Goal: Task Accomplishment & Management: Use online tool/utility

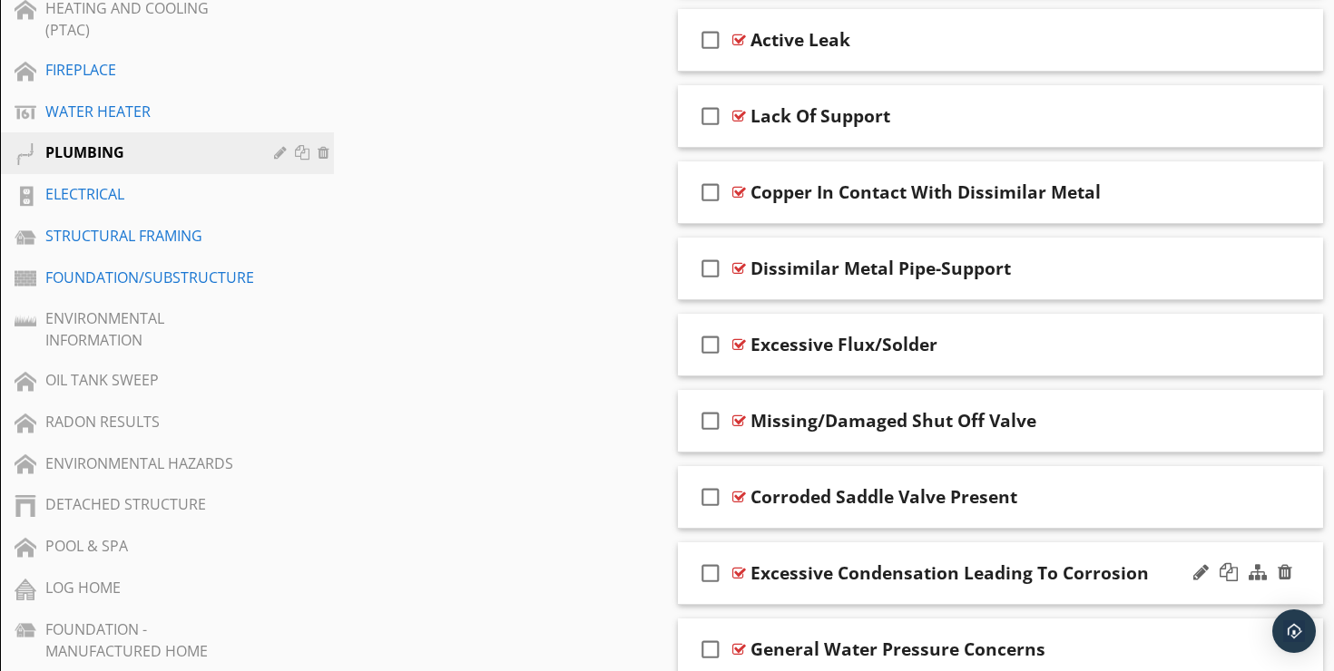
scroll to position [891, 0]
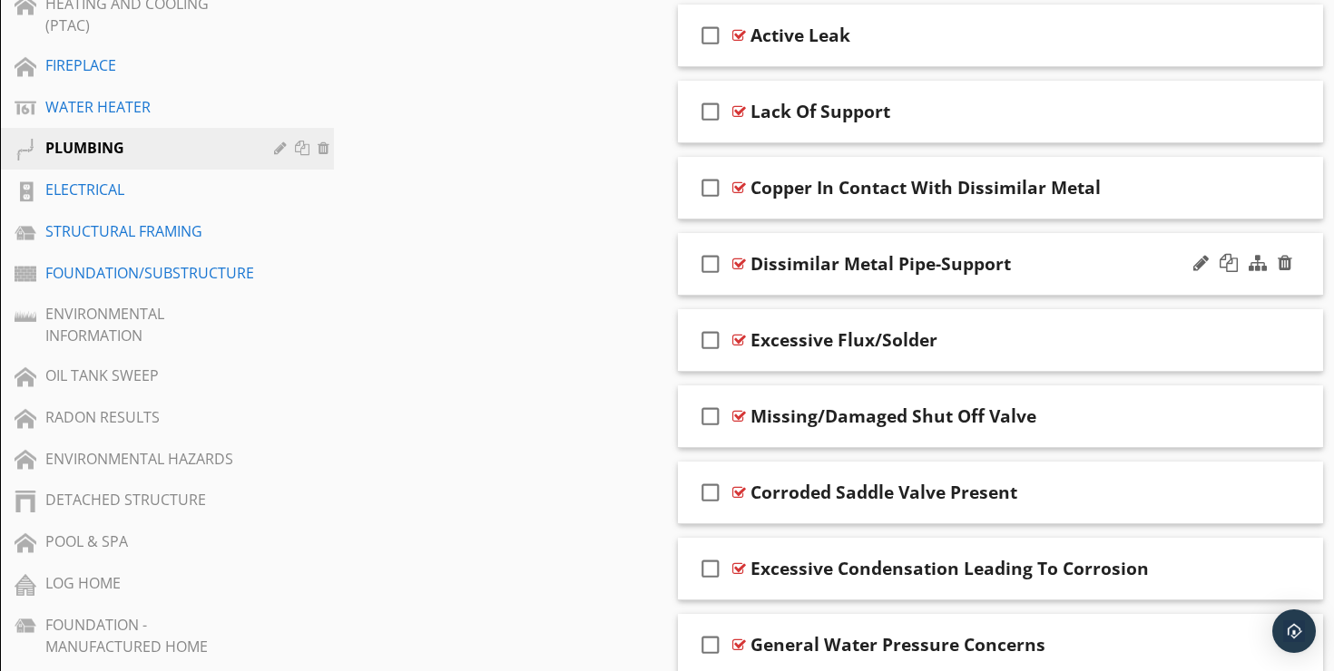
click at [851, 233] on div "check_box_outline_blank Dissimilar Metal Pipe-Support" at bounding box center [1000, 264] width 645 height 63
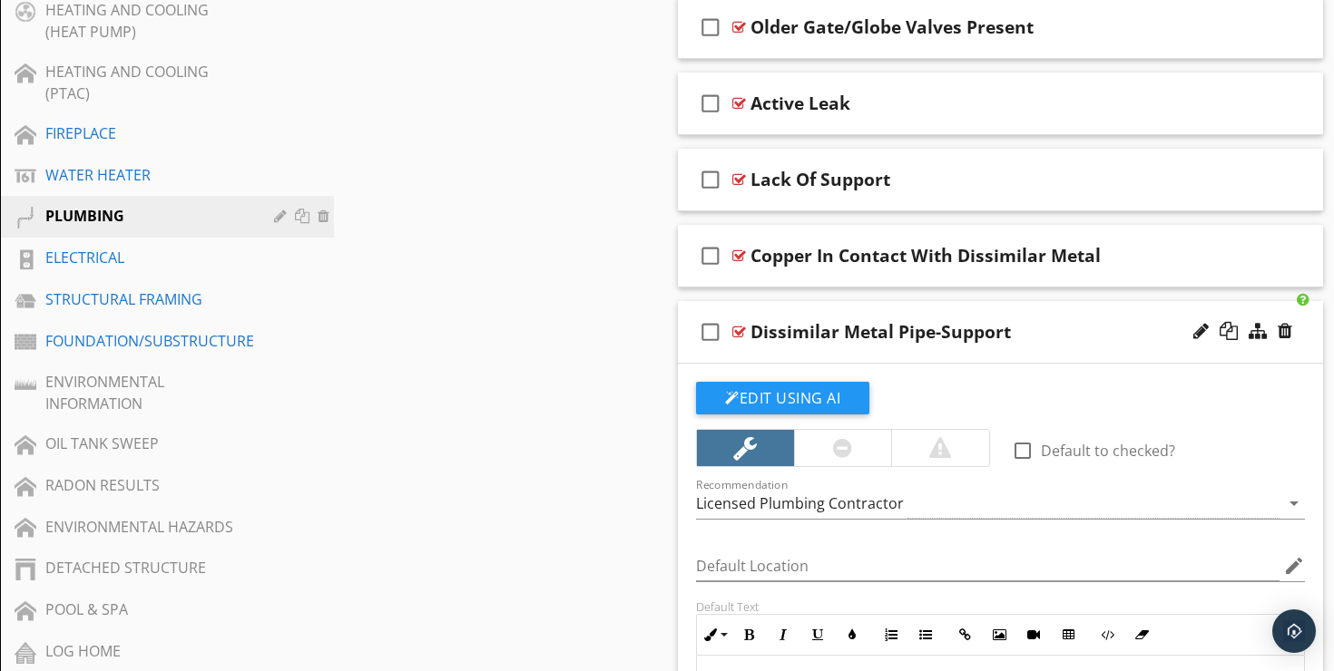
scroll to position [825, 0]
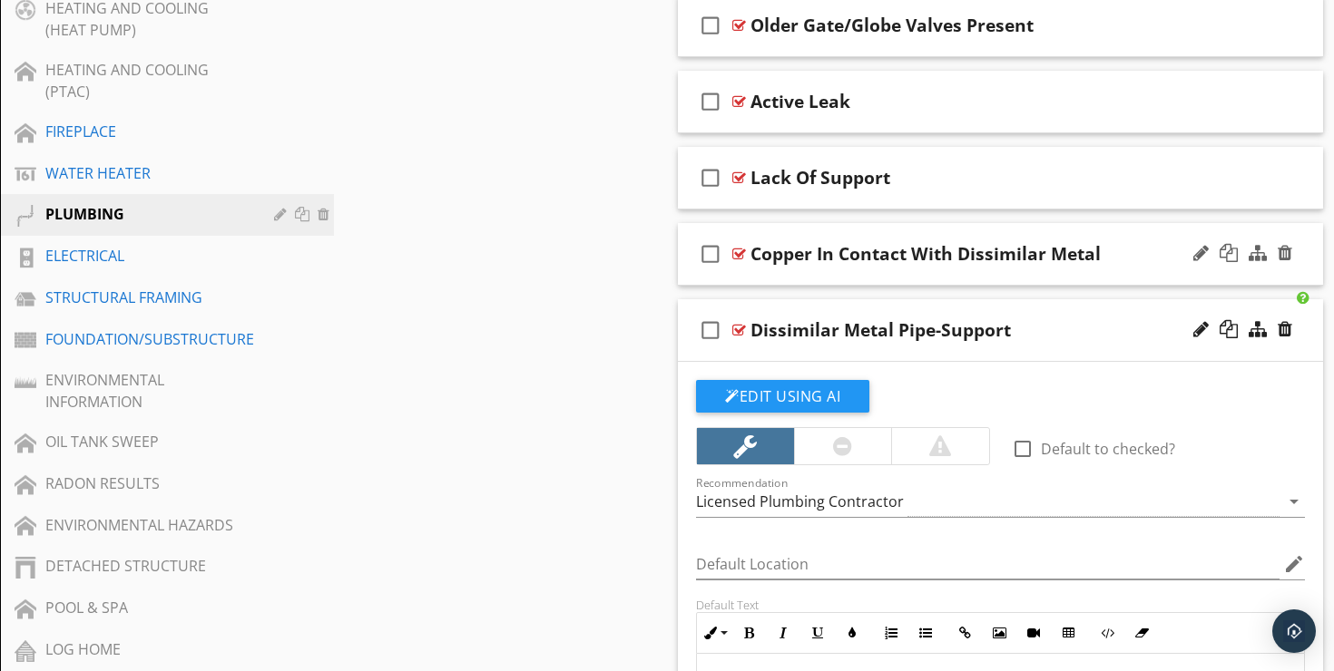
click at [851, 223] on div "check_box_outline_blank Copper In Contact With Dissimilar Metal" at bounding box center [1000, 254] width 645 height 63
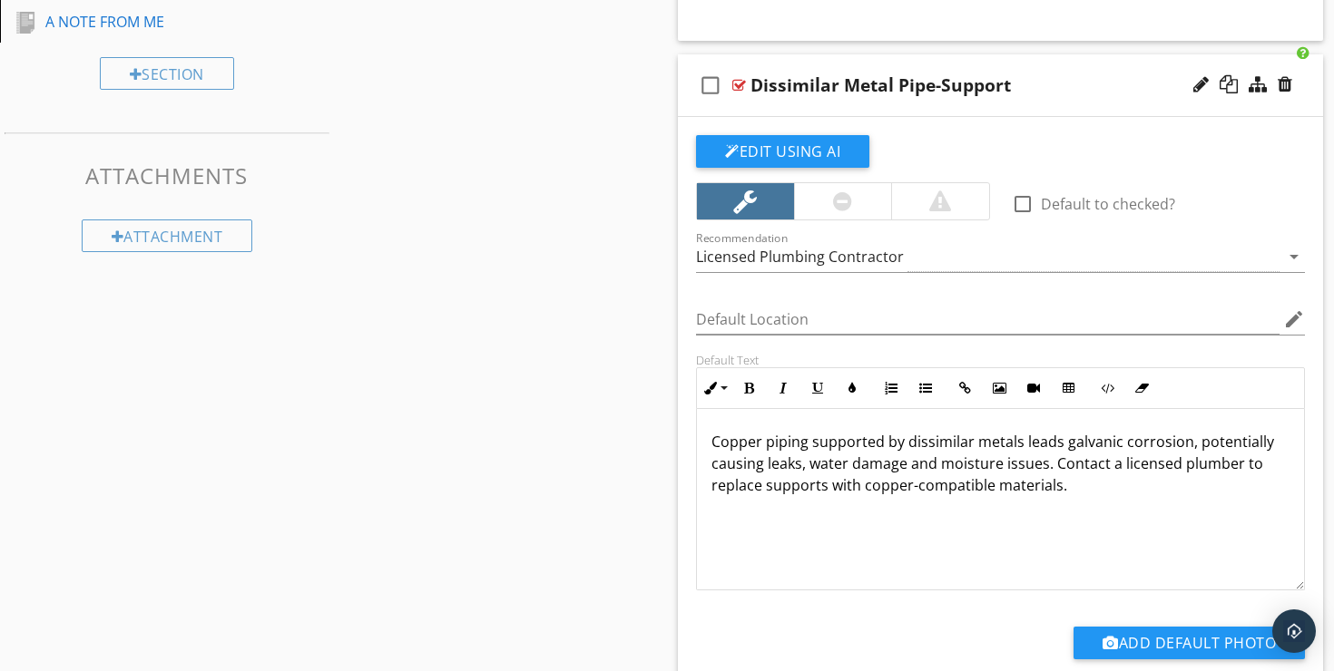
scroll to position [1674, 0]
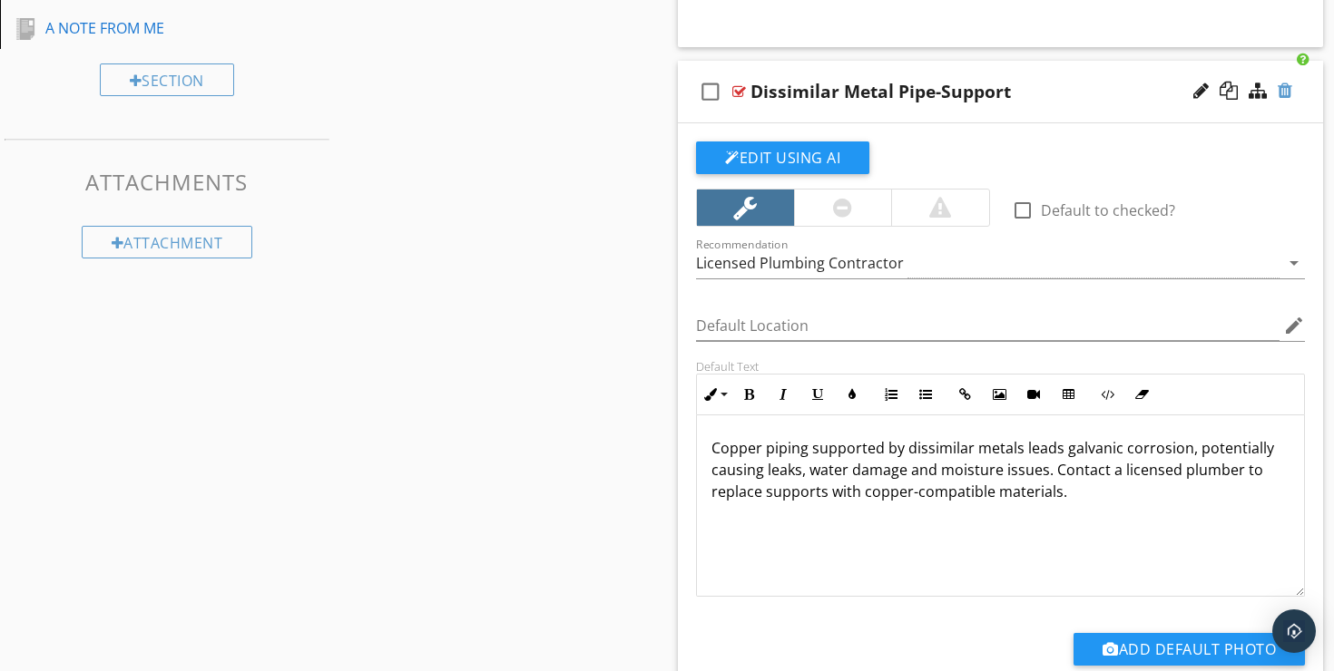
click at [1284, 82] on div at bounding box center [1285, 91] width 15 height 18
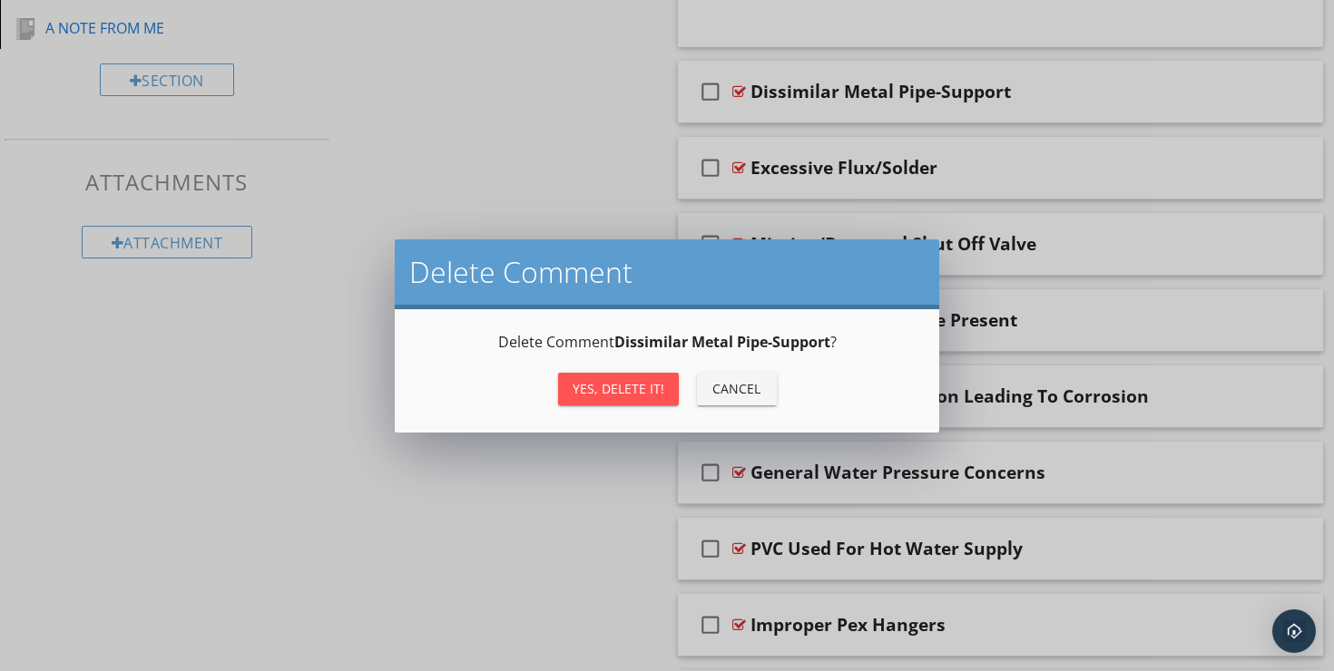
click at [620, 378] on button "Yes, Delete it!" at bounding box center [618, 389] width 121 height 33
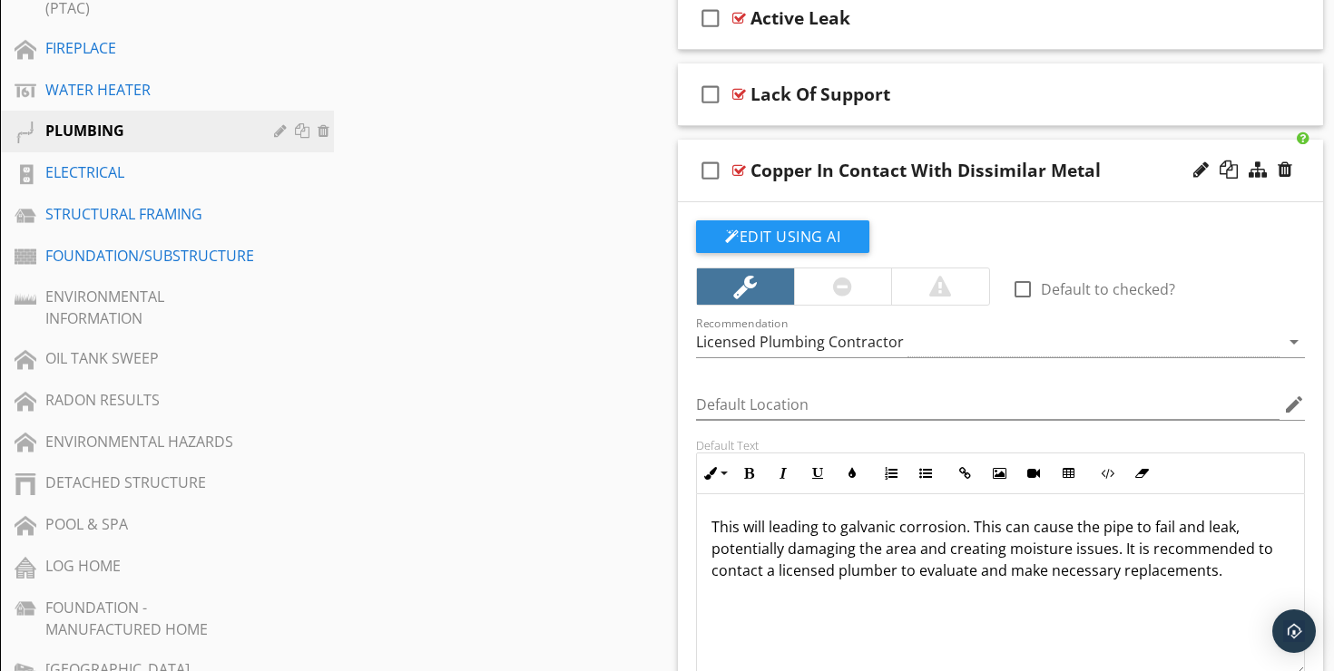
scroll to position [896, 0]
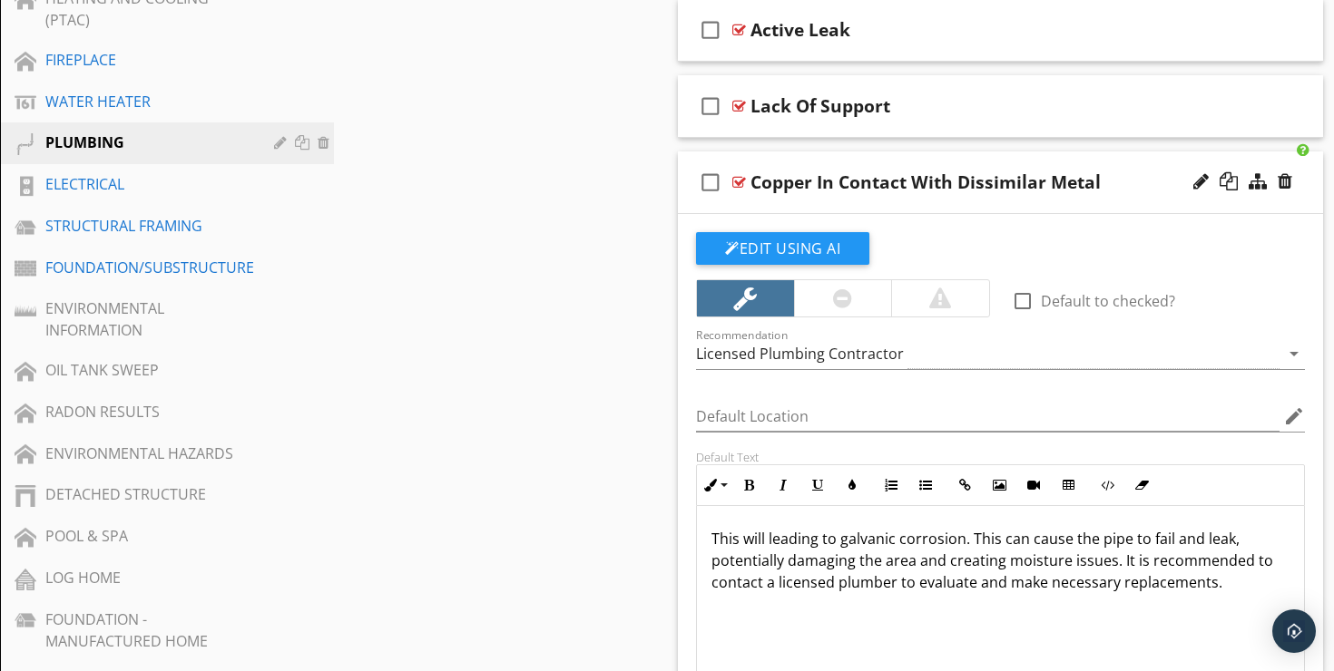
click at [1154, 152] on div "check_box_outline_blank Copper In Contact With Dissimilar Metal" at bounding box center [1000, 183] width 645 height 63
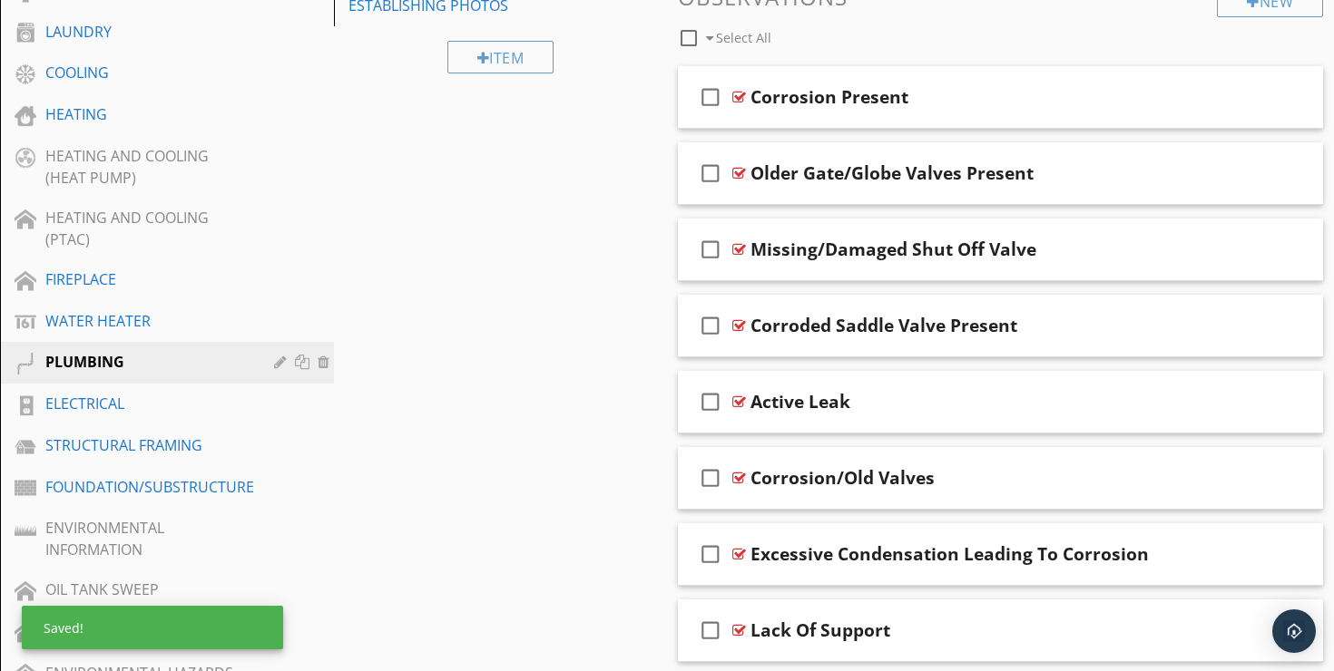
scroll to position [676, 0]
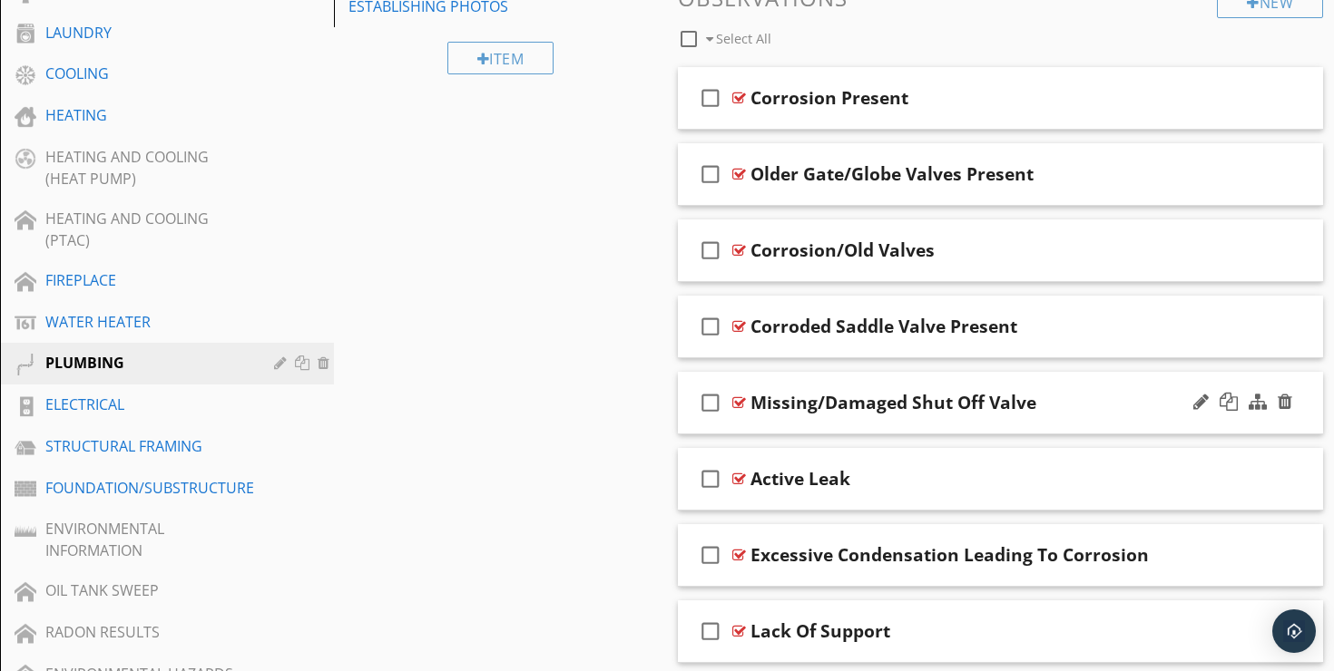
click at [1073, 372] on div "check_box_outline_blank Missing/Damaged Shut Off Valve" at bounding box center [1000, 403] width 645 height 63
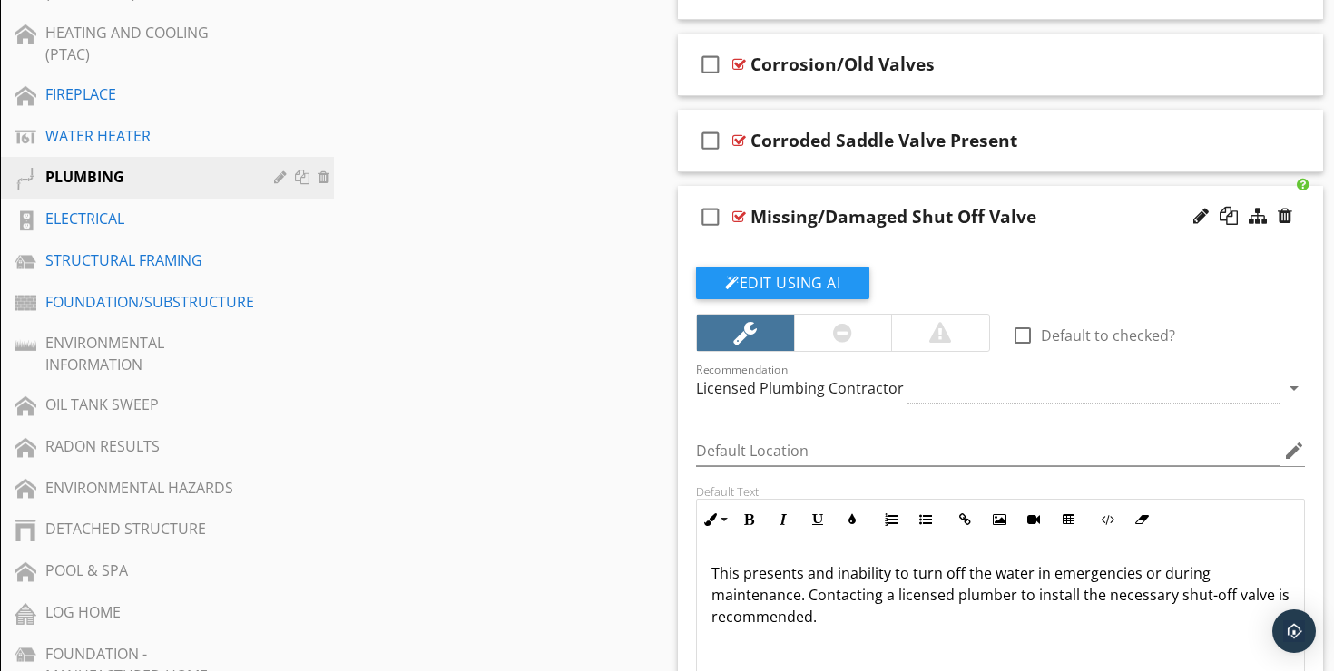
scroll to position [854, 0]
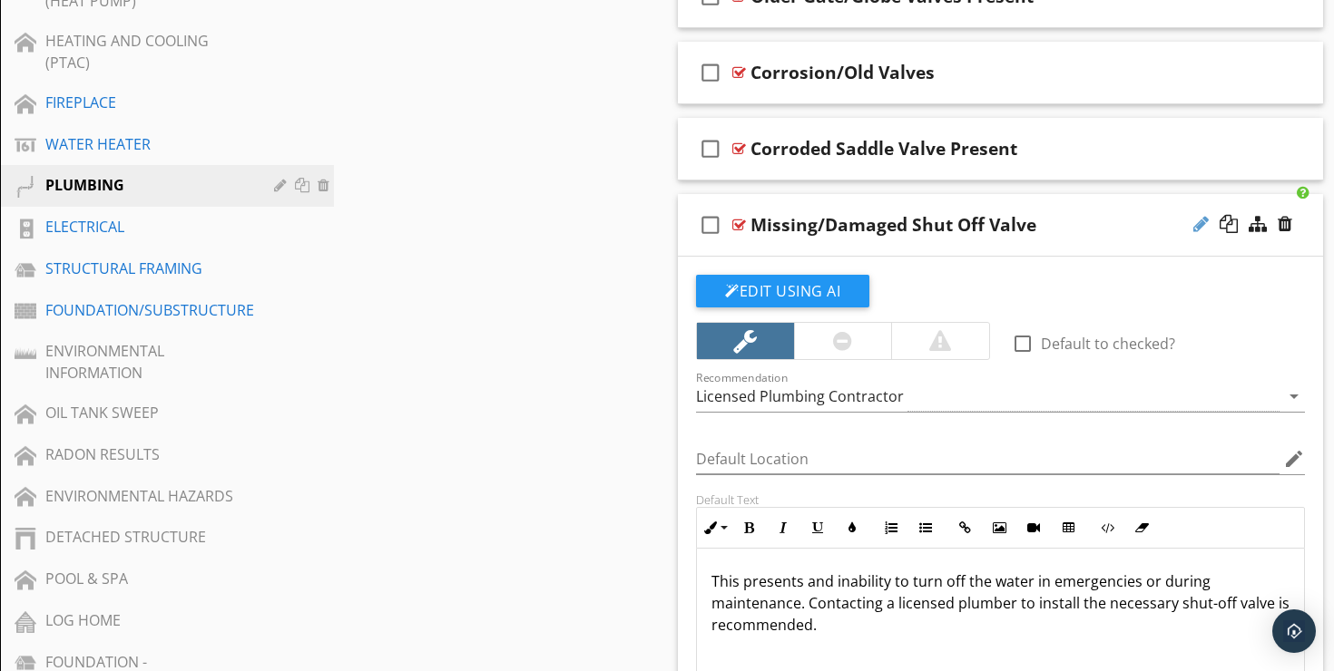
click at [1199, 215] on div at bounding box center [1200, 224] width 15 height 18
click at [809, 211] on input "Missing/Damaged Shut Off Valve" at bounding box center [978, 226] width 456 height 30
type input "Missing/Corroded/Damaged Shut Off Valve"
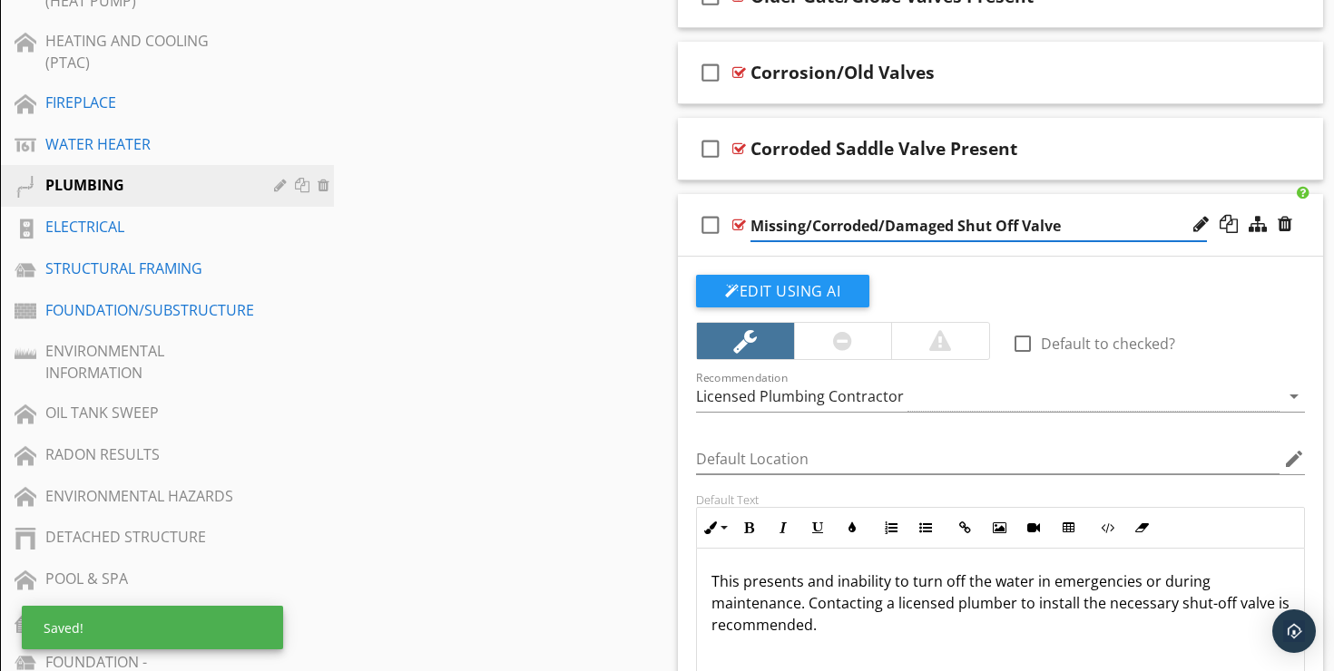
click at [945, 571] on p "This presents and inability to turn off the water in emergencies or during main…" at bounding box center [1000, 603] width 578 height 65
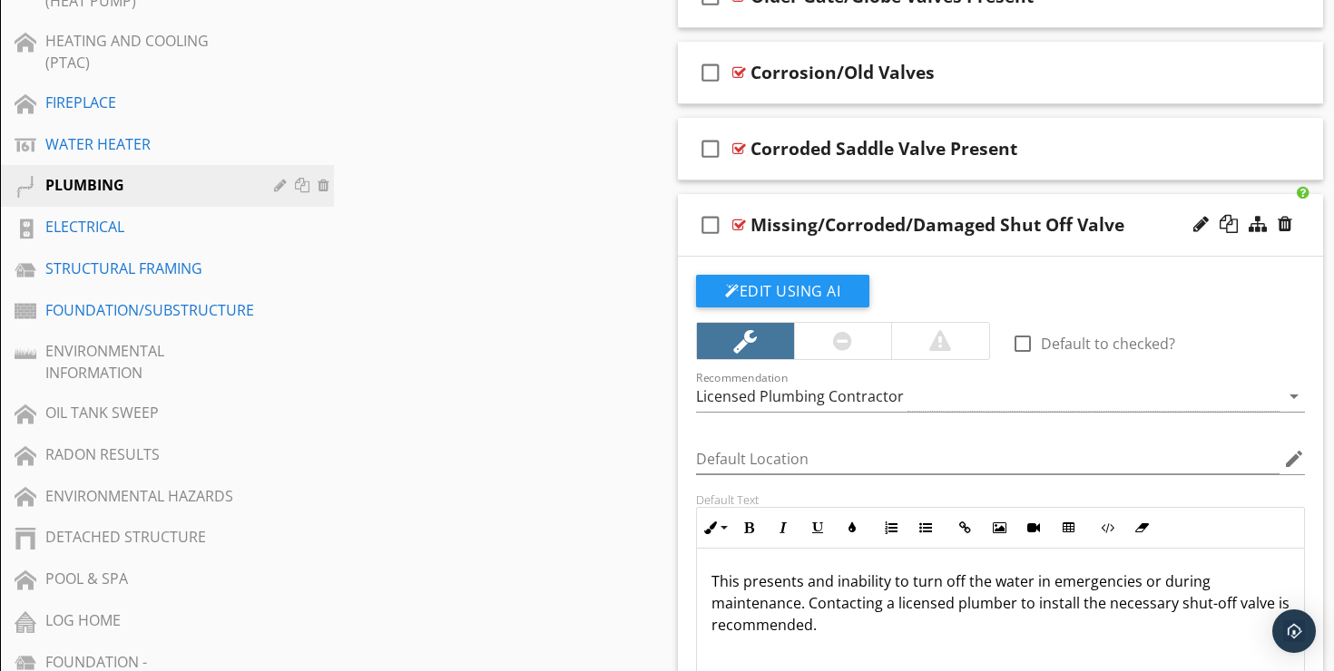
scroll to position [1, 0]
click at [1152, 194] on div "check_box_outline_blank Missing/Corroded/Damaged Shut Off Valve" at bounding box center [1000, 225] width 645 height 63
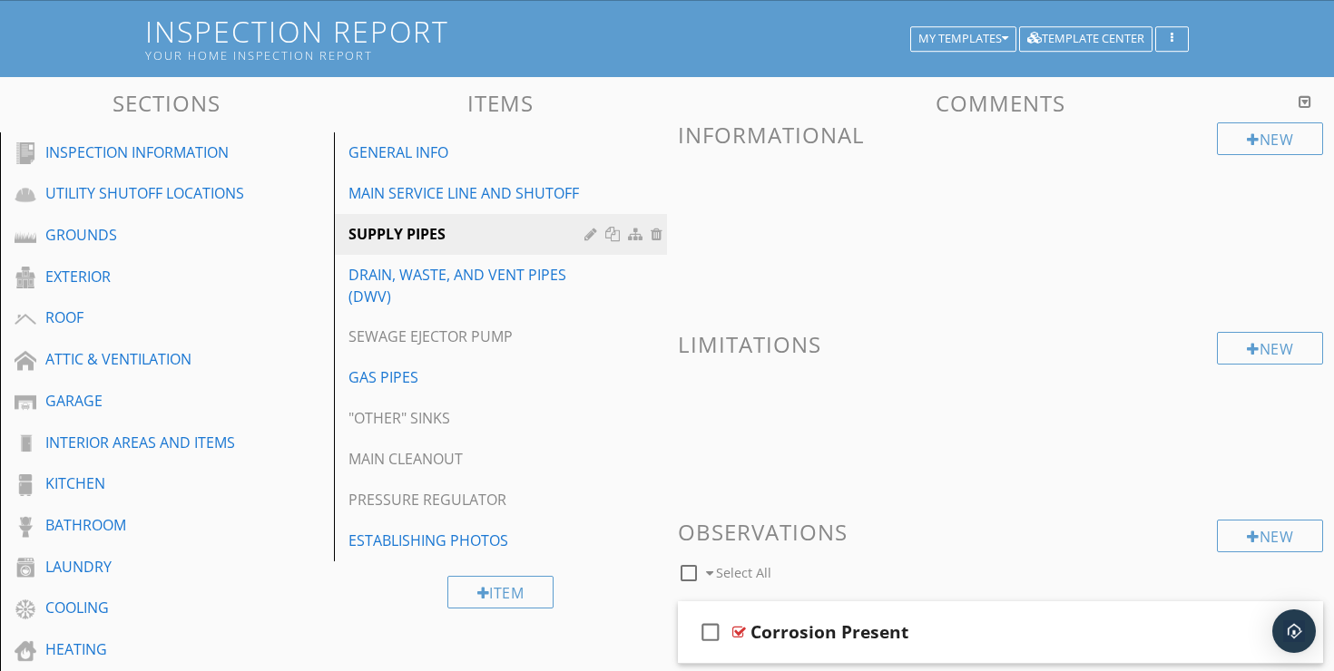
scroll to position [0, 0]
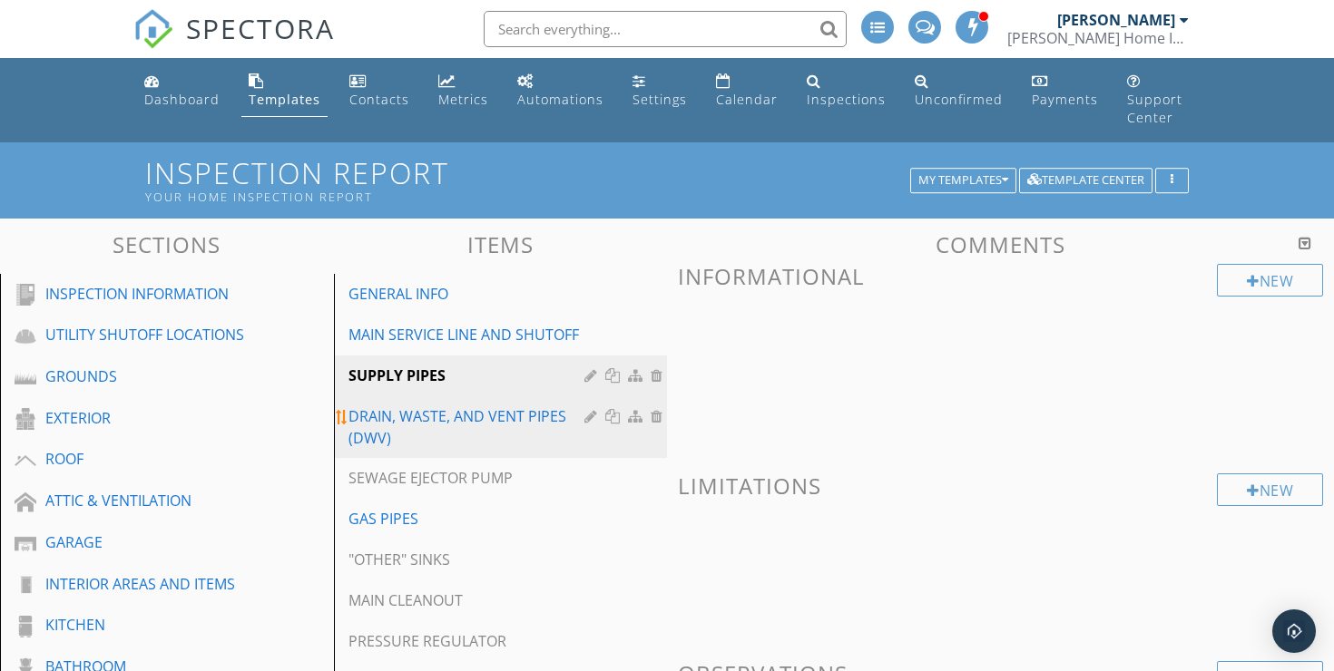
click at [449, 417] on div "DRAIN, WASTE, AND VENT PIPES (DWV)" at bounding box center [469, 428] width 242 height 44
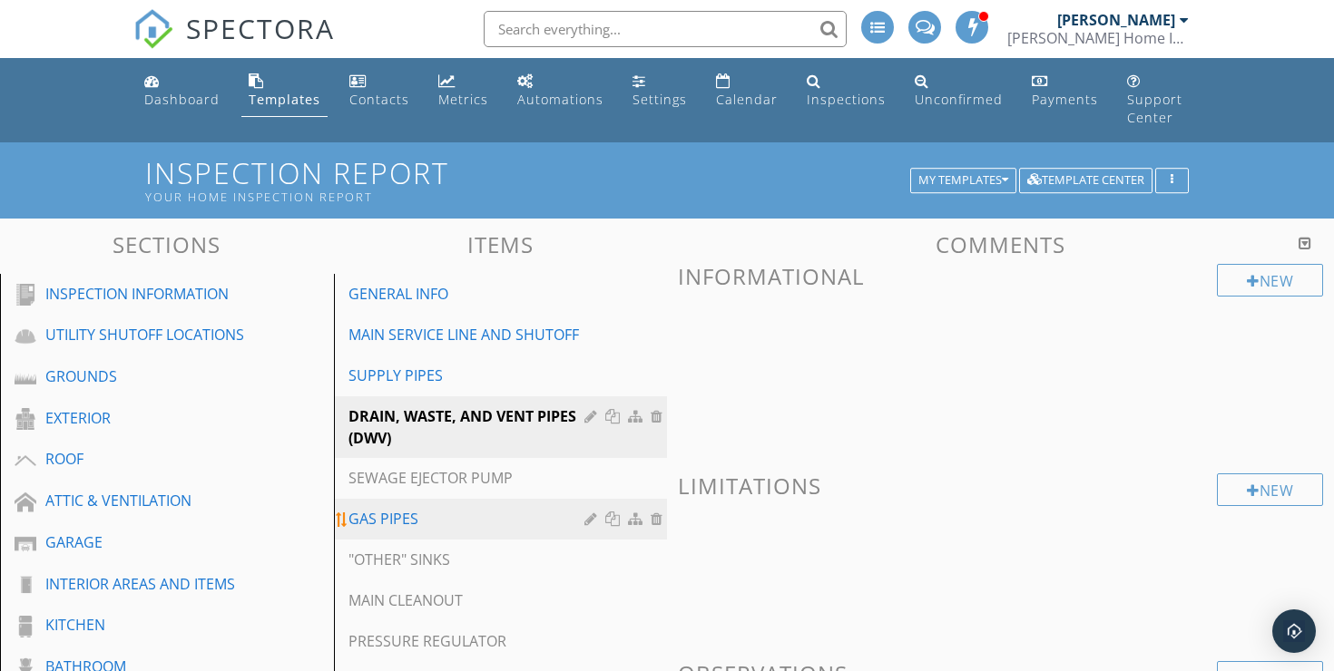
click at [448, 508] on div "GAS PIPES" at bounding box center [469, 519] width 242 height 22
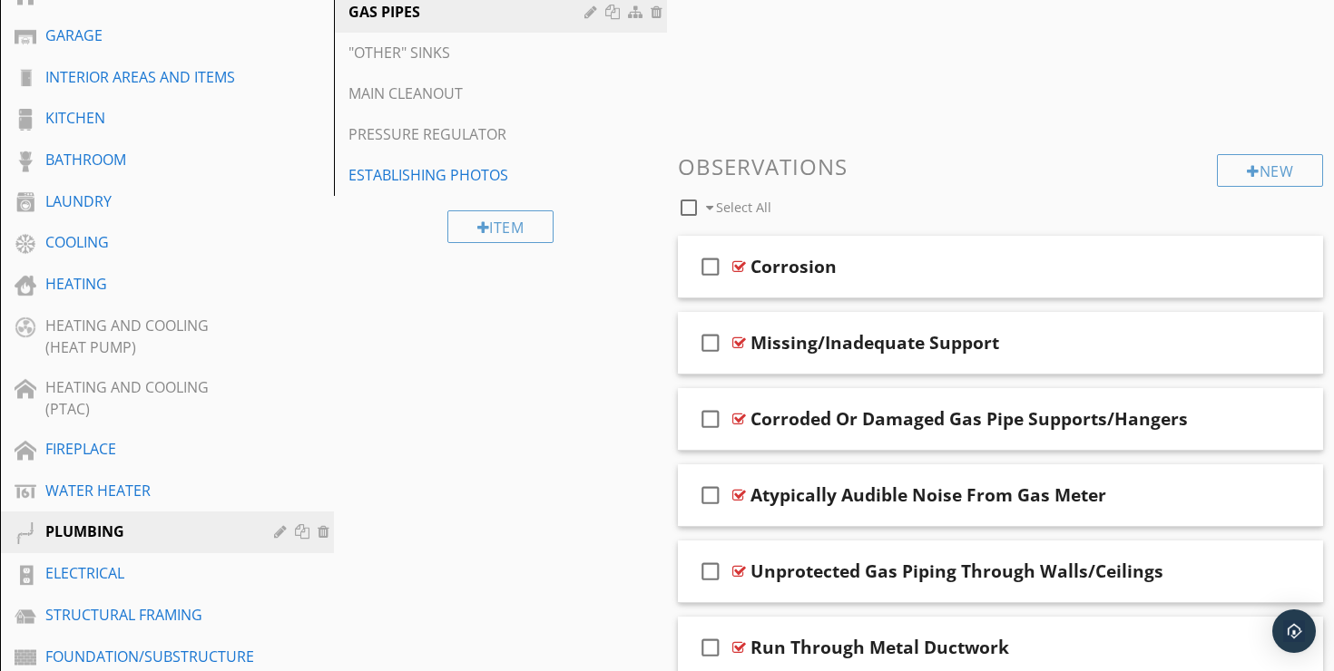
scroll to position [468, 0]
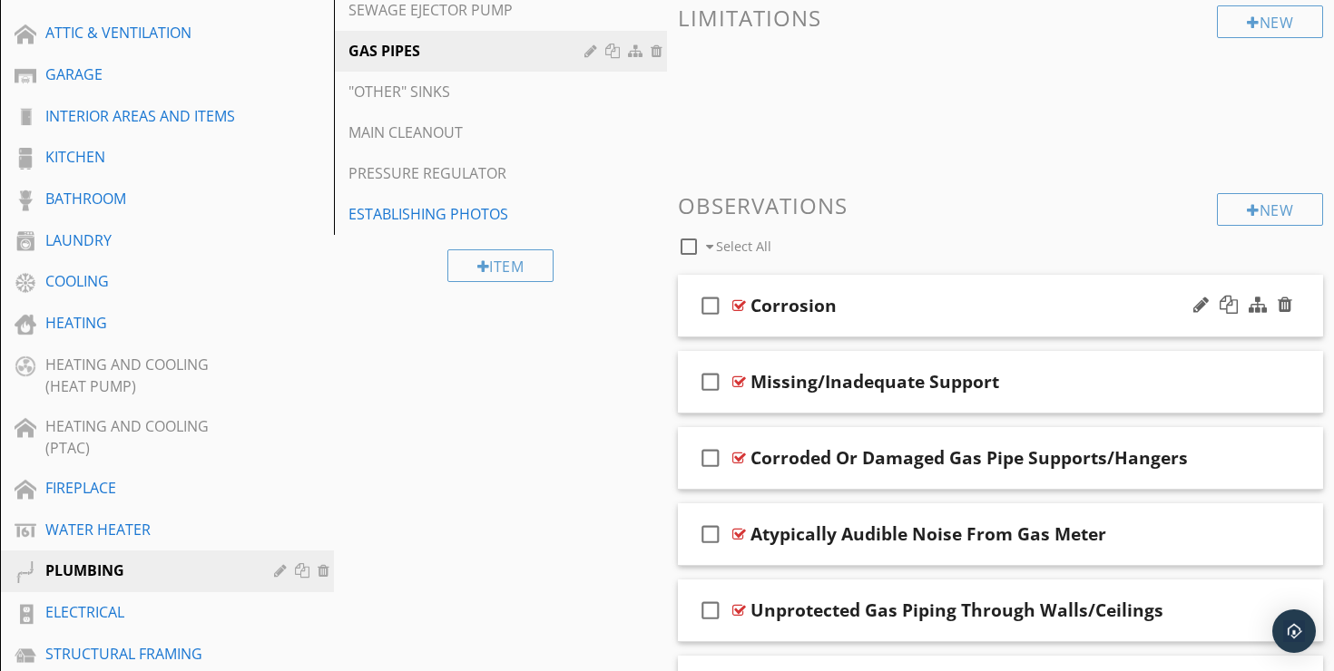
click at [896, 295] on div "Corrosion" at bounding box center [978, 306] width 456 height 22
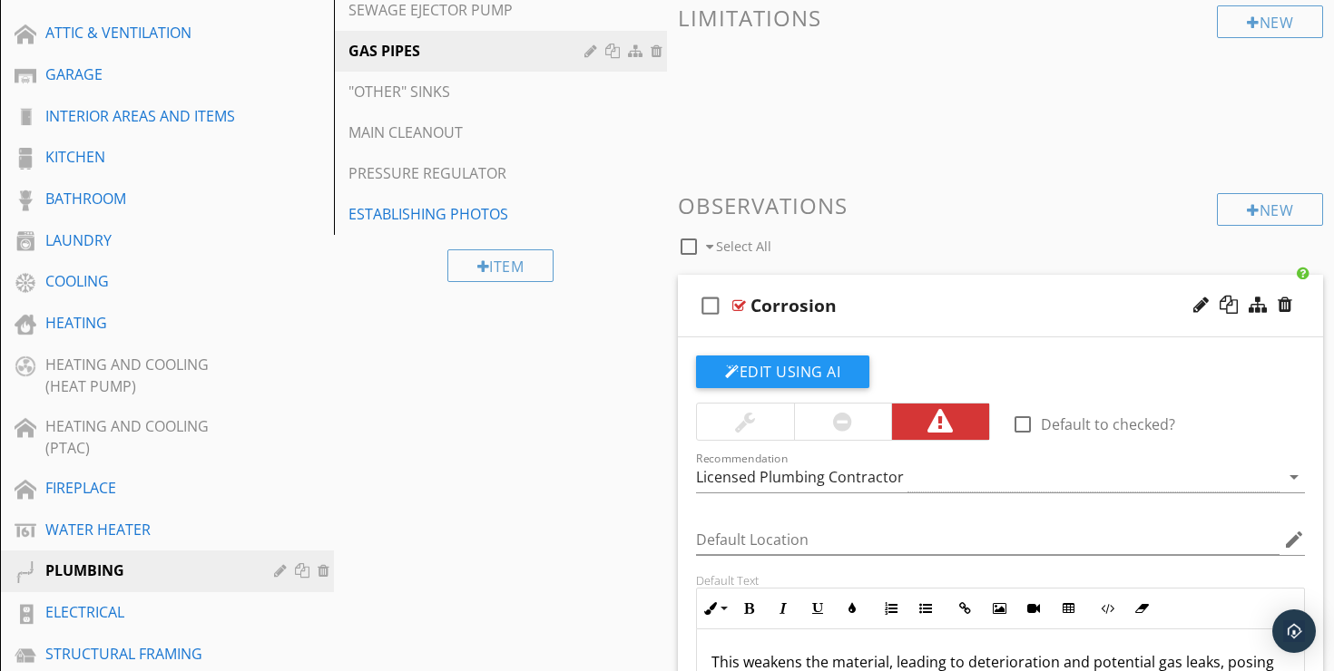
scroll to position [569, 0]
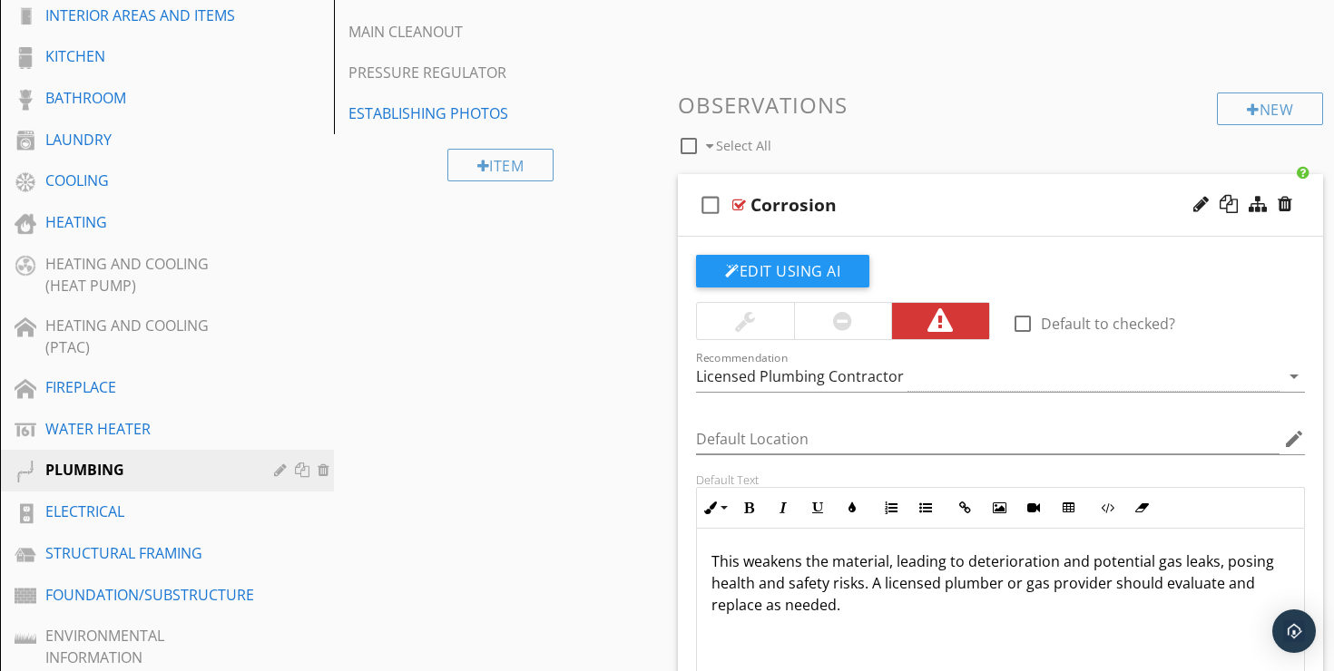
click at [943, 174] on div "check_box_outline_blank Corrosion" at bounding box center [1000, 205] width 645 height 63
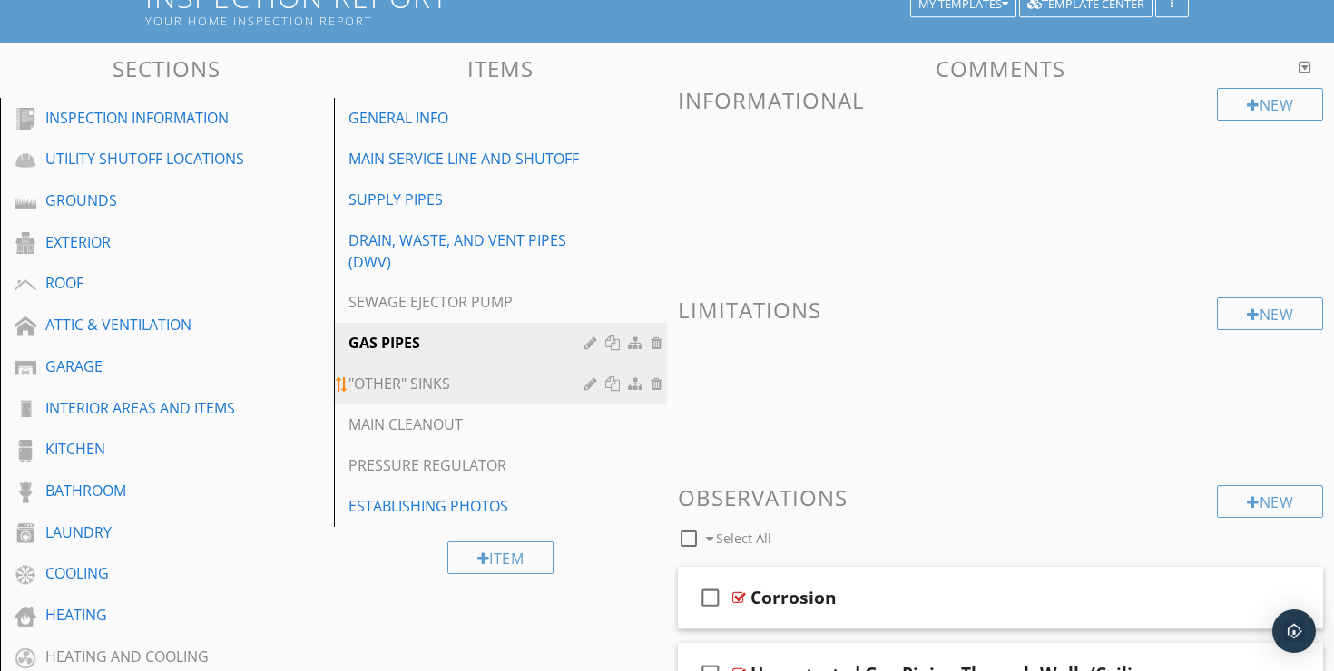
scroll to position [178, 0]
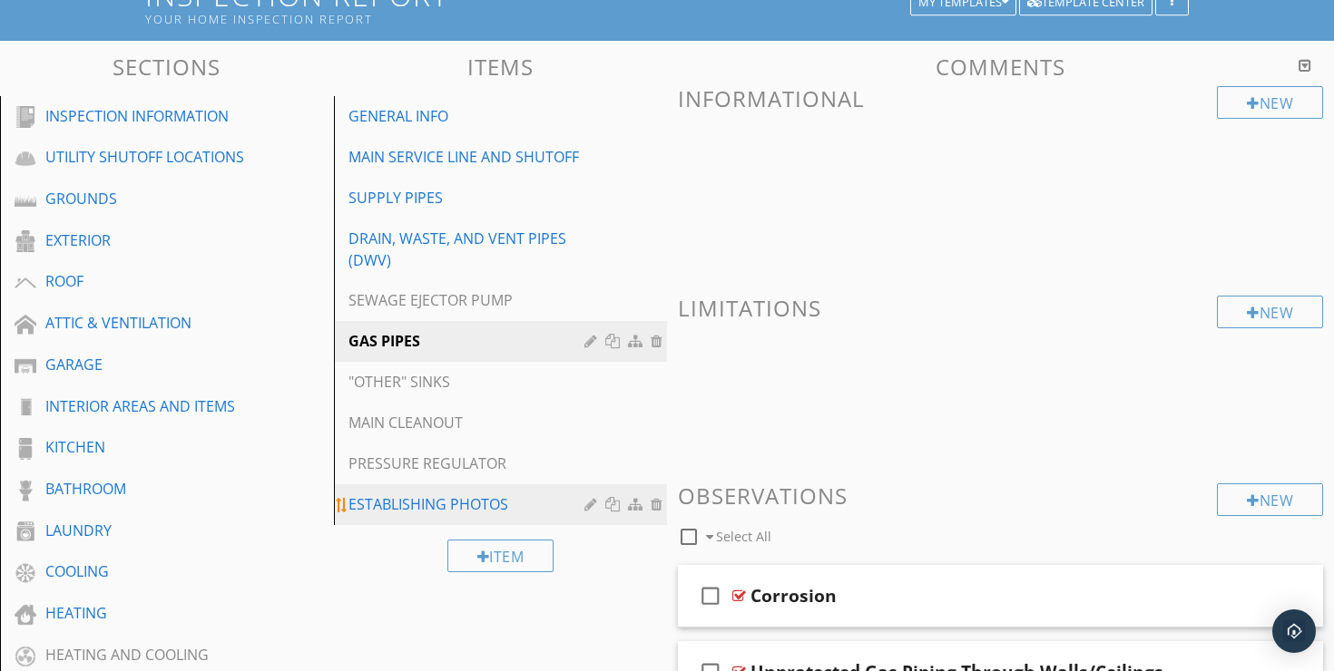
click at [464, 494] on div "ESTABLISHING PHOTOS" at bounding box center [469, 505] width 242 height 22
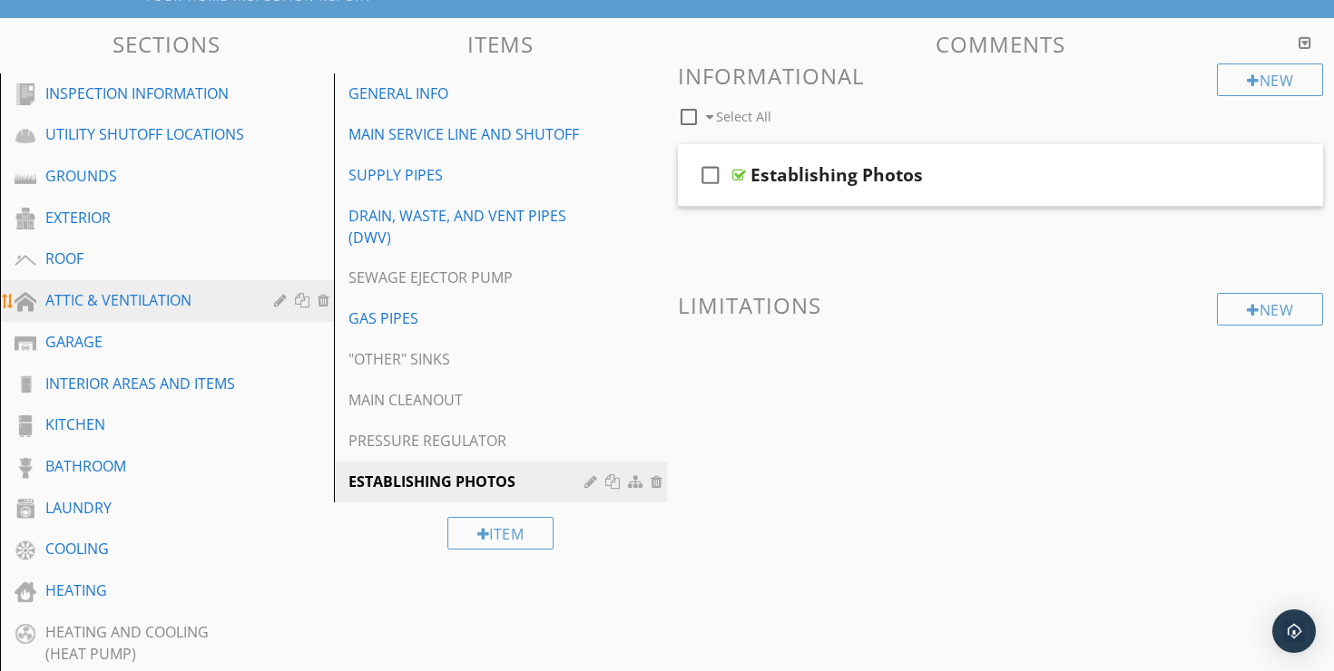
scroll to position [205, 0]
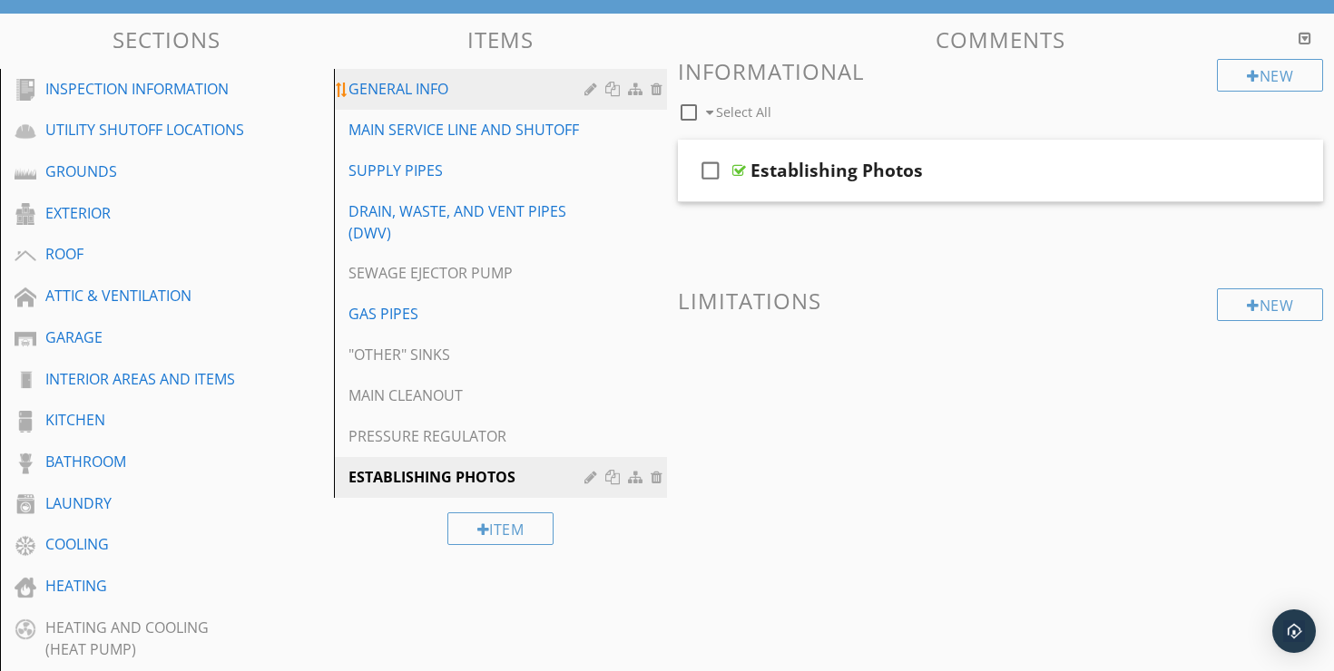
click at [426, 78] on div "GENERAL INFO" at bounding box center [469, 89] width 242 height 22
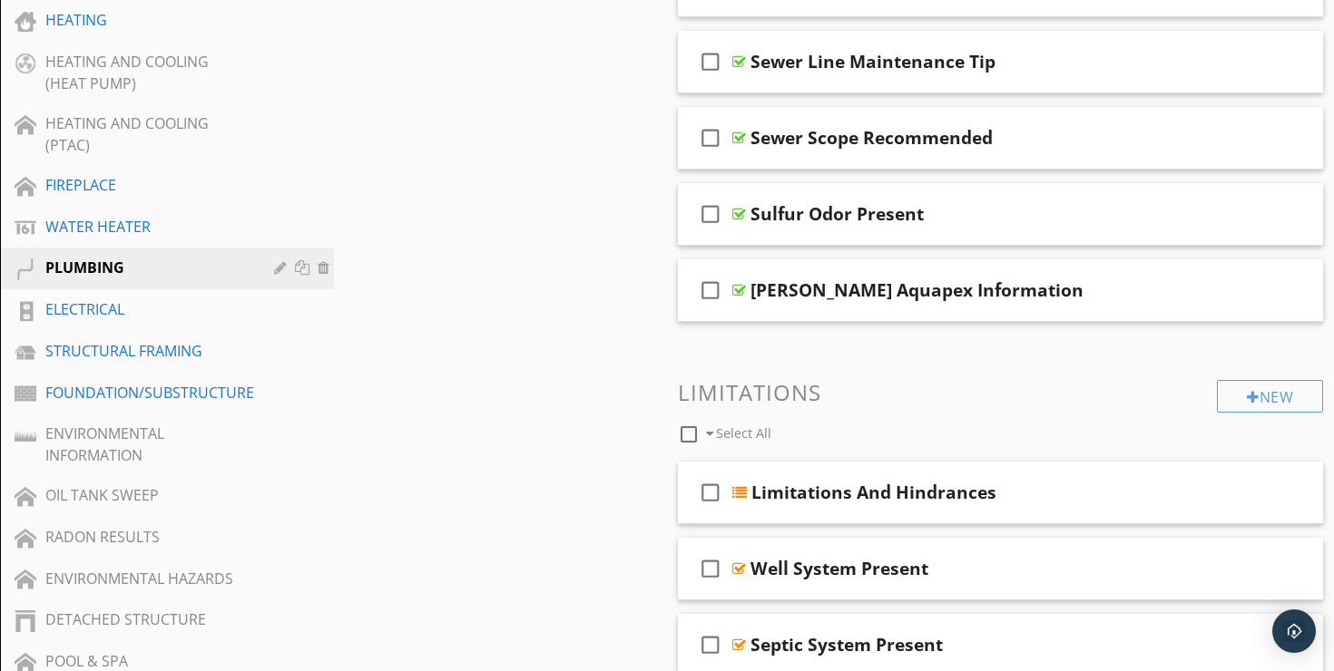
scroll to position [782, 0]
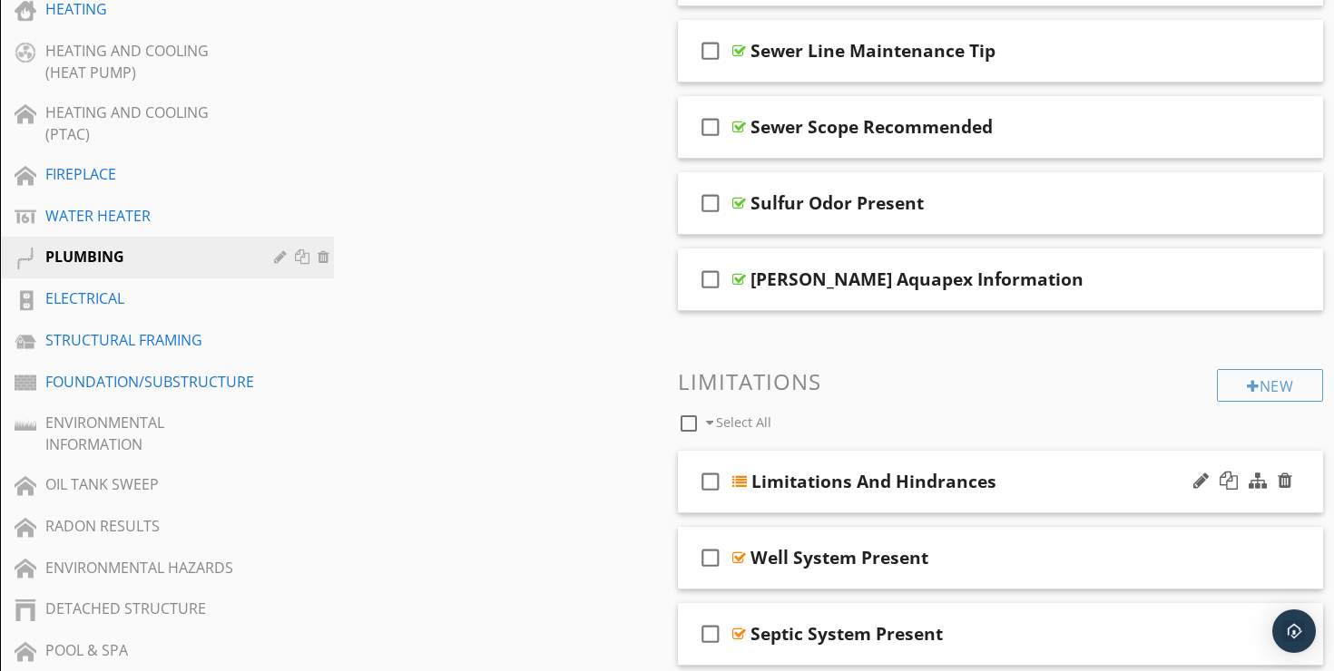
click at [1040, 451] on div "check_box_outline_blank Limitations And Hindrances" at bounding box center [1000, 482] width 645 height 63
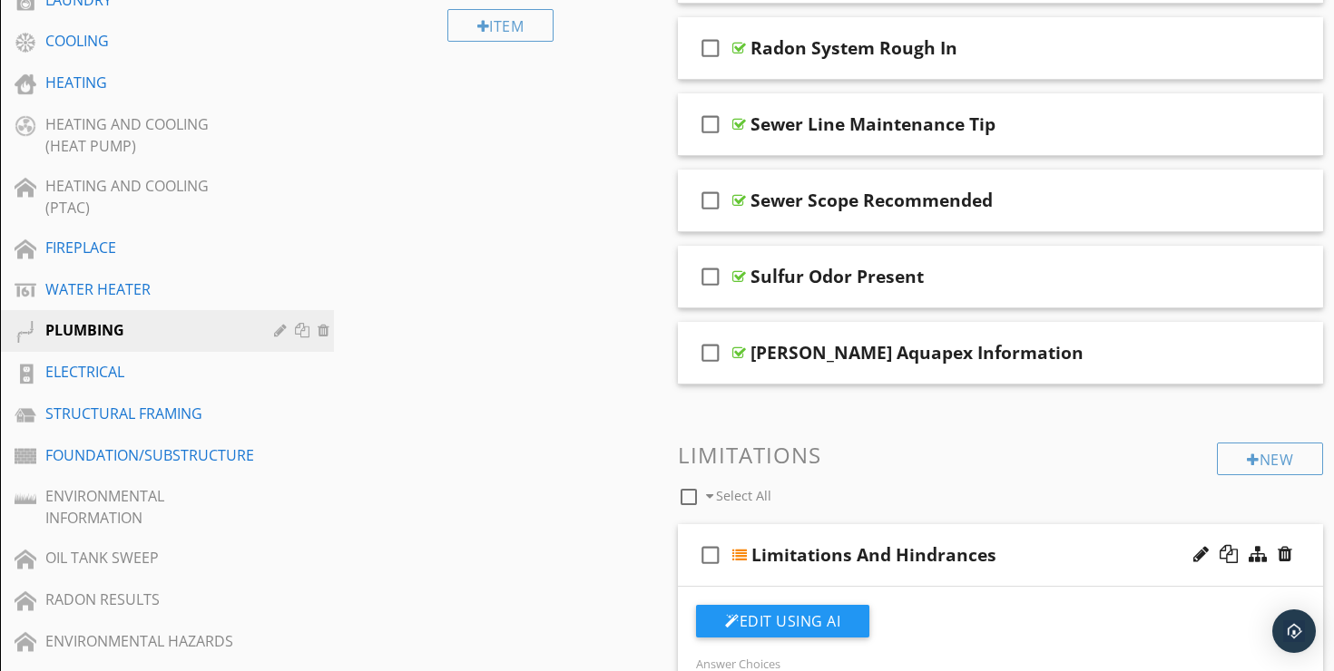
scroll to position [713, 0]
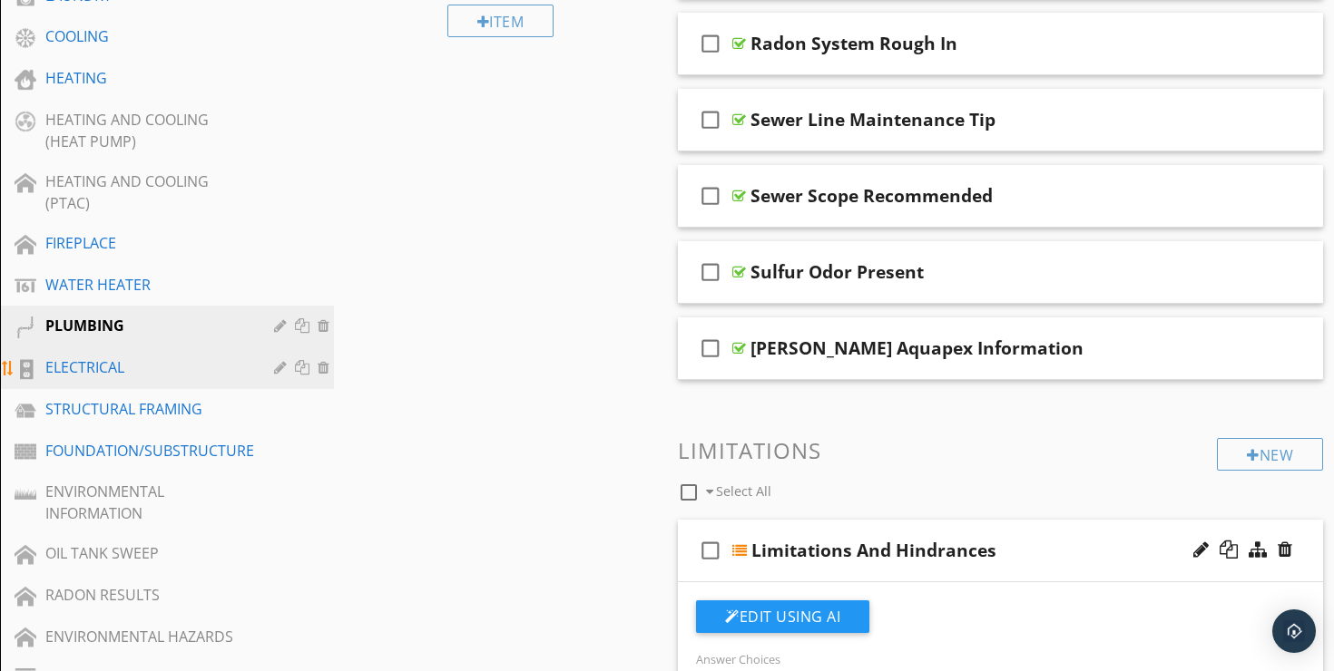
click at [131, 357] on div "ELECTRICAL" at bounding box center [146, 368] width 202 height 22
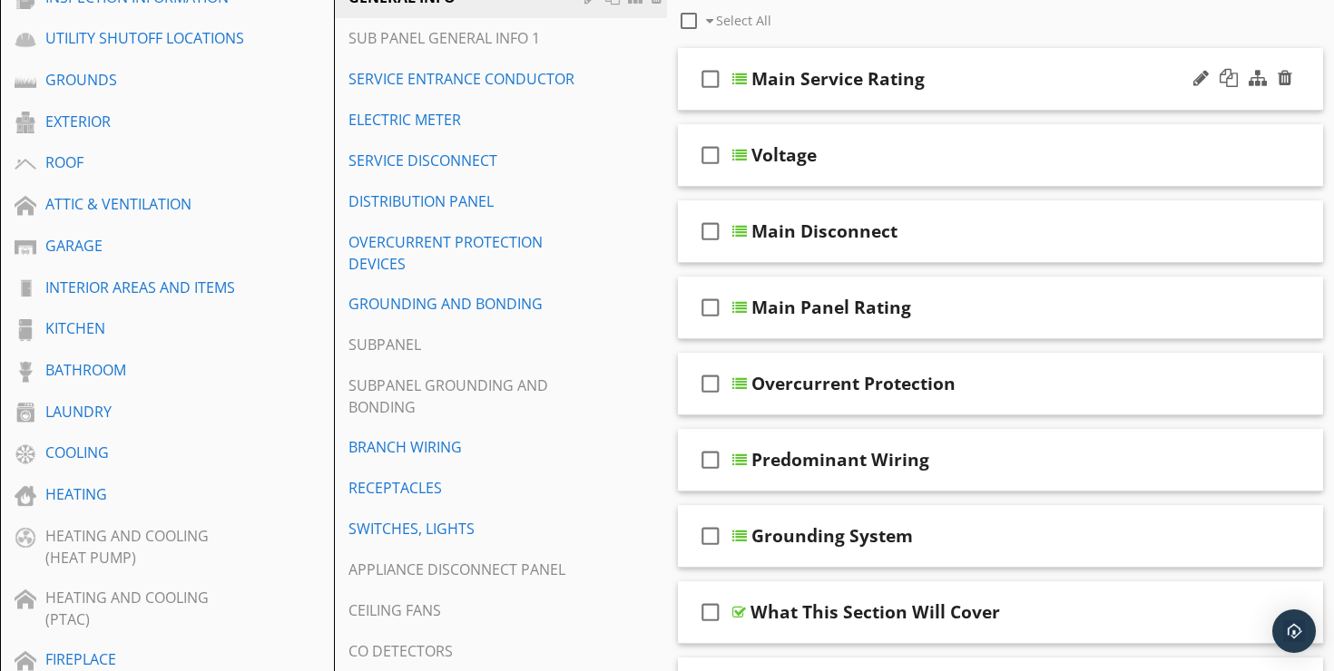
scroll to position [295, 0]
click at [1021, 202] on div "check_box_outline_blank Main Disconnect" at bounding box center [1000, 233] width 645 height 63
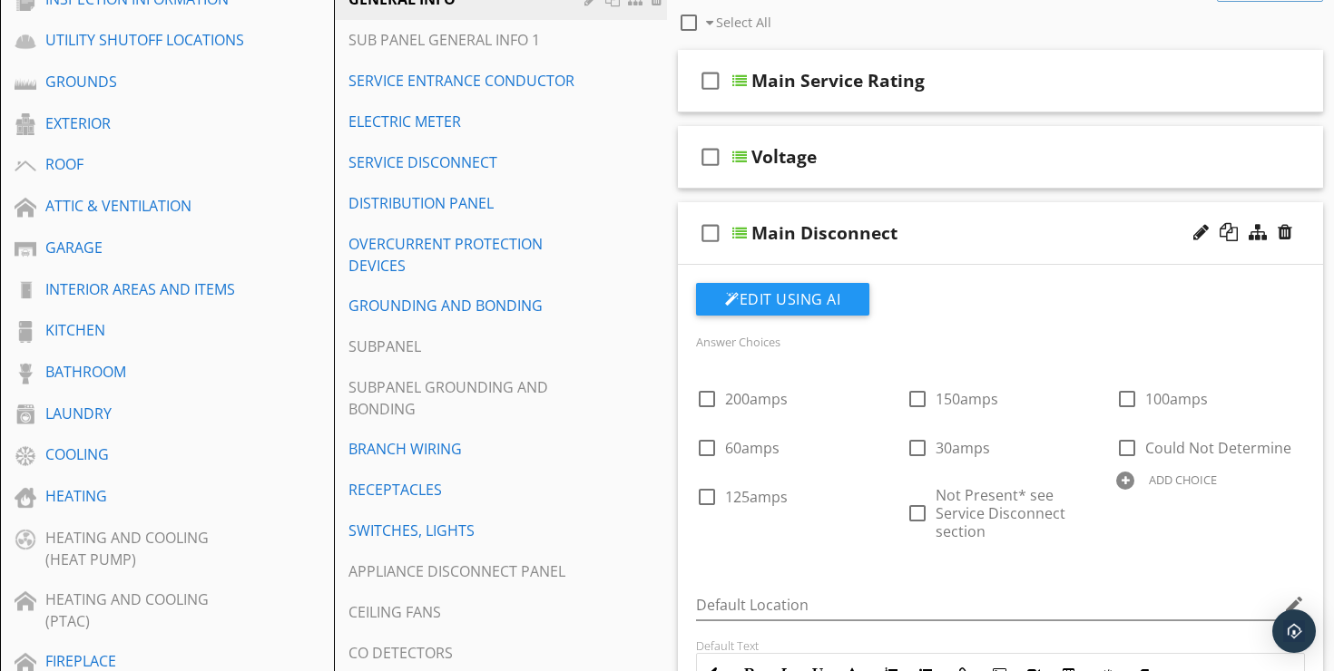
click at [1020, 202] on div "check_box_outline_blank Main Disconnect" at bounding box center [1000, 233] width 645 height 63
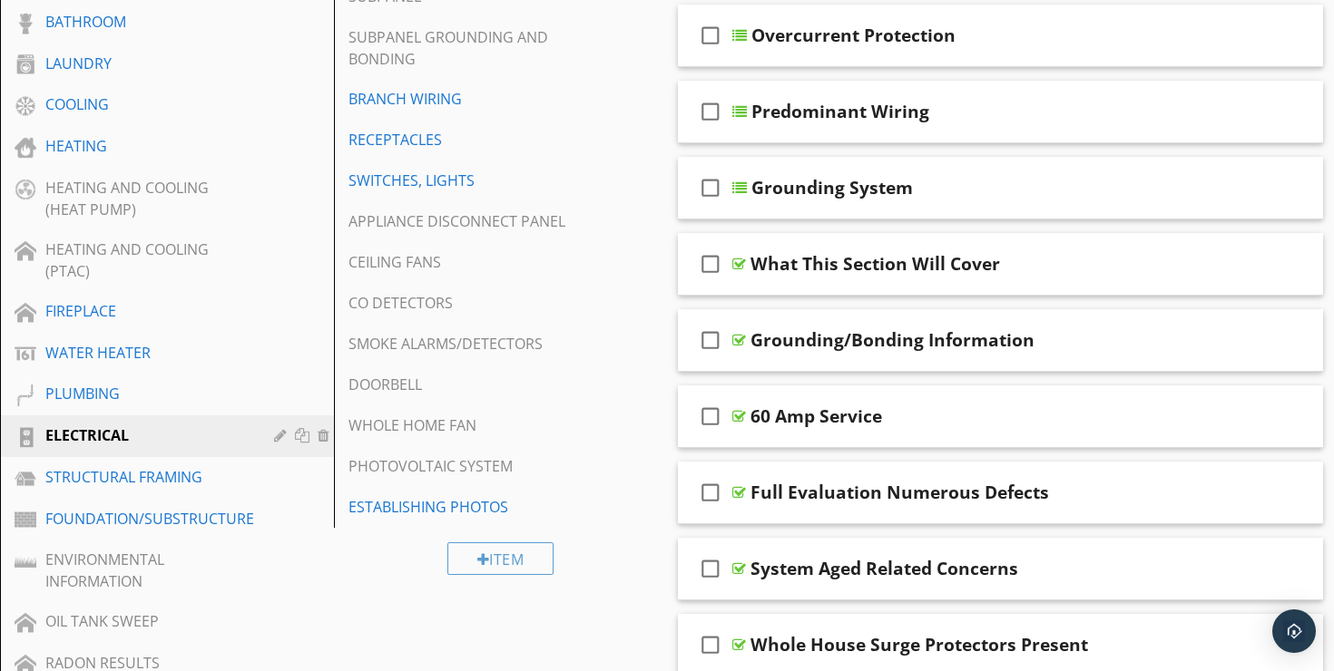
scroll to position [650, 0]
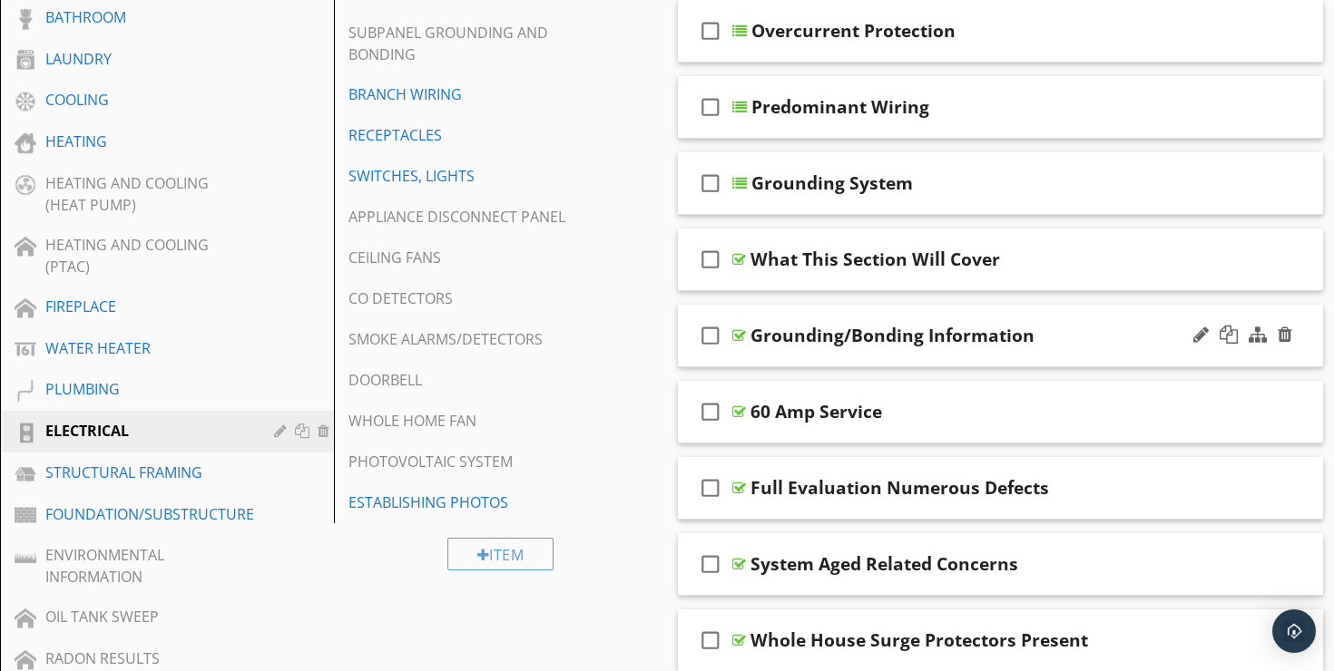
click at [1082, 305] on div "check_box_outline_blank Grounding/Bonding Information" at bounding box center [1000, 336] width 645 height 63
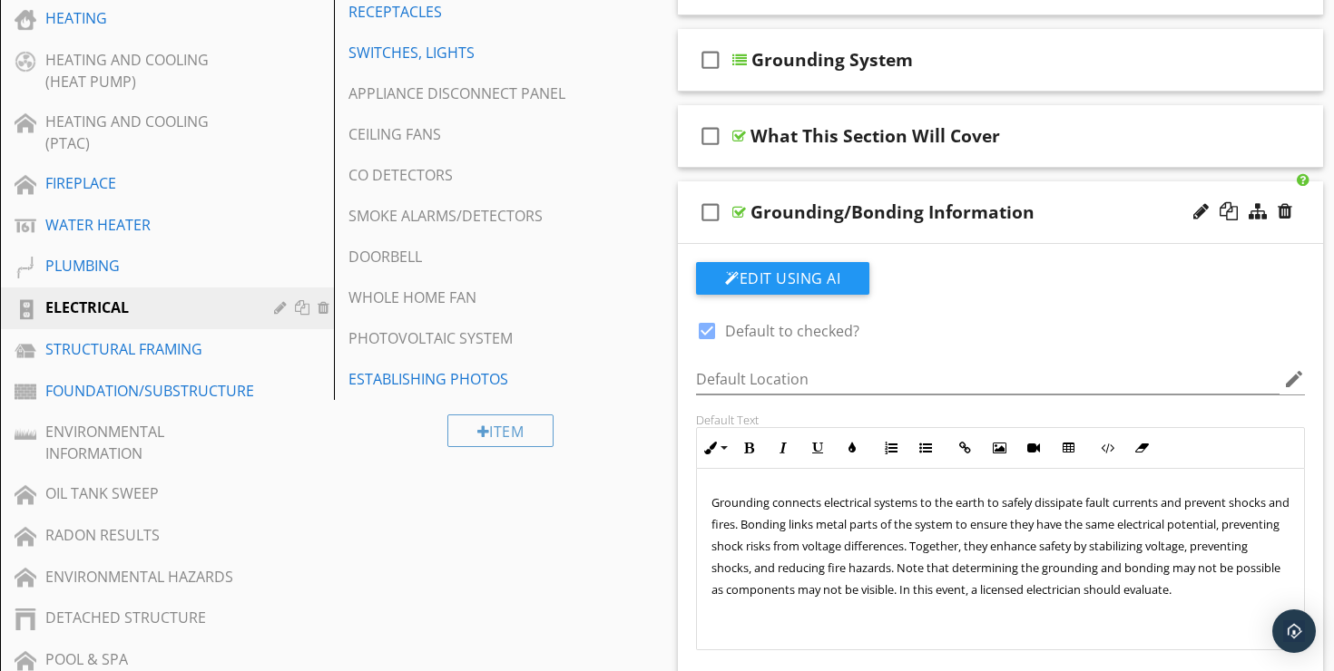
scroll to position [775, 0]
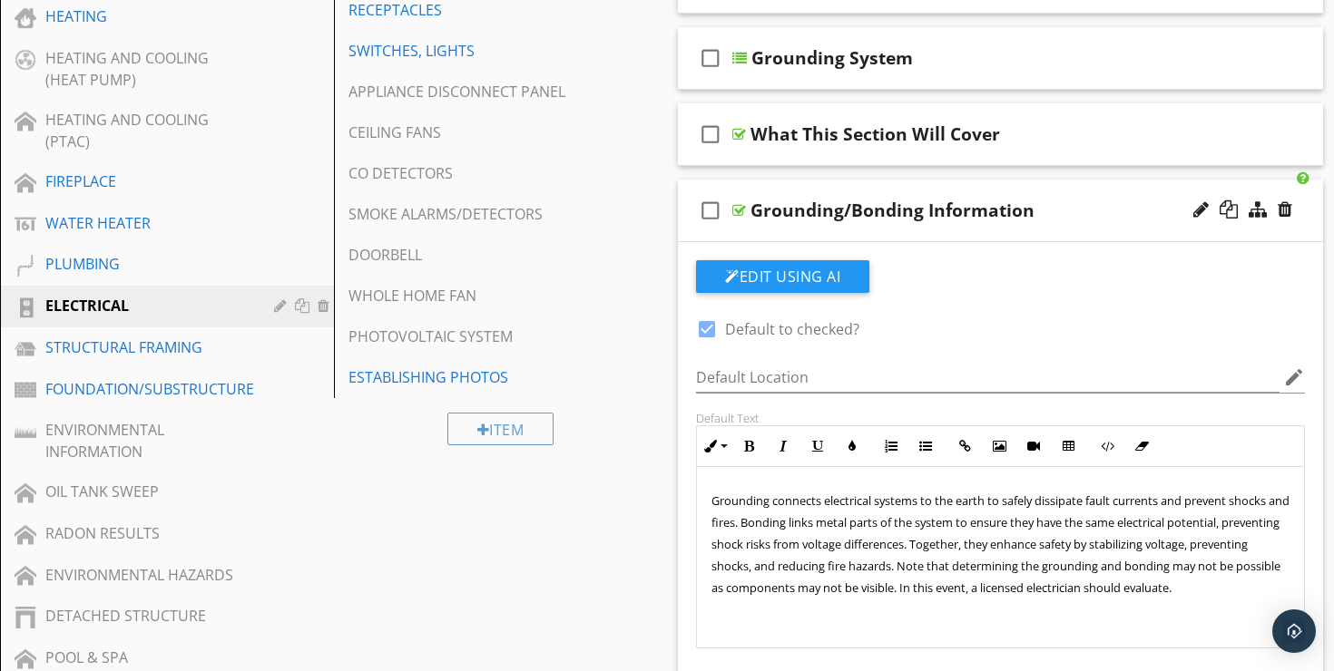
click at [710, 314] on div at bounding box center [706, 329] width 31 height 31
checkbox input "false"
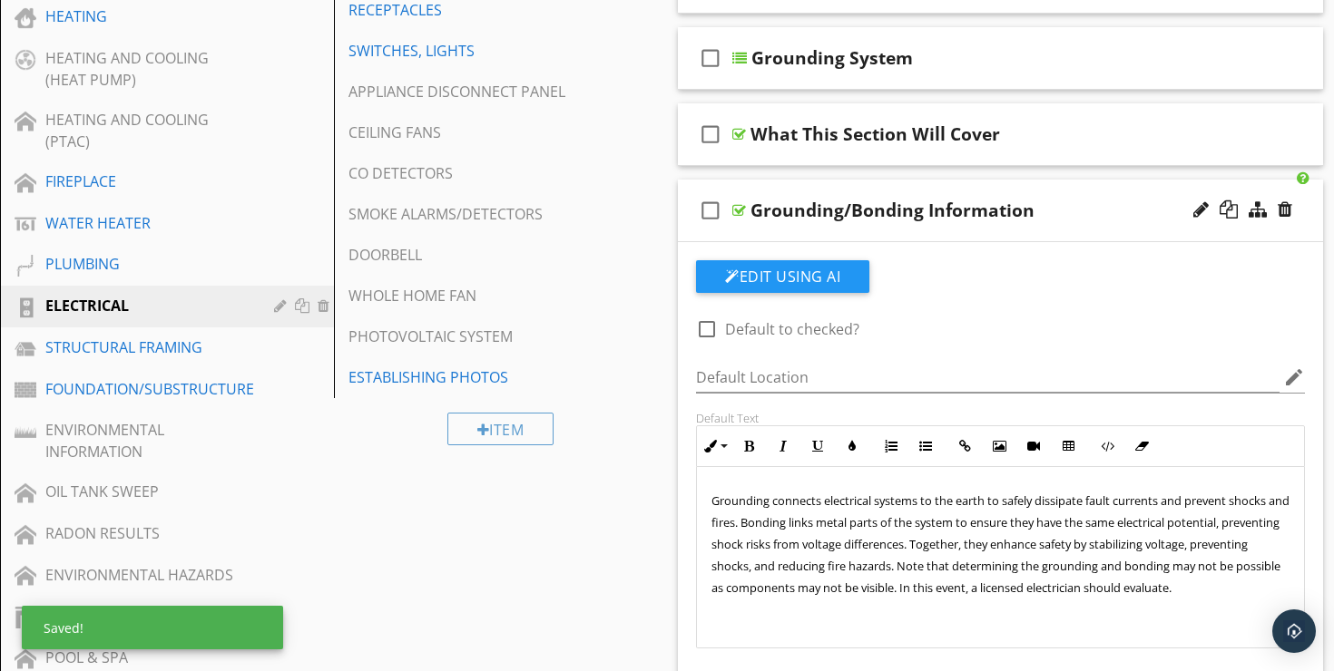
click at [1116, 180] on div "check_box_outline_blank Grounding/Bonding Information" at bounding box center [1000, 211] width 645 height 63
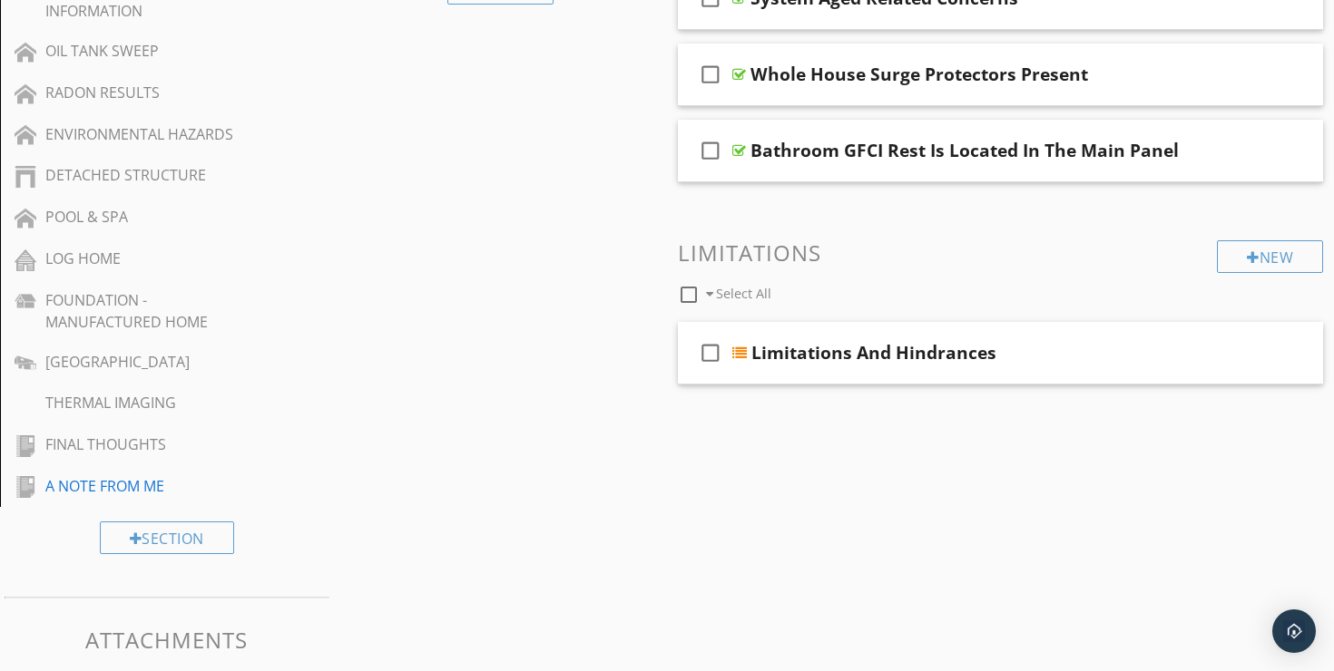
scroll to position [1220, 0]
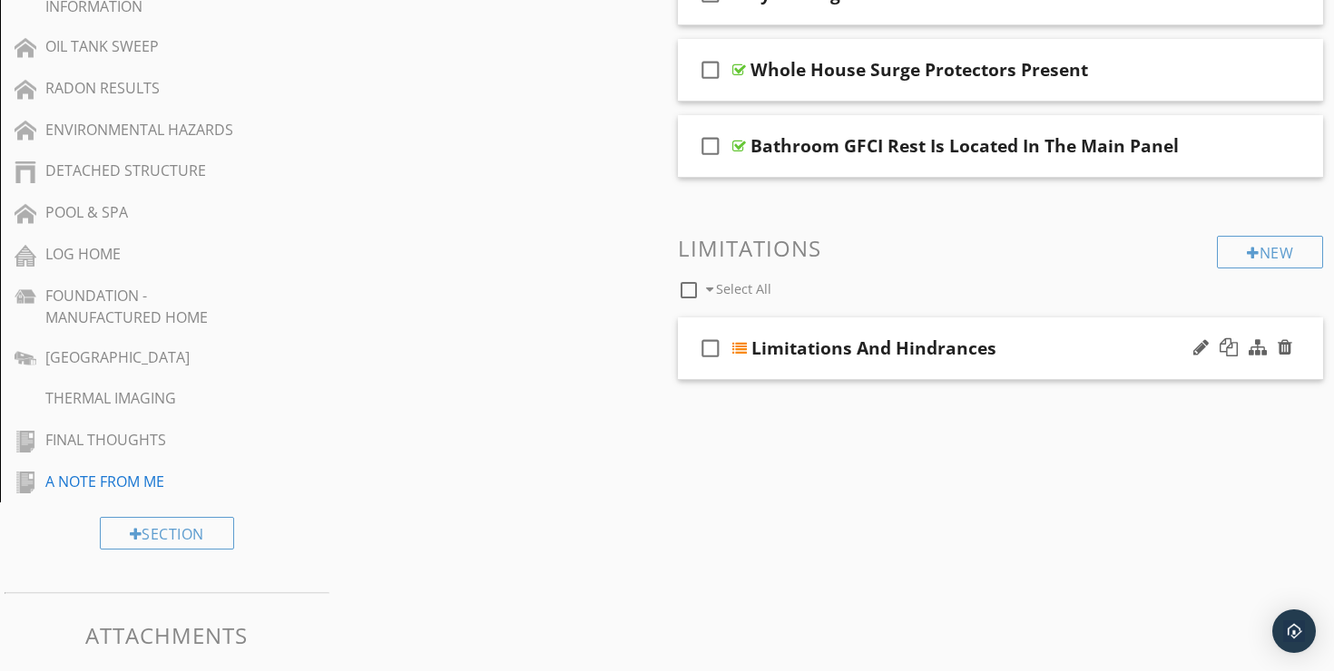
click at [1063, 318] on div "check_box_outline_blank Limitations And Hindrances" at bounding box center [1000, 349] width 645 height 63
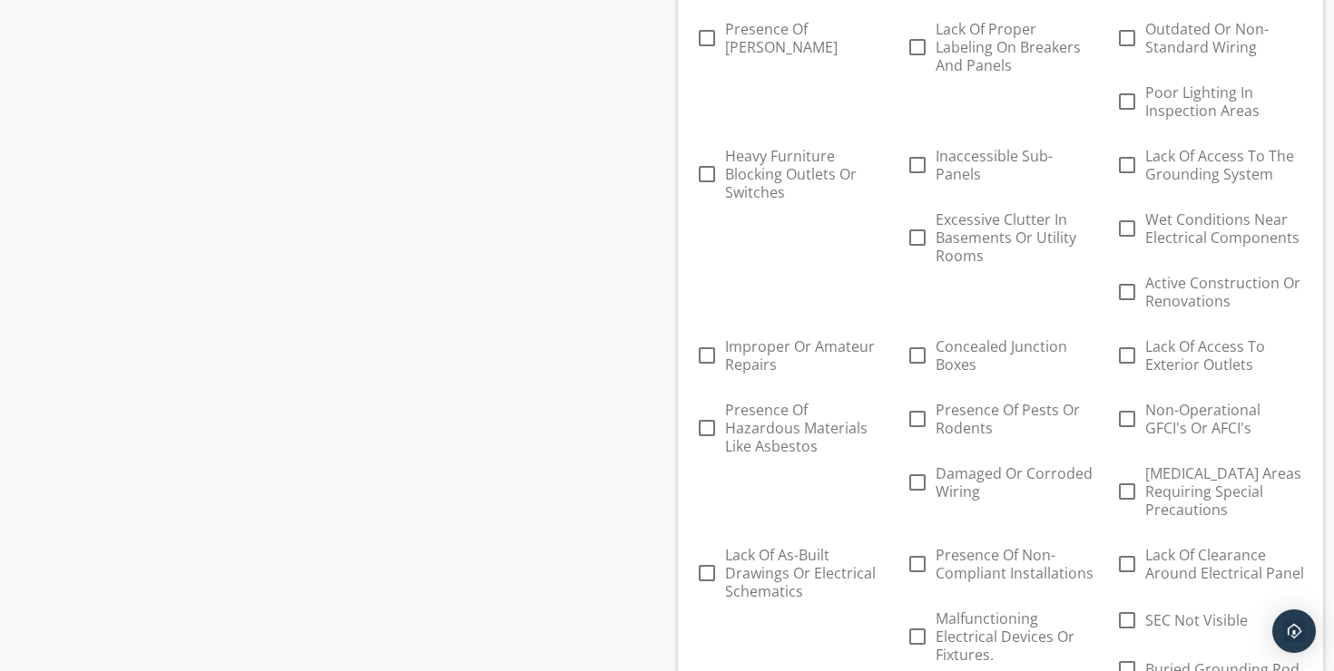
scroll to position [2032, 0]
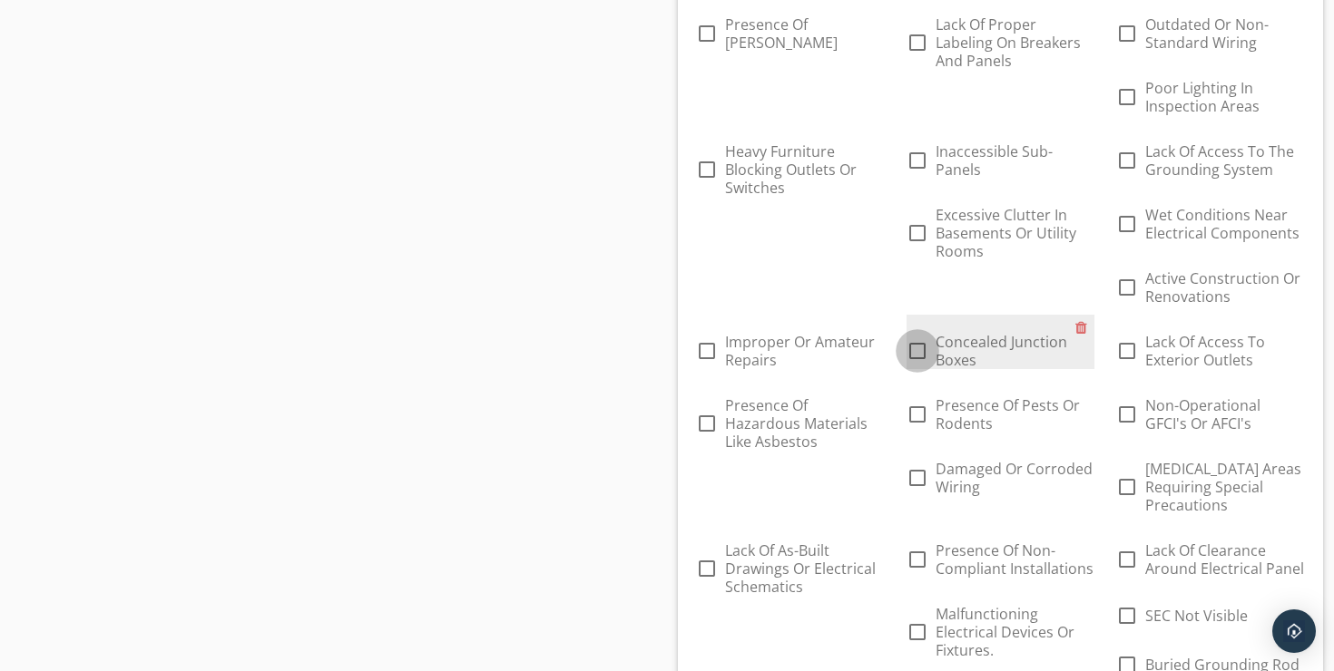
click at [914, 336] on div at bounding box center [917, 351] width 31 height 31
checkbox input "true"
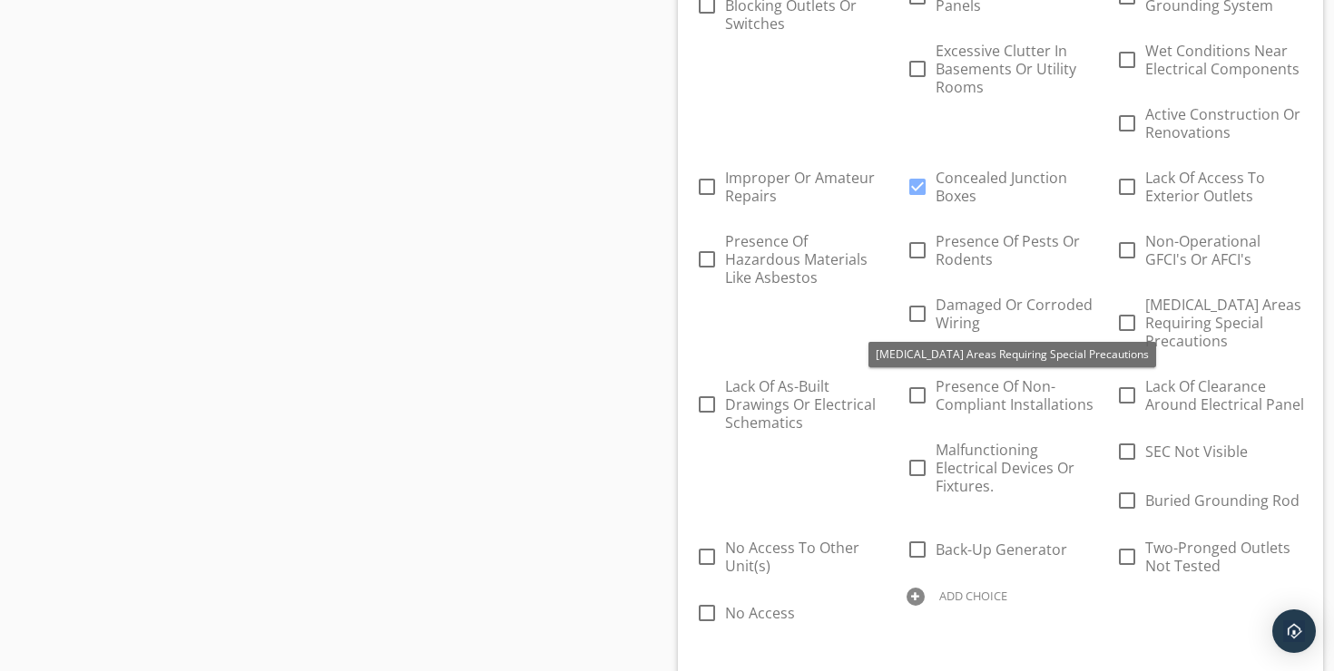
scroll to position [2195, 0]
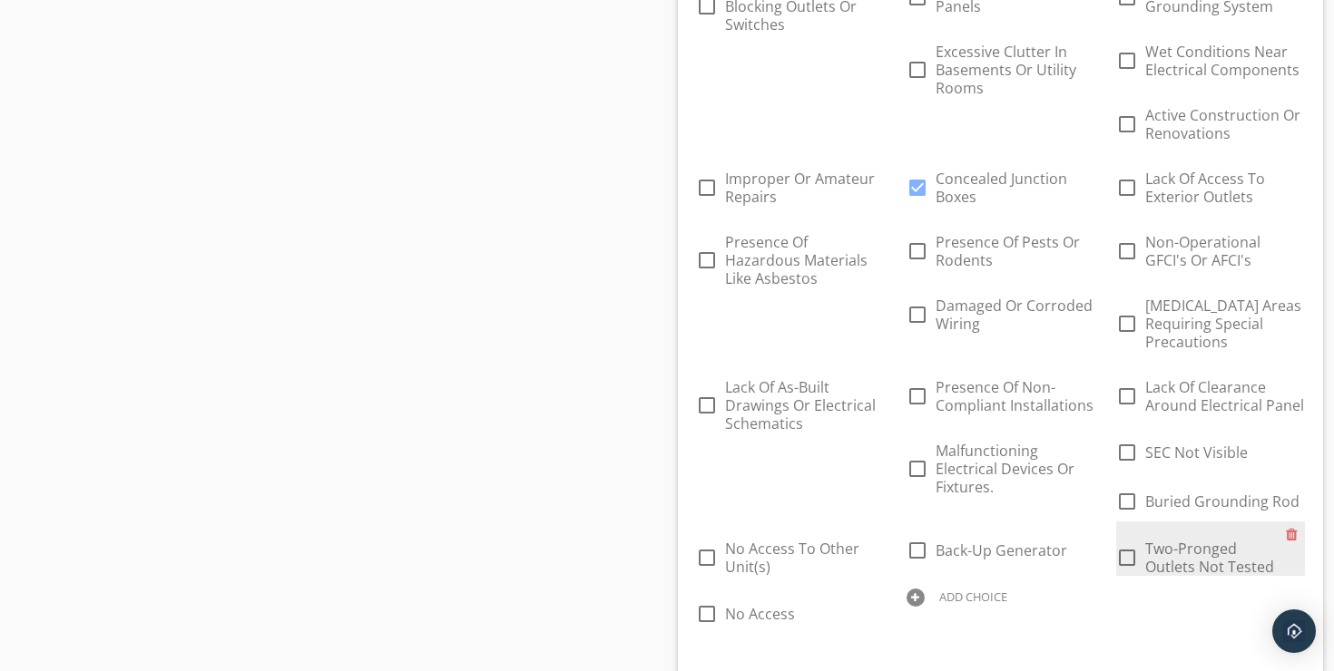
click at [1111, 543] on div at bounding box center [1126, 558] width 31 height 31
checkbox input "true"
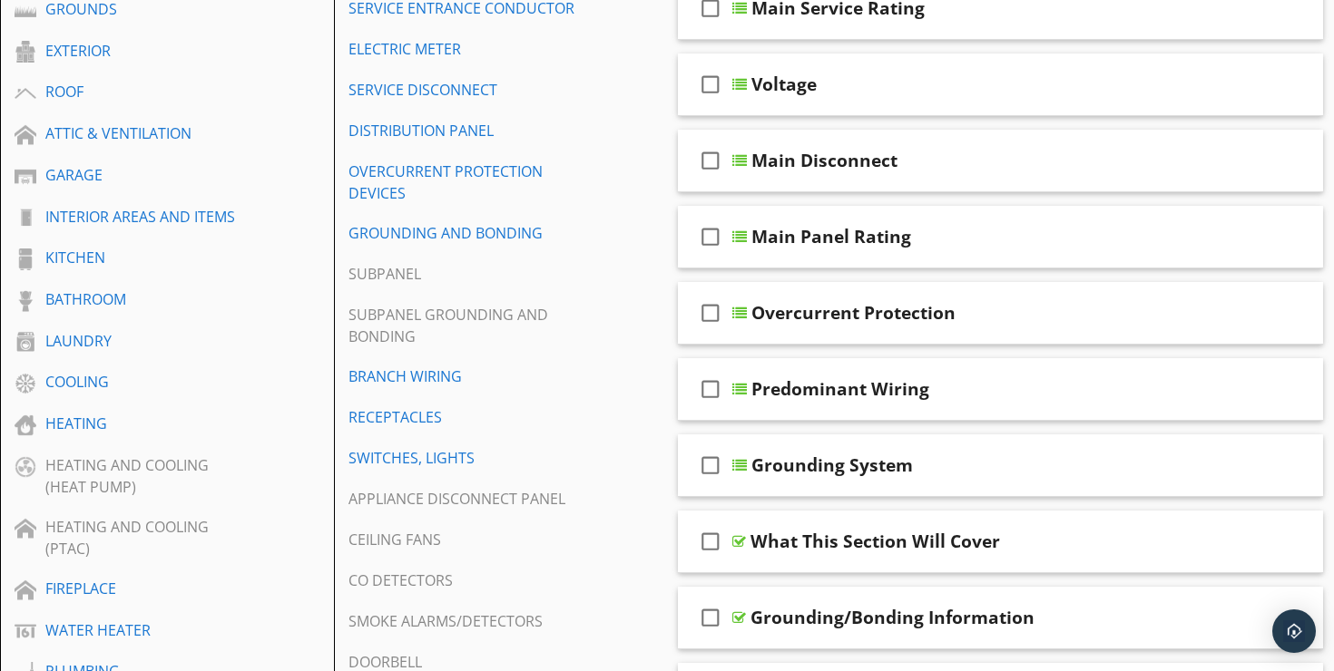
scroll to position [0, 0]
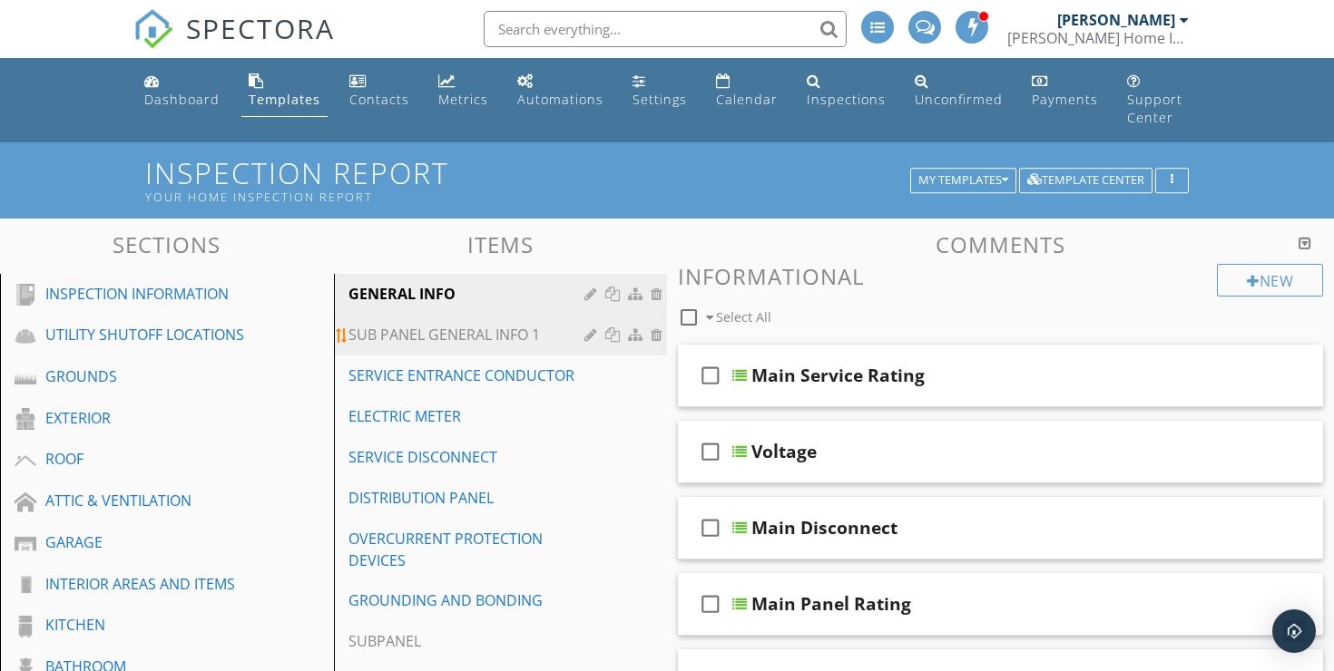
click at [508, 324] on div "SUB PANEL GENERAL INFO 1" at bounding box center [469, 335] width 242 height 22
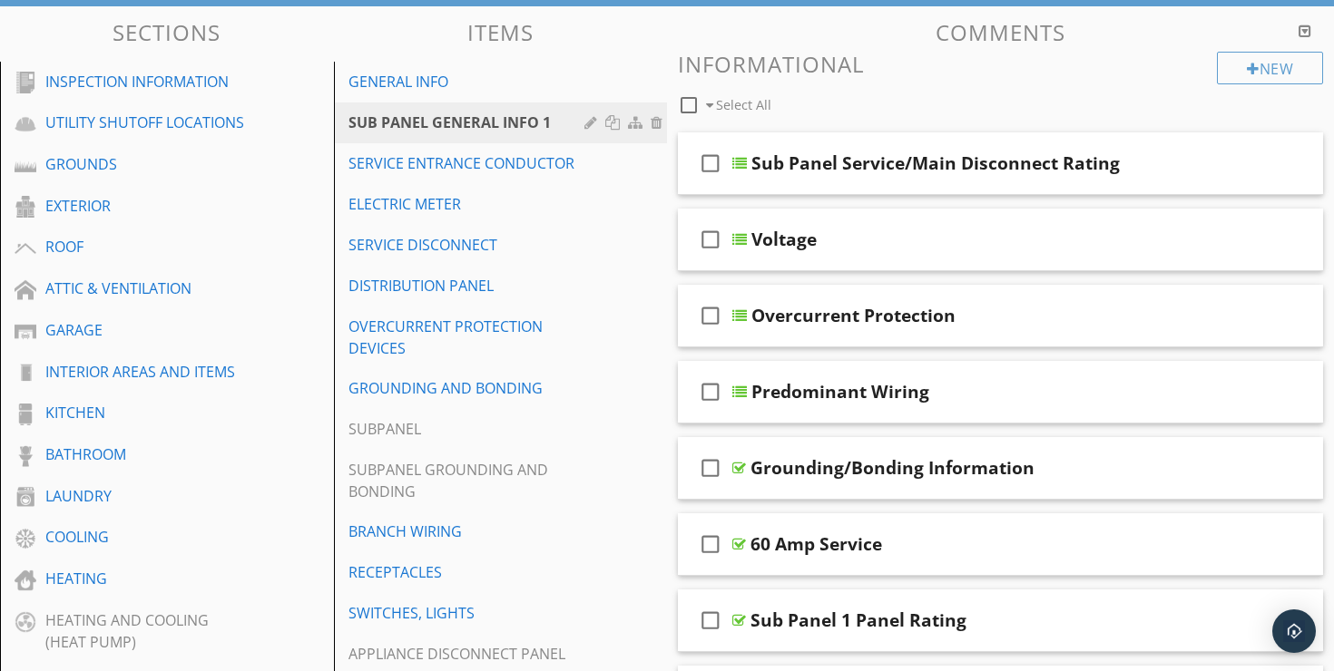
scroll to position [200, 0]
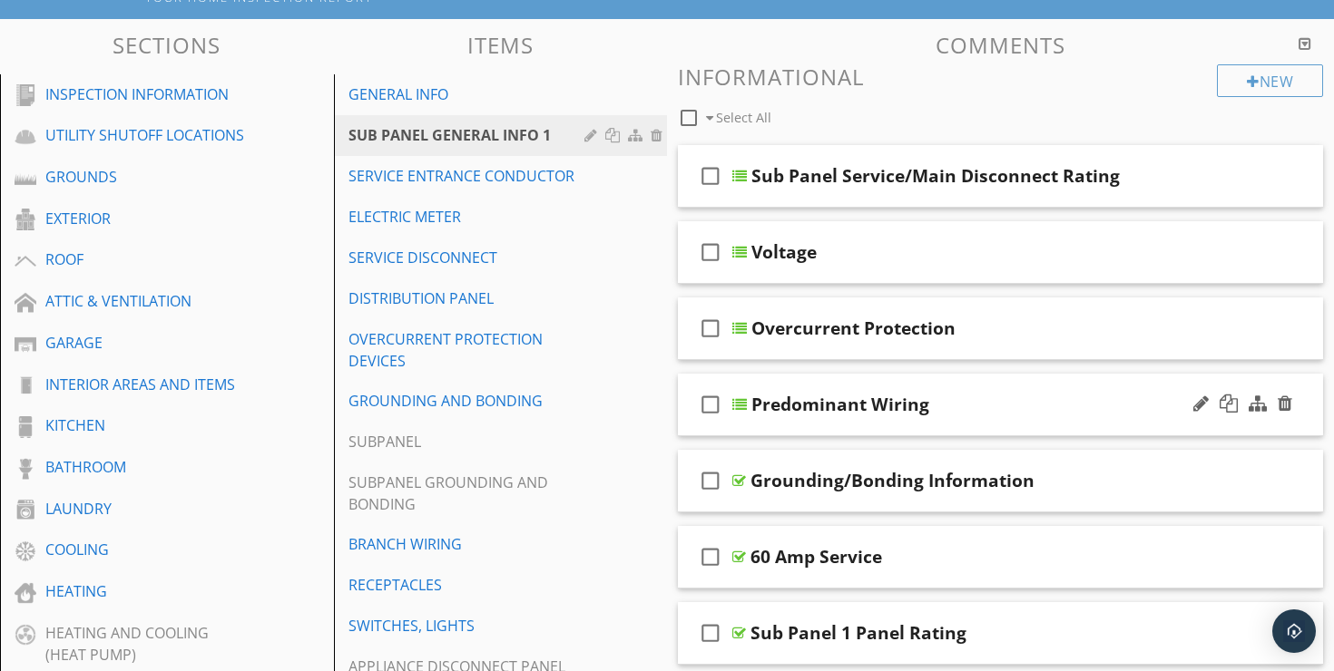
click at [973, 394] on div "Predominant Wiring" at bounding box center [979, 405] width 456 height 22
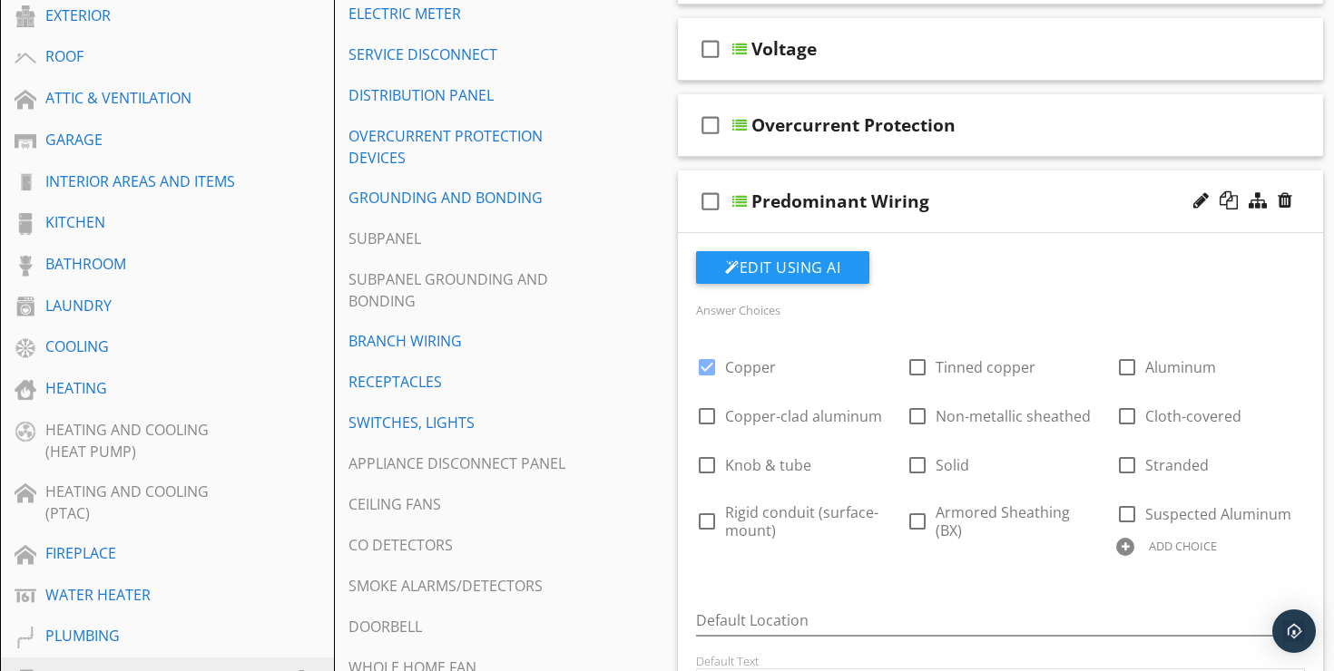
scroll to position [518, 0]
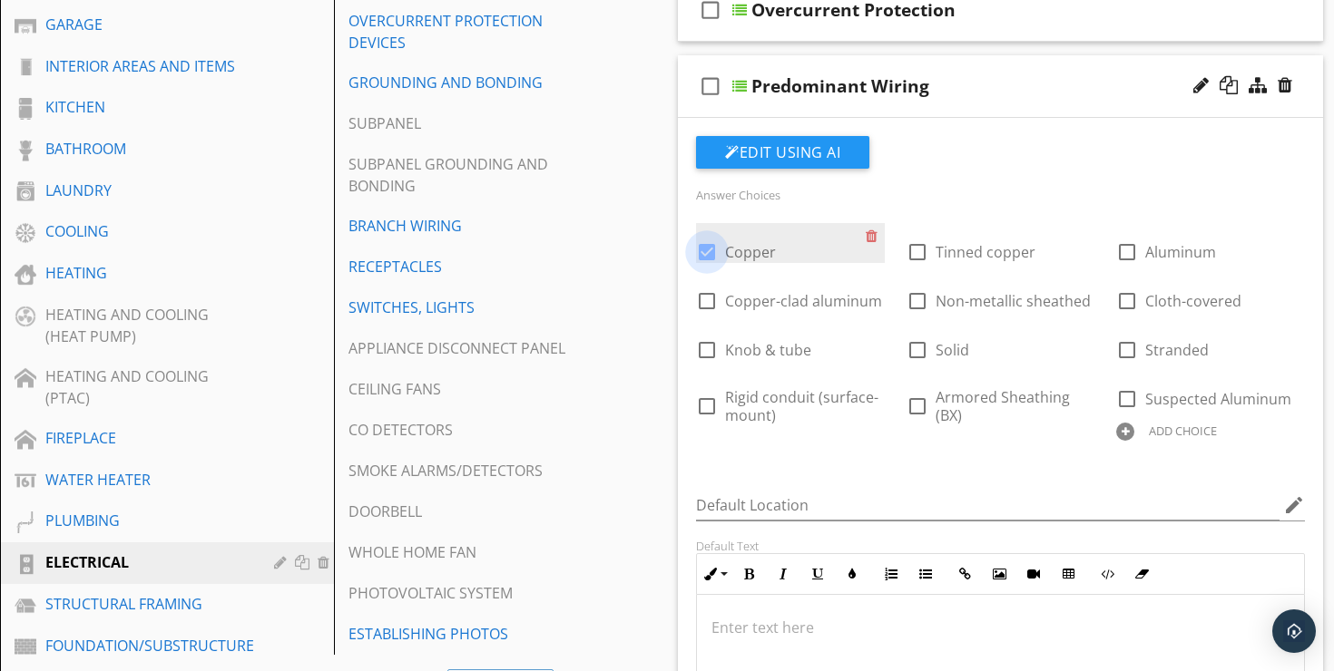
click at [706, 237] on div at bounding box center [706, 252] width 31 height 31
checkbox input "false"
click at [1042, 75] on div "Predominant Wiring" at bounding box center [979, 86] width 456 height 22
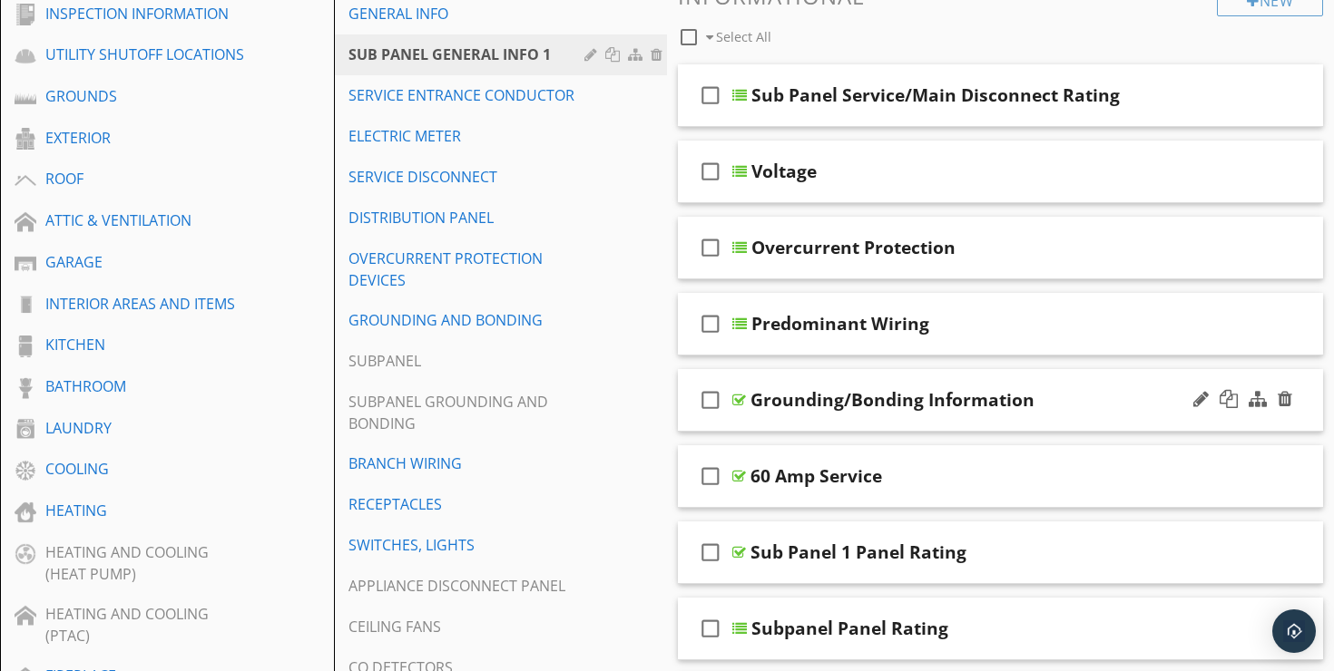
scroll to position [278, 0]
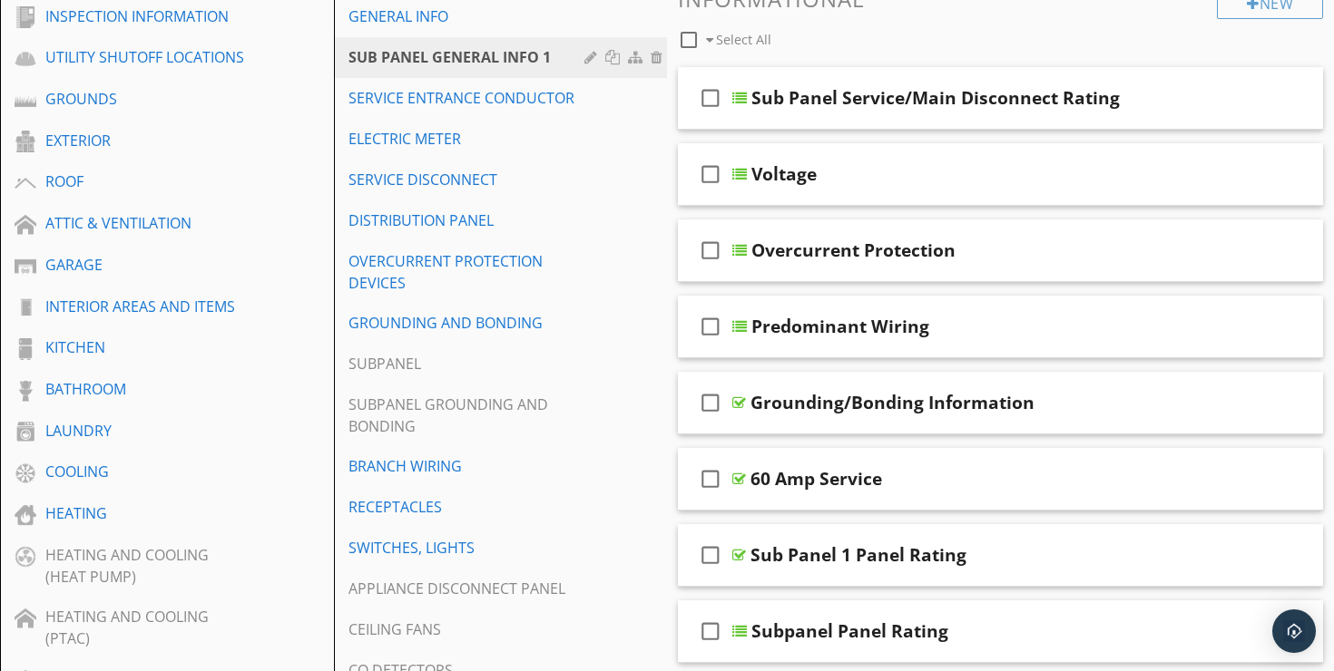
click at [1008, 120] on span "check_box_outline_blank Sub Panel Service/Main Disconnect Rating check_box_outl…" at bounding box center [1000, 479] width 645 height 825
click at [1008, 143] on div "check_box_outline_blank Voltage" at bounding box center [1000, 174] width 645 height 63
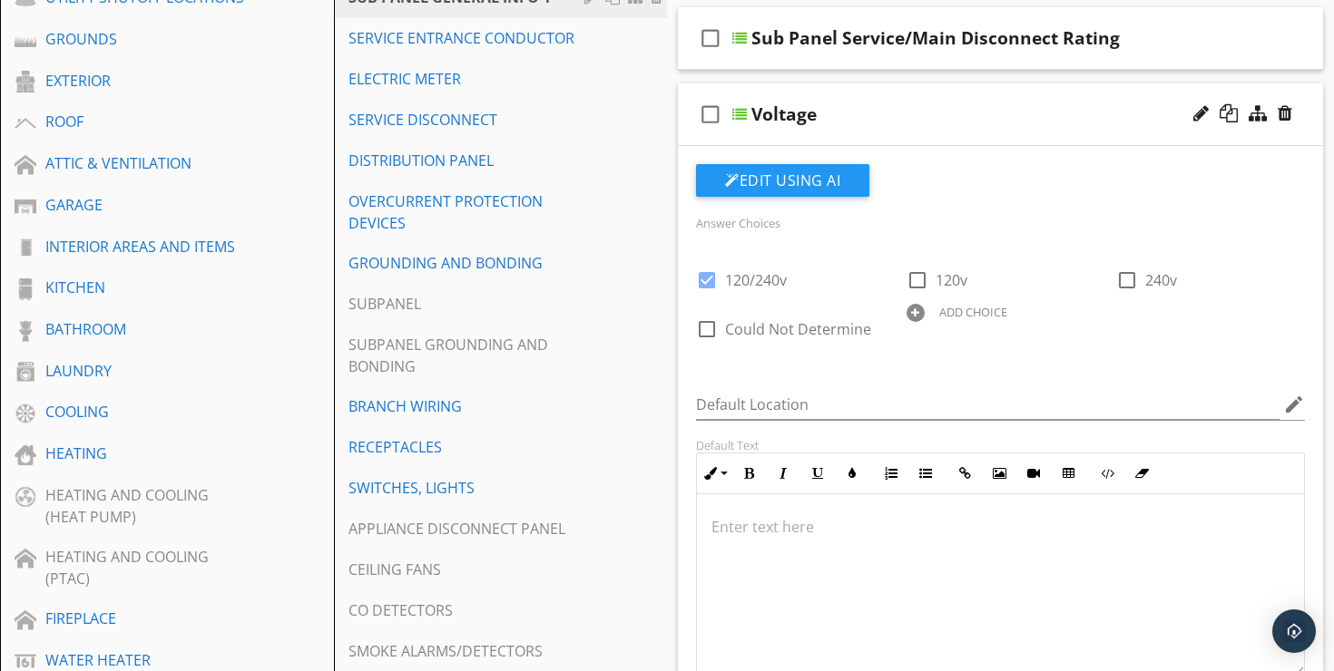
scroll to position [339, 0]
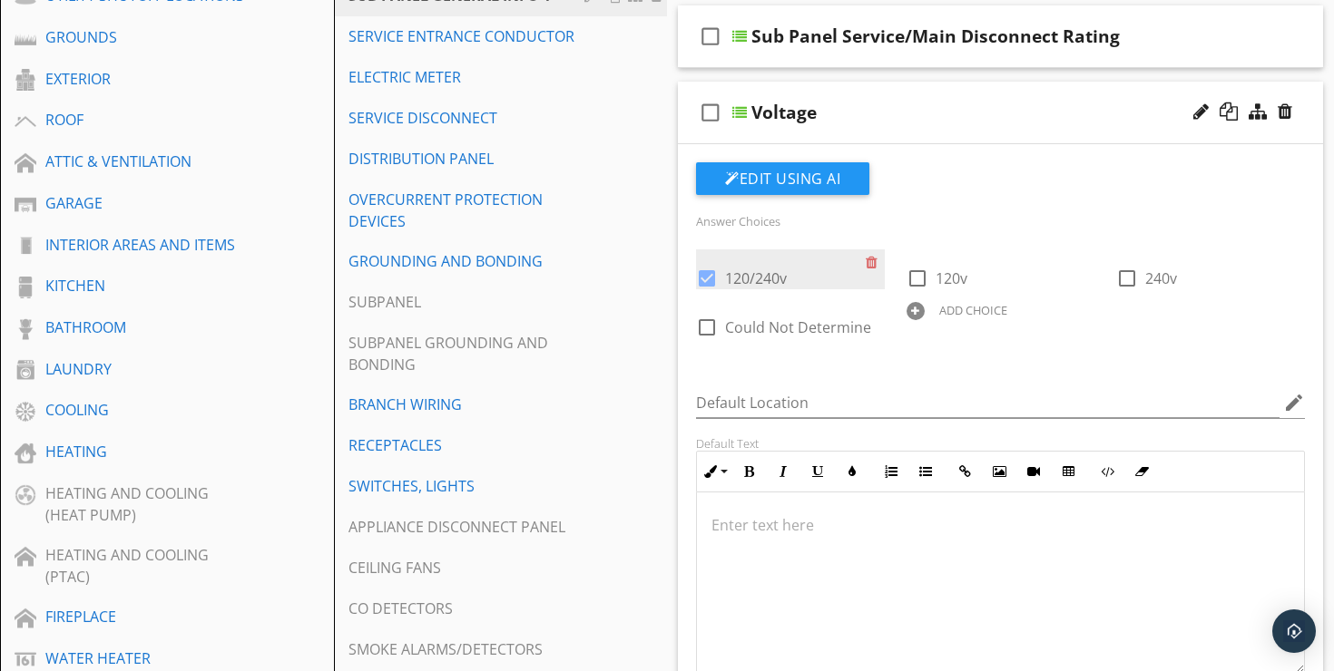
click at [710, 263] on div at bounding box center [706, 278] width 31 height 31
checkbox input "false"
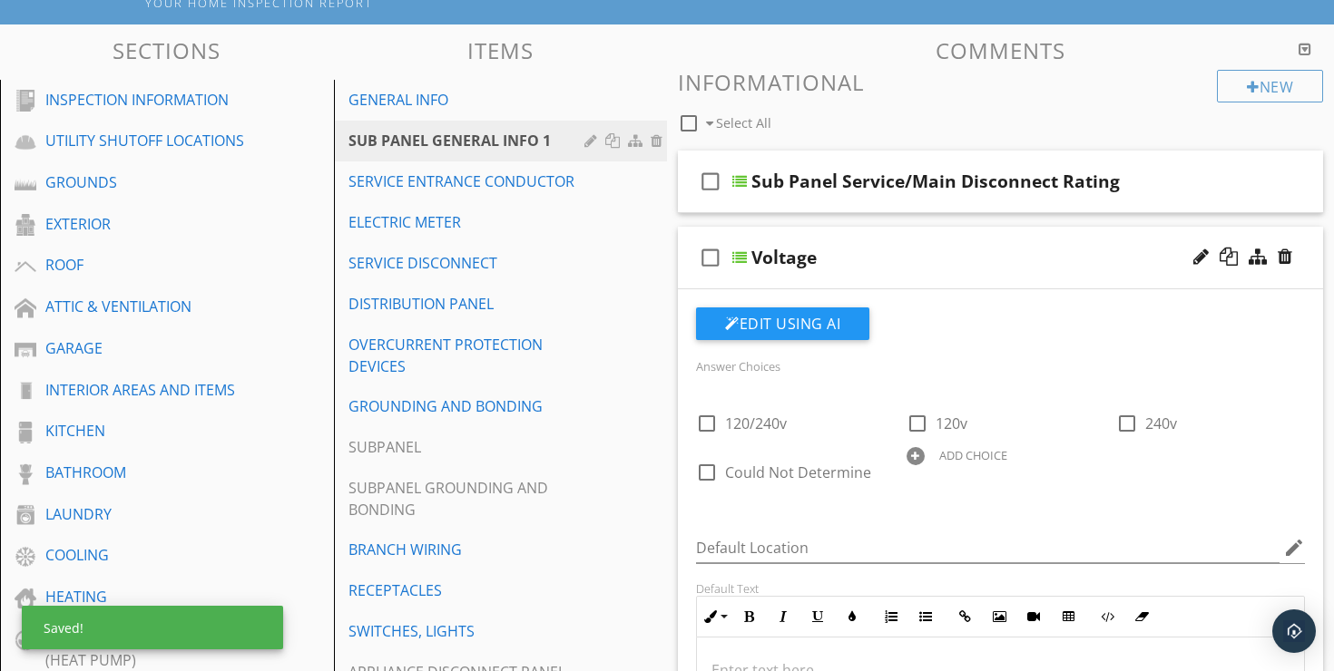
scroll to position [195, 0]
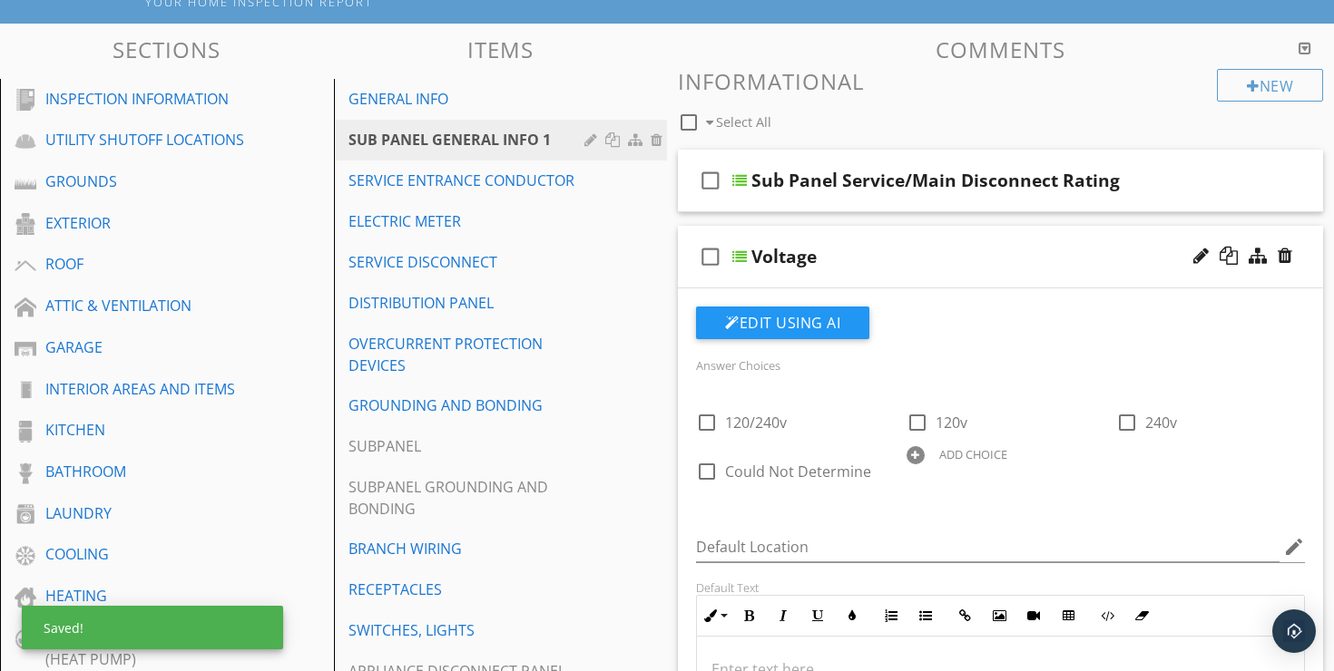
click at [896, 226] on div "check_box_outline_blank Voltage" at bounding box center [1000, 257] width 645 height 63
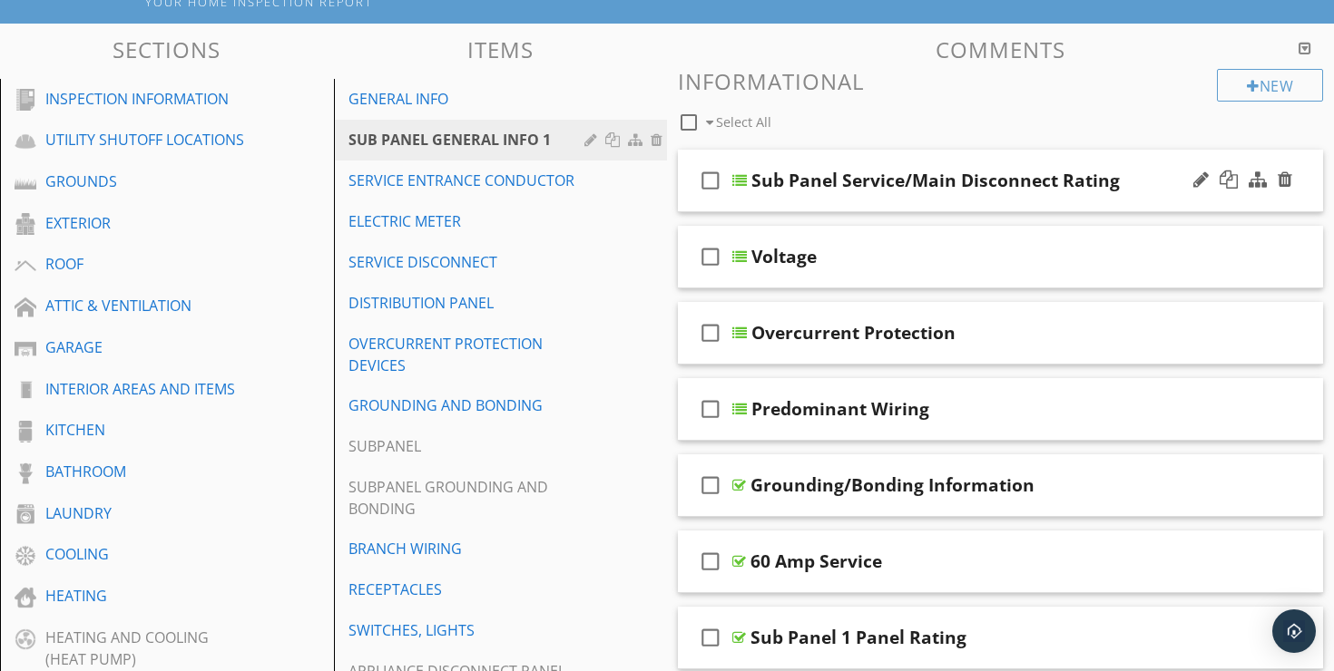
click at [1140, 150] on div "check_box_outline_blank Sub Panel Service/Main Disconnect Rating" at bounding box center [1000, 181] width 645 height 63
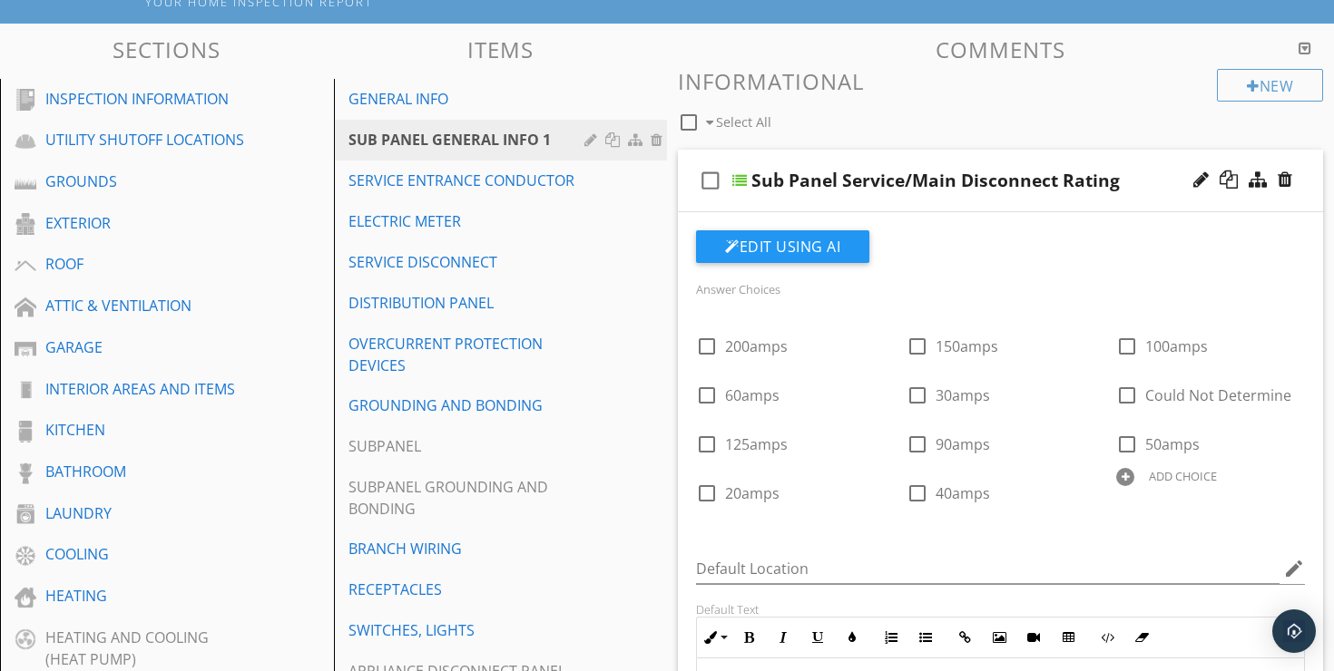
click at [1140, 150] on div "check_box_outline_blank Sub Panel Service/Main Disconnect Rating" at bounding box center [1000, 181] width 645 height 63
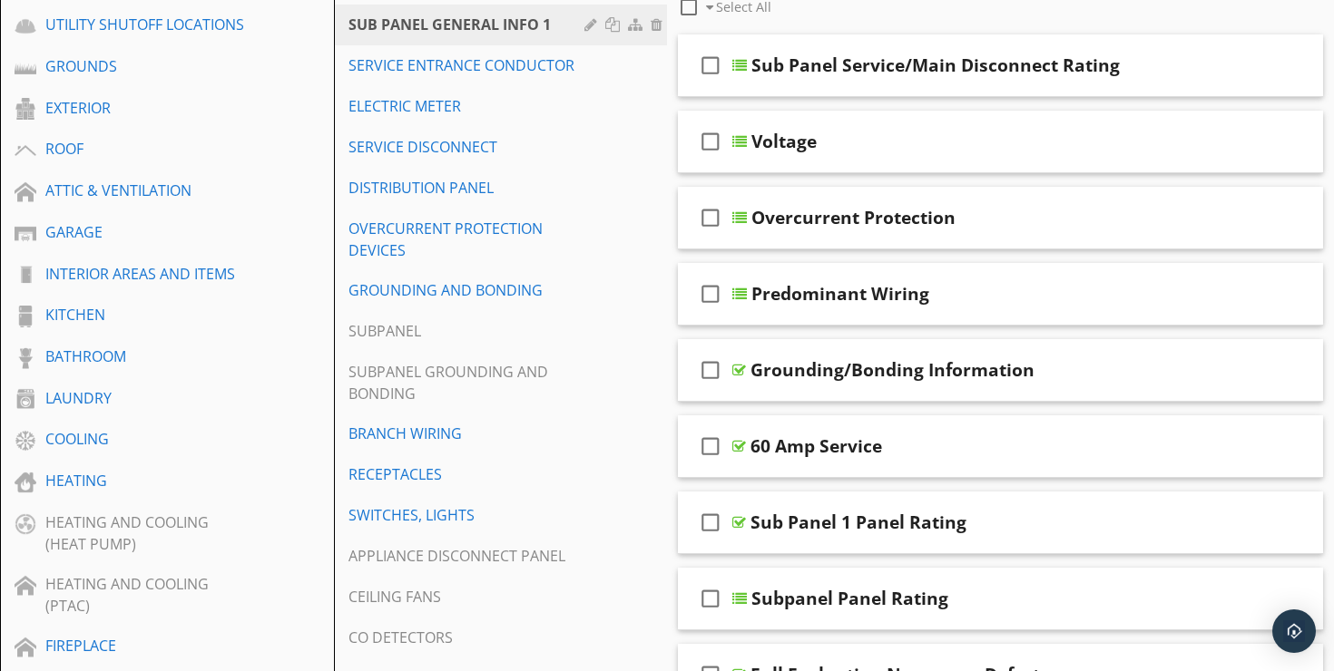
scroll to position [311, 0]
click at [976, 282] on div "Predominant Wiring" at bounding box center [979, 293] width 456 height 22
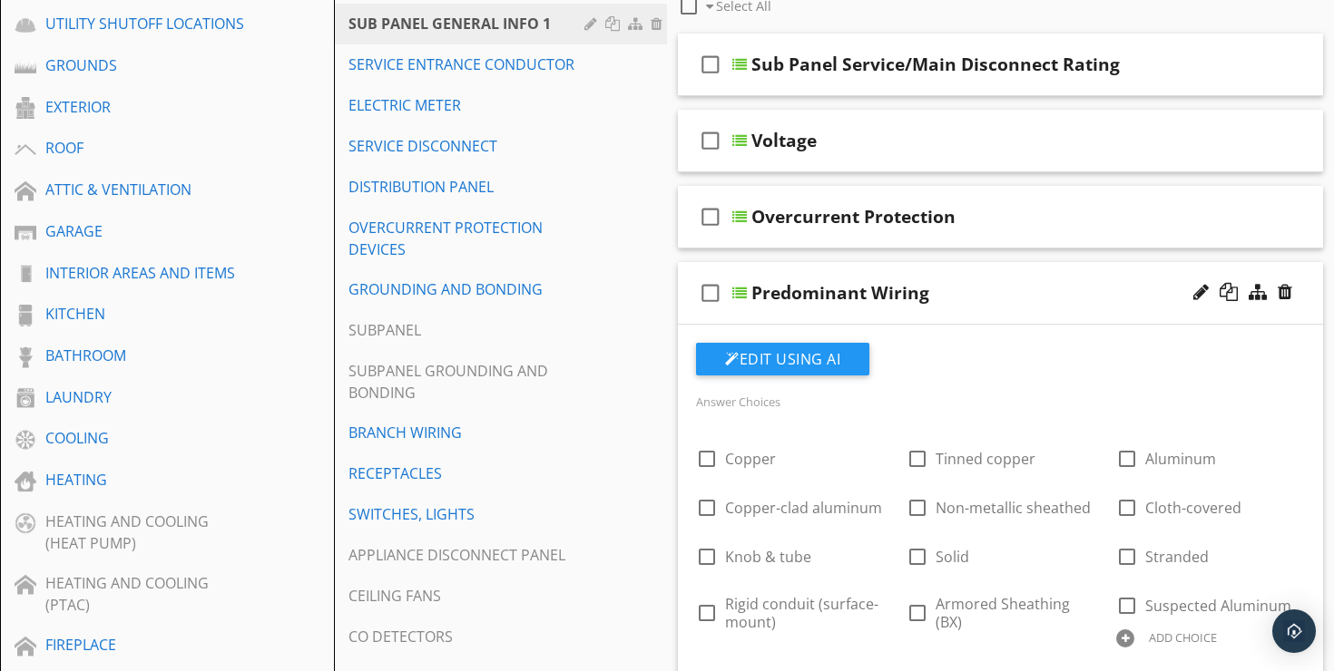
click at [976, 282] on div "Predominant Wiring" at bounding box center [979, 293] width 456 height 22
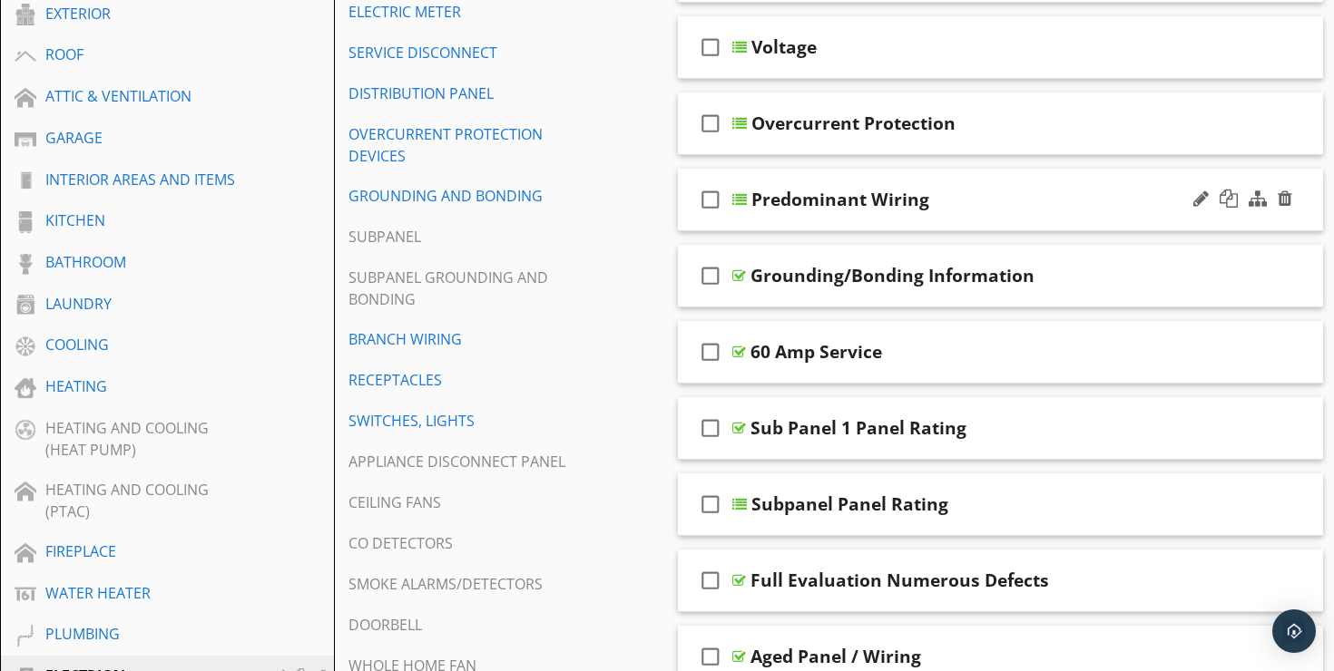
scroll to position [408, 0]
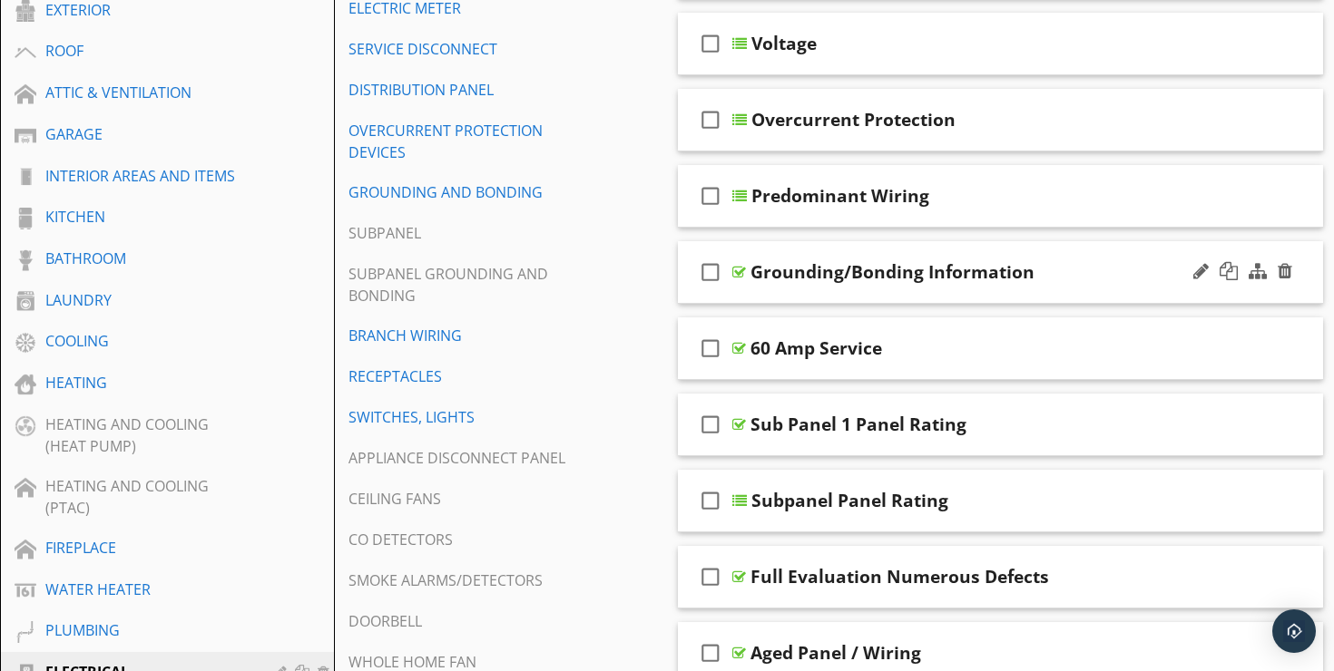
click at [1073, 261] on div "Grounding/Bonding Information" at bounding box center [978, 272] width 456 height 22
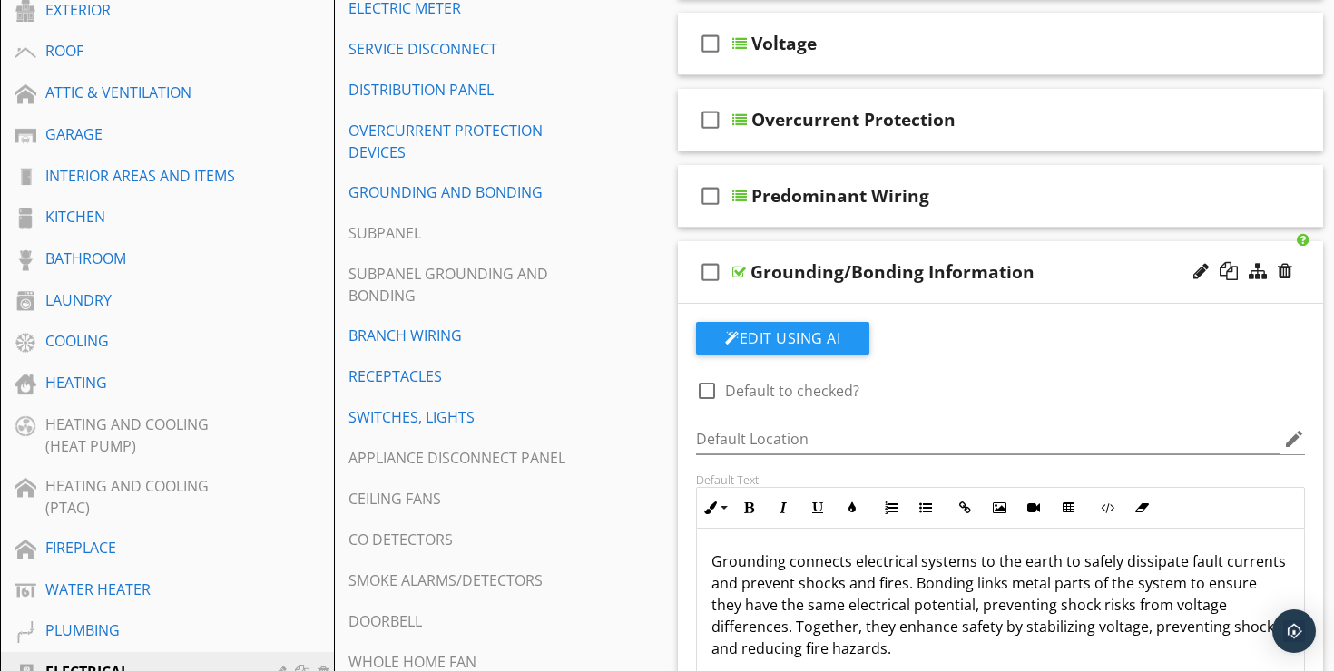
click at [1073, 261] on div "Grounding/Bonding Information" at bounding box center [978, 272] width 456 height 22
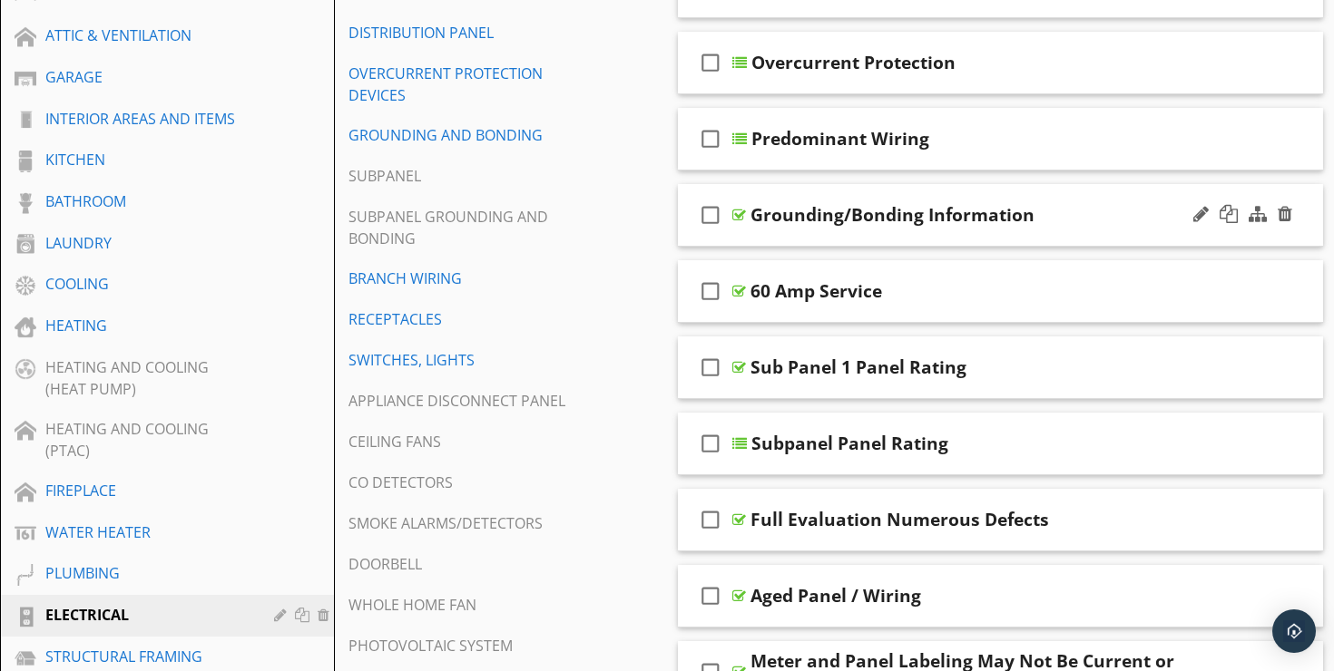
scroll to position [469, 0]
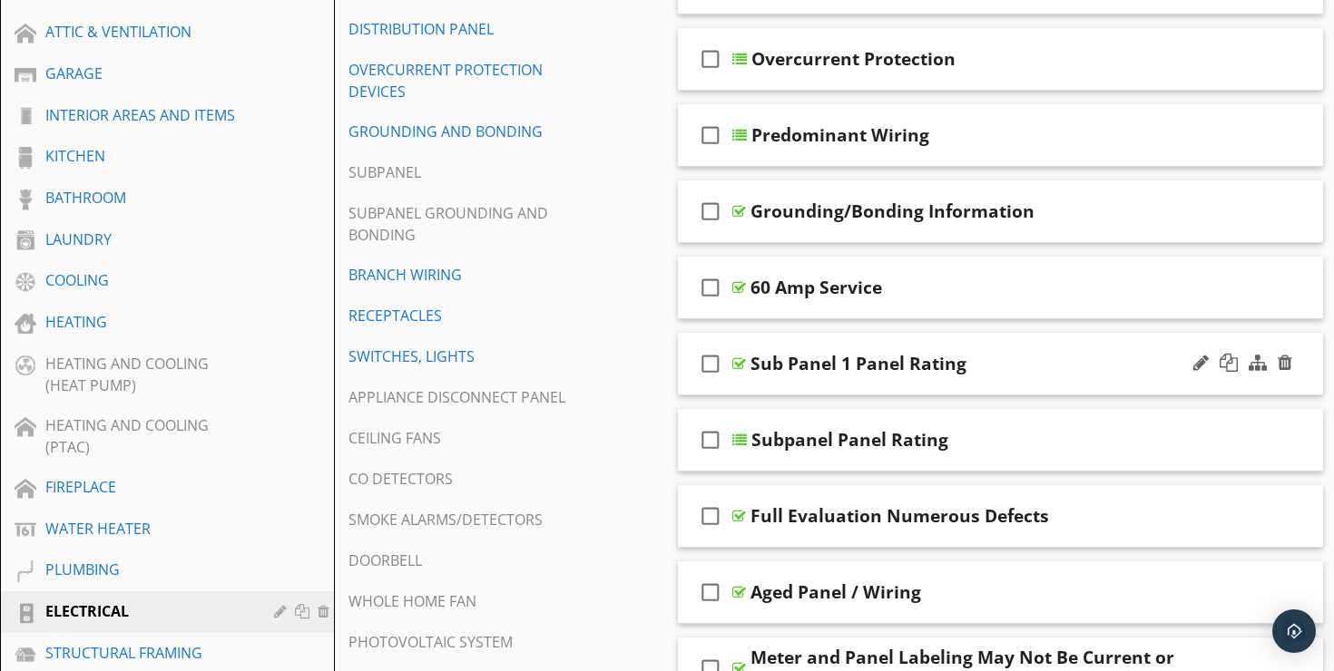
click at [1048, 353] on div "Sub Panel 1 Panel Rating" at bounding box center [978, 364] width 456 height 22
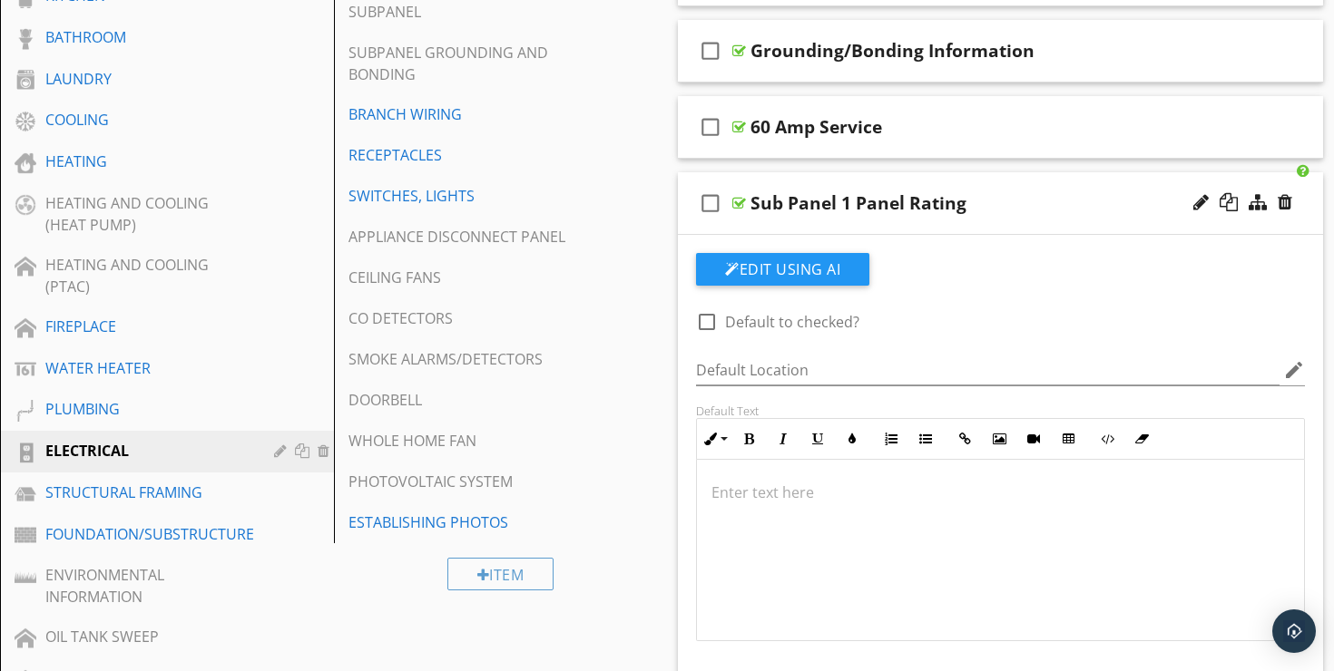
scroll to position [697, 0]
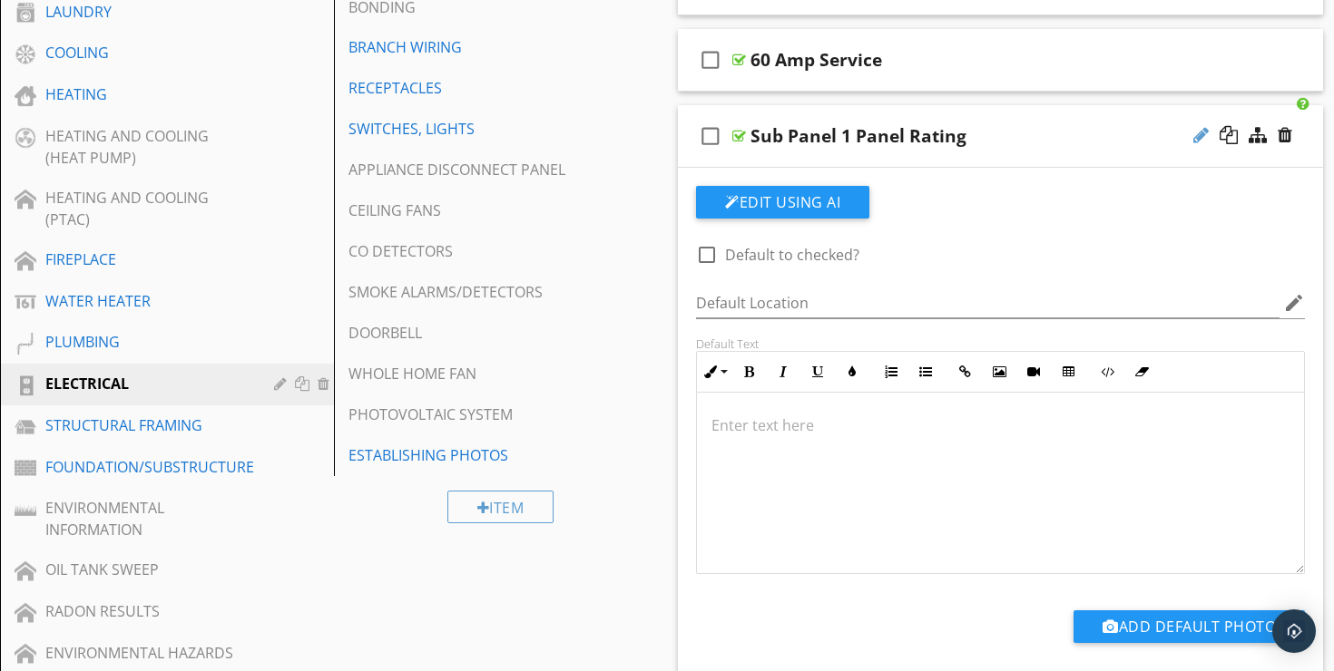
click at [1202, 126] on div at bounding box center [1200, 135] width 15 height 18
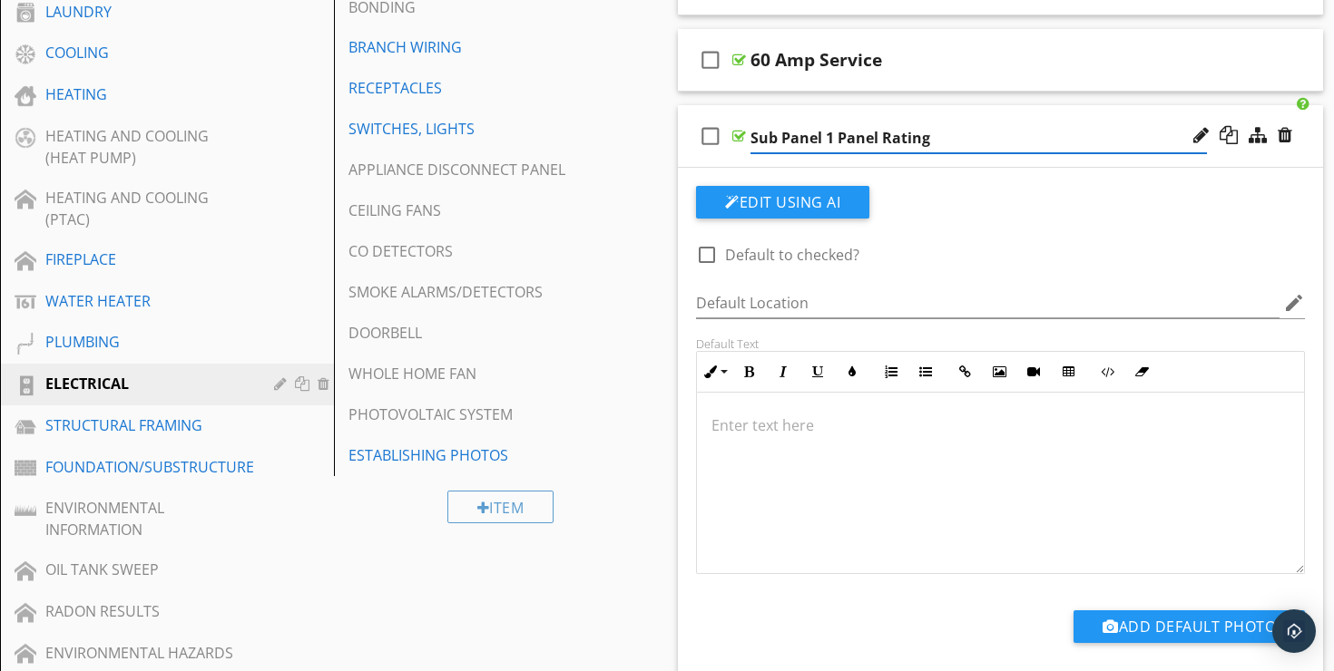
click at [833, 126] on input "Sub Panel 1 Panel Rating" at bounding box center [978, 138] width 456 height 30
type input "Sub Panel Panel Rating"
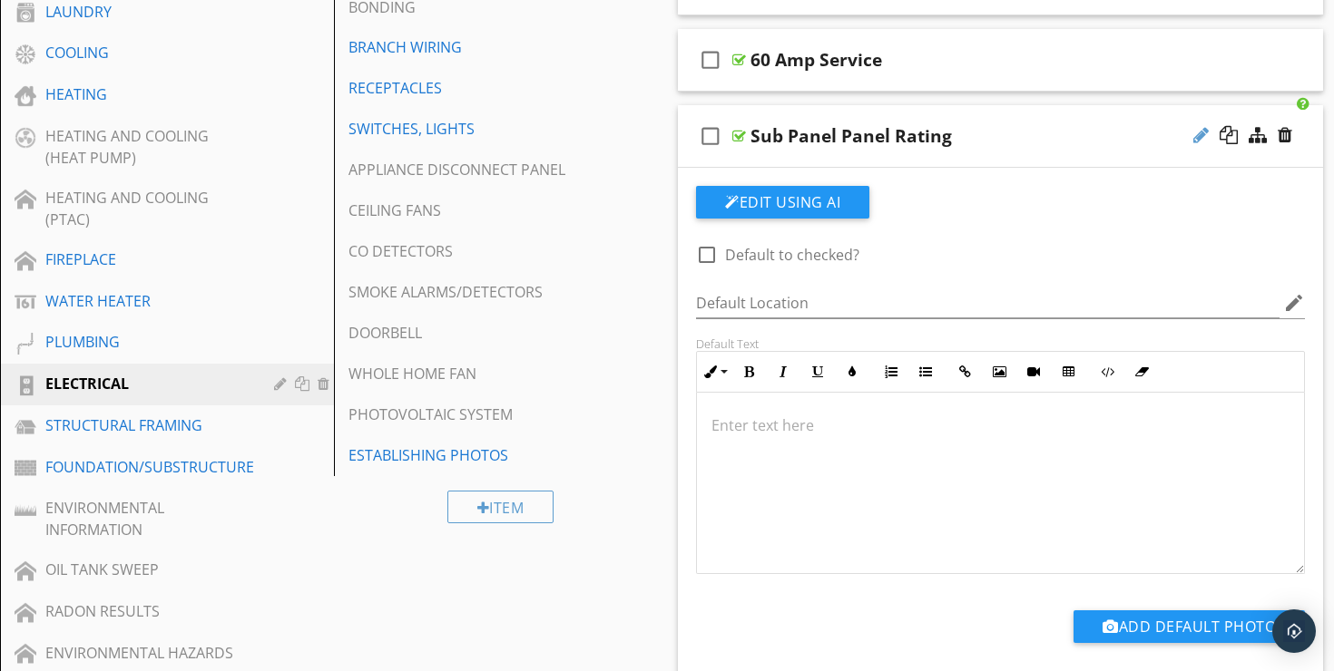
click at [1199, 126] on div at bounding box center [1200, 135] width 15 height 18
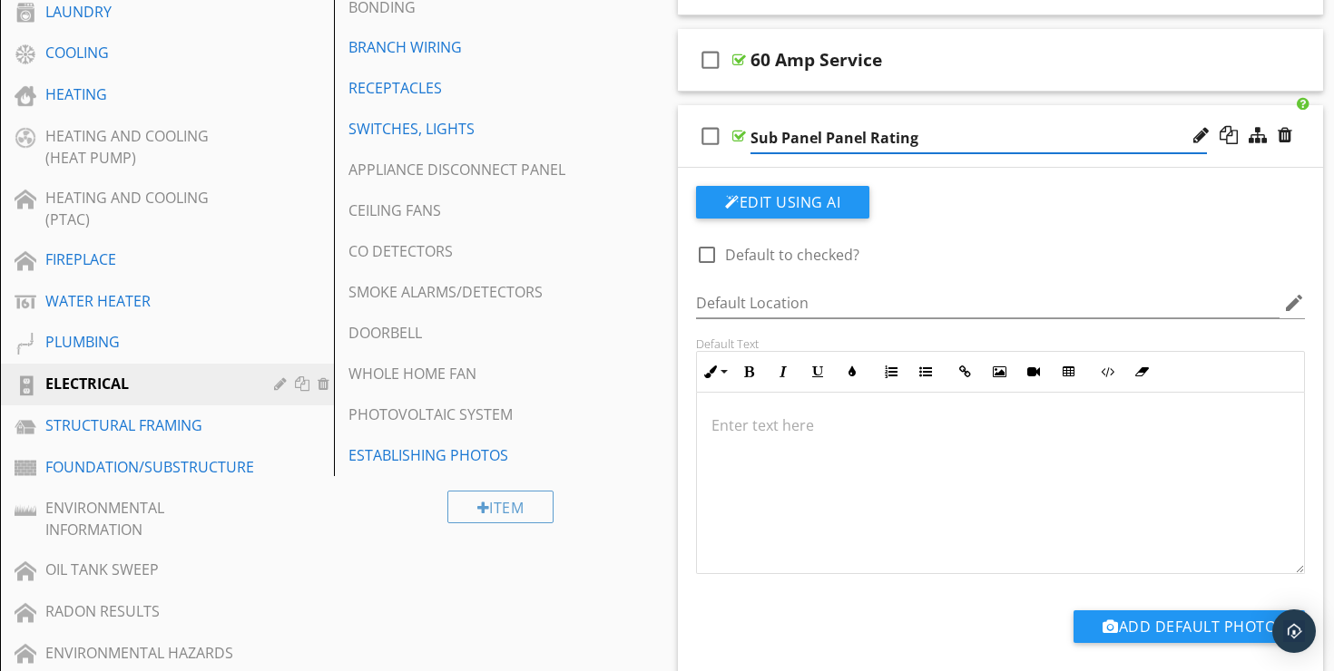
click at [788, 123] on input "Sub Panel Panel Rating" at bounding box center [978, 138] width 456 height 30
type input "Subpanel Panel Rating"
click at [948, 123] on input "Subpanel Panel Rating" at bounding box center [978, 138] width 456 height 30
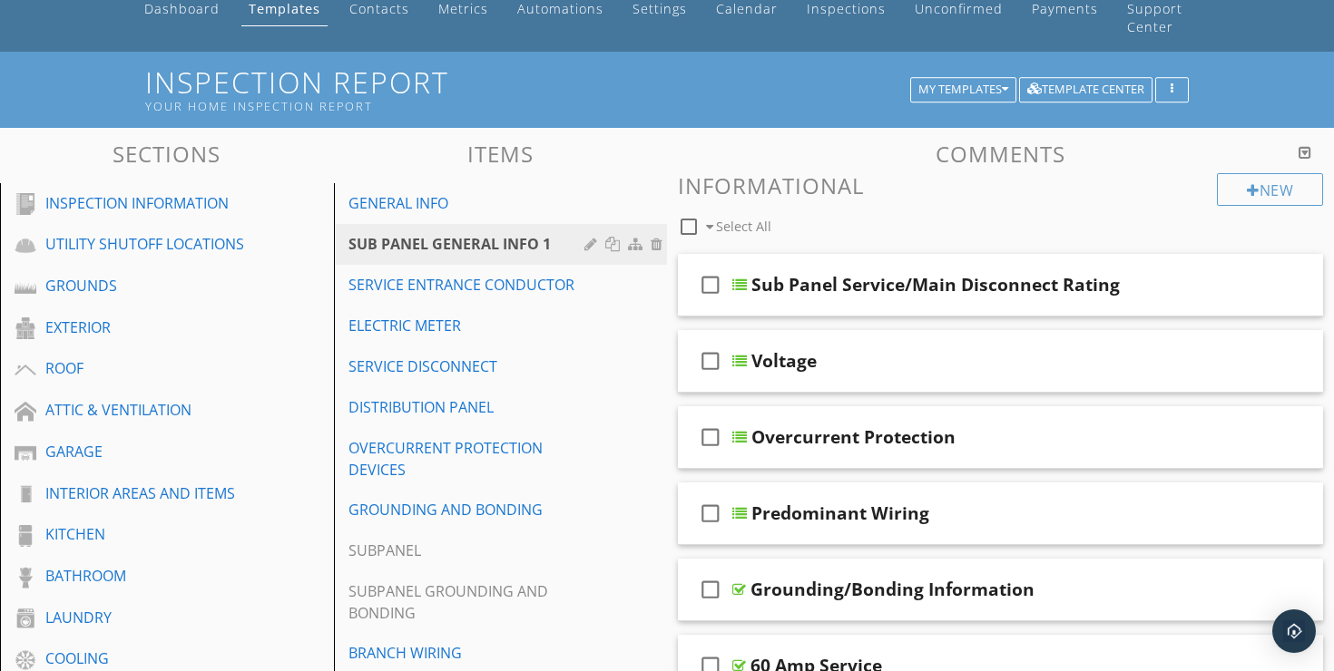
scroll to position [87, 0]
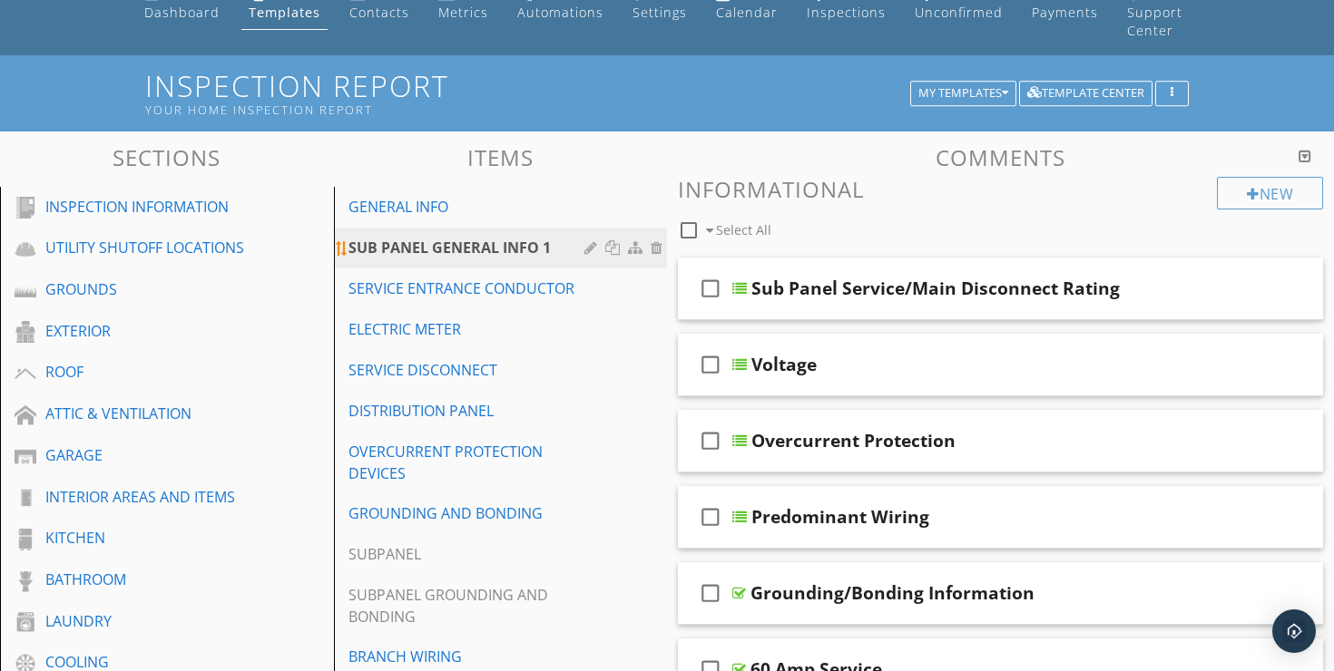
click at [590, 240] on div at bounding box center [592, 247] width 17 height 15
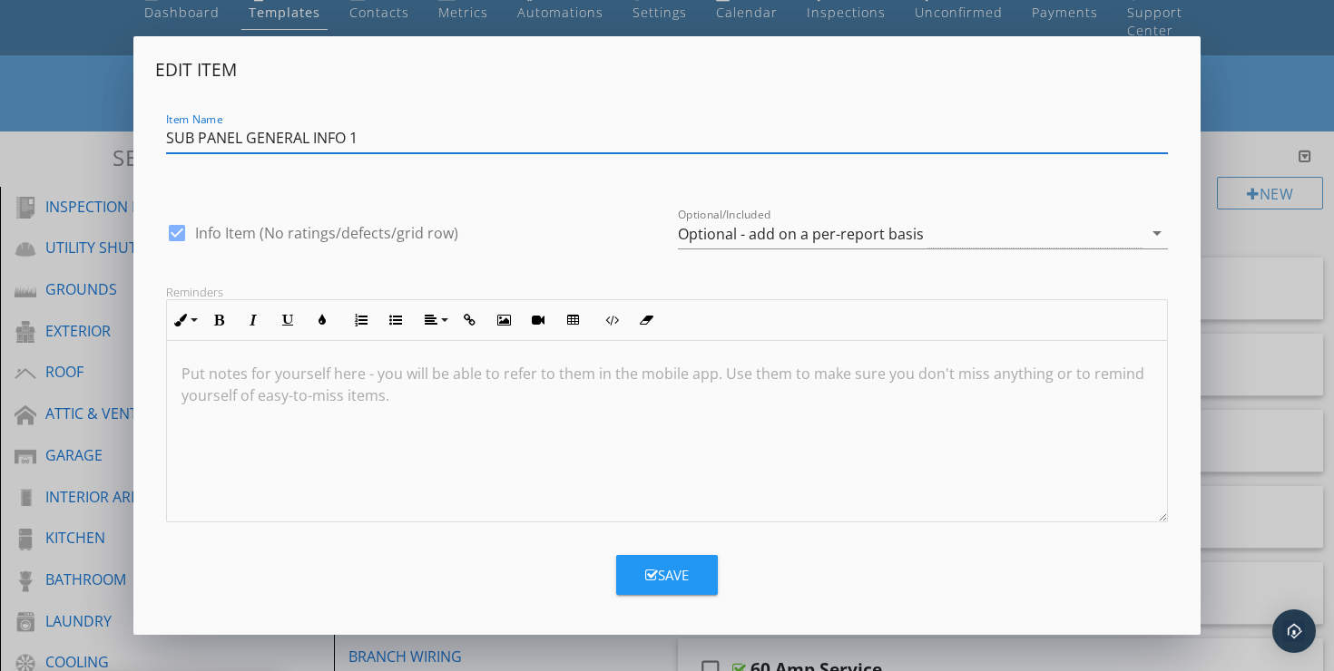
click at [208, 138] on input "SUB PANEL GENERAL INFO 1" at bounding box center [667, 138] width 1002 height 30
type input "SUBPANEL GENERAL INFO 1"
click at [663, 563] on button "Save" at bounding box center [667, 575] width 102 height 40
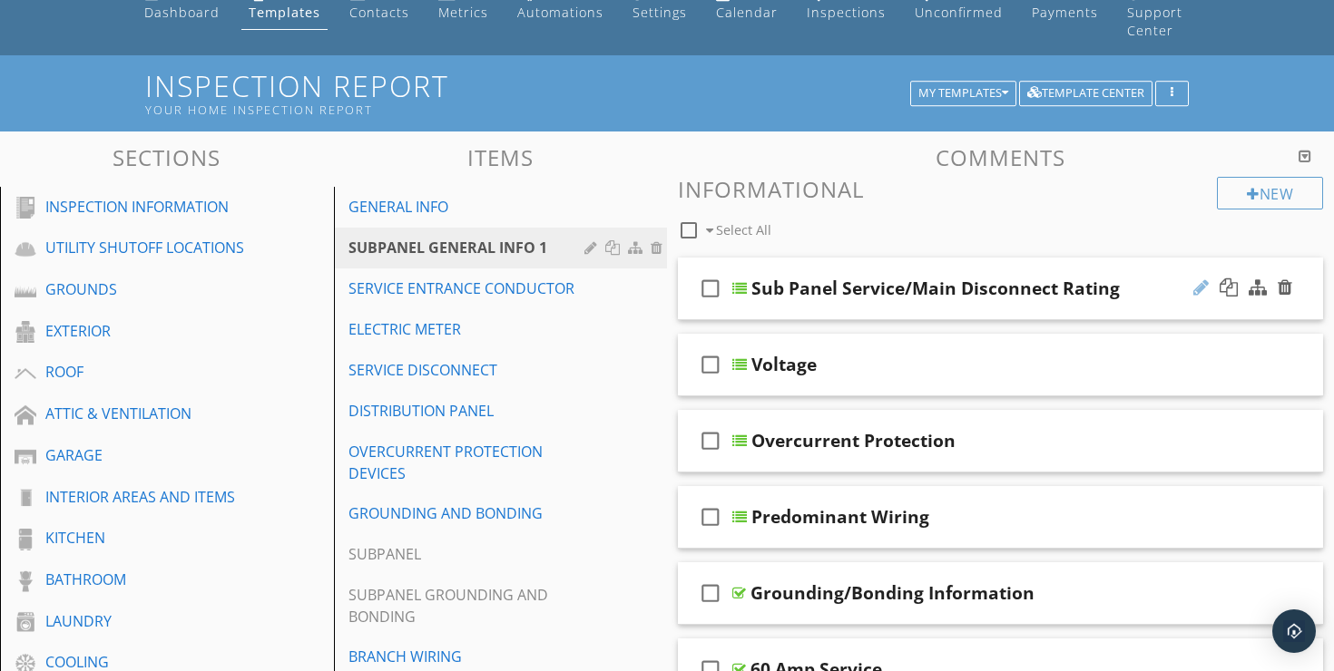
click at [1200, 279] on div at bounding box center [1200, 288] width 15 height 18
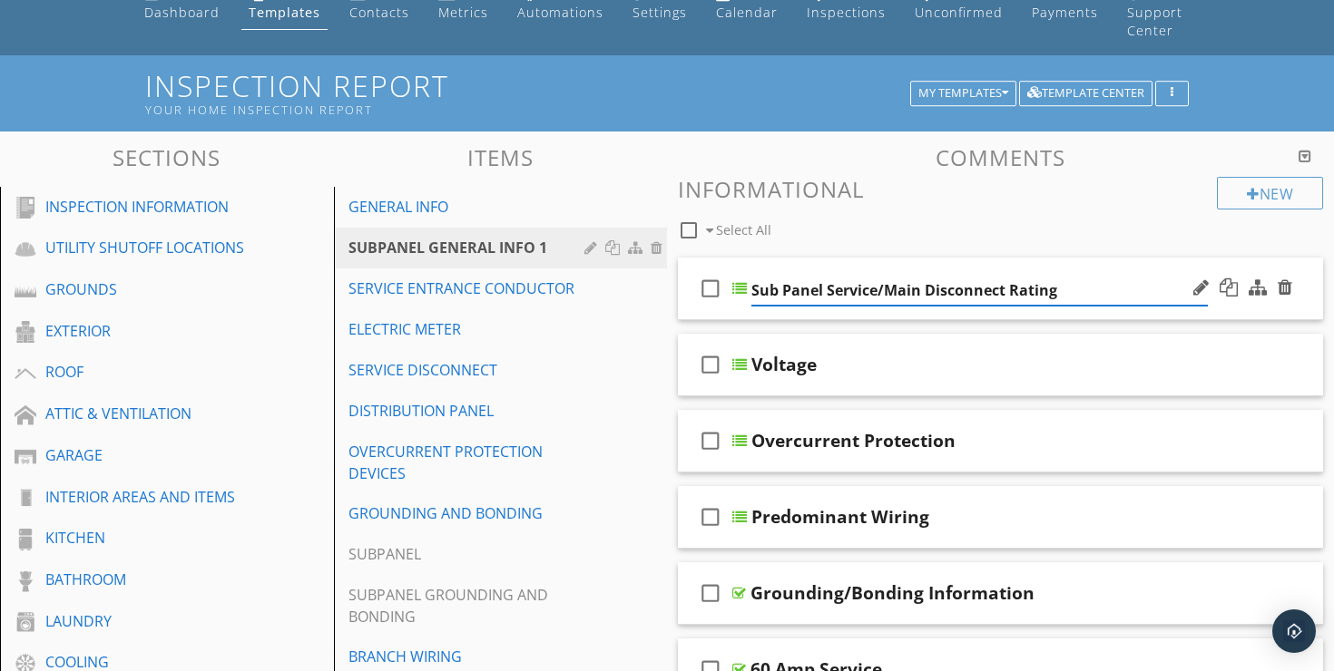
click at [790, 276] on input "Sub Panel Service/Main Disconnect Rating" at bounding box center [979, 291] width 456 height 30
type input "Subpanel Service/Main Disconnect Rating"
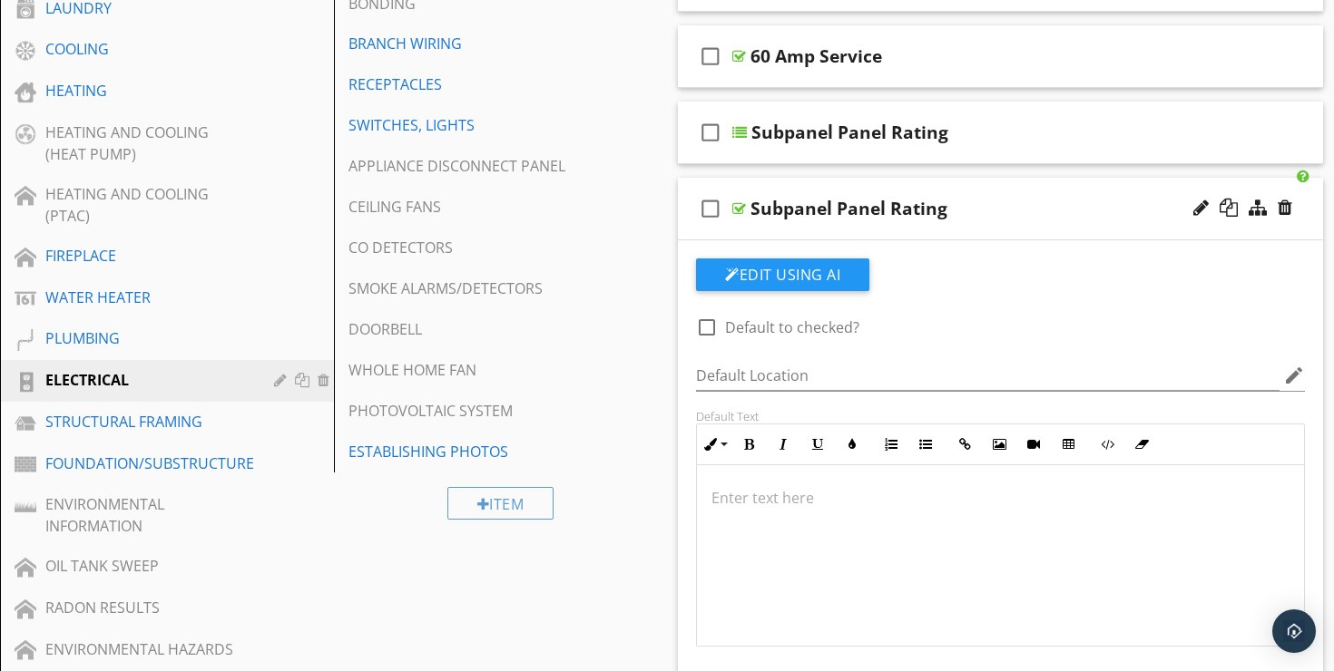
scroll to position [712, 0]
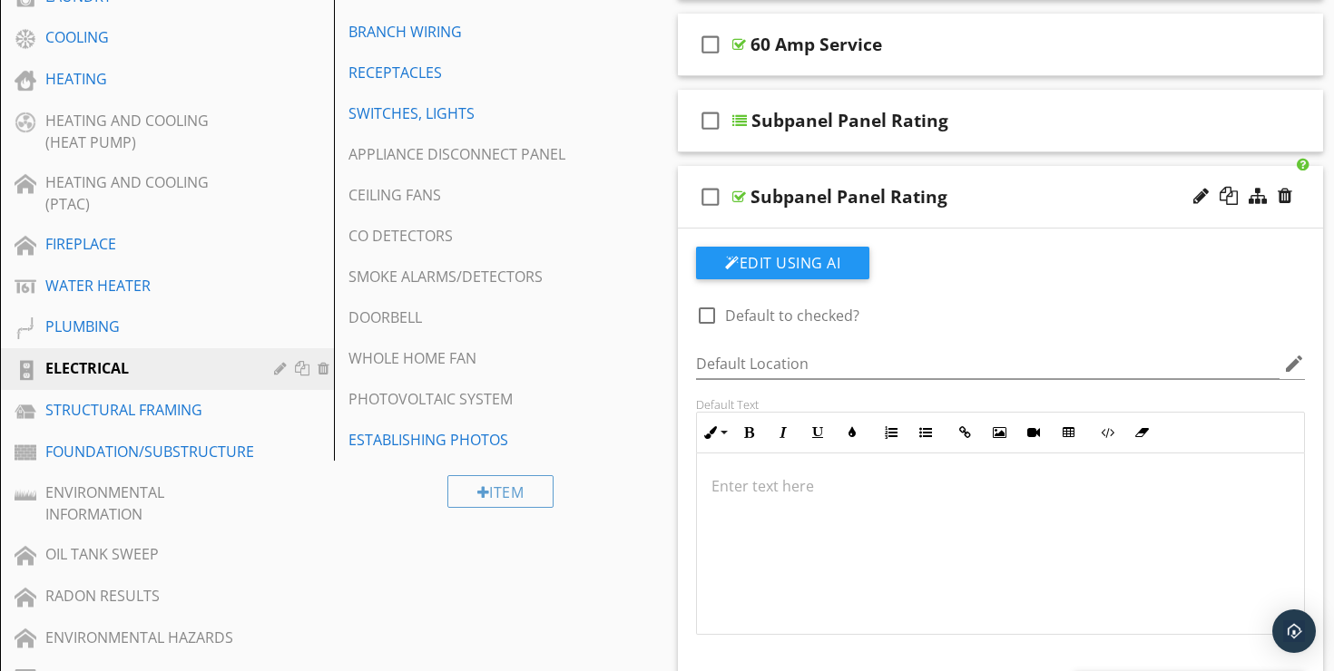
click at [1028, 166] on div "check_box_outline_blank Subpanel Panel Rating" at bounding box center [1000, 197] width 645 height 63
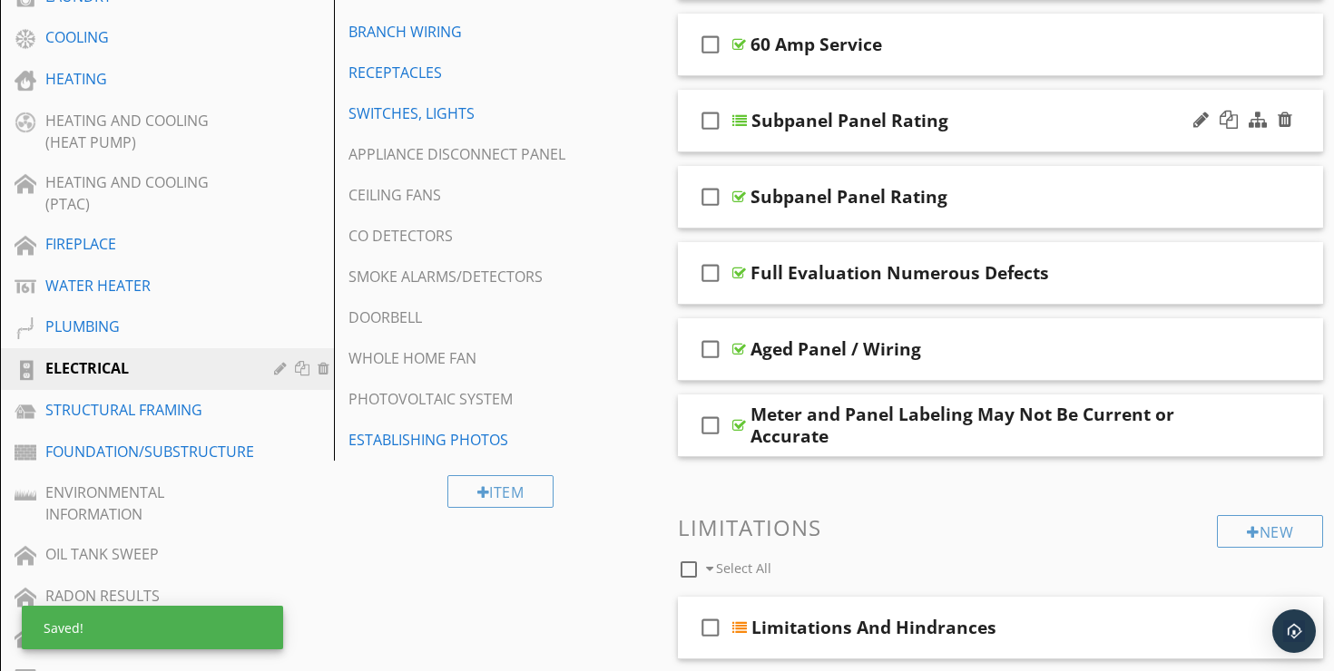
click at [1051, 90] on div "check_box_outline_blank Subpanel Panel Rating" at bounding box center [1000, 121] width 645 height 63
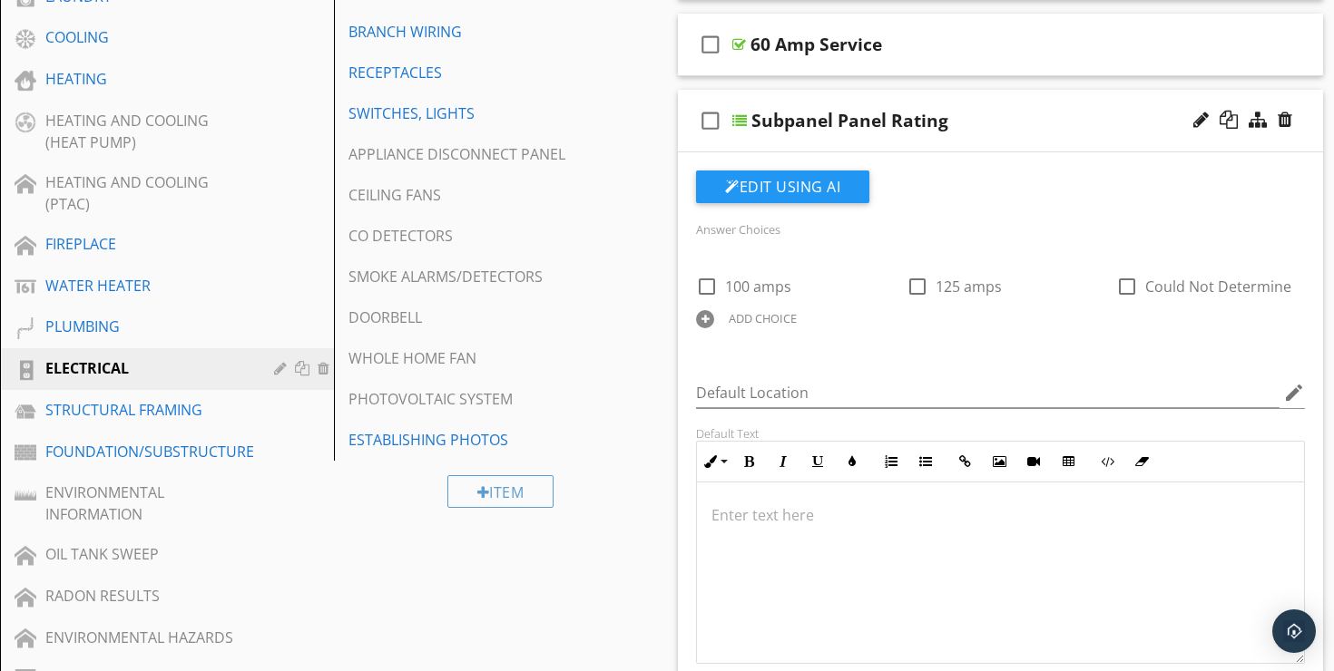
click at [1048, 110] on div "Subpanel Panel Rating" at bounding box center [979, 121] width 456 height 22
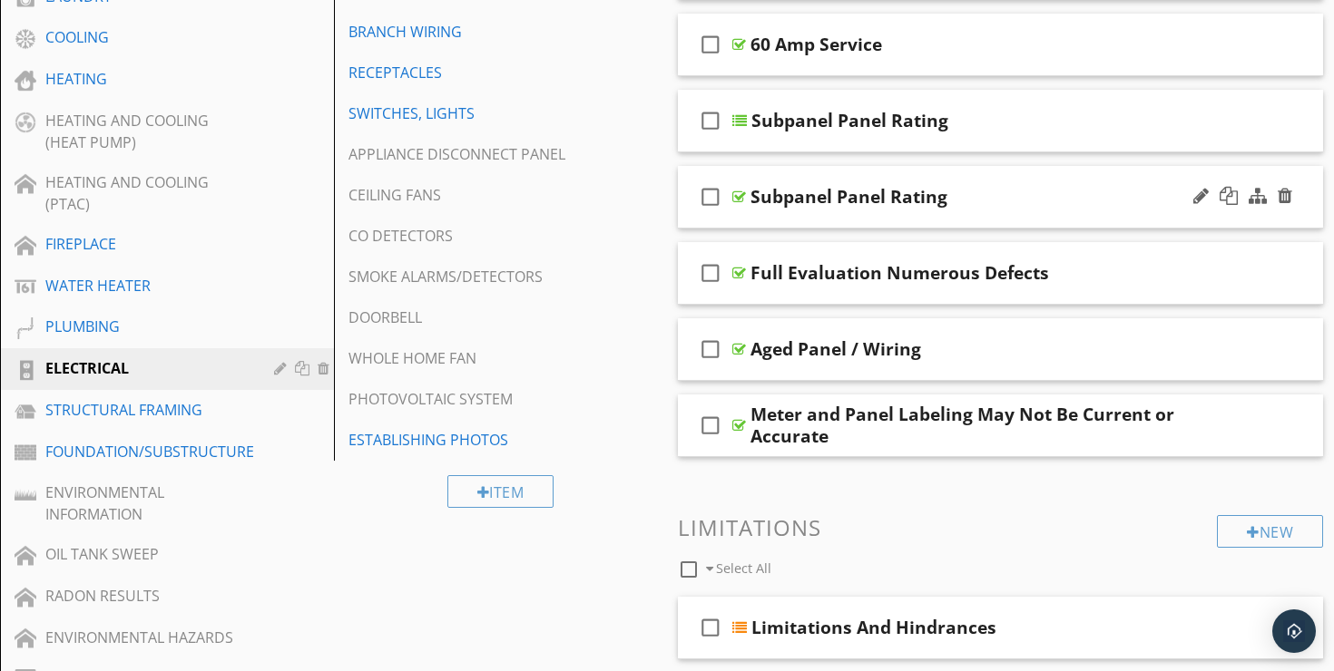
click at [1050, 186] on div "Subpanel Panel Rating" at bounding box center [978, 197] width 456 height 22
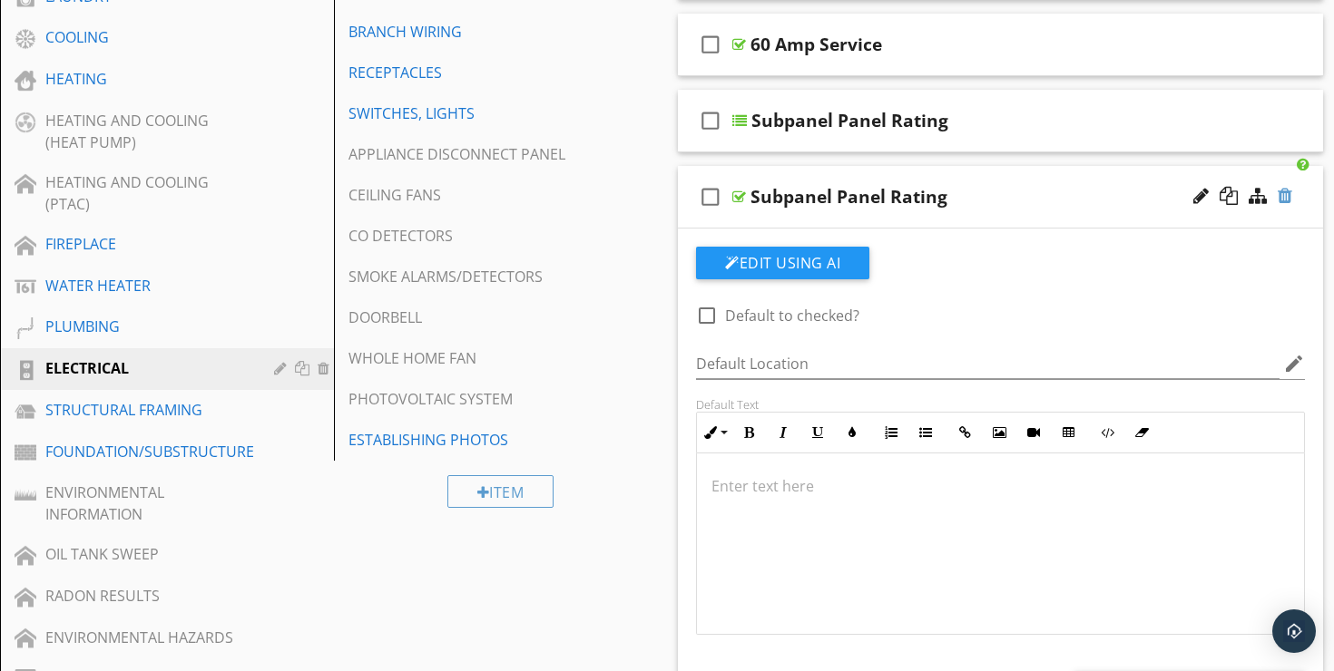
click at [1285, 187] on div at bounding box center [1285, 196] width 15 height 18
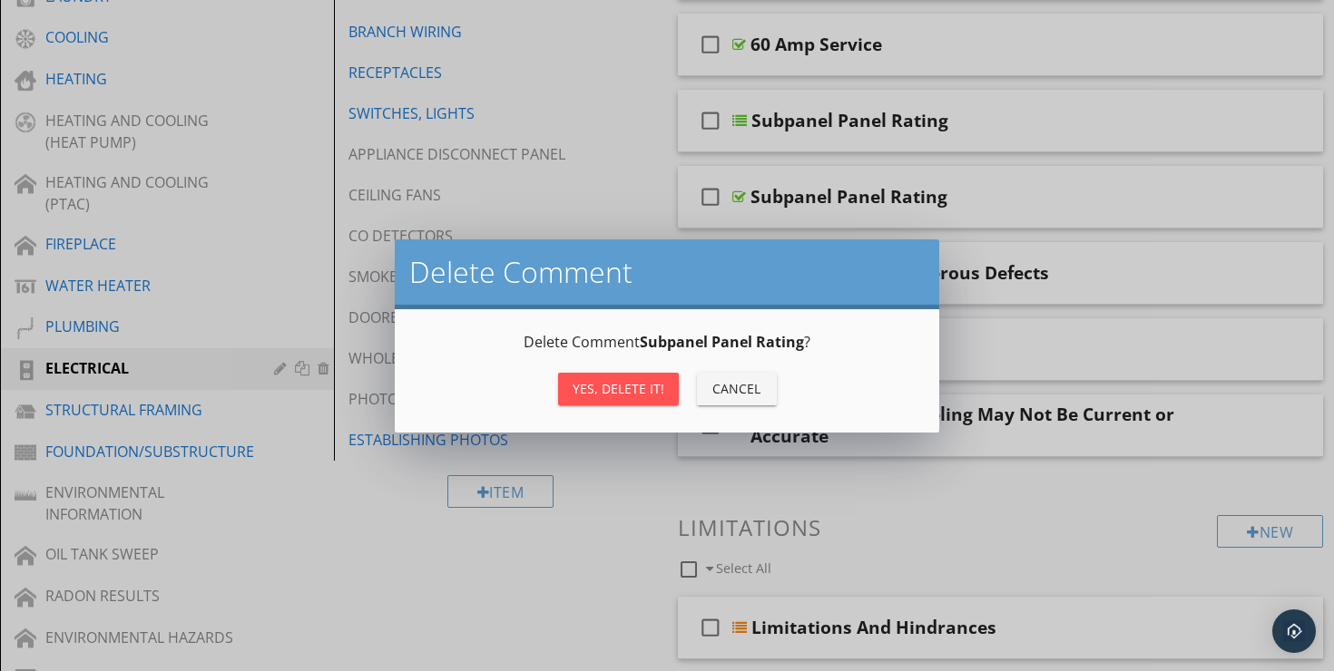
click at [630, 384] on div "Yes, Delete it!" at bounding box center [619, 388] width 92 height 19
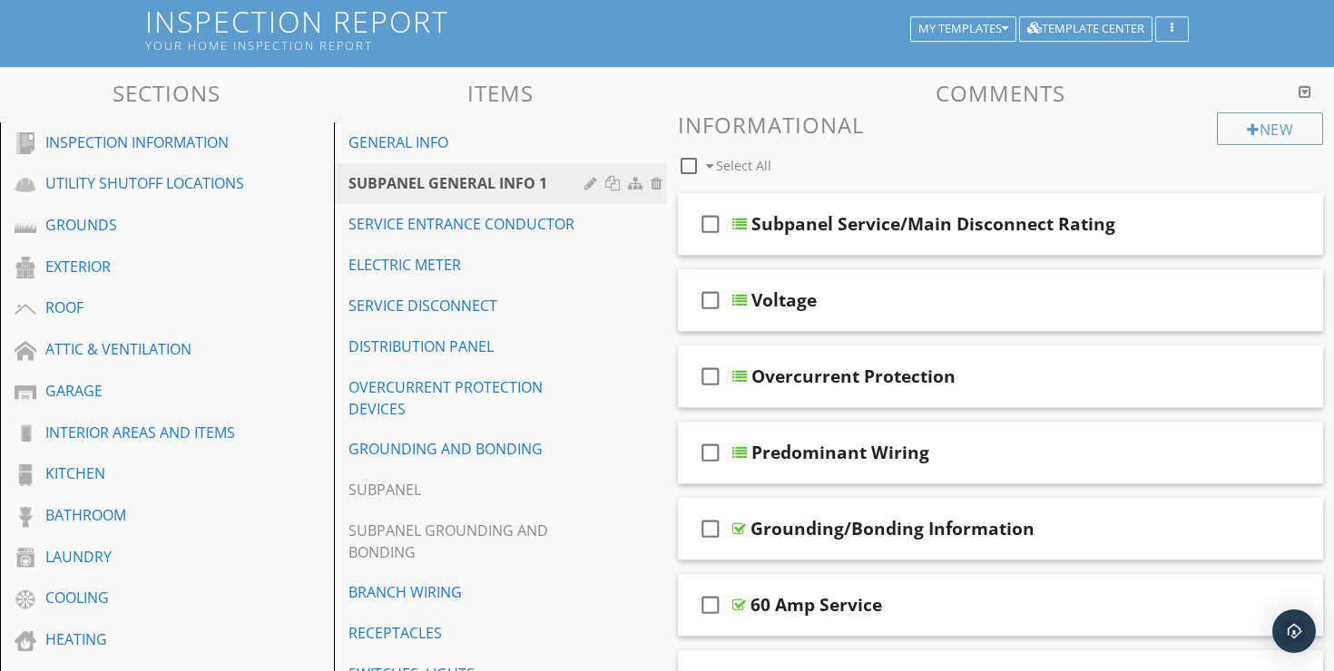
scroll to position [150, 0]
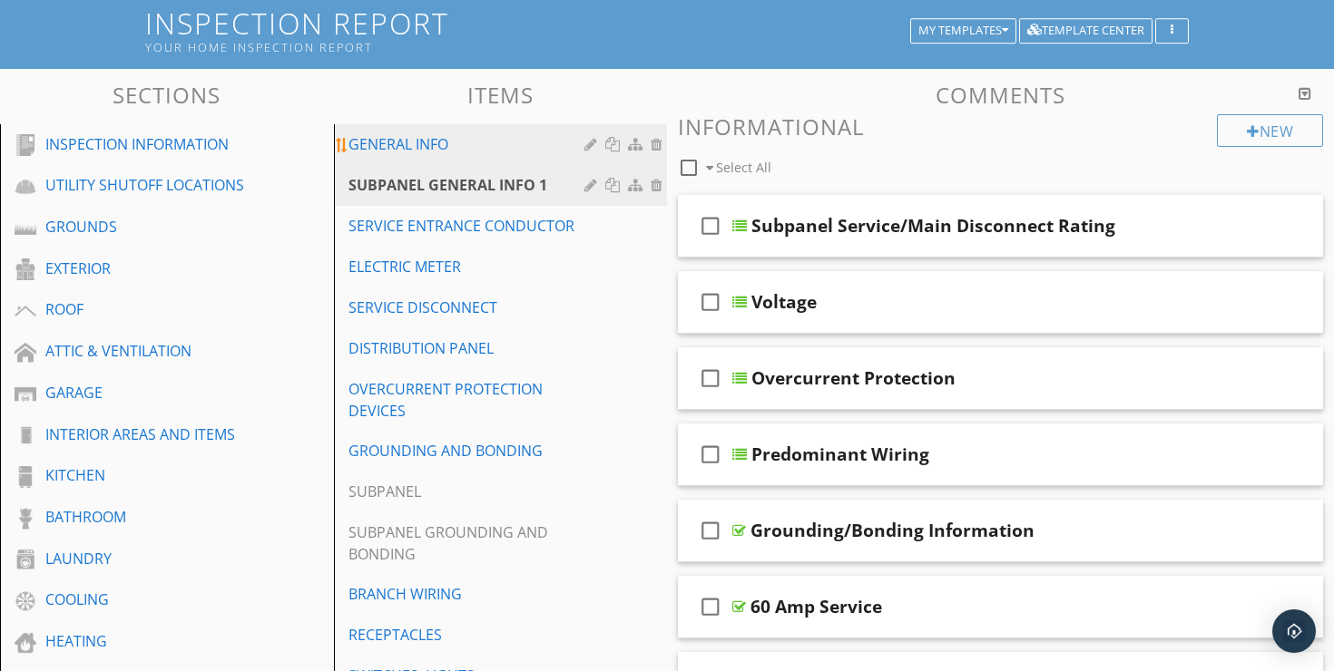
click at [420, 133] on div "GENERAL INFO" at bounding box center [469, 144] width 242 height 22
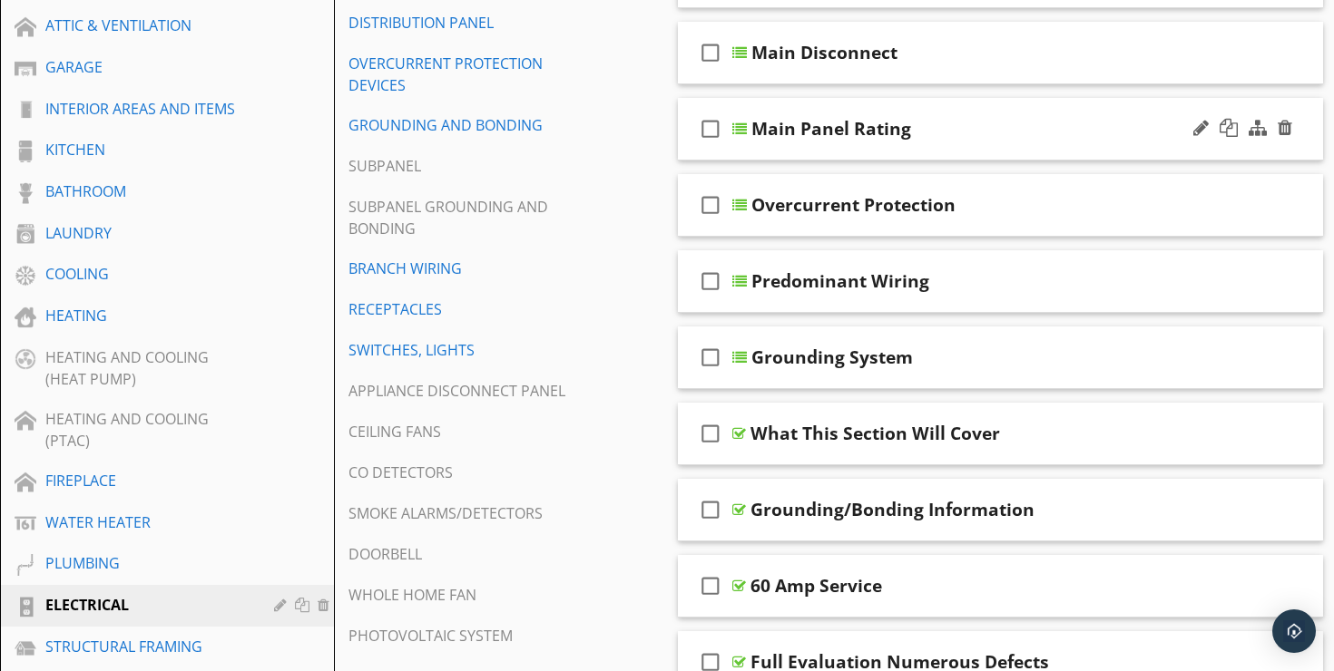
scroll to position [608, 0]
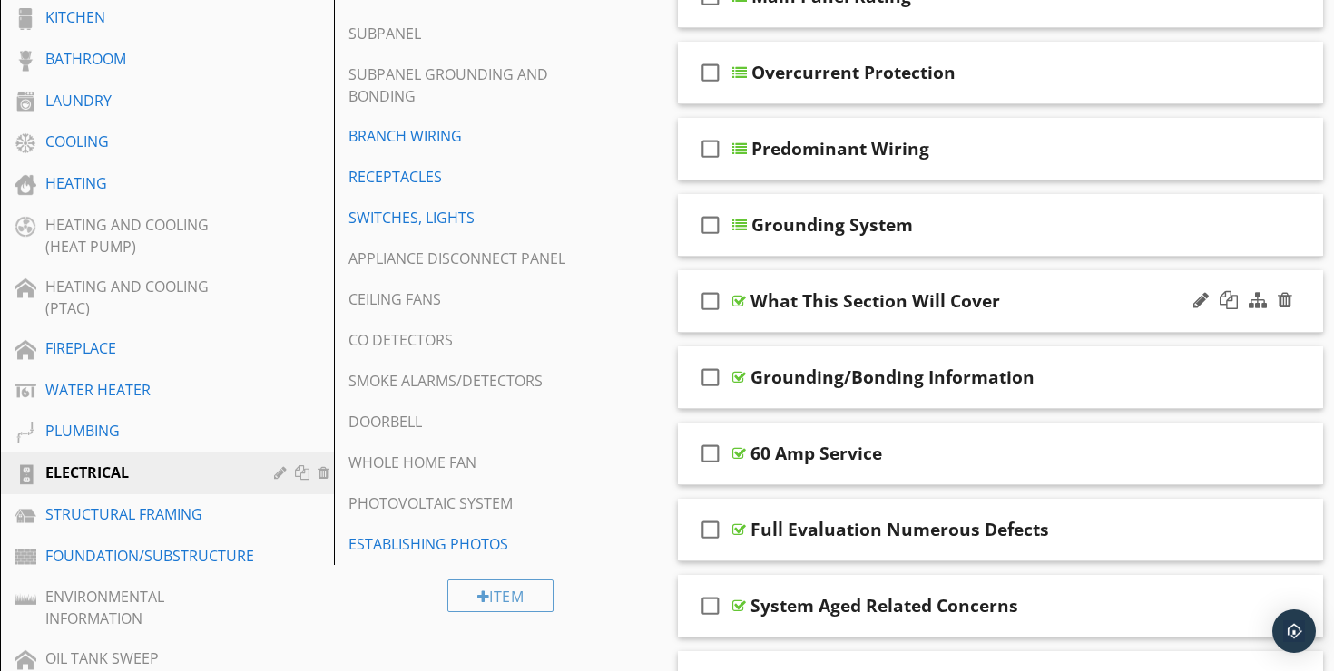
click at [1076, 290] on div "What This Section Will Cover" at bounding box center [978, 301] width 456 height 22
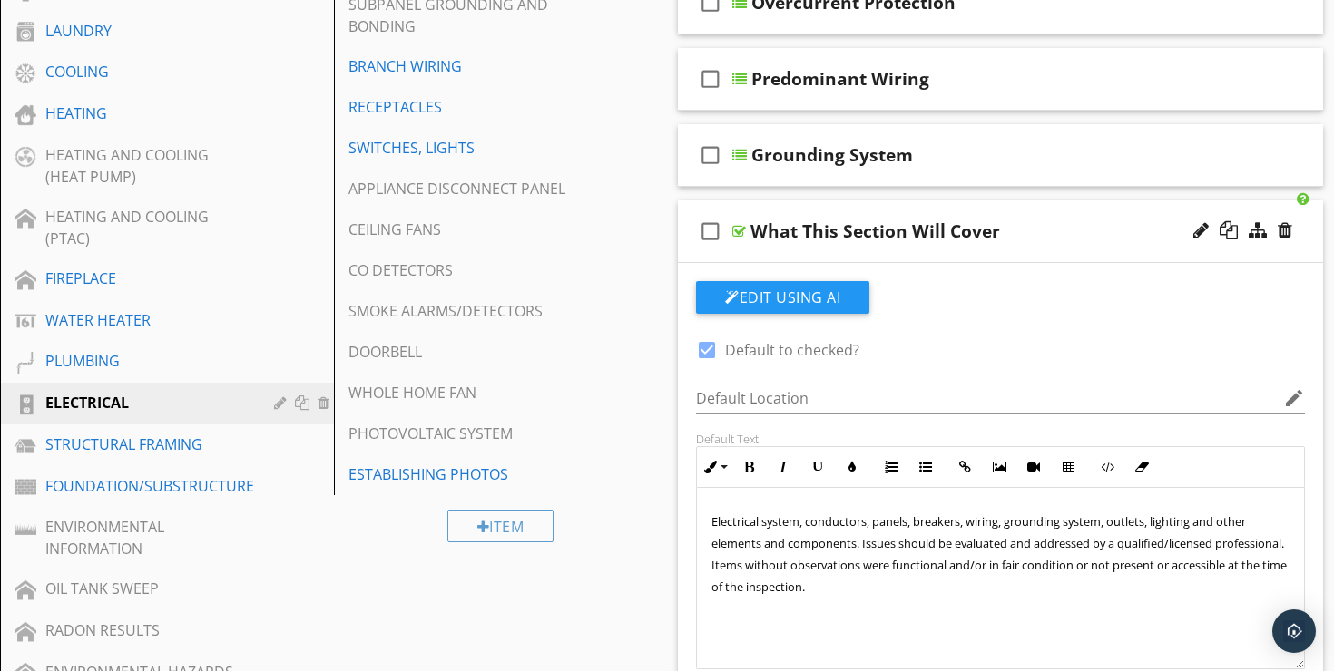
scroll to position [651, 0]
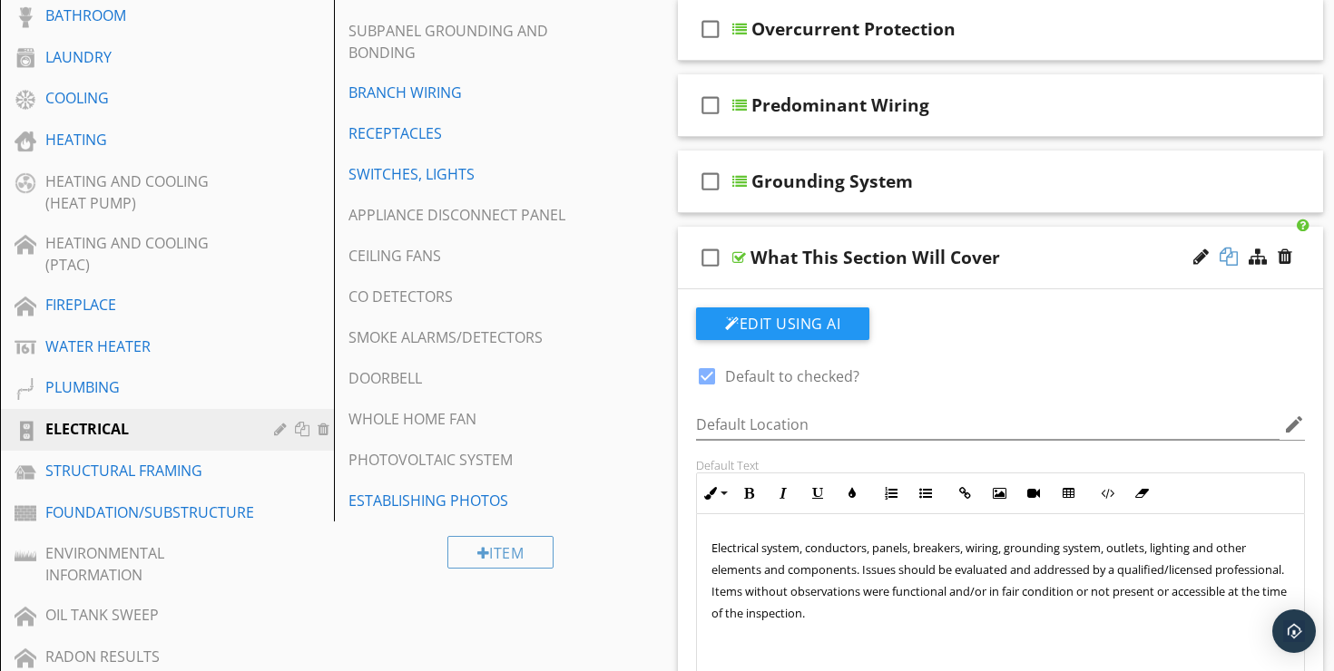
click at [1229, 248] on div at bounding box center [1228, 257] width 18 height 18
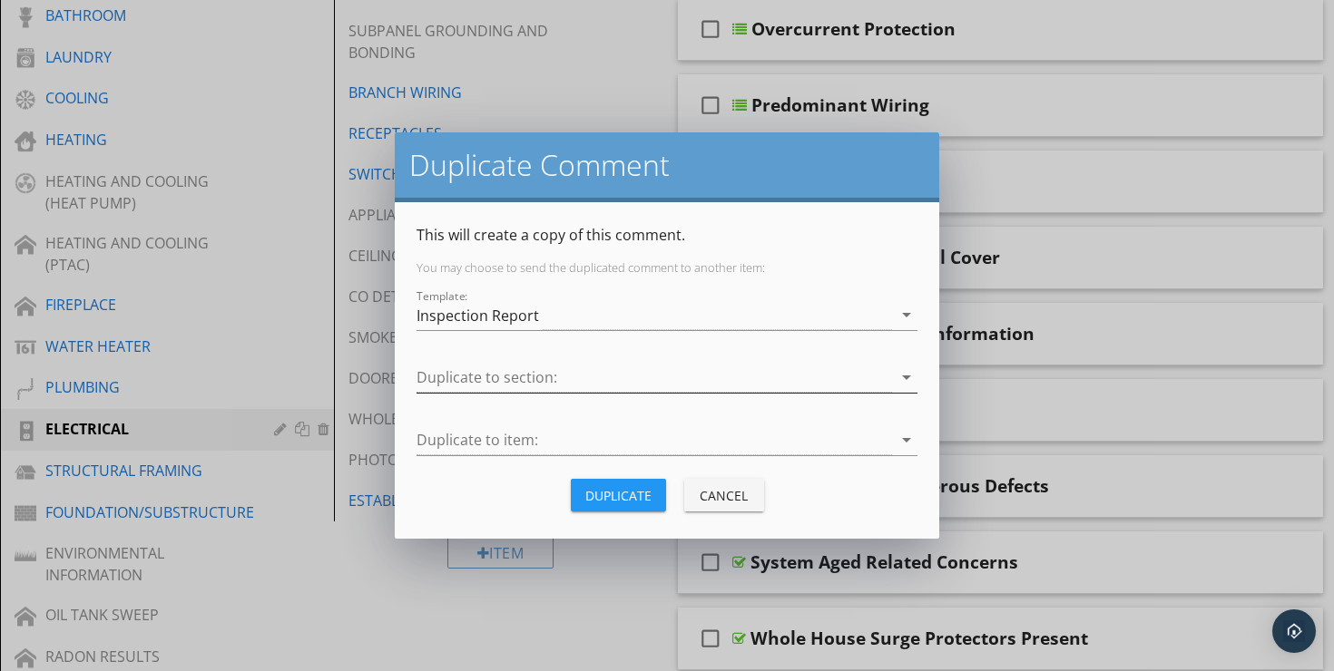
click at [549, 370] on div at bounding box center [653, 378] width 475 height 30
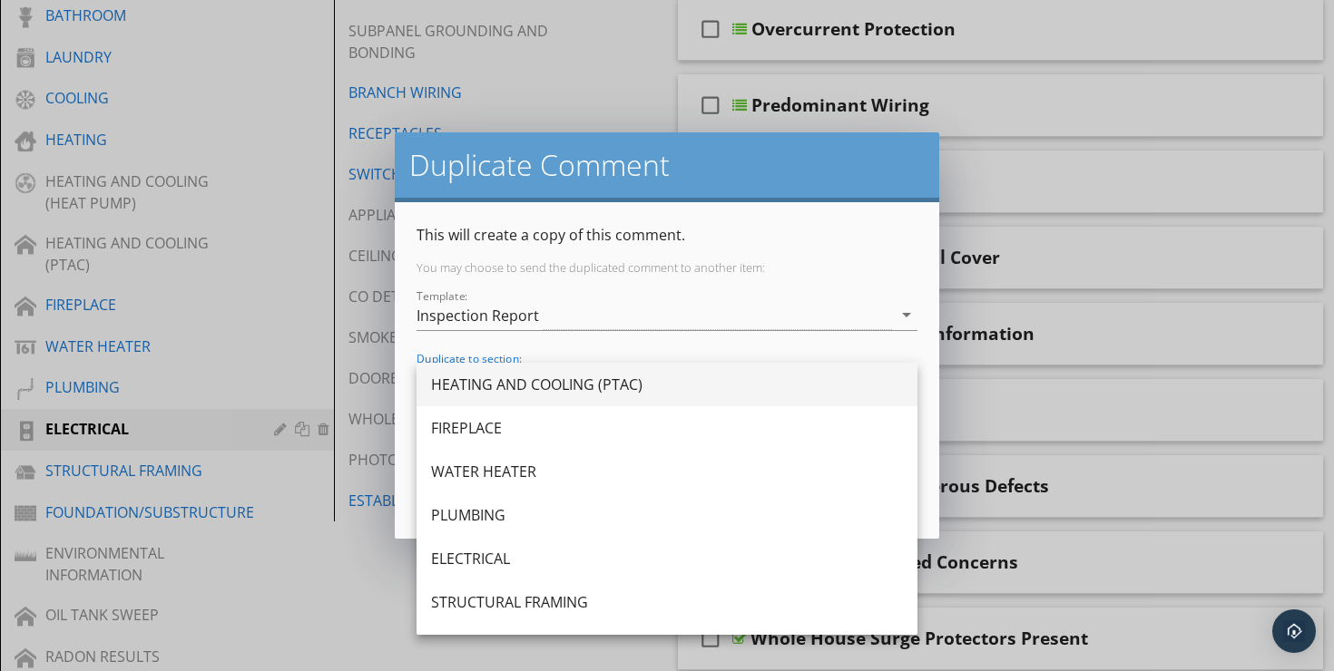
scroll to position [611, 0]
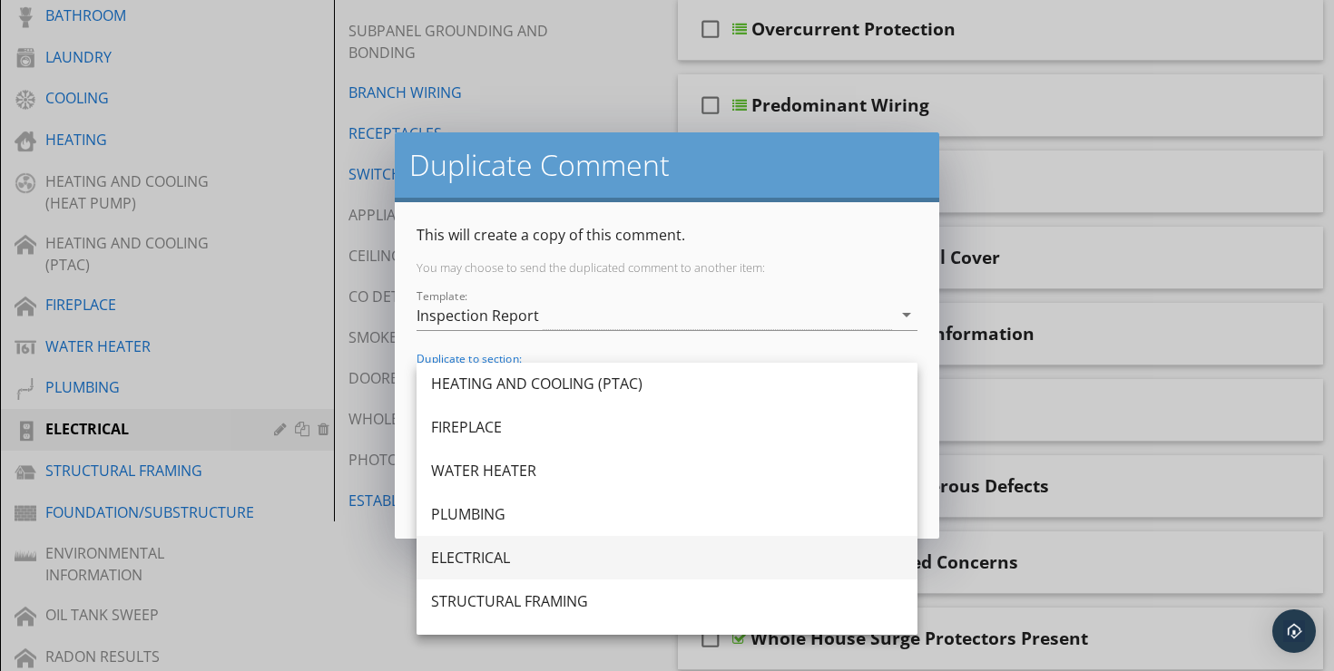
click at [501, 555] on div "ELECTRICAL" at bounding box center [667, 558] width 472 height 22
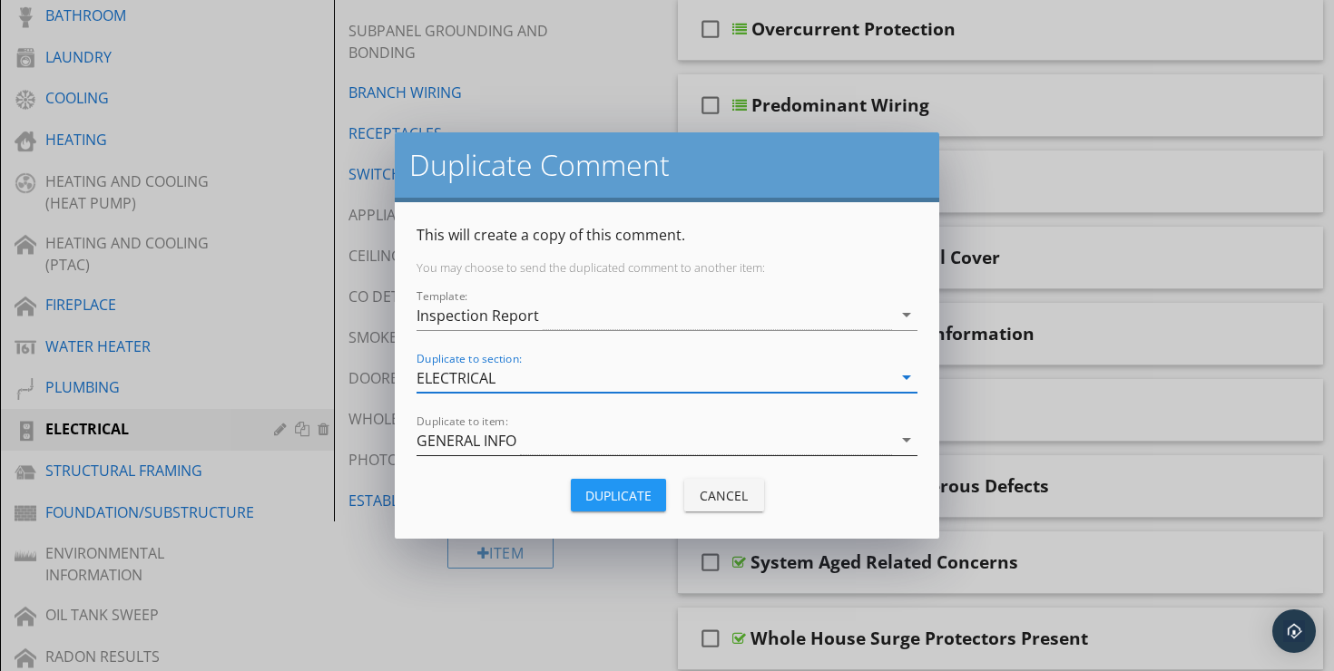
click at [516, 442] on div "GENERAL INFO" at bounding box center [466, 441] width 100 height 16
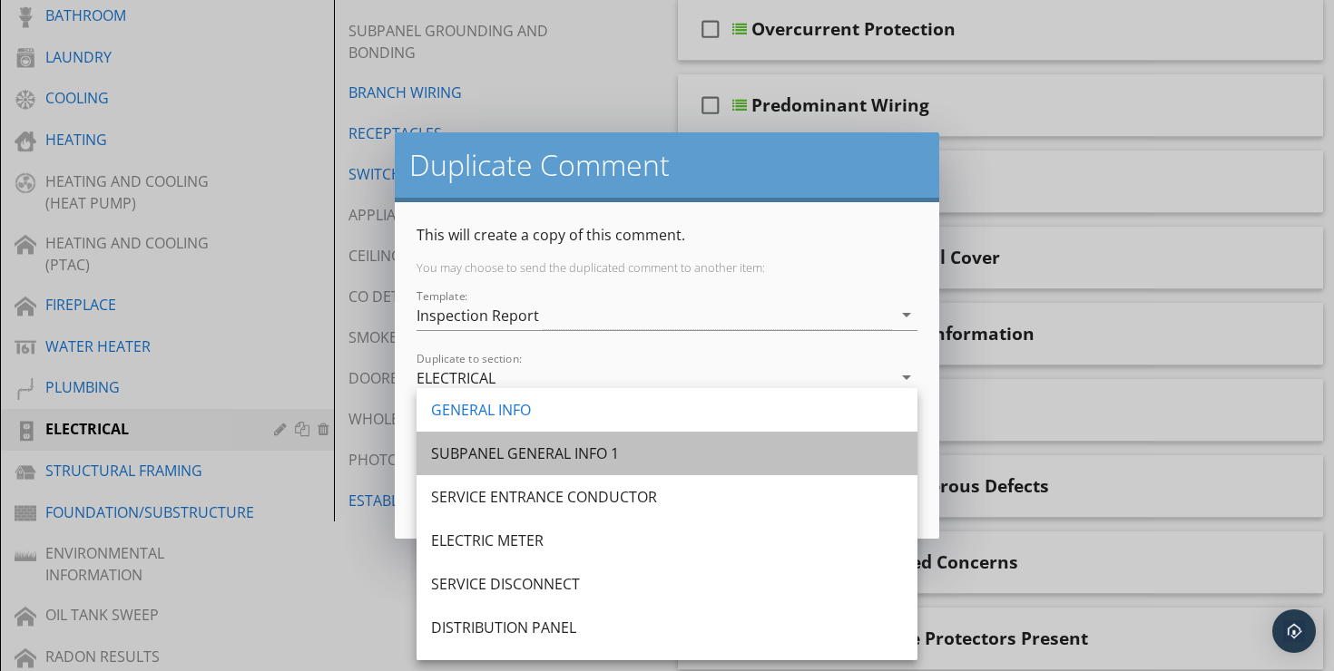
click at [573, 447] on div "SUBPANEL GENERAL INFO 1" at bounding box center [667, 454] width 472 height 22
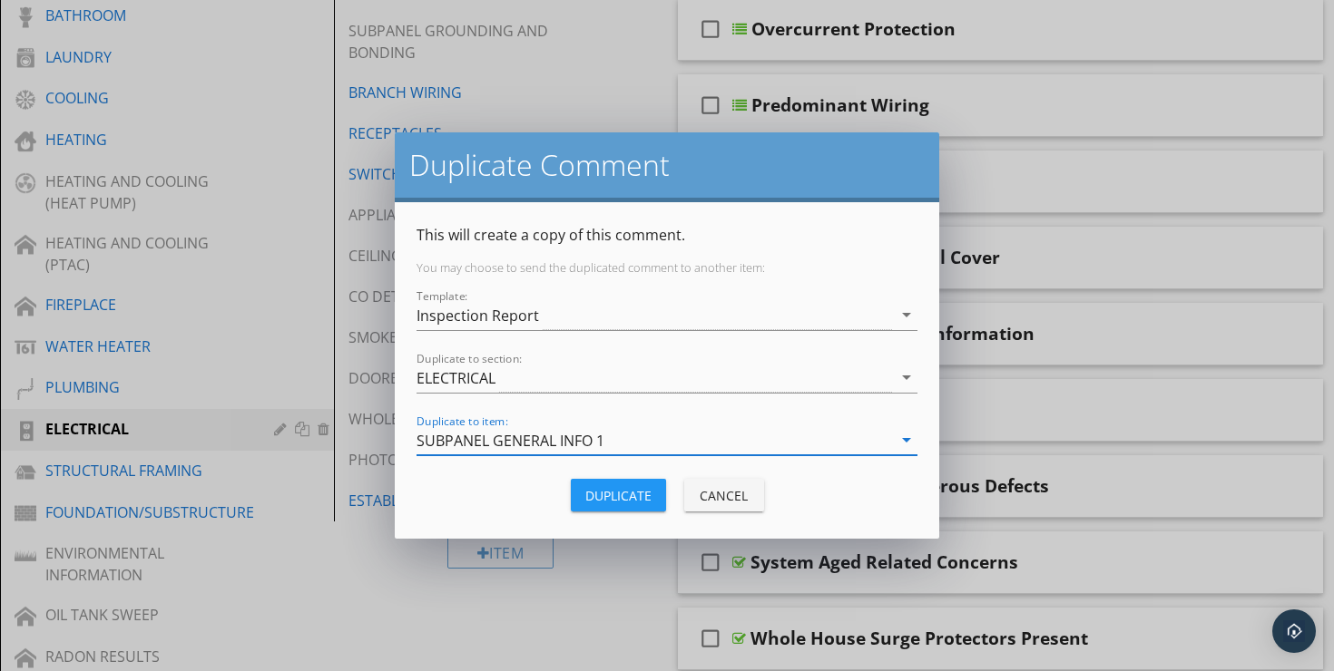
click at [615, 492] on div "Duplicate" at bounding box center [618, 495] width 66 height 19
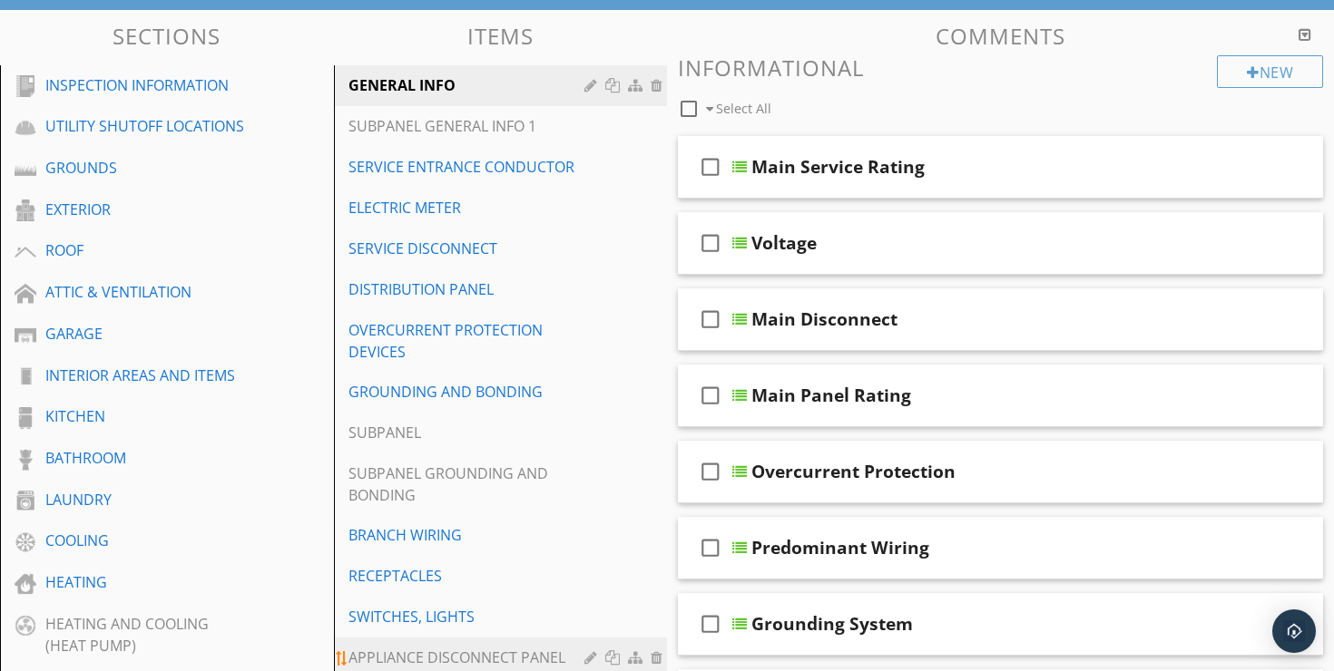
scroll to position [207, 0]
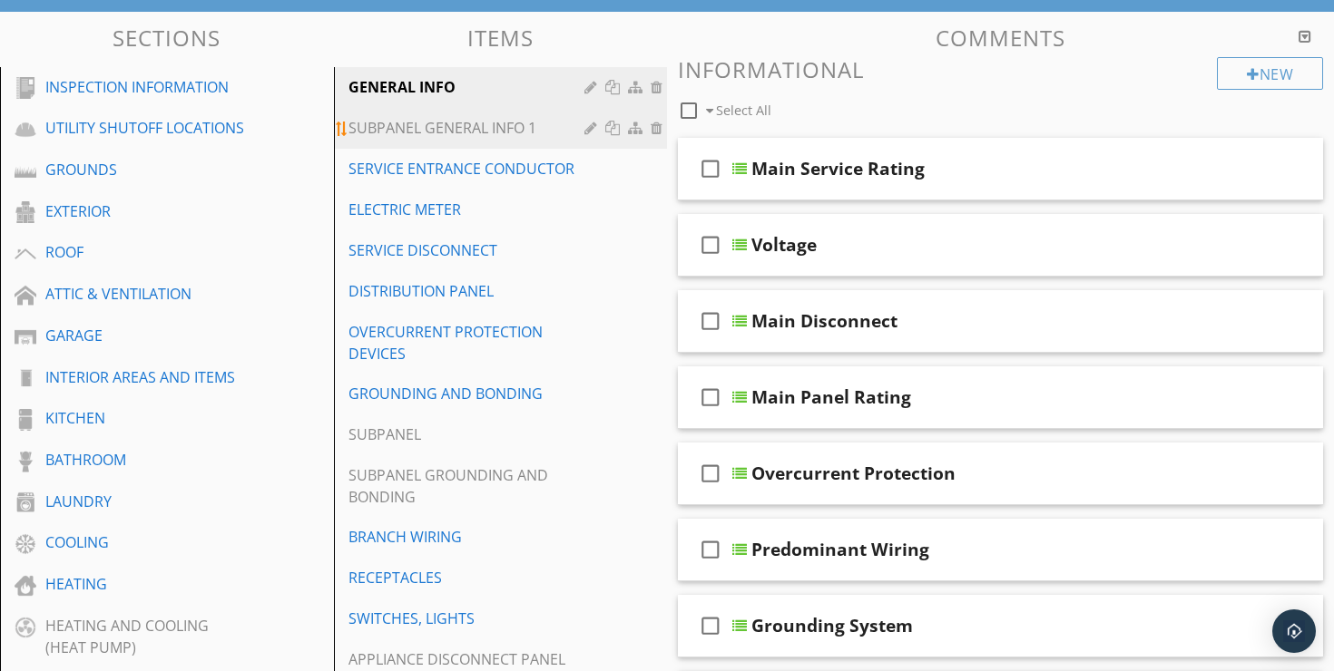
click at [509, 117] on div "SUBPANEL GENERAL INFO 1" at bounding box center [469, 128] width 242 height 22
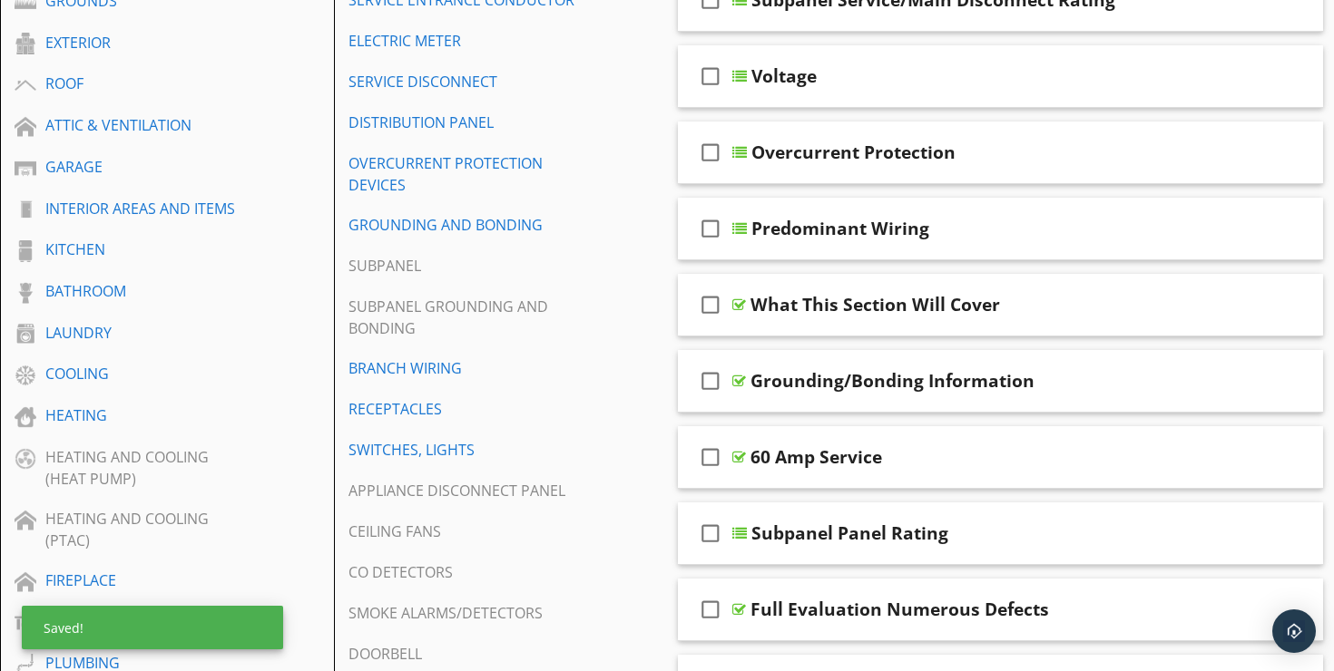
scroll to position [377, 0]
click at [1073, 293] on div "What This Section Will Cover" at bounding box center [978, 304] width 456 height 22
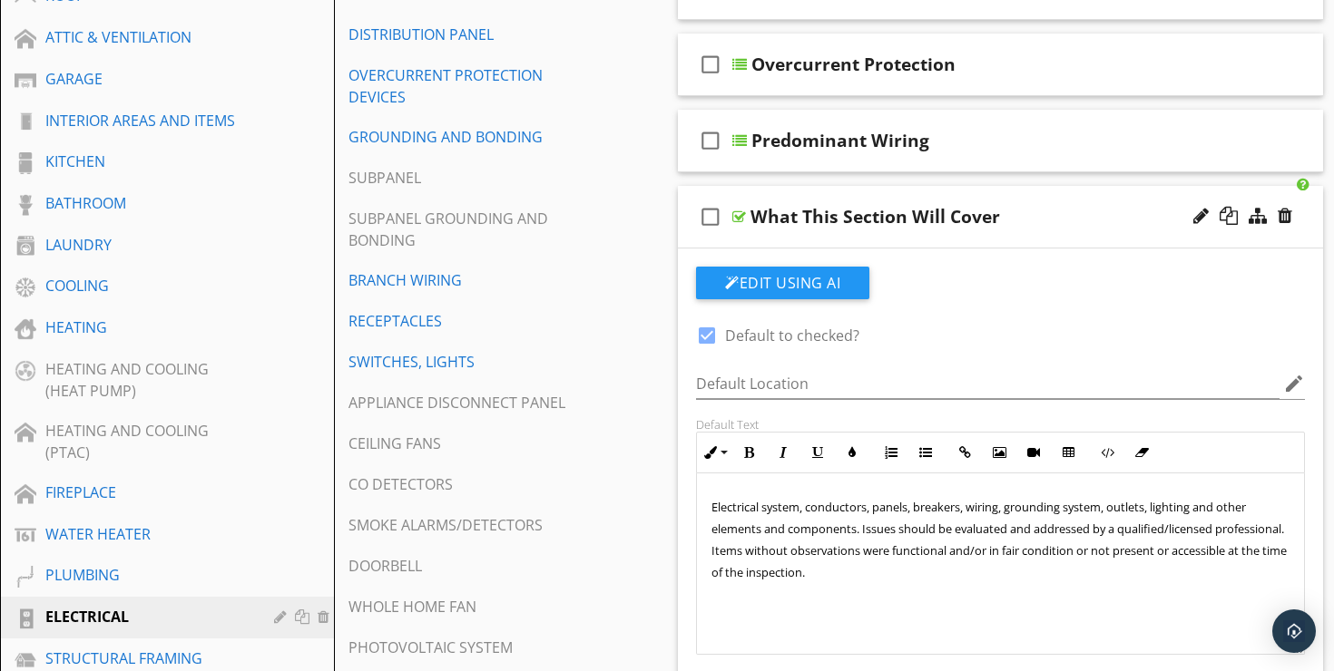
scroll to position [462, 0]
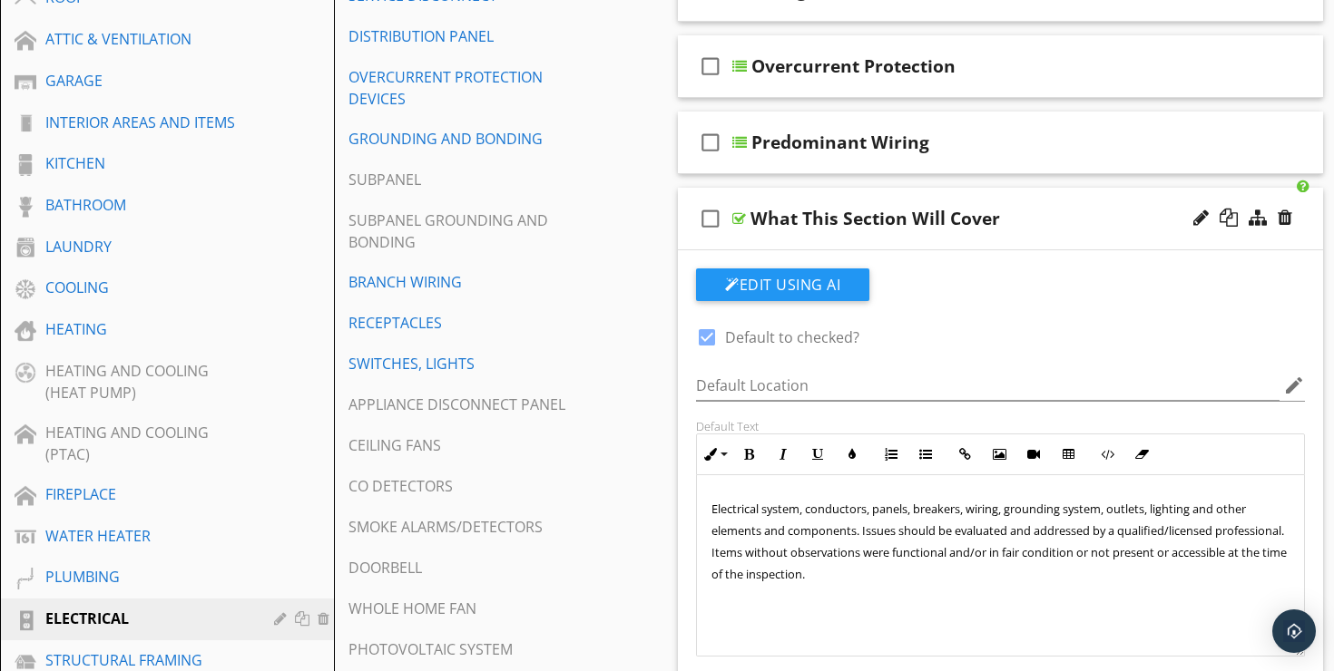
click at [711, 322] on div at bounding box center [706, 337] width 31 height 31
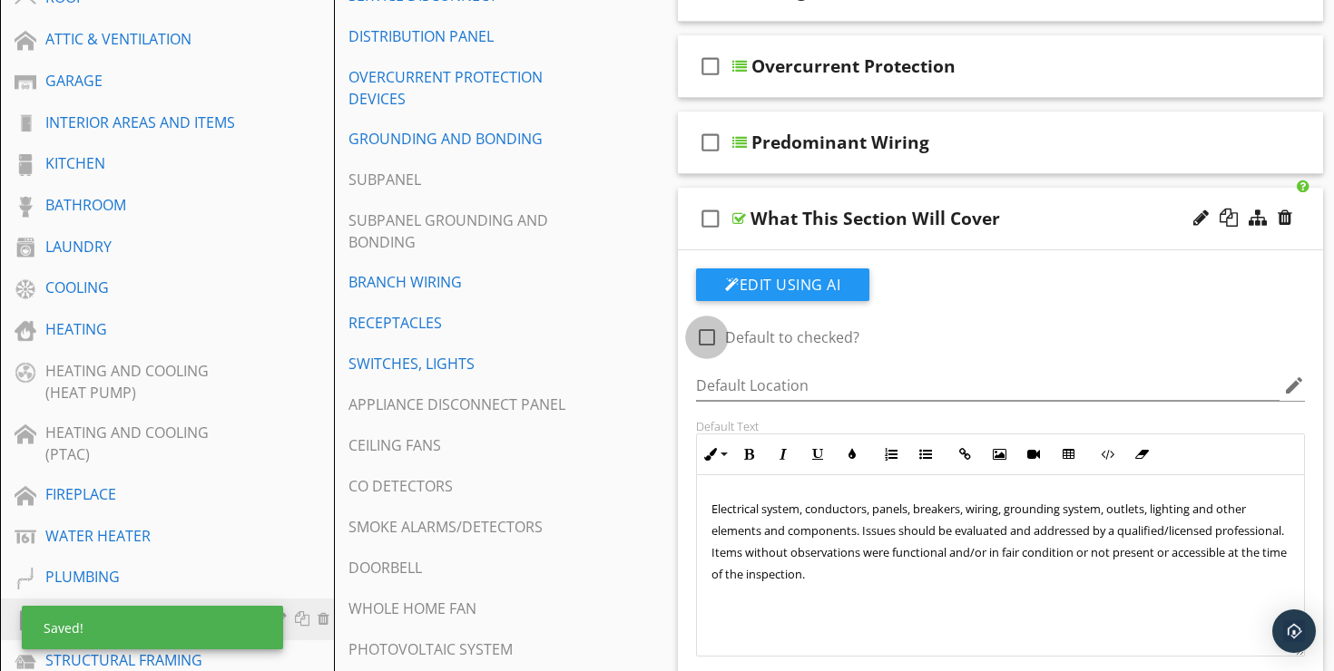
click at [711, 322] on div at bounding box center [706, 337] width 31 height 31
checkbox input "true"
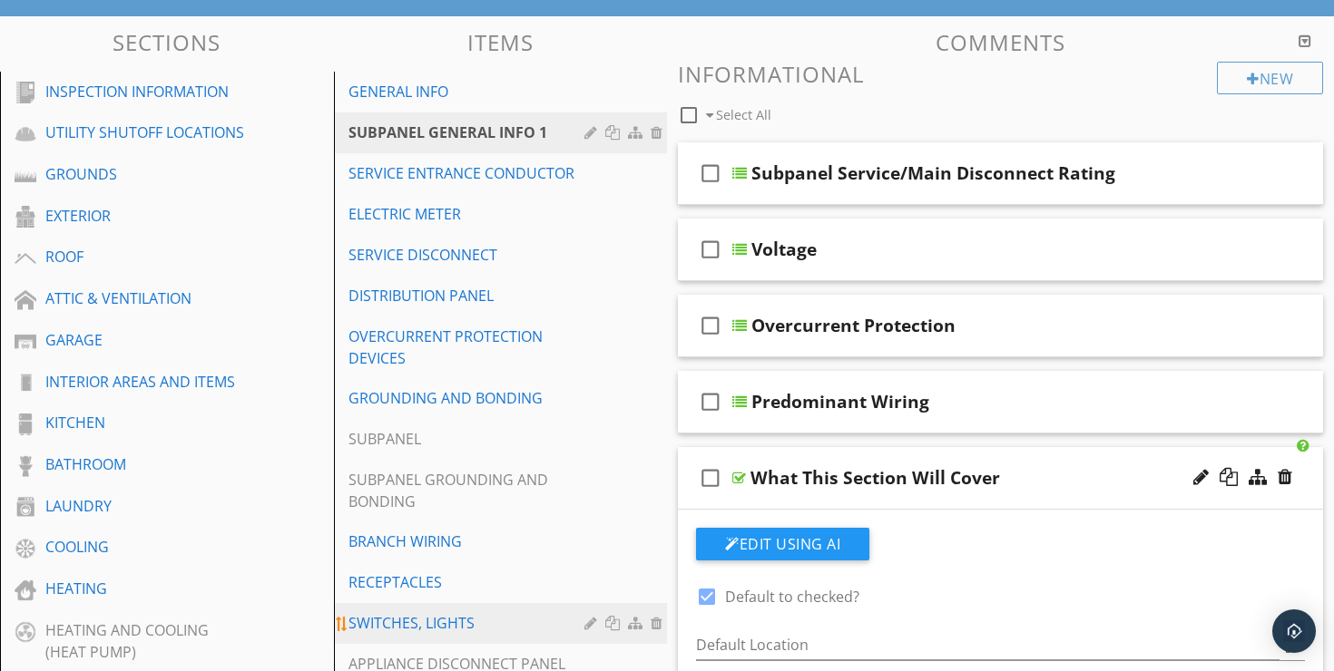
scroll to position [0, 0]
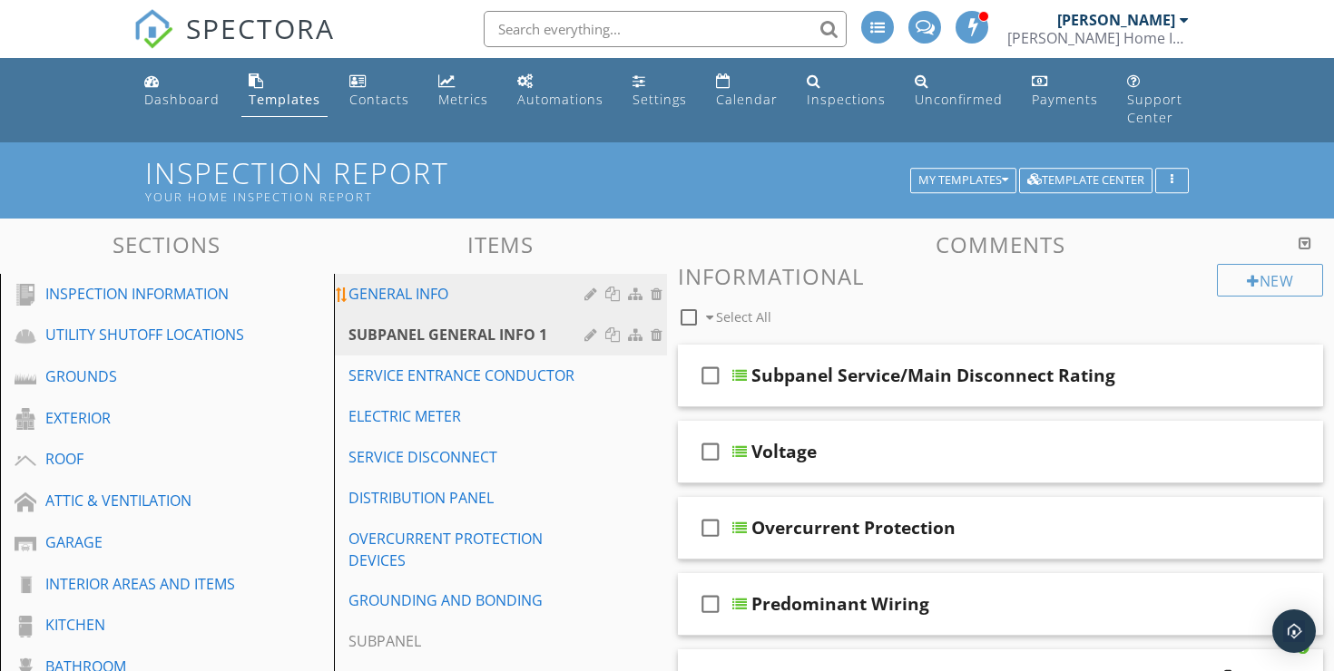
click at [424, 283] on div "GENERAL INFO" at bounding box center [469, 294] width 242 height 22
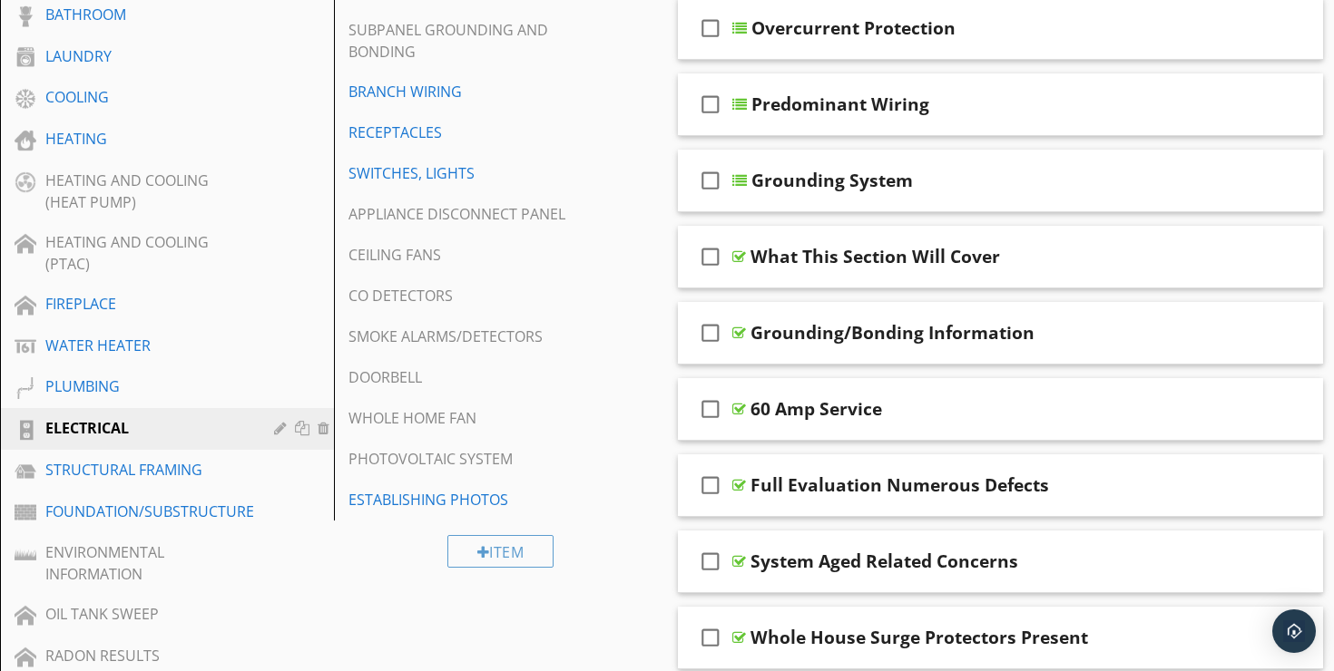
scroll to position [553, 0]
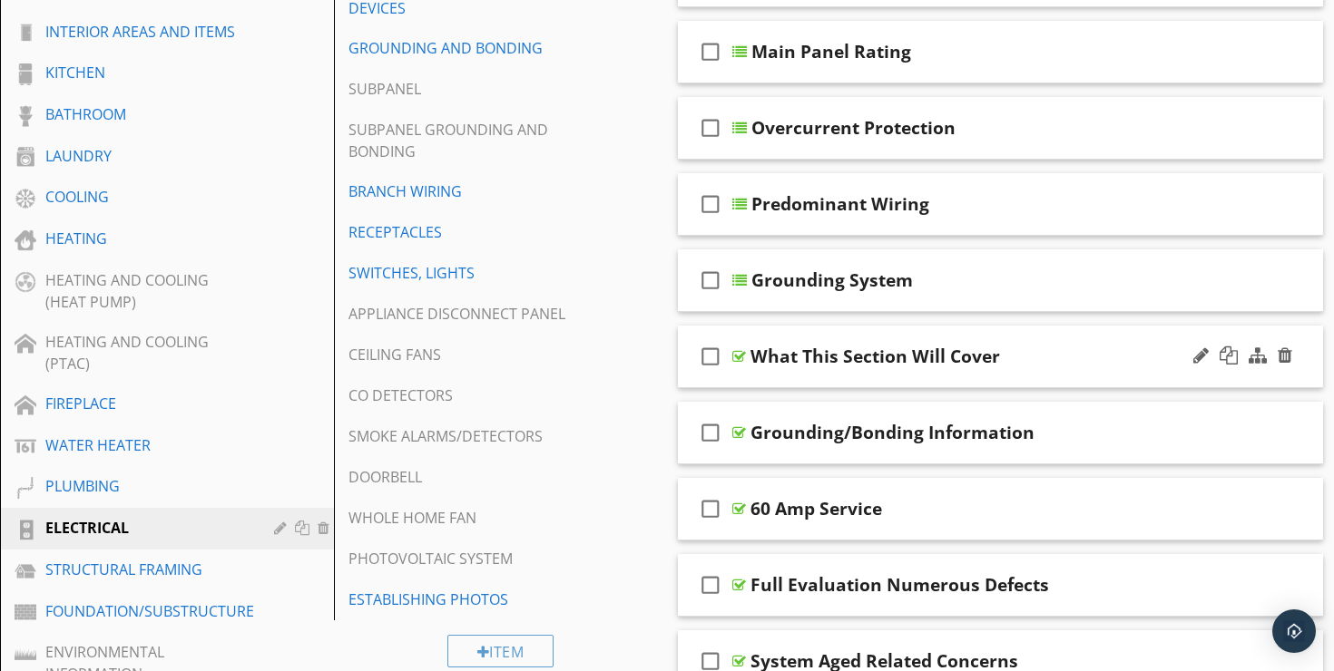
click at [1033, 326] on div "check_box_outline_blank What This Section Will Cover" at bounding box center [1000, 357] width 645 height 63
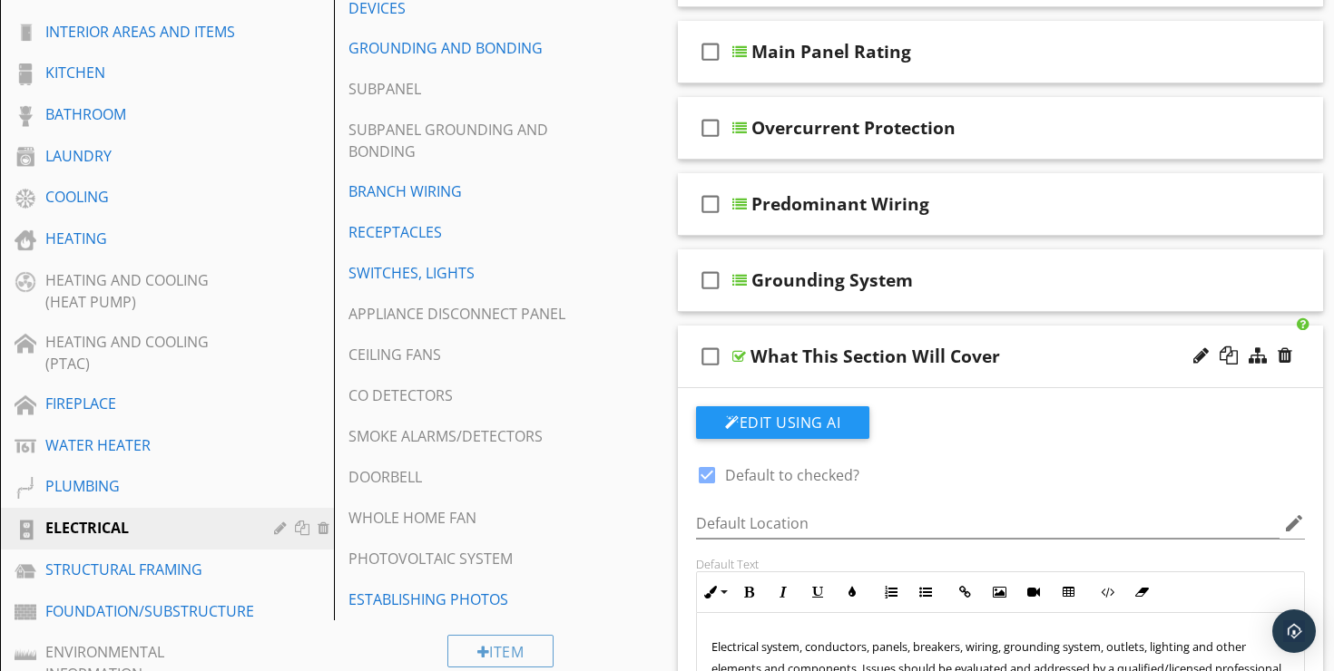
click at [1072, 327] on div "check_box_outline_blank What This Section Will Cover" at bounding box center [1000, 357] width 645 height 63
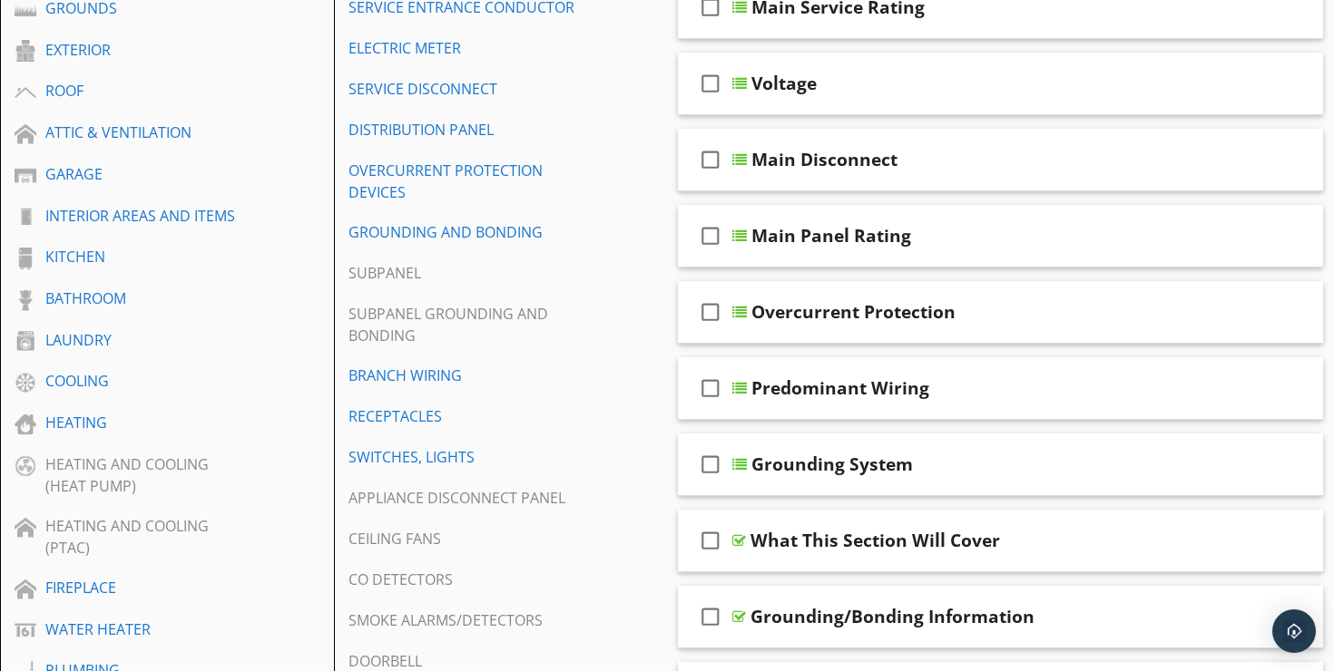
scroll to position [269, 0]
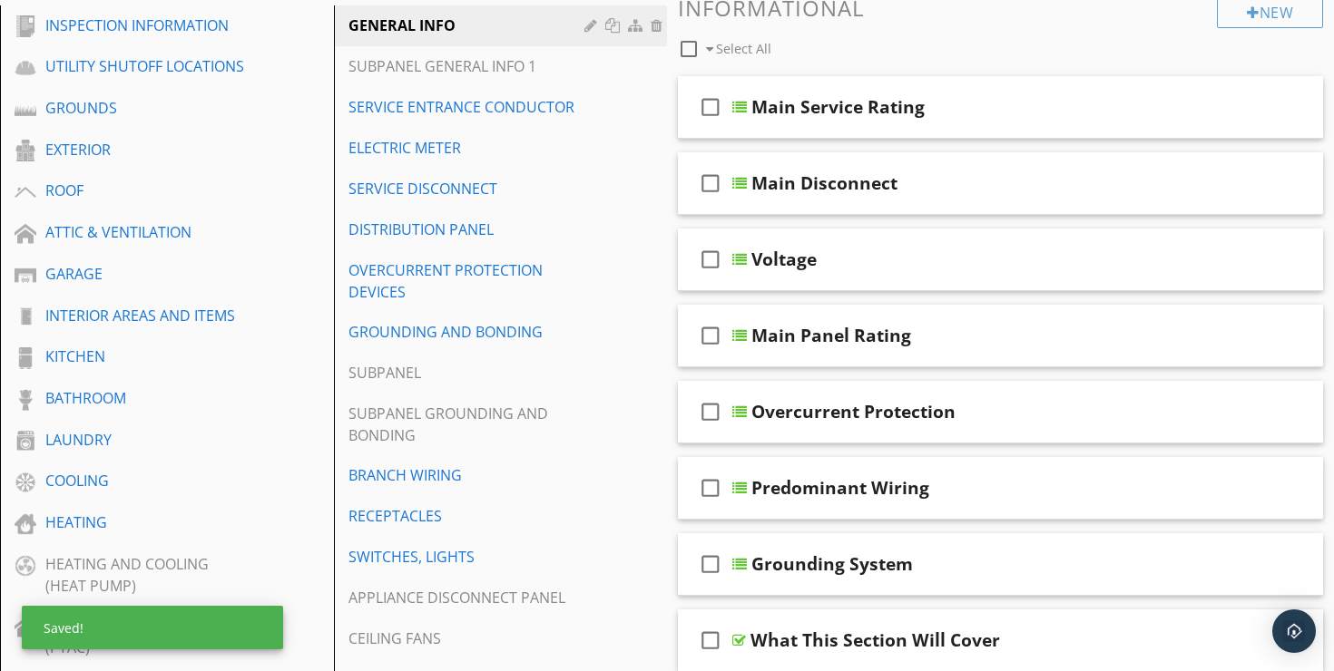
drag, startPoint x: 935, startPoint y: 245, endPoint x: 993, endPoint y: 5, distance: 247.4
drag, startPoint x: 884, startPoint y: 232, endPoint x: 957, endPoint y: 4, distance: 240.2
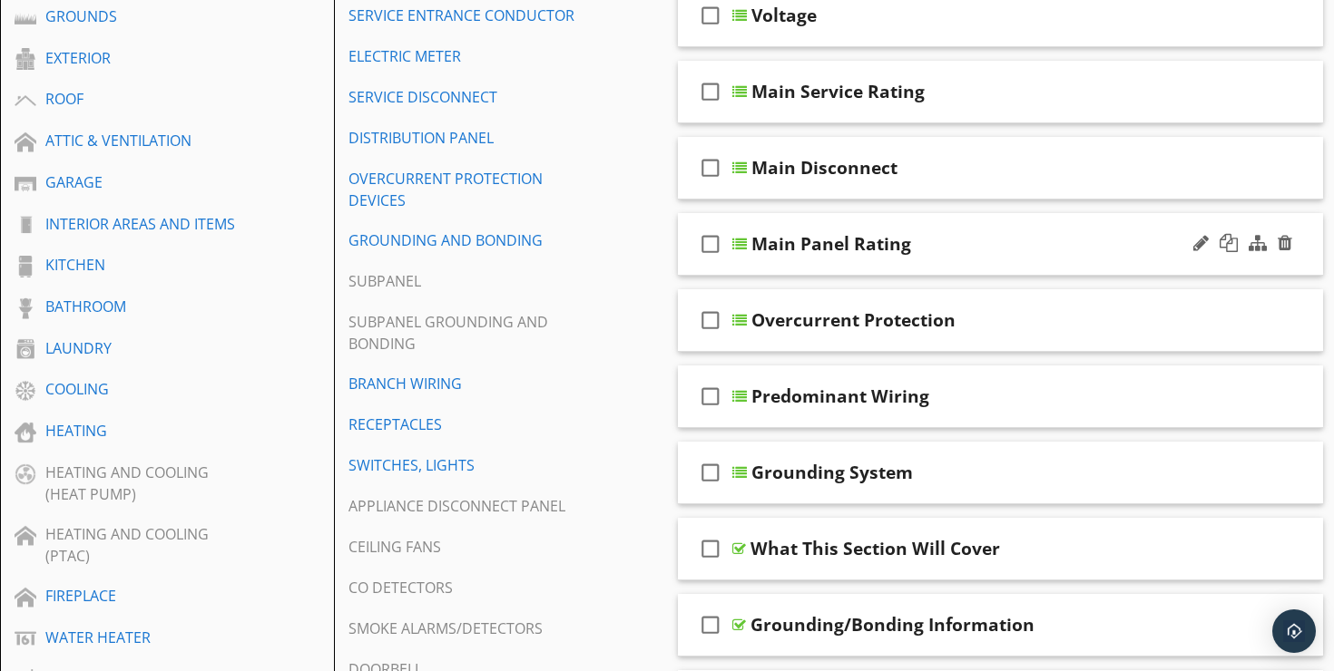
scroll to position [421, 0]
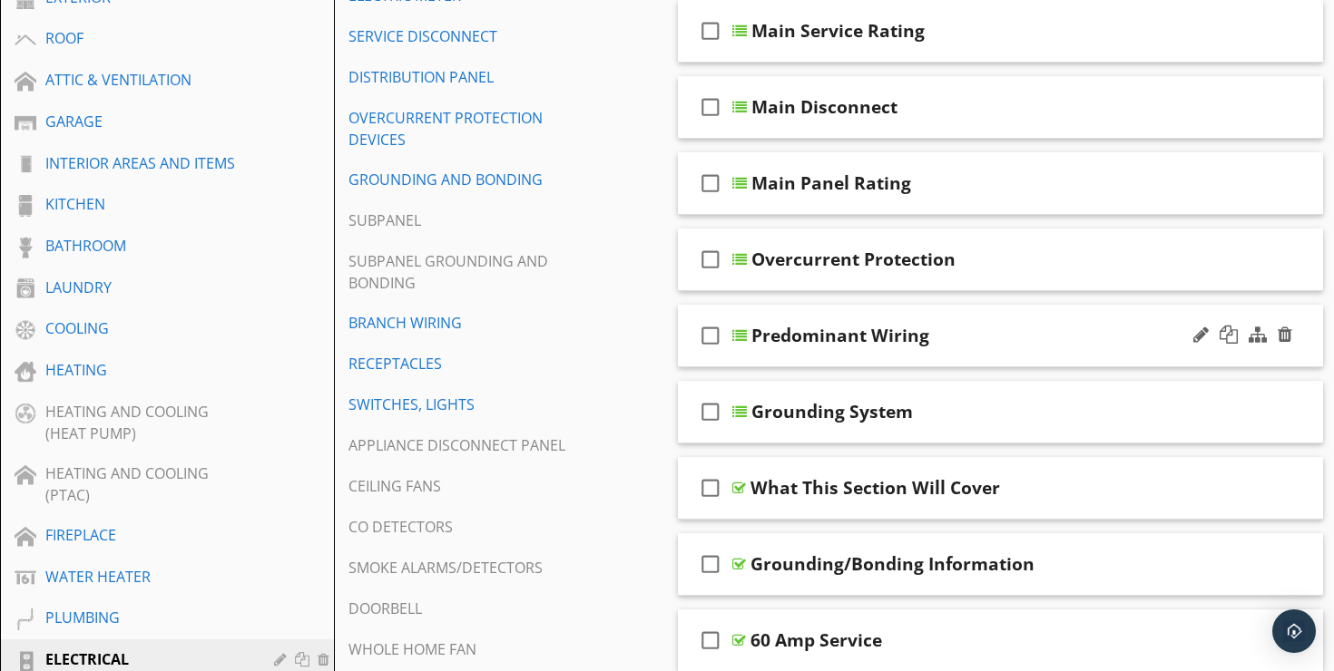
click at [1005, 325] on div "Predominant Wiring" at bounding box center [979, 336] width 456 height 22
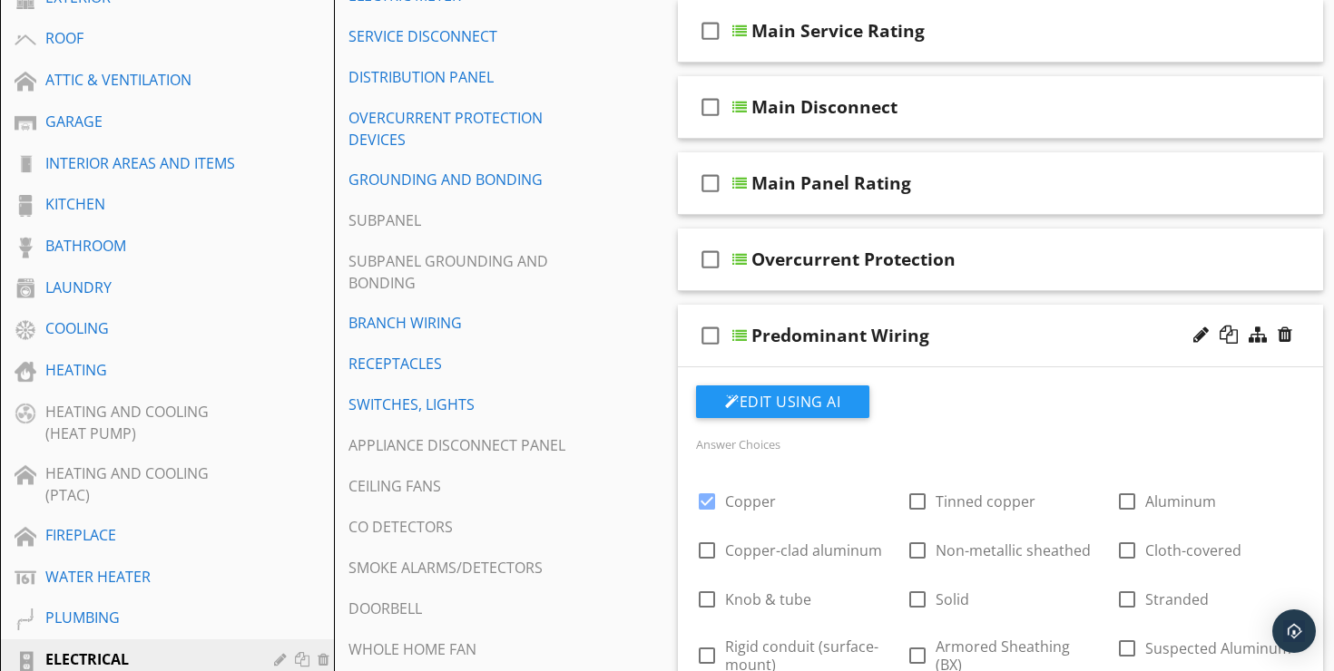
click at [1005, 306] on div "check_box_outline_blank Predominant Wiring" at bounding box center [1000, 336] width 645 height 63
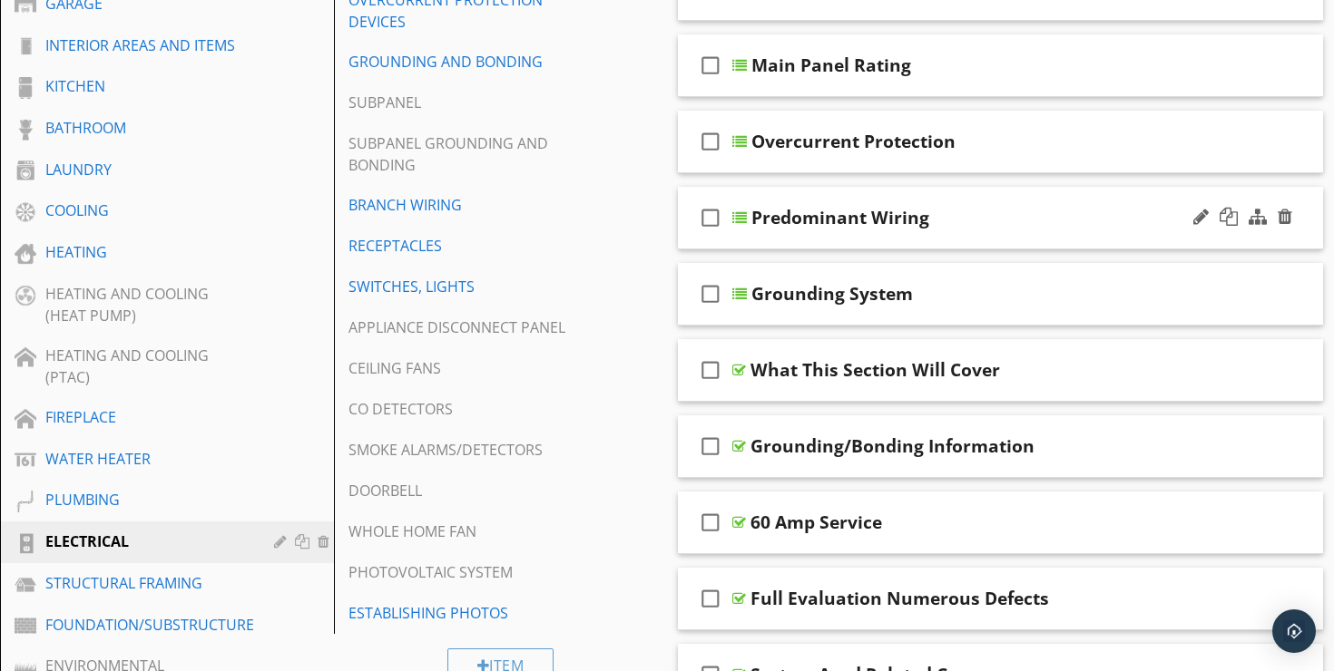
scroll to position [571, 0]
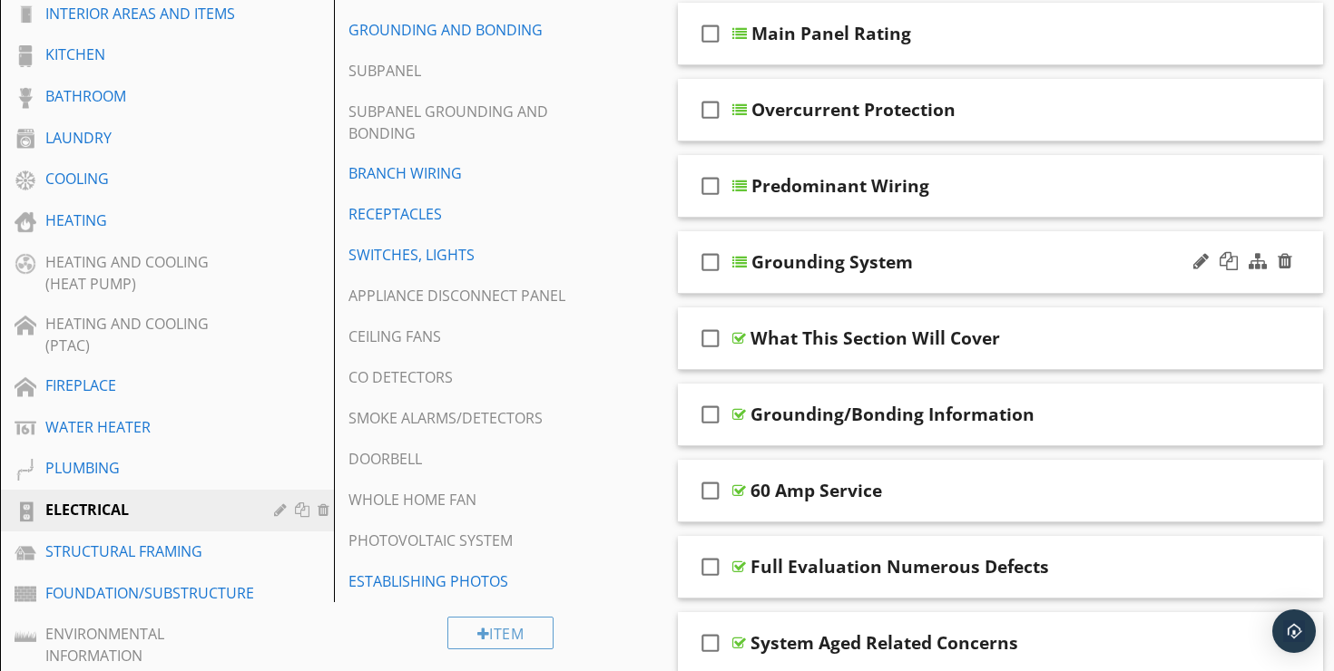
click at [1014, 251] on div "Grounding System" at bounding box center [979, 262] width 456 height 22
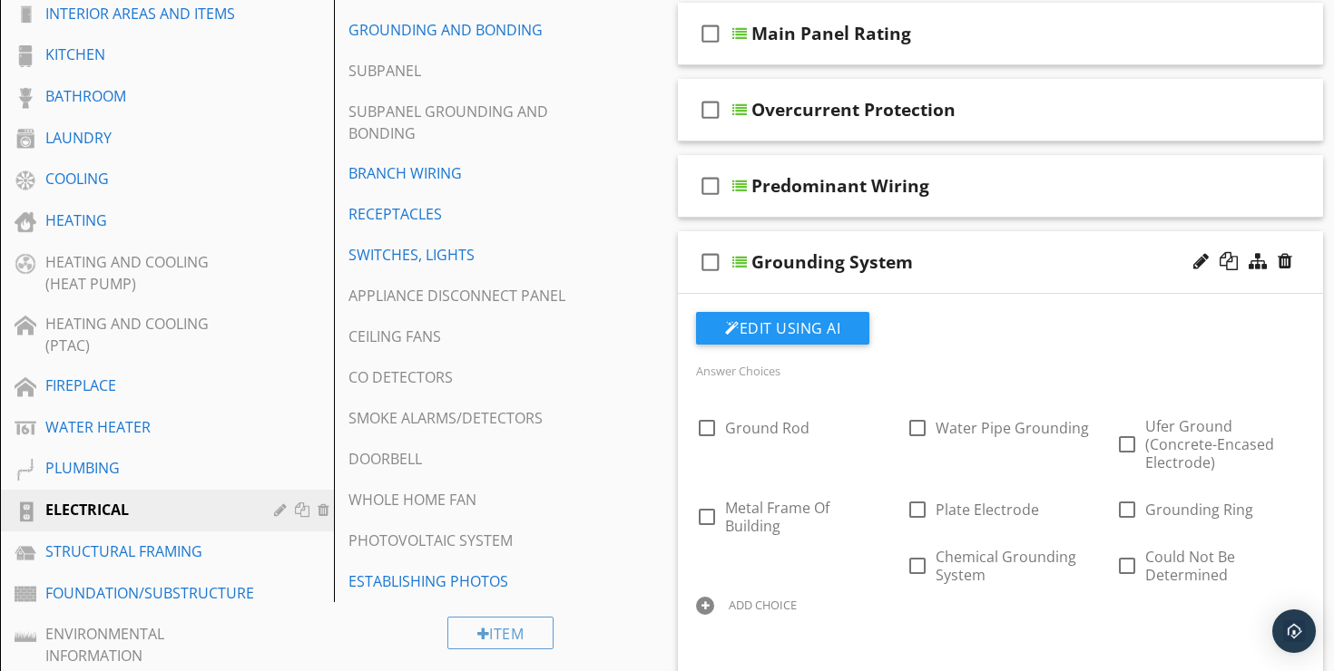
click at [1014, 251] on div "Grounding System" at bounding box center [979, 262] width 456 height 22
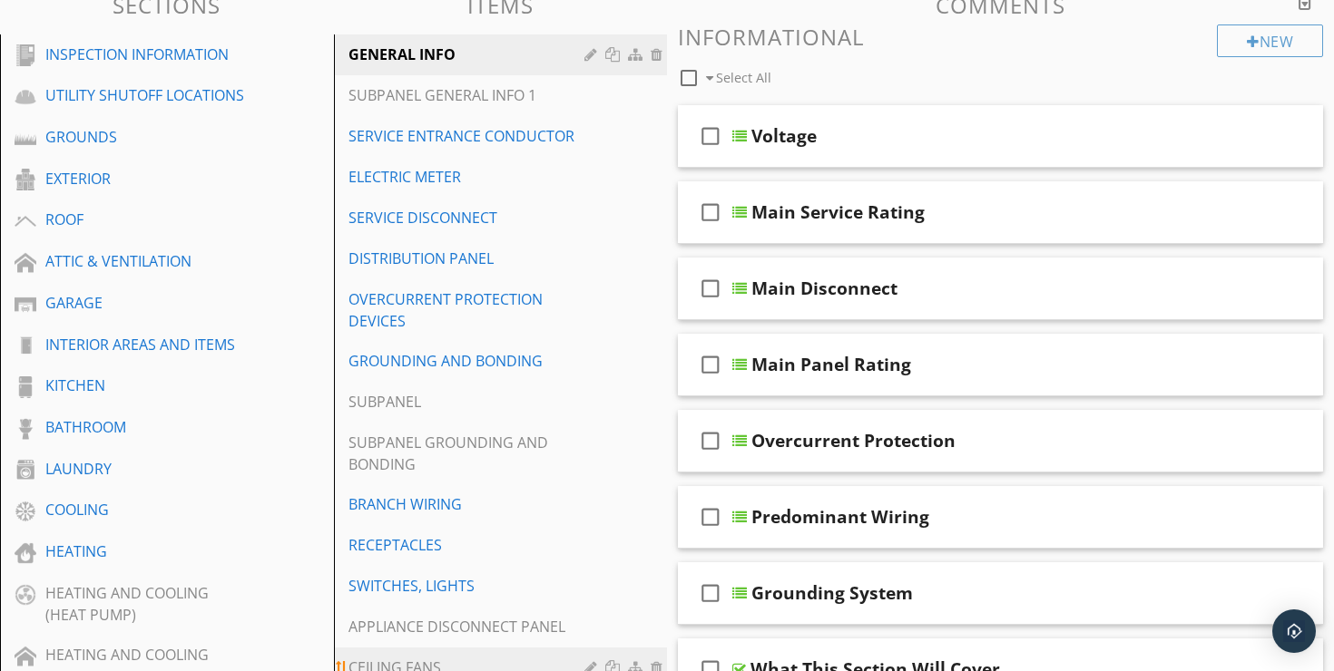
scroll to position [219, 0]
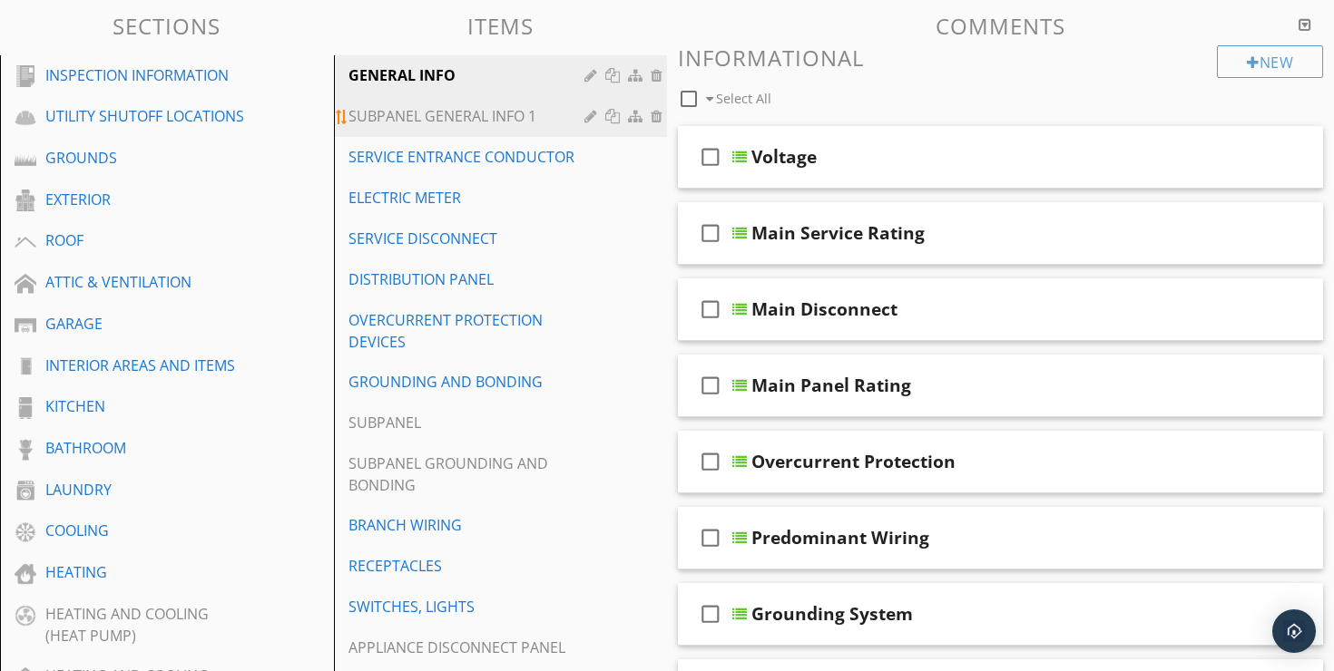
click at [504, 105] on div "SUBPANEL GENERAL INFO 1" at bounding box center [469, 116] width 242 height 22
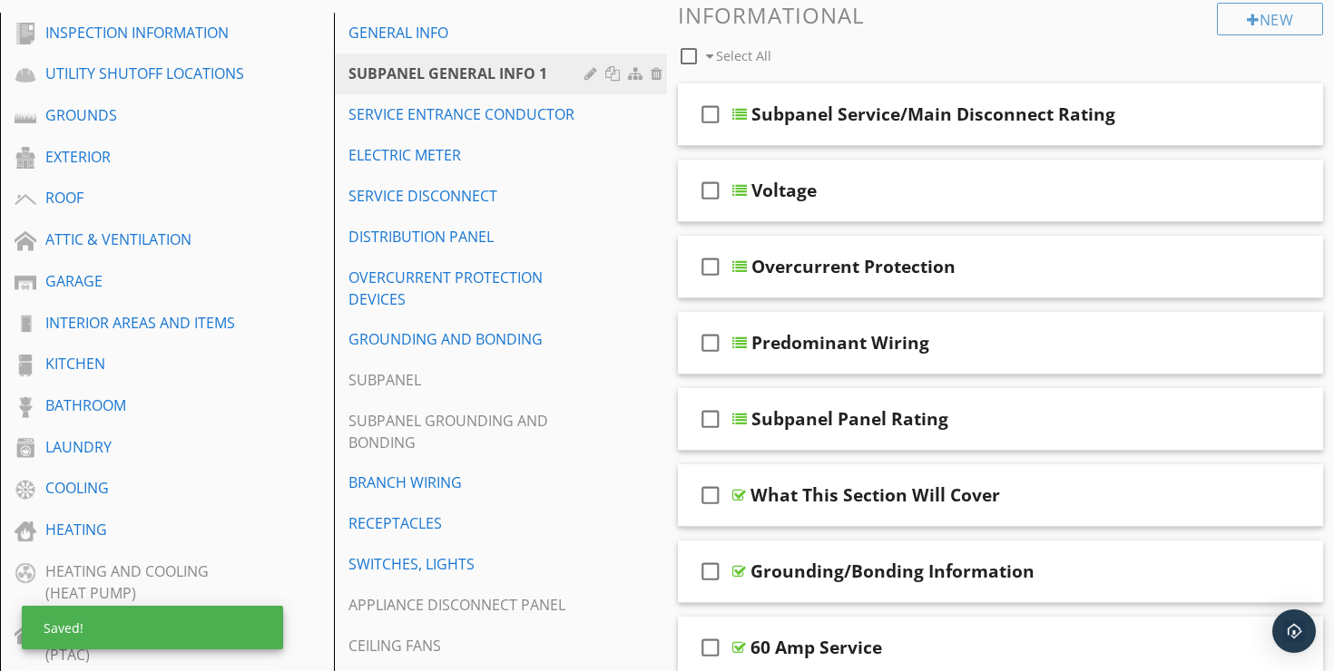
scroll to position [258, 0]
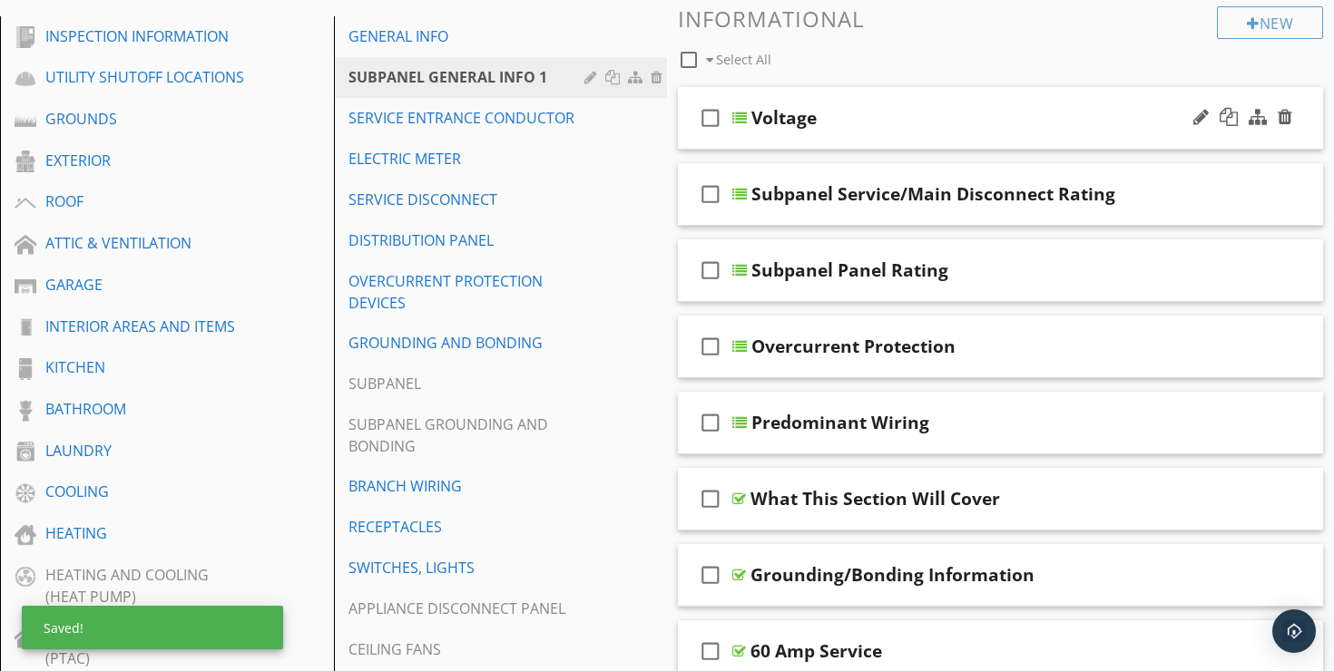
click at [973, 107] on div "Voltage" at bounding box center [979, 118] width 456 height 22
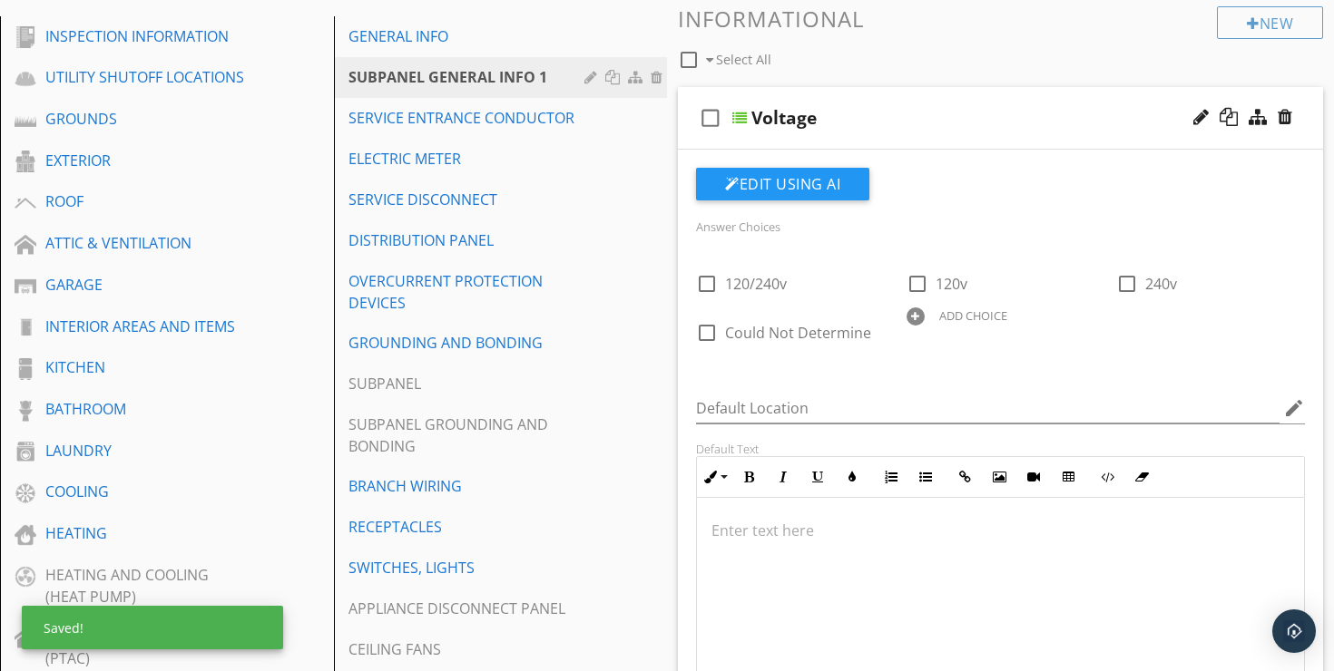
click at [973, 107] on div "Voltage" at bounding box center [979, 118] width 456 height 22
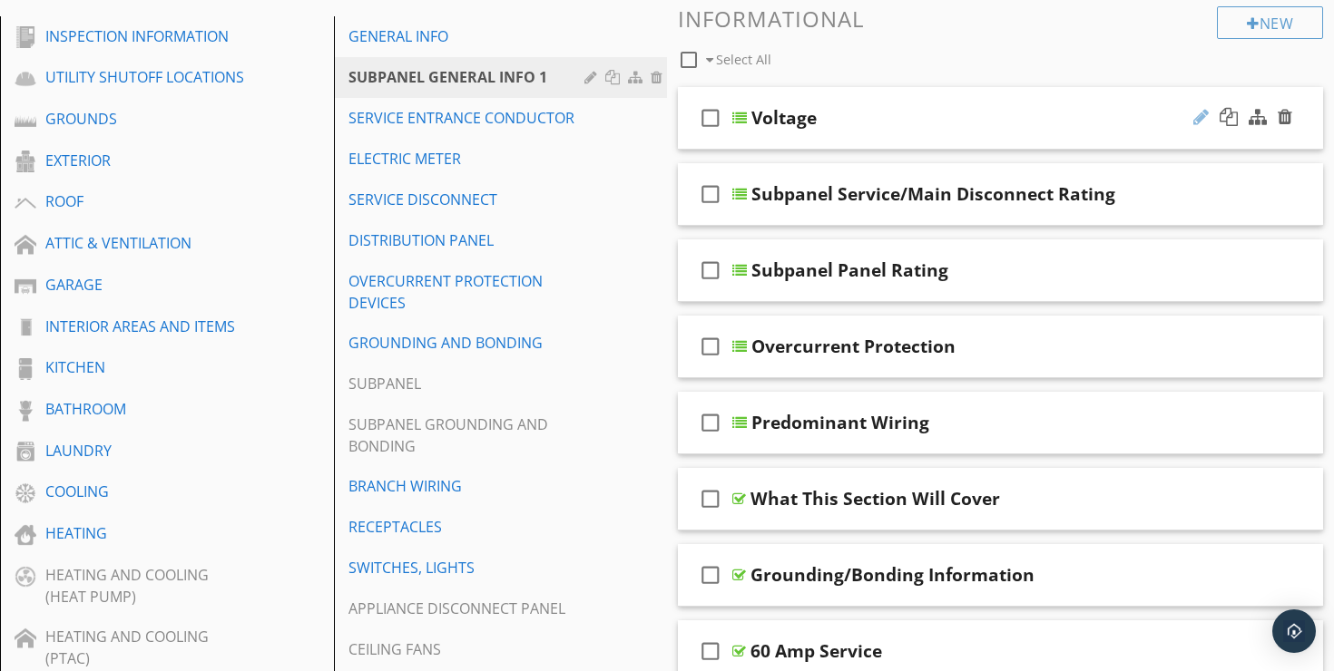
click at [1198, 108] on div at bounding box center [1200, 117] width 15 height 18
click at [1052, 105] on input "Voltage" at bounding box center [979, 120] width 456 height 30
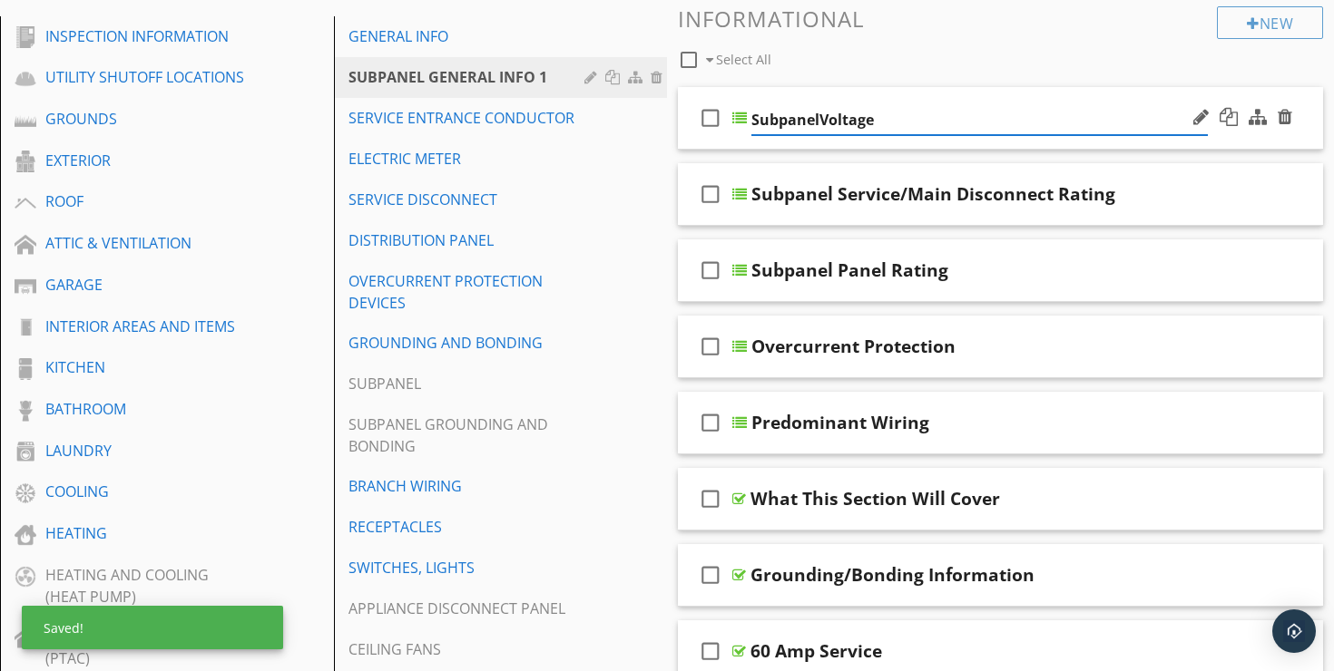
type input "Subpanel Voltage"
click at [994, 38] on div "check_box_outline_blank Select All" at bounding box center [947, 55] width 539 height 34
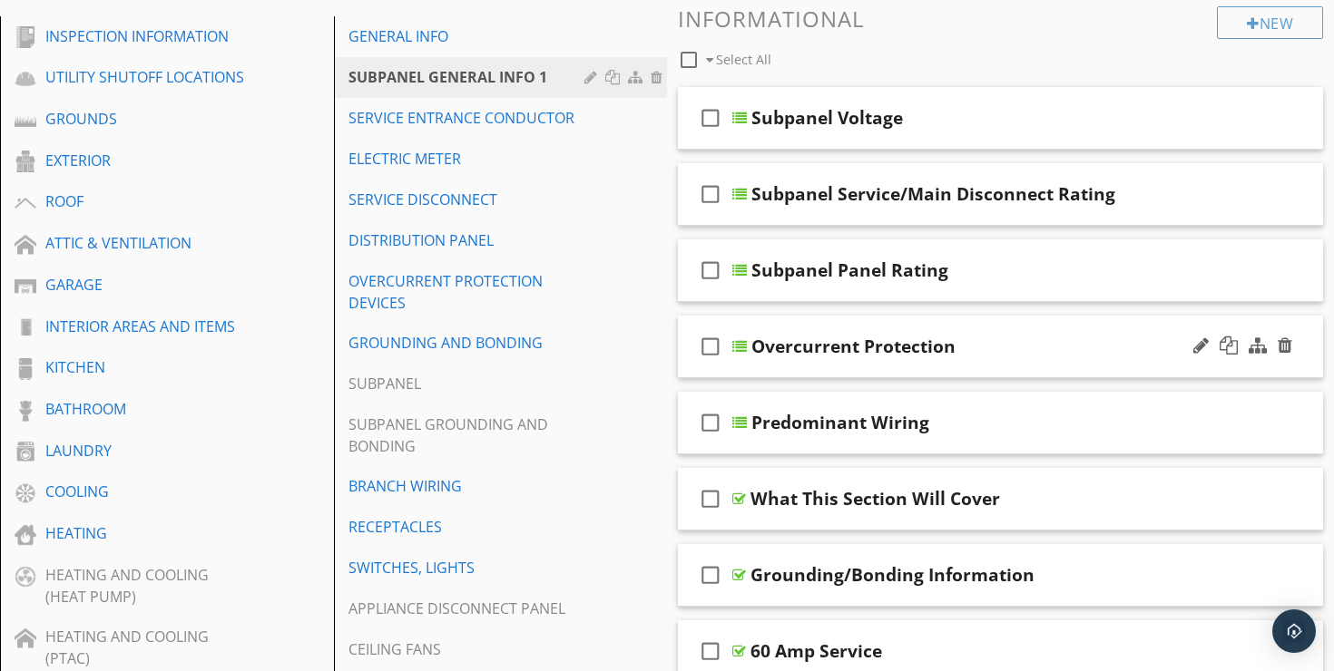
click at [1033, 336] on div "Overcurrent Protection" at bounding box center [979, 347] width 456 height 22
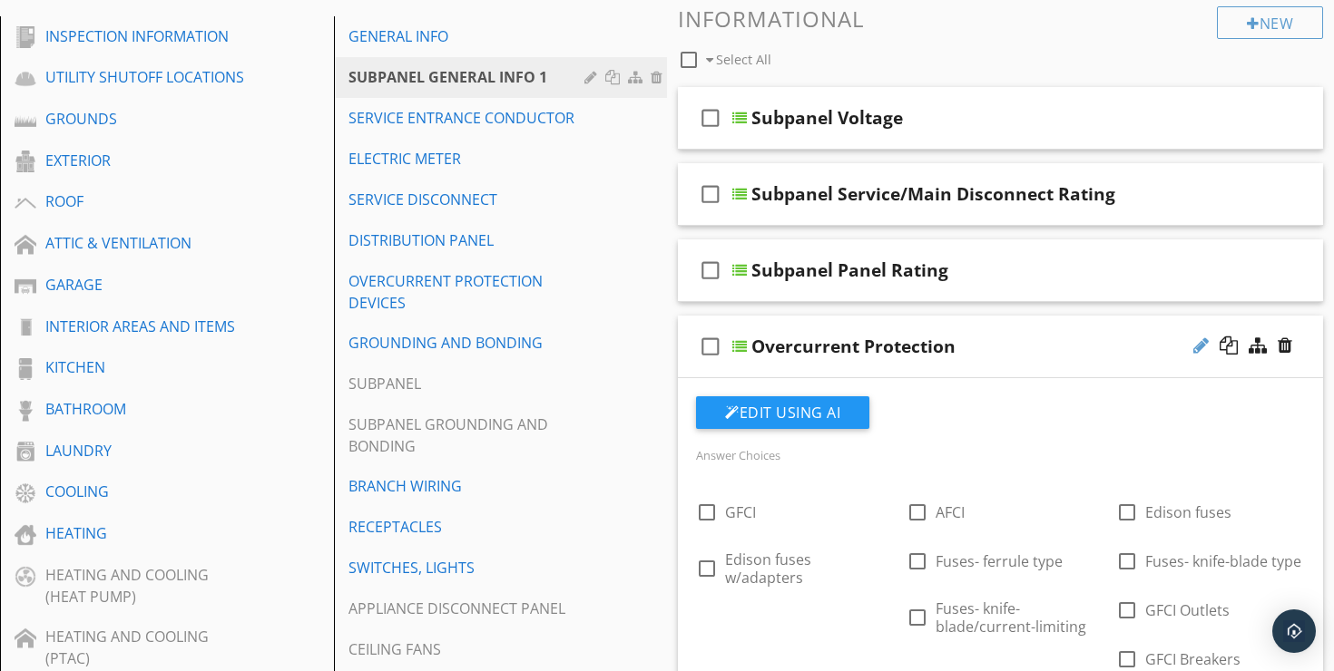
click at [1197, 337] on div at bounding box center [1200, 346] width 15 height 18
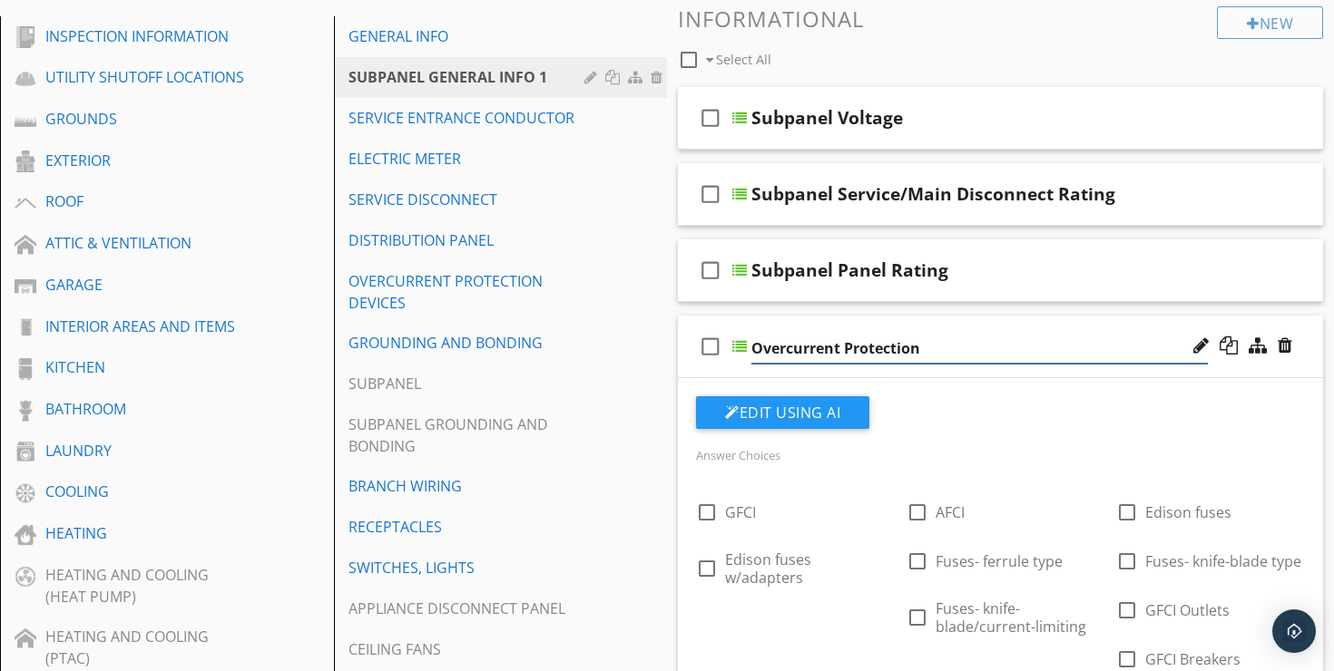
click at [1068, 334] on input "Overcurrent Protection" at bounding box center [979, 349] width 456 height 30
type input "Subpanel Overcurrent Protection"
click at [1132, 334] on input "Subpanel Overcurrent Protection" at bounding box center [979, 349] width 456 height 30
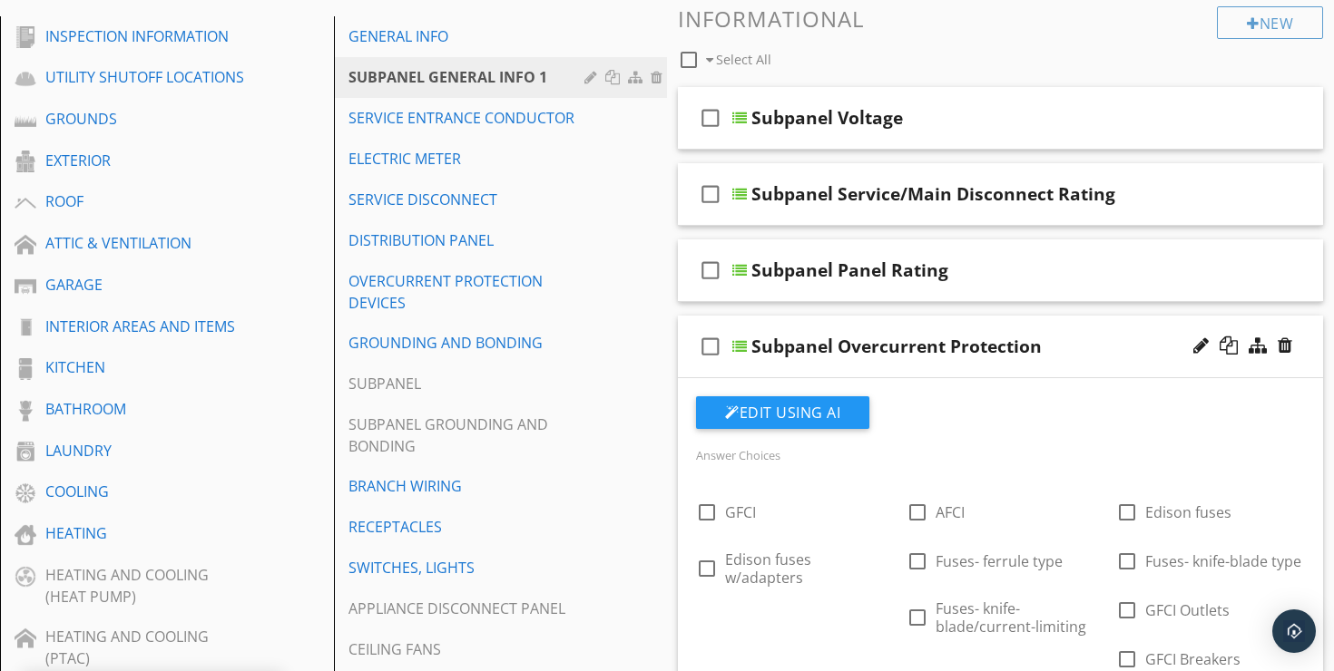
click at [1105, 316] on div "check_box_outline_blank Subpanel Overcurrent Protection" at bounding box center [1000, 347] width 645 height 63
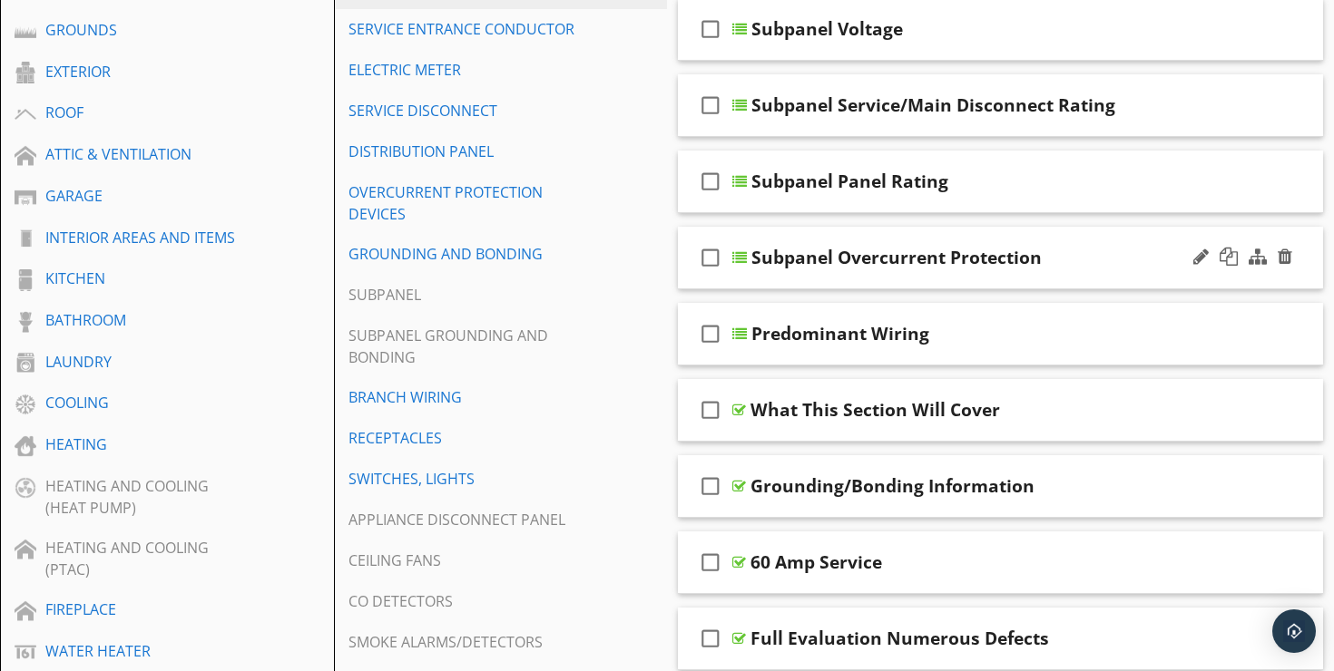
scroll to position [374, 0]
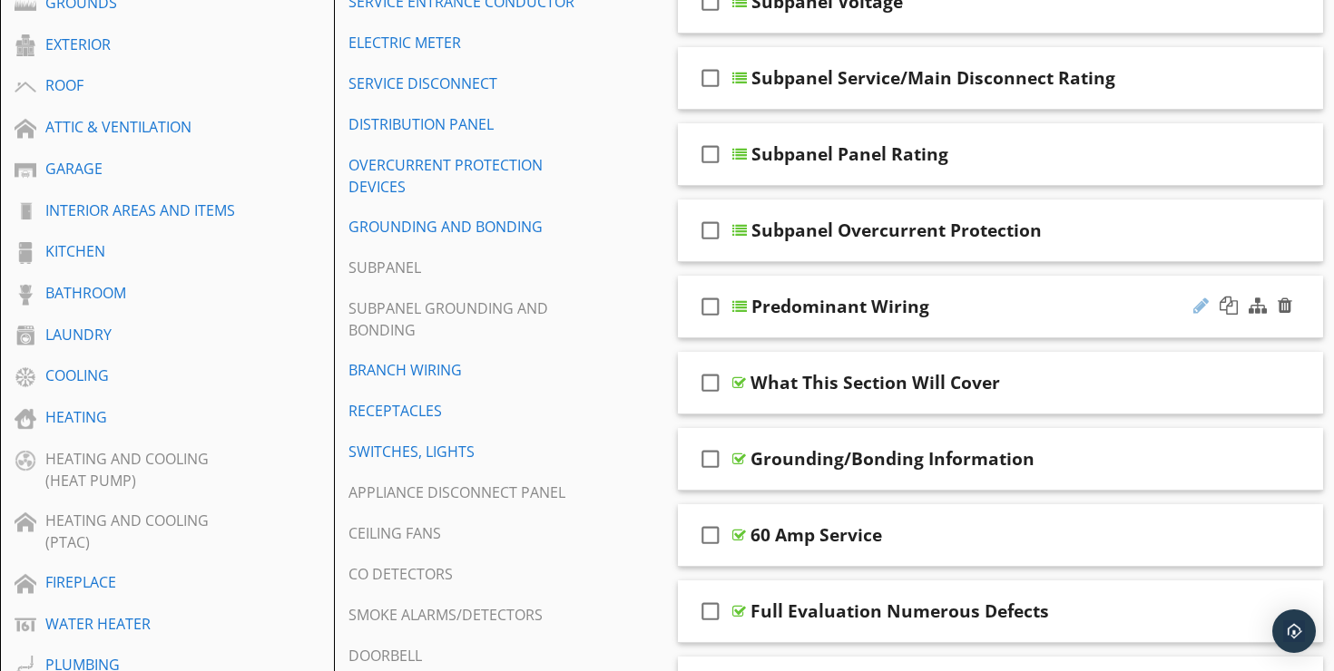
click at [1199, 297] on div at bounding box center [1200, 306] width 15 height 18
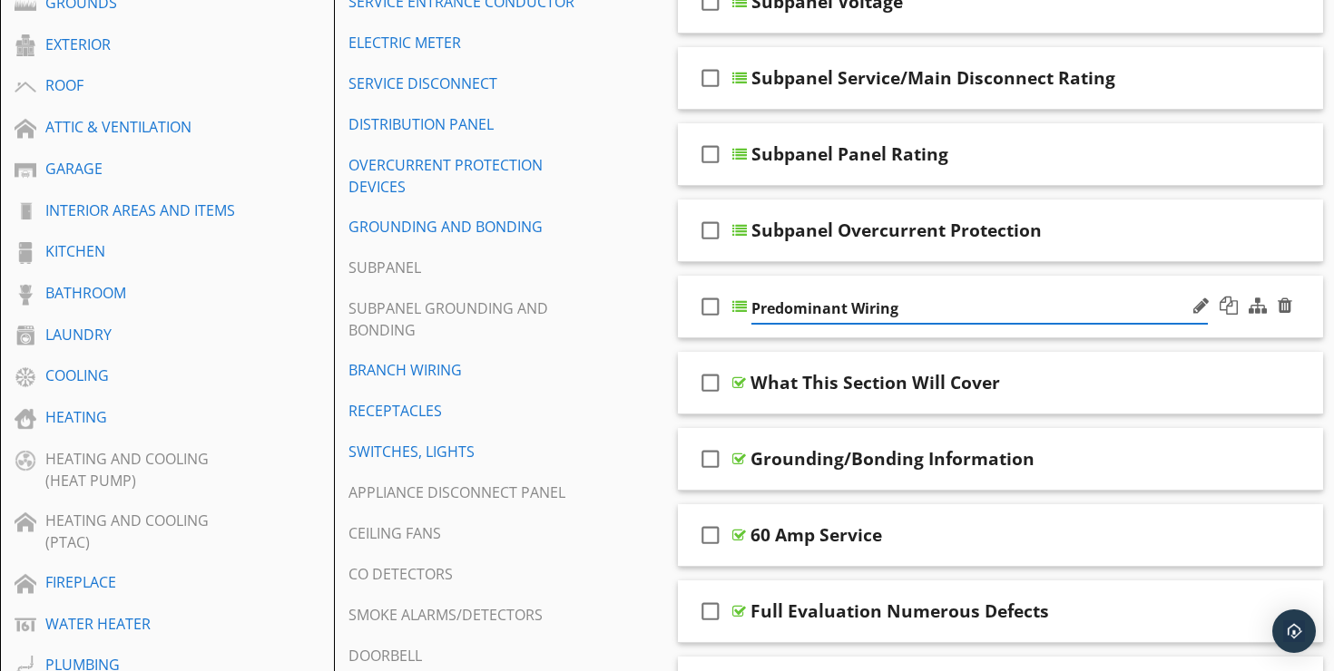
click at [1046, 294] on input "Predominant Wiring" at bounding box center [979, 309] width 456 height 30
type input "Subpanel Predominant Wiring"
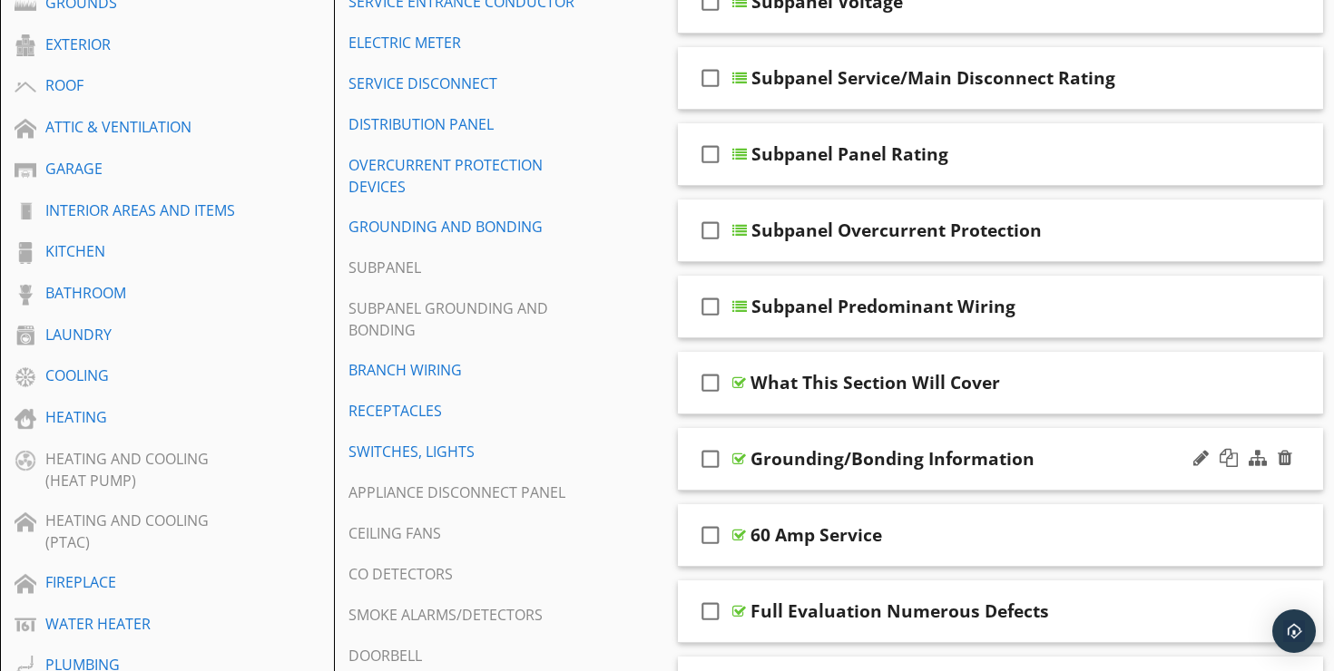
click at [1071, 428] on div "check_box_outline_blank Grounding/Bonding Information" at bounding box center [1000, 459] width 645 height 63
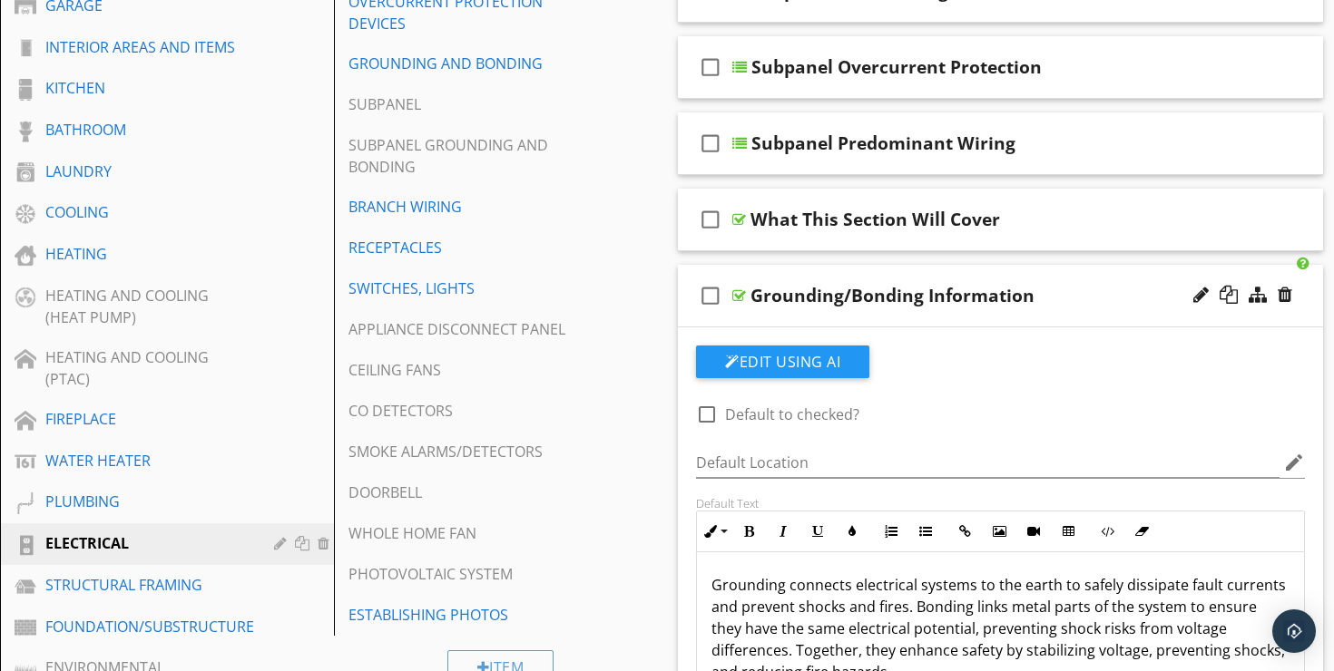
scroll to position [526, 0]
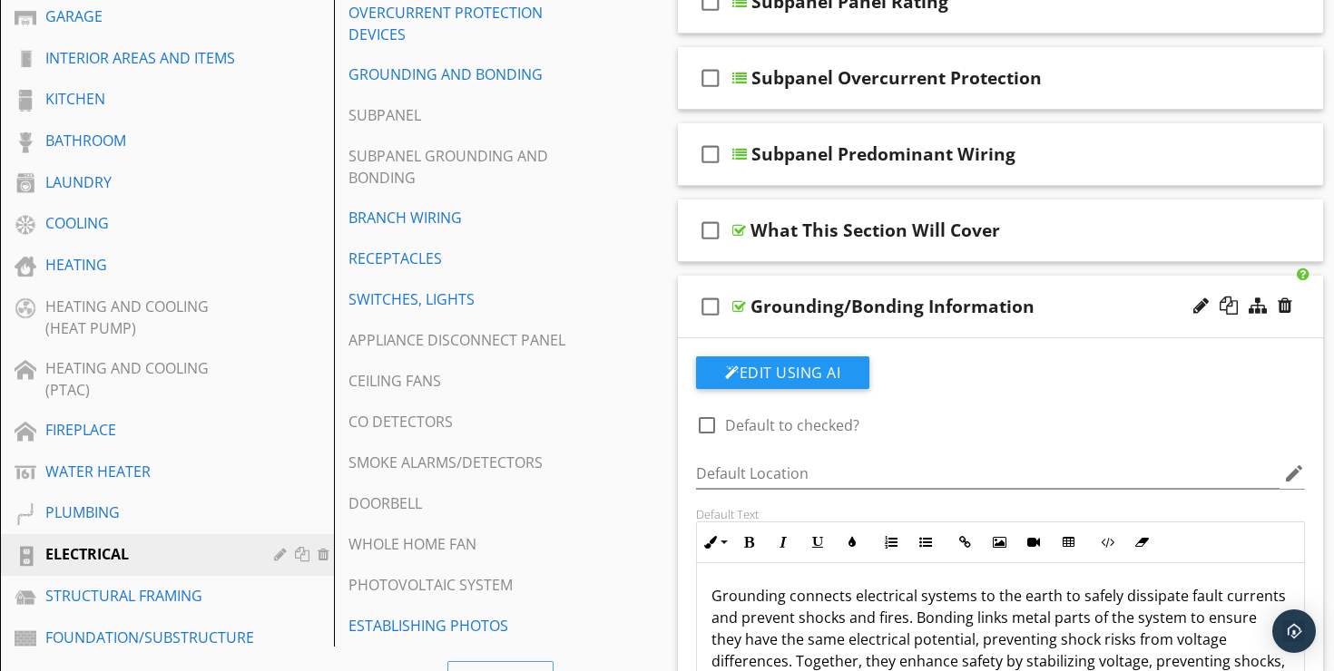
click at [1082, 276] on div "check_box_outline_blank Grounding/Bonding Information" at bounding box center [1000, 307] width 645 height 63
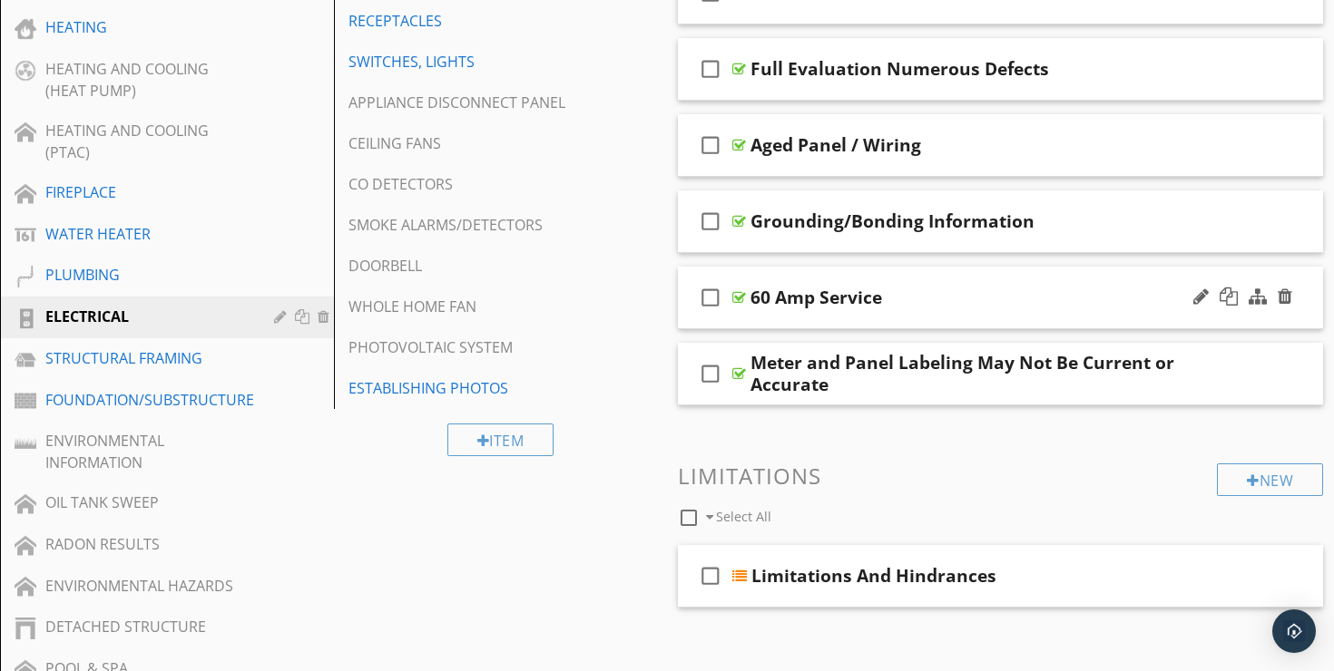
scroll to position [1029, 0]
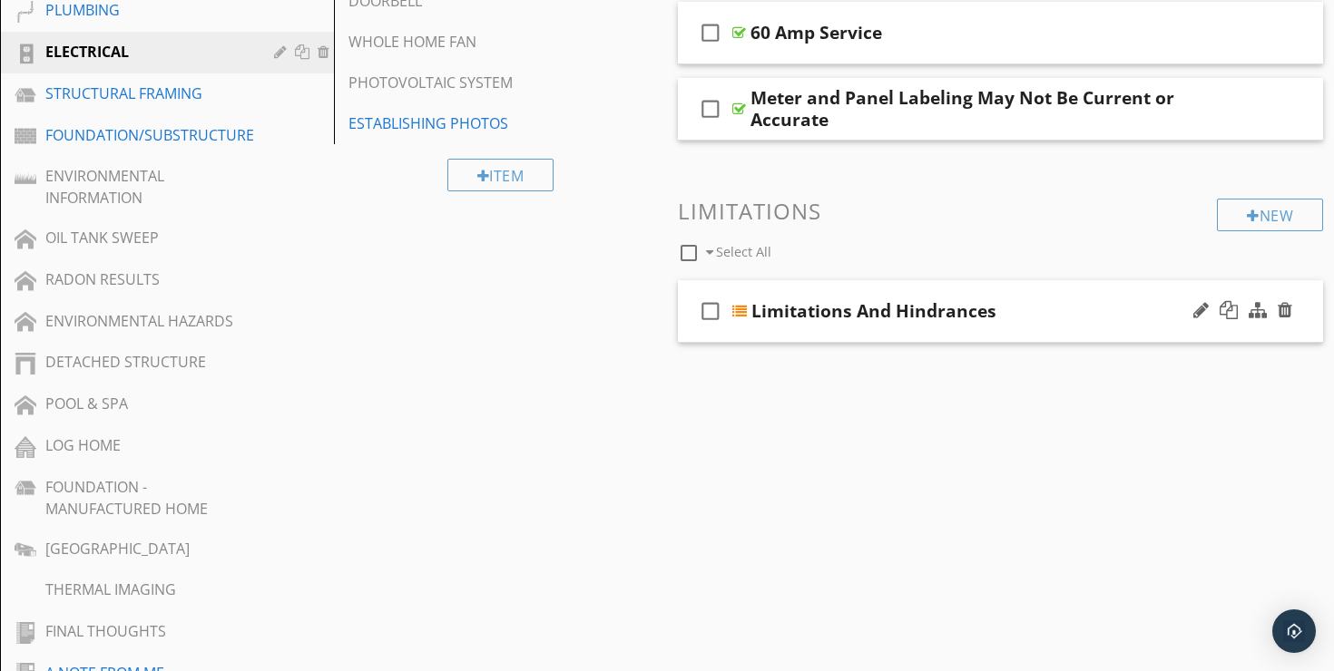
click at [1060, 280] on div "check_box_outline_blank Limitations And Hindrances" at bounding box center [1000, 311] width 645 height 63
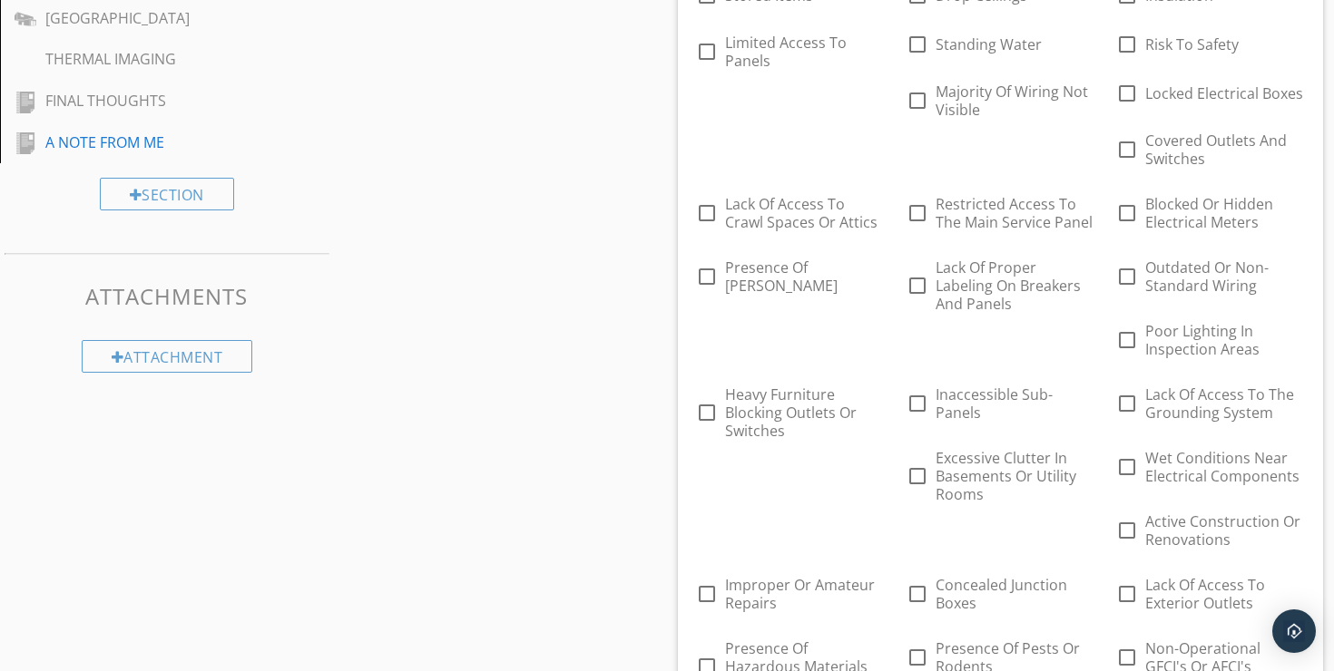
scroll to position [1562, 0]
click at [706, 260] on div at bounding box center [706, 274] width 31 height 31
checkbox input "true"
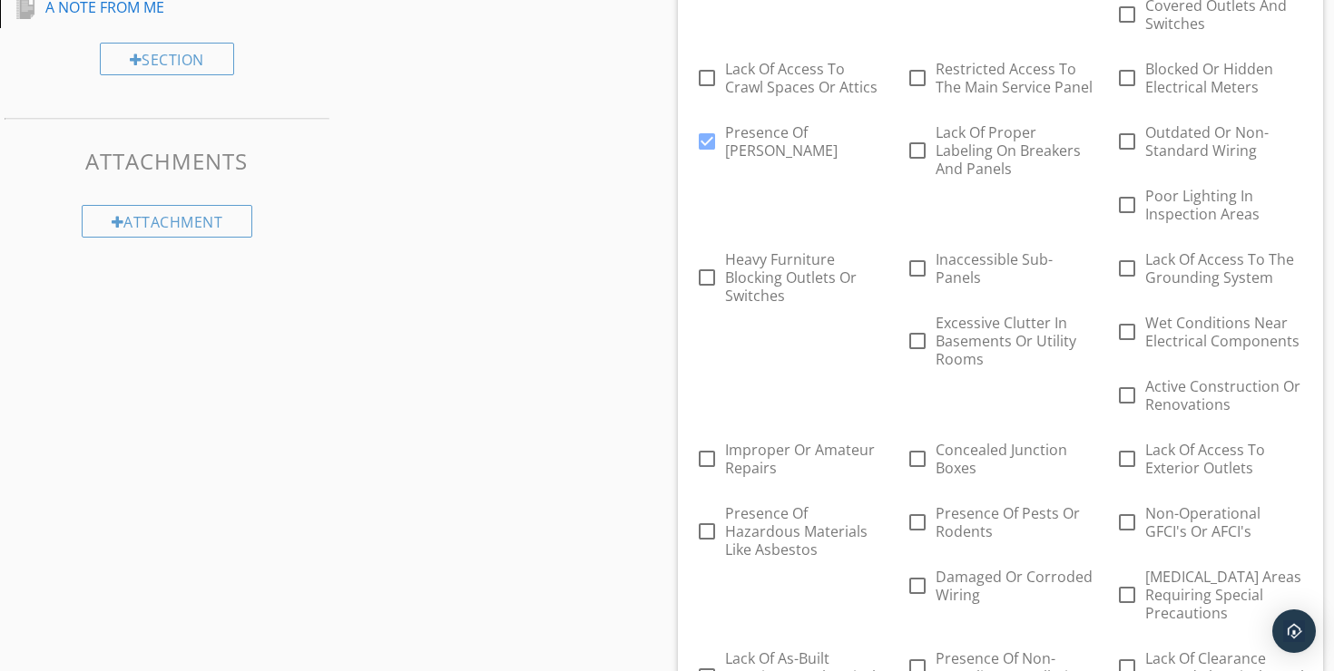
scroll to position [1693, 0]
click at [916, 446] on div at bounding box center [917, 461] width 31 height 31
checkbox input "true"
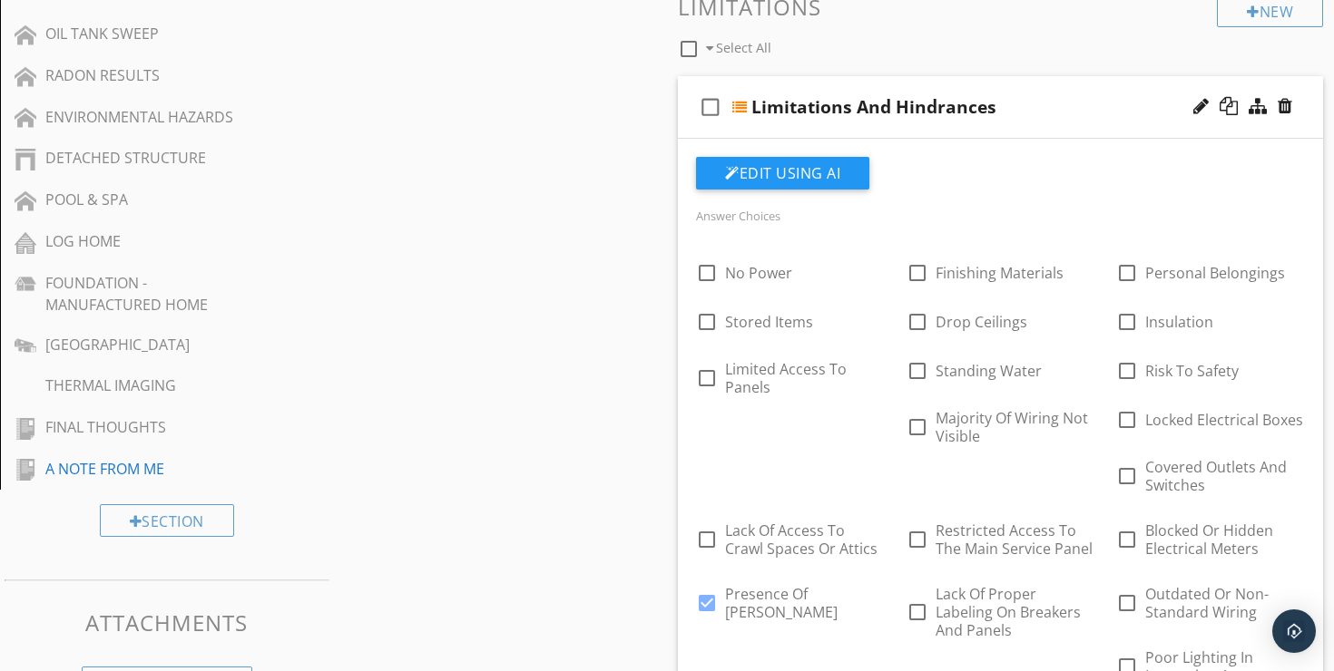
scroll to position [1230, 0]
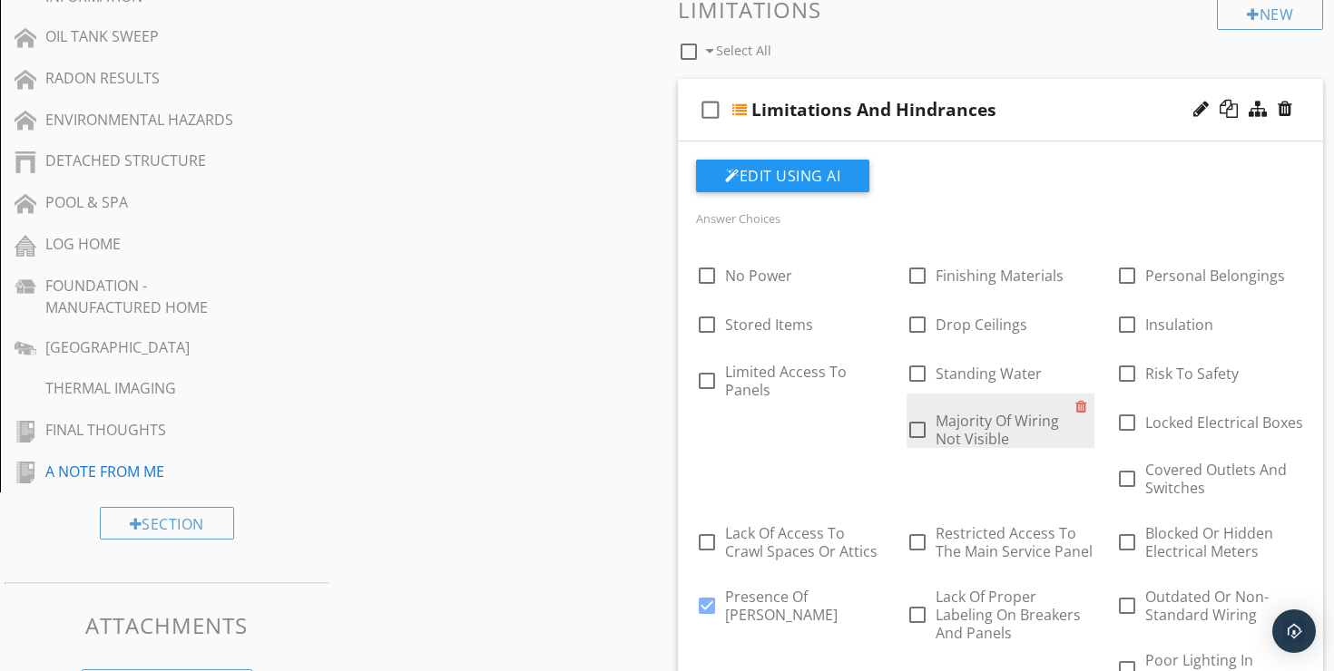
click at [917, 417] on div at bounding box center [917, 430] width 31 height 31
checkbox input "true"
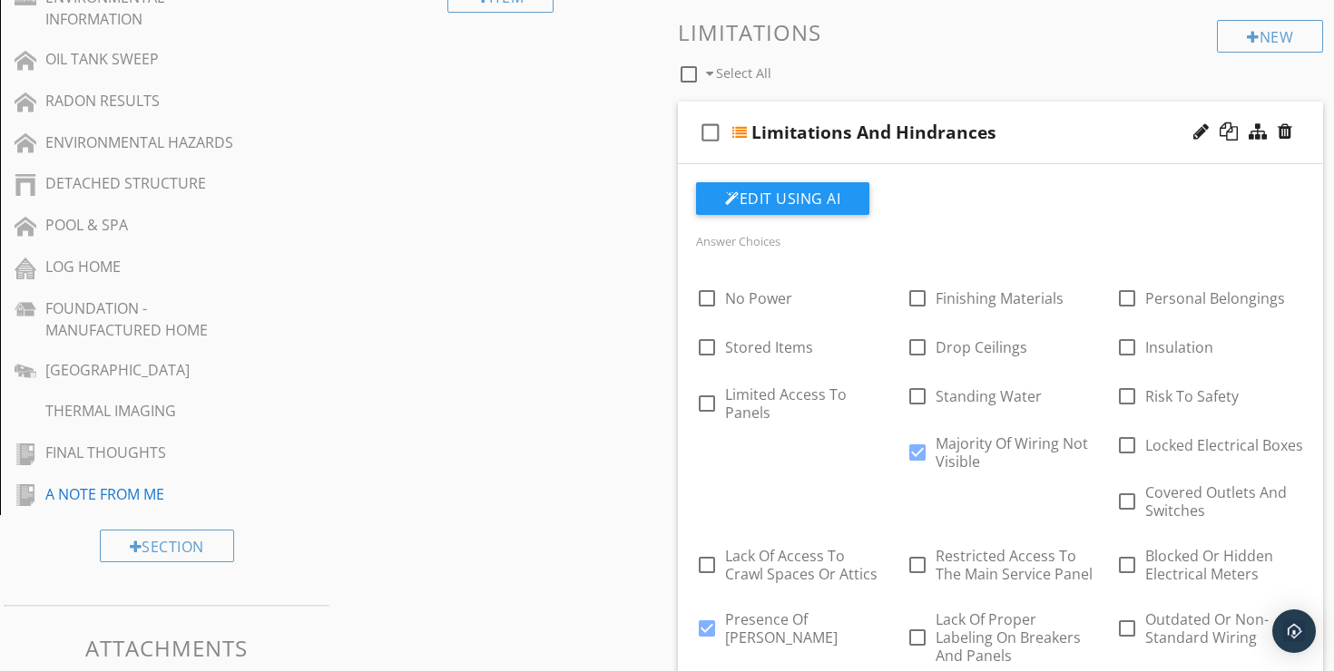
scroll to position [1205, 0]
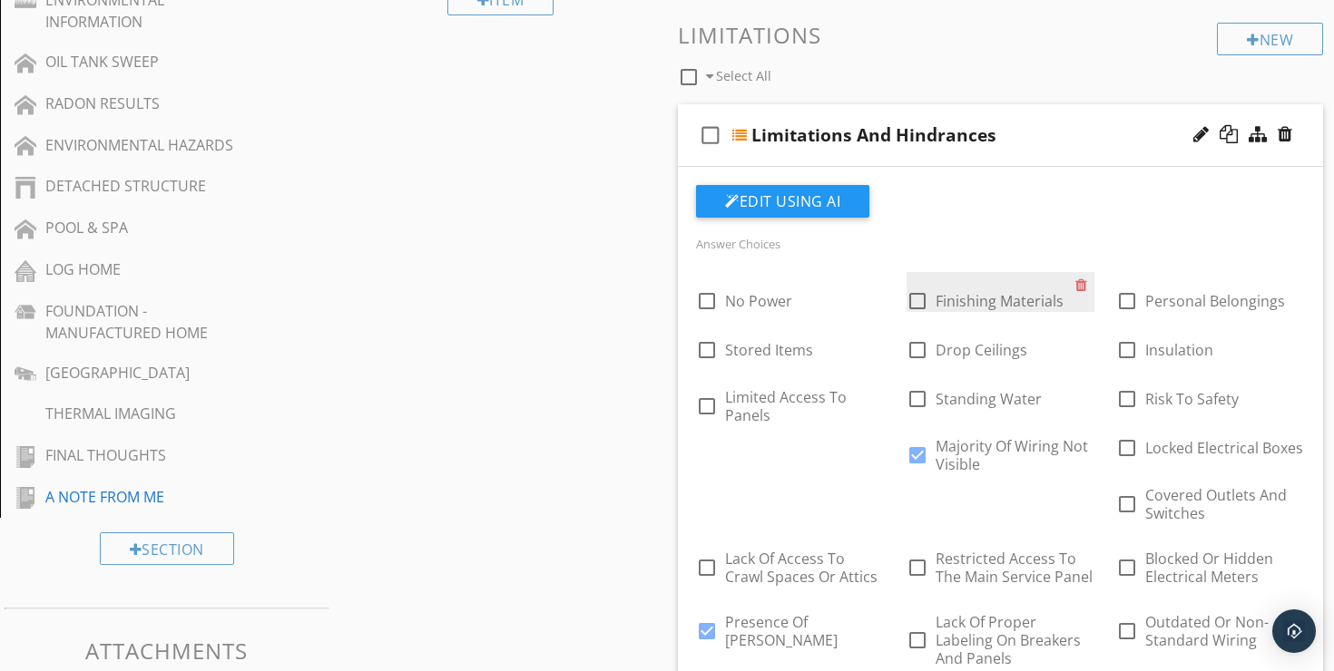
click at [925, 286] on div at bounding box center [917, 301] width 31 height 31
checkbox input "true"
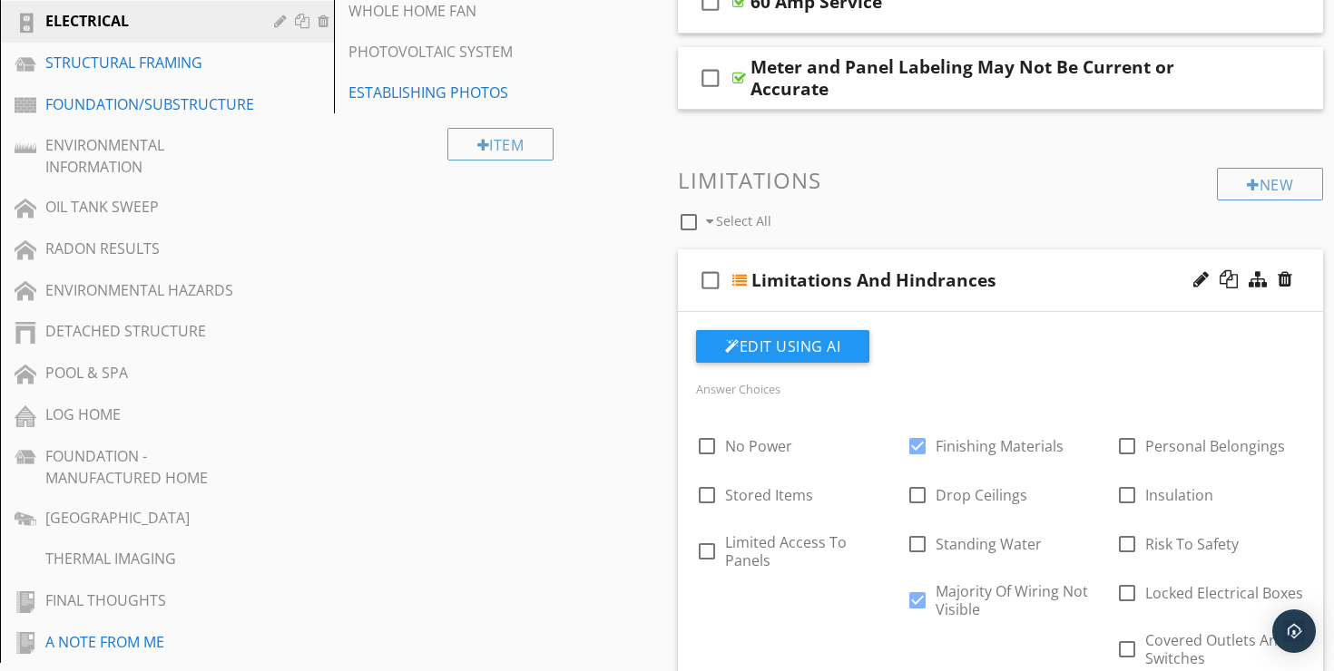
scroll to position [1017, 0]
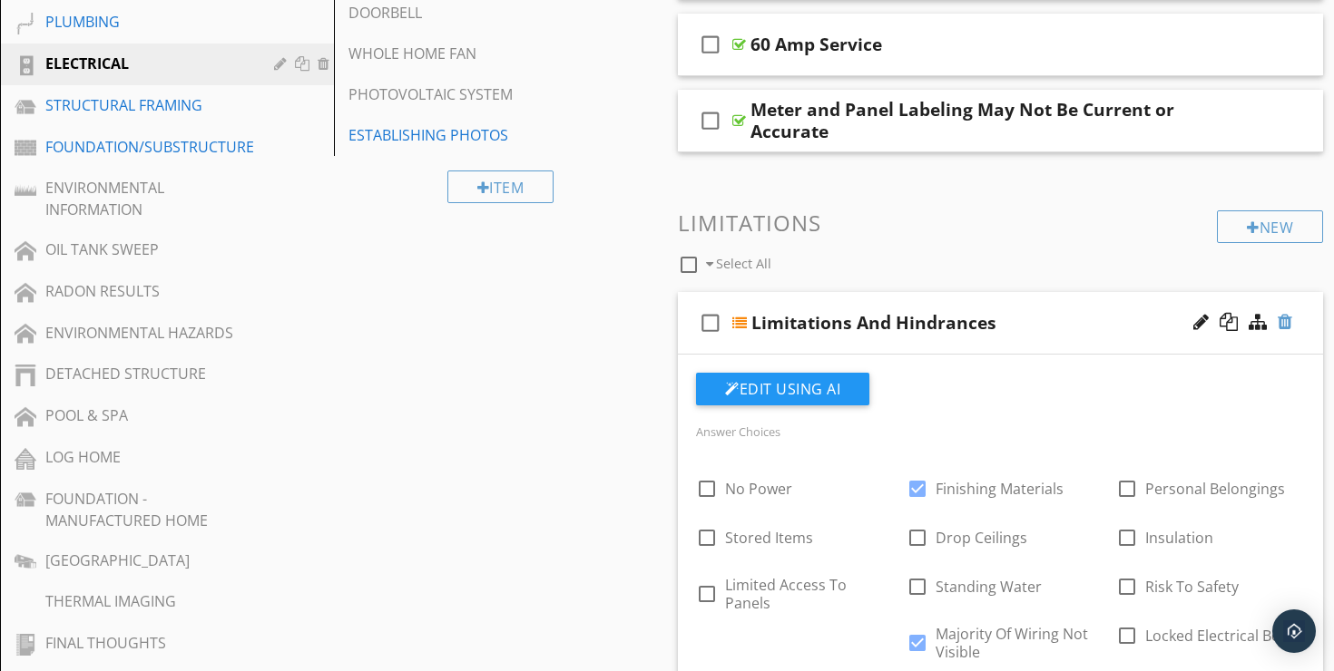
click at [1289, 313] on div at bounding box center [1285, 322] width 15 height 18
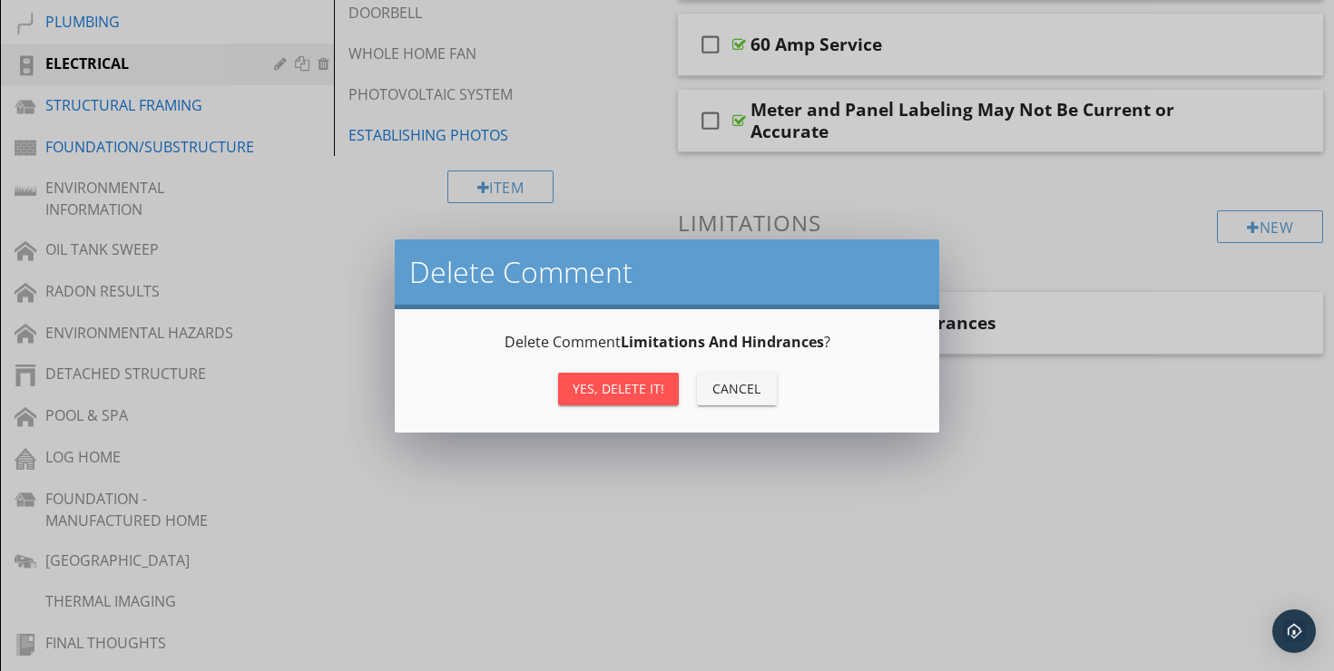
click at [603, 391] on div "Yes, Delete it!" at bounding box center [619, 388] width 92 height 19
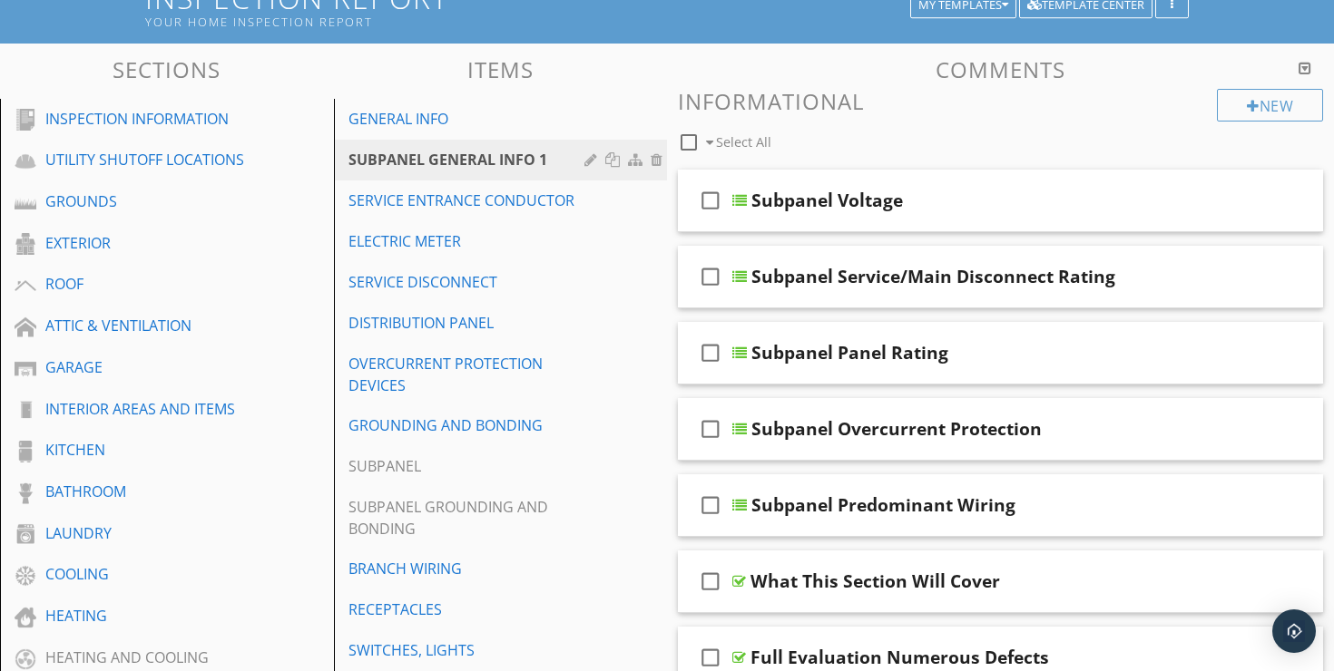
scroll to position [155, 0]
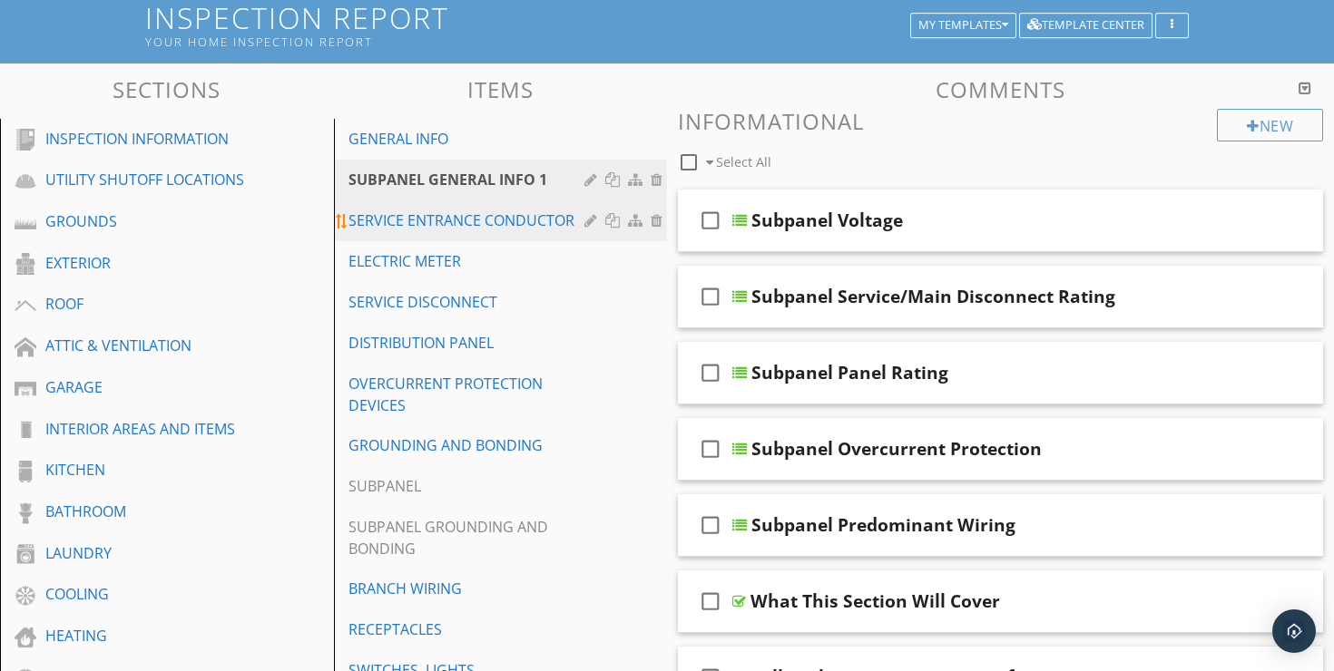
click at [536, 210] on div "SERVICE ENTRANCE CONDUCTOR" at bounding box center [469, 221] width 242 height 22
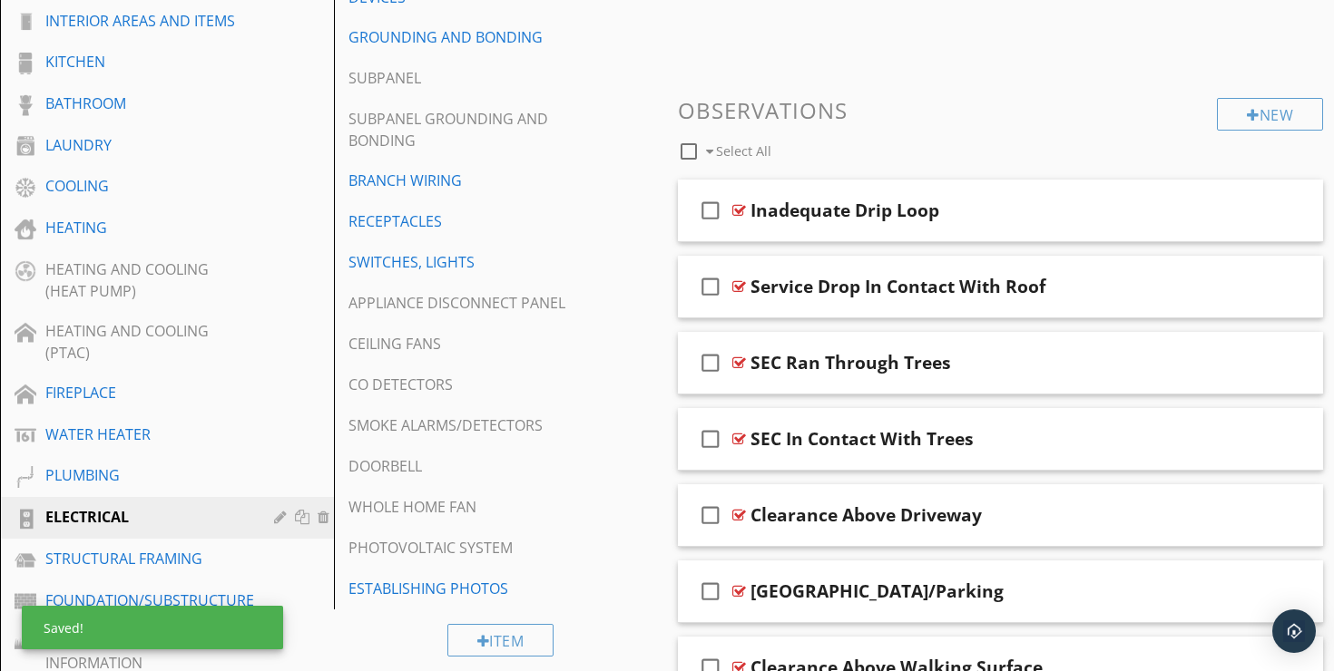
scroll to position [559, 0]
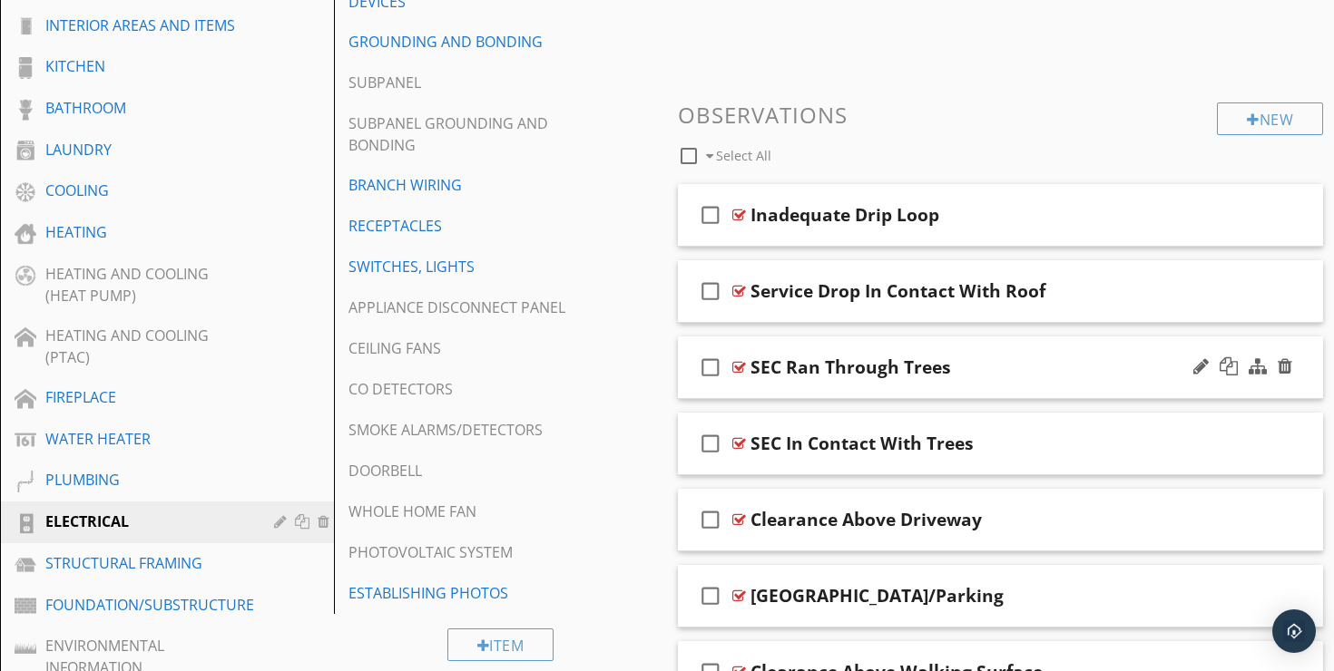
click at [1006, 337] on div "check_box_outline_blank SEC Ran Through Trees" at bounding box center [1000, 368] width 645 height 63
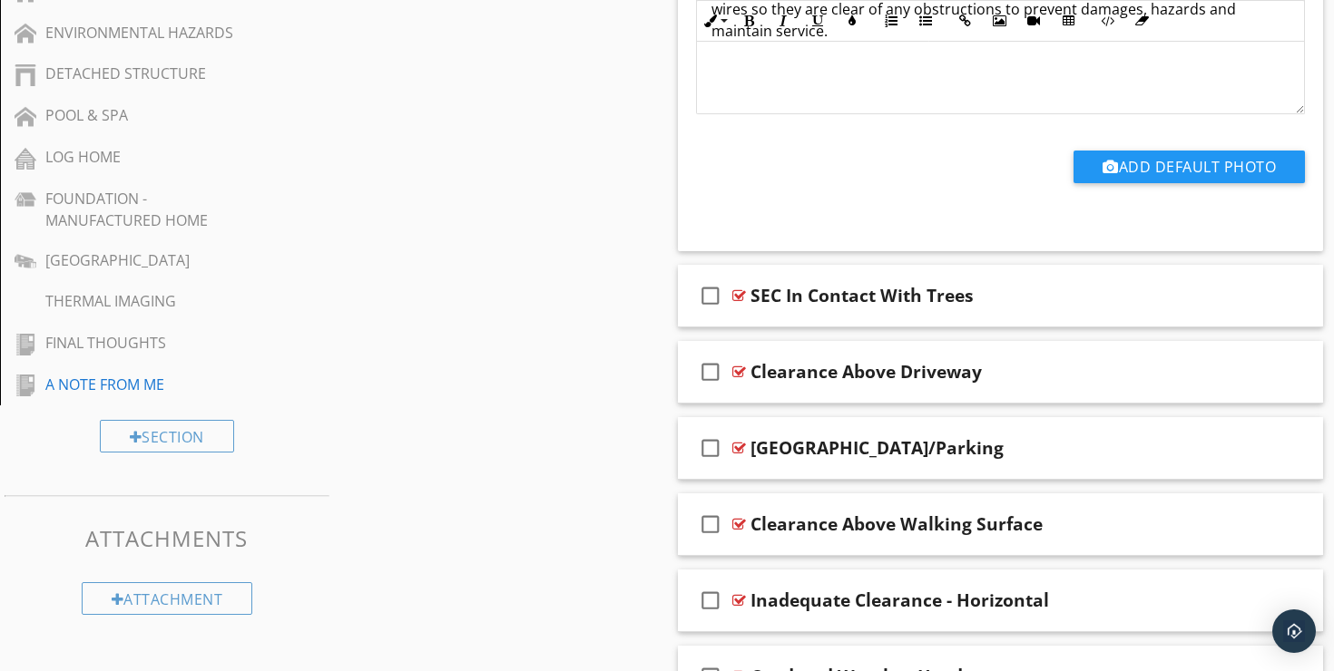
scroll to position [1307, 0]
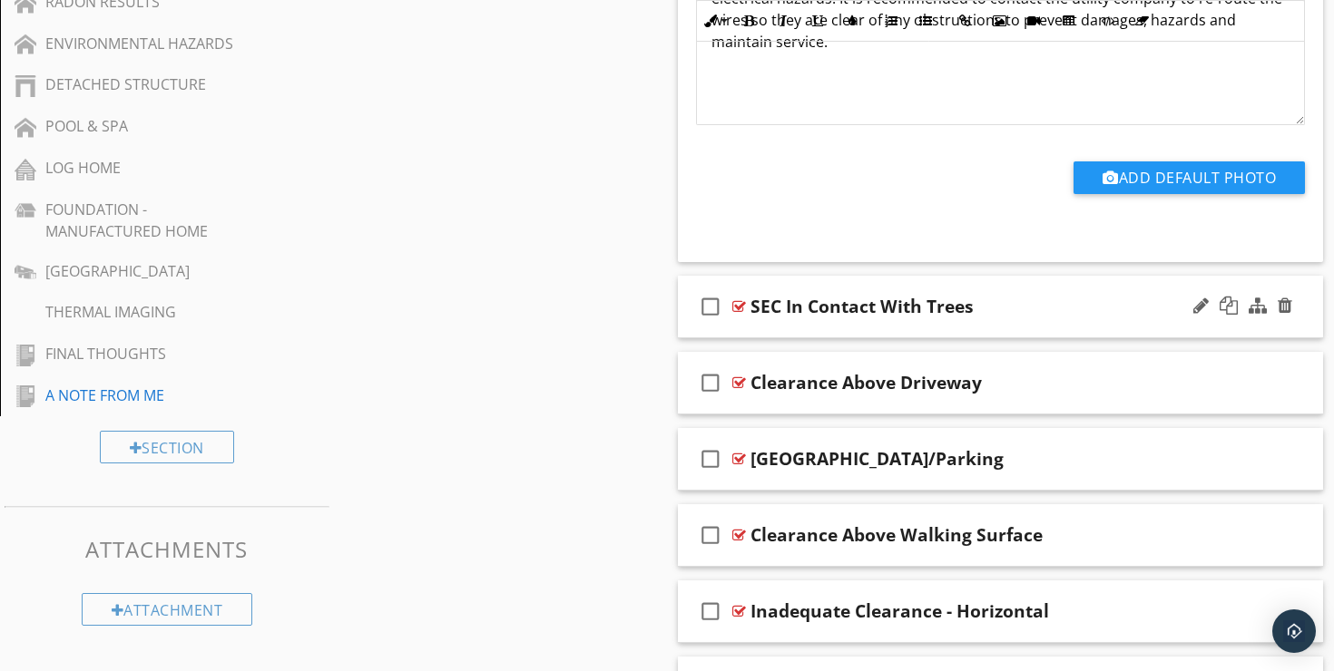
click at [1034, 296] on div "SEC In Contact With Trees" at bounding box center [978, 307] width 456 height 22
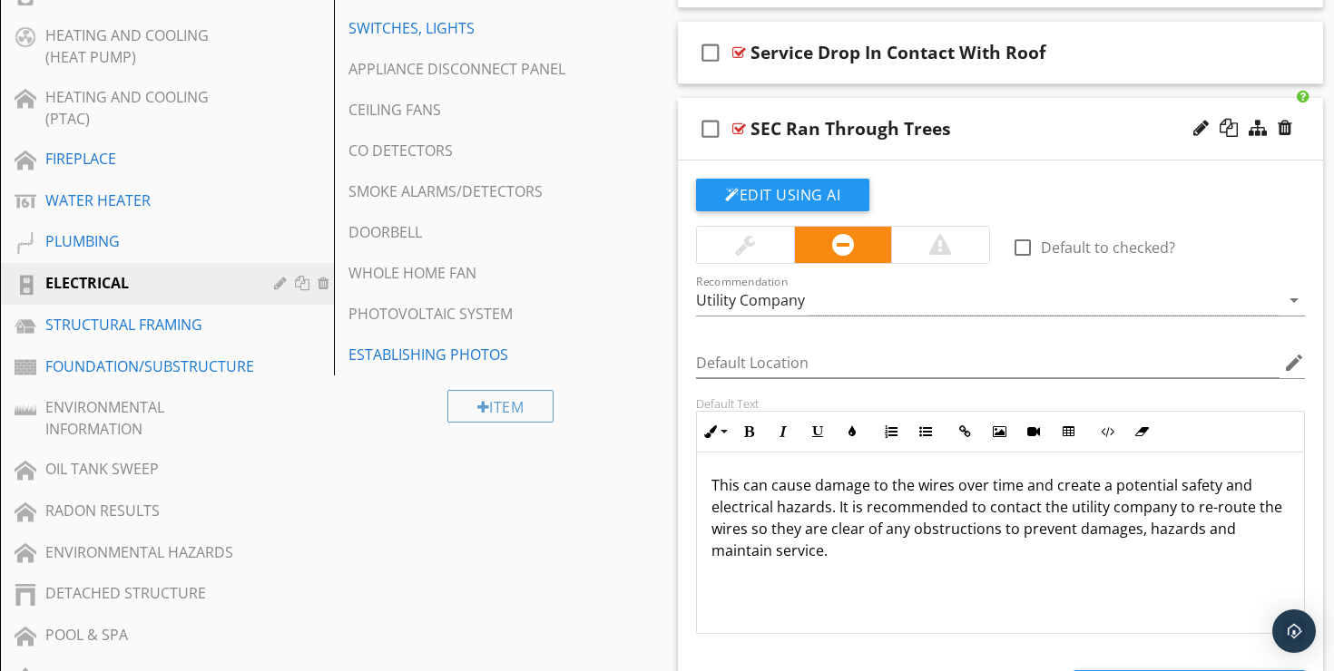
scroll to position [799, 0]
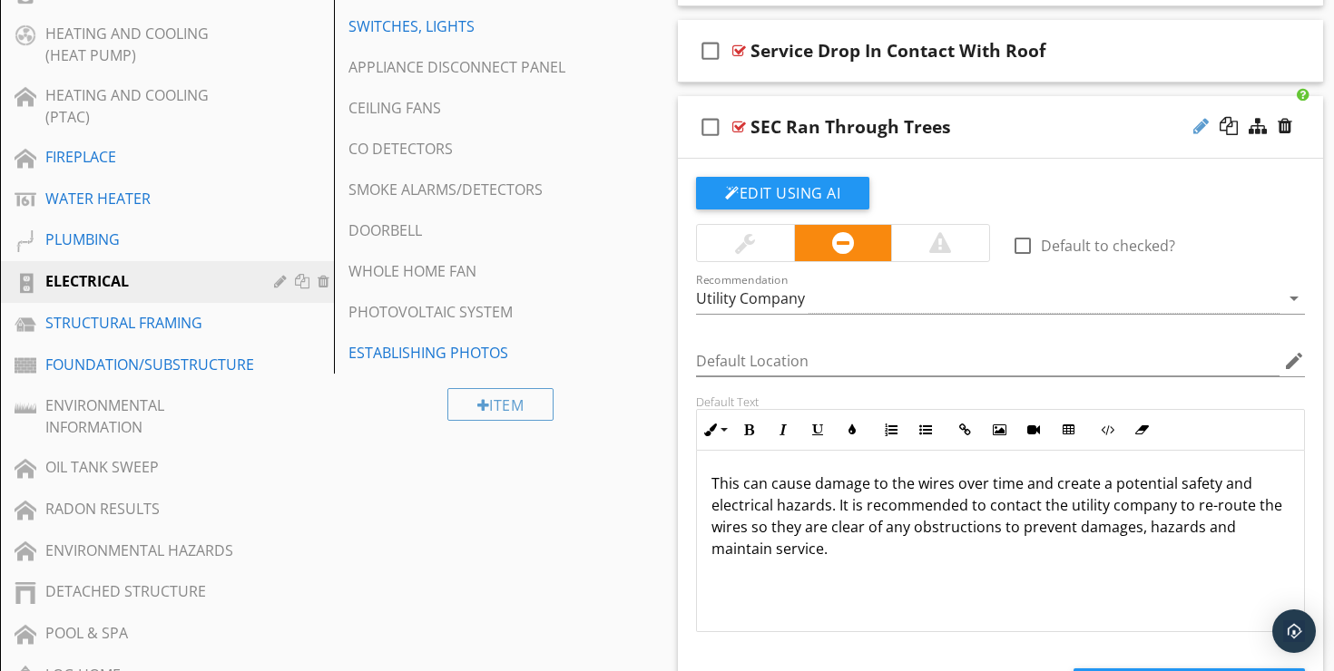
click at [1198, 117] on div at bounding box center [1200, 126] width 15 height 18
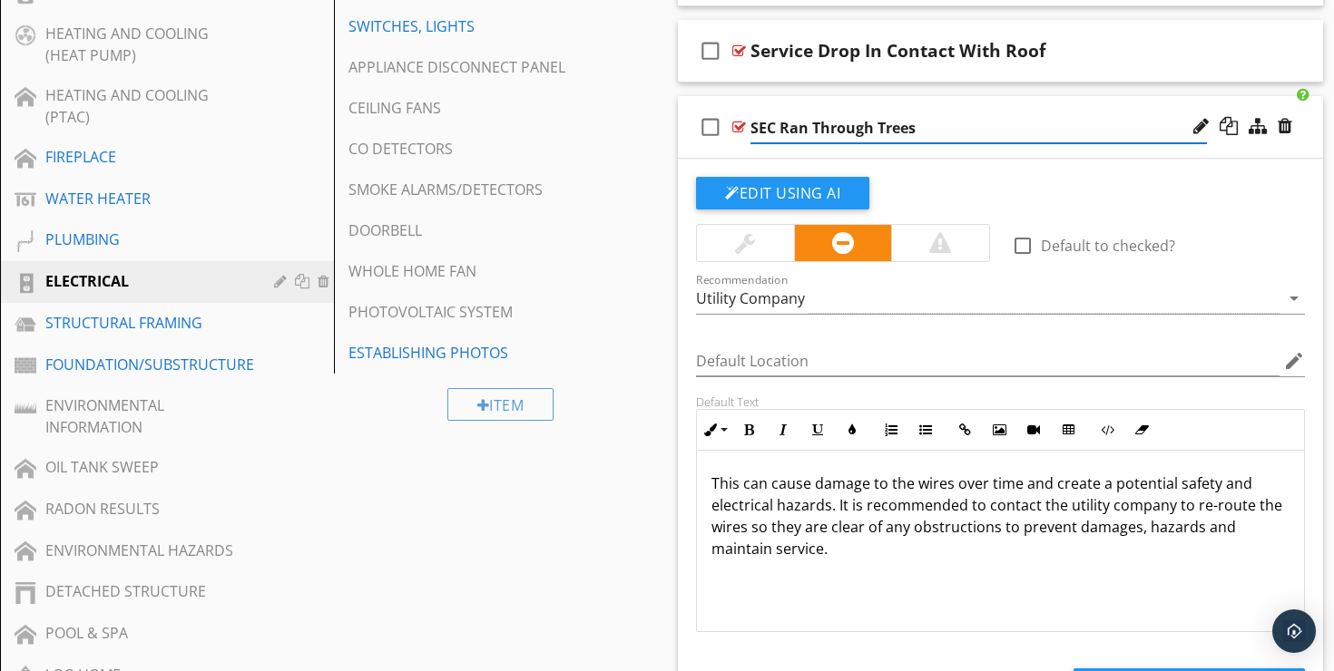
click at [797, 113] on input "SEC Ran Through Trees" at bounding box center [978, 128] width 456 height 30
type input "SEC Run Through Trees"
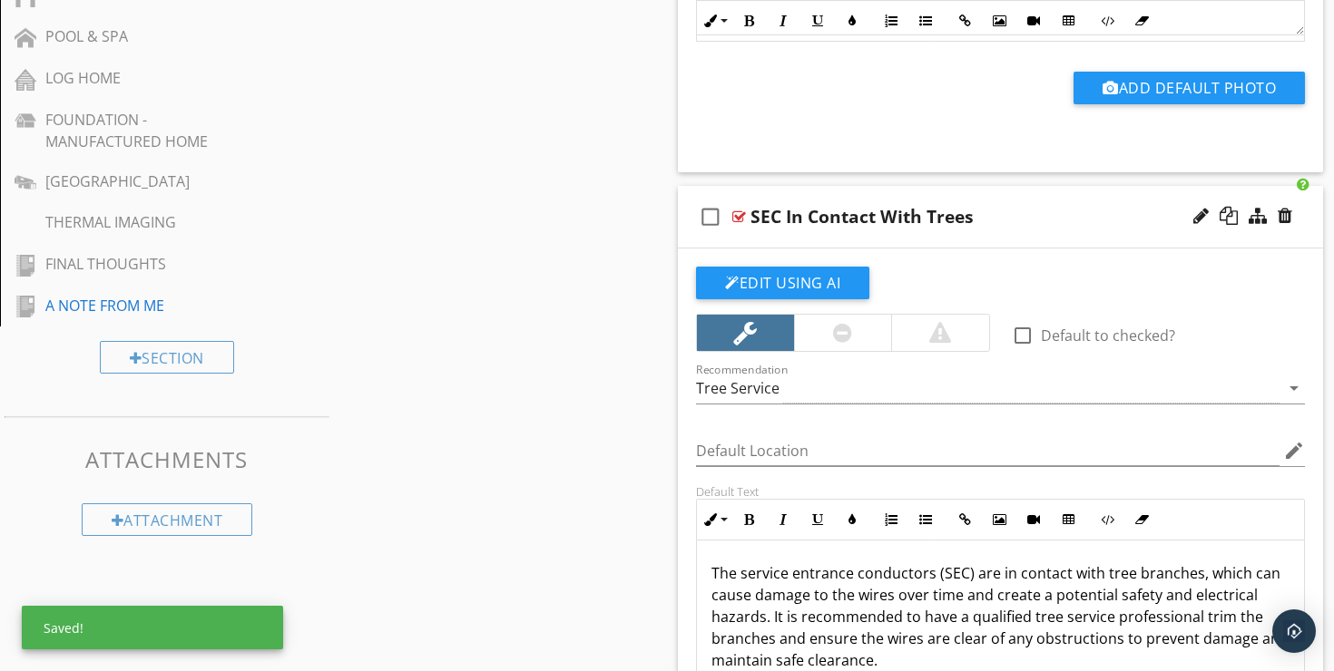
scroll to position [1612, 0]
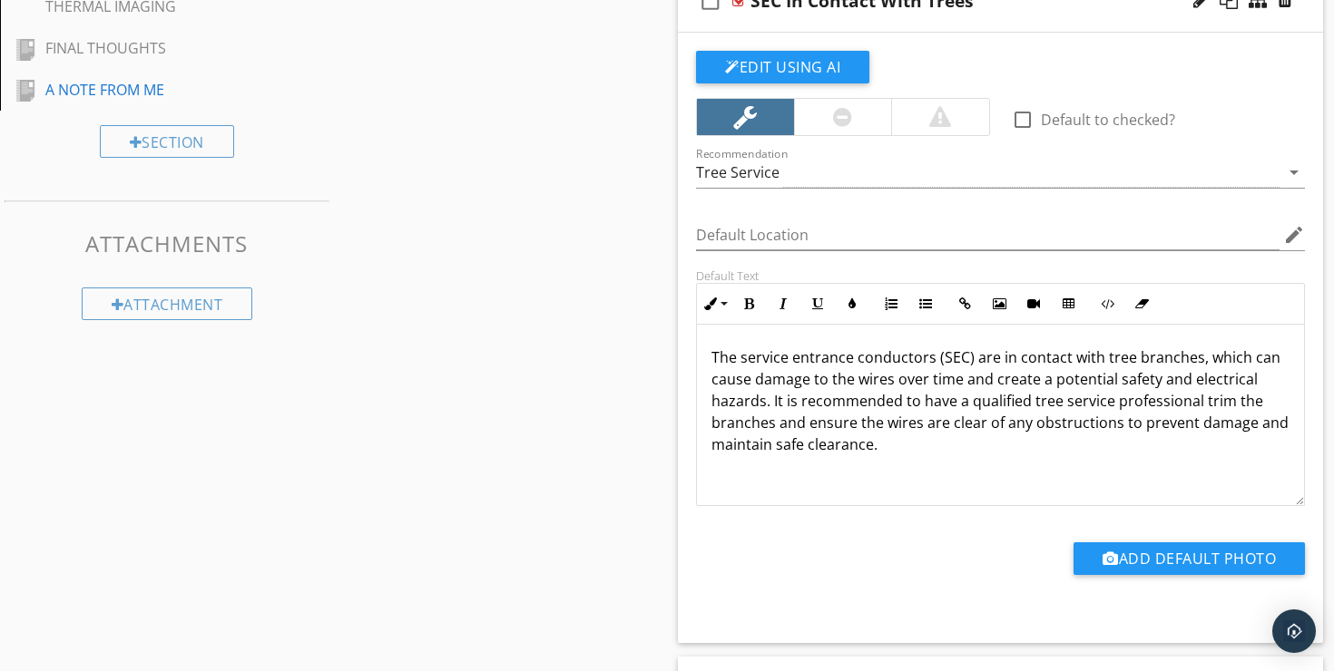
click at [836, 393] on p "The service entrance conductors (SEC) are in contact with tree branches, which …" at bounding box center [1000, 401] width 578 height 109
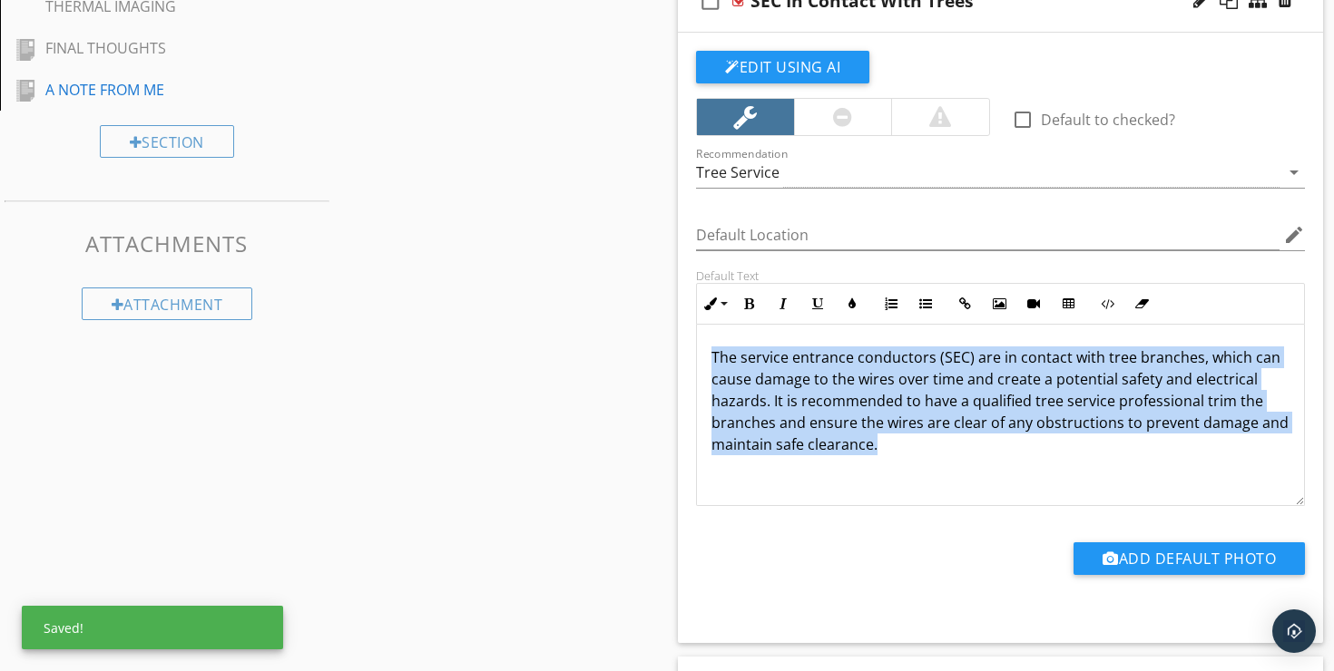
click at [836, 393] on p "The service entrance conductors (SEC) are in contact with tree branches, which …" at bounding box center [1000, 401] width 578 height 109
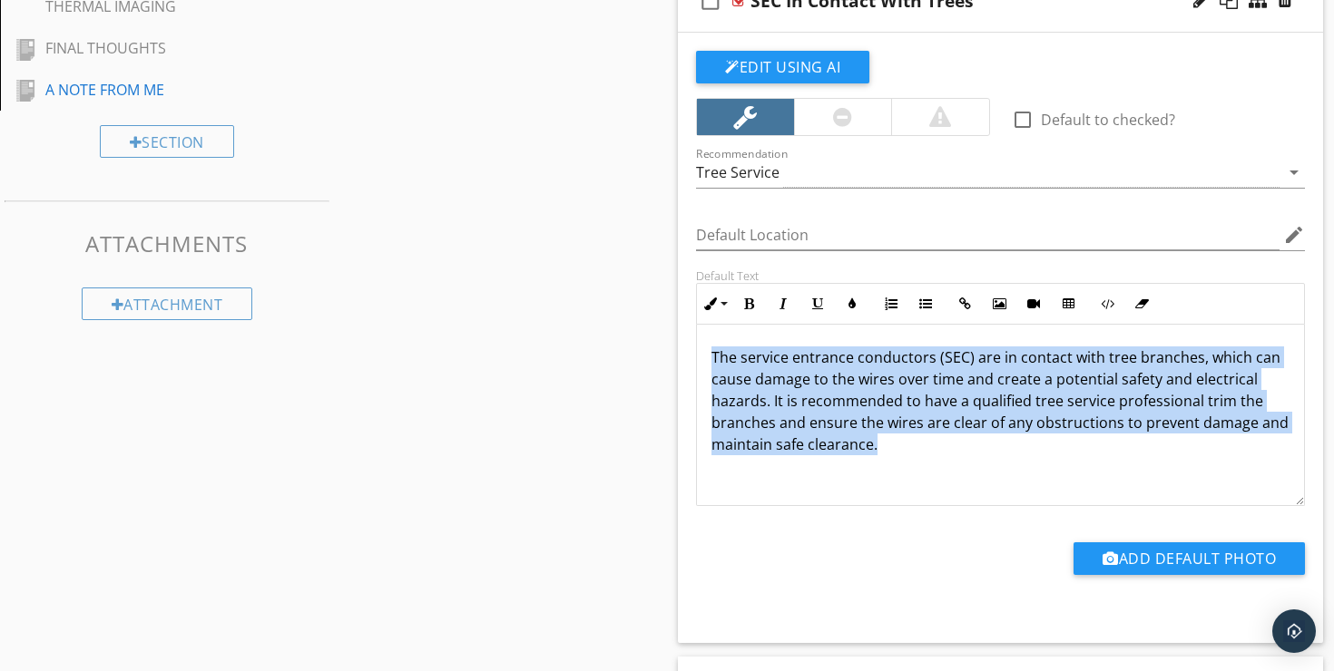
copy span "The service entrance conductors (SEC) are in contact with tree branches, which …"
click at [862, 425] on span "The service entrance conductors (SEC) are in contact with tree branches, which …" at bounding box center [999, 401] width 577 height 107
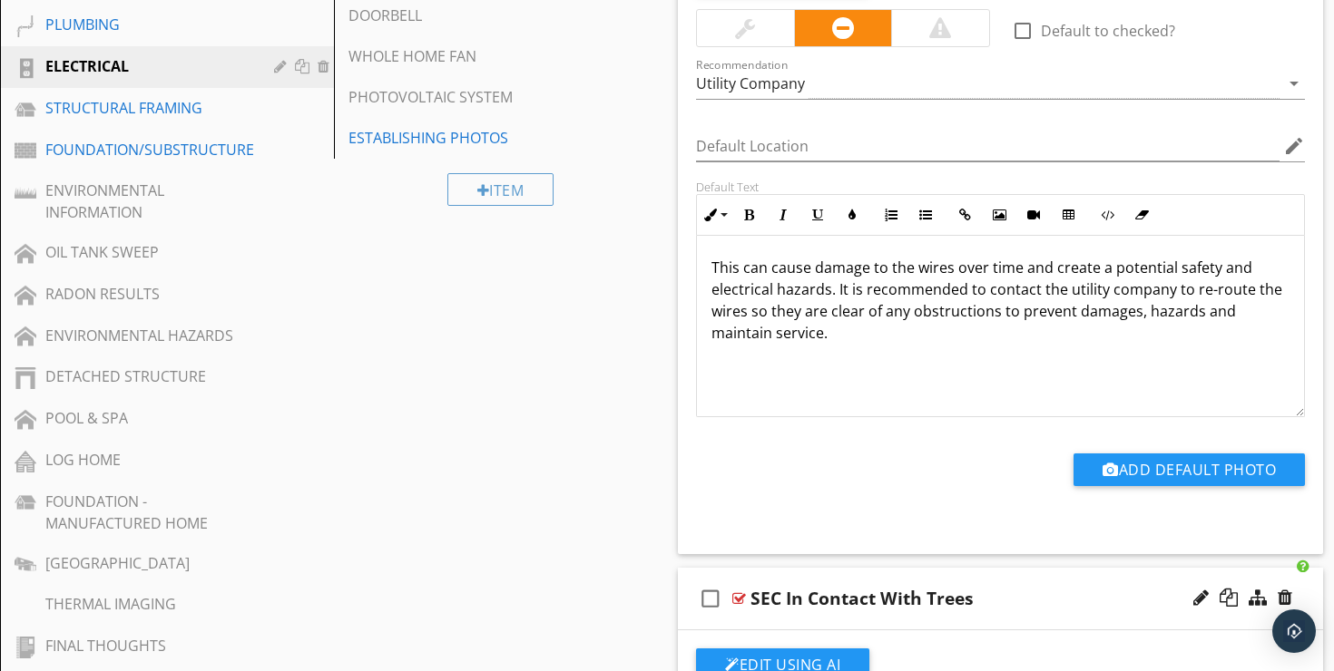
scroll to position [1000, 0]
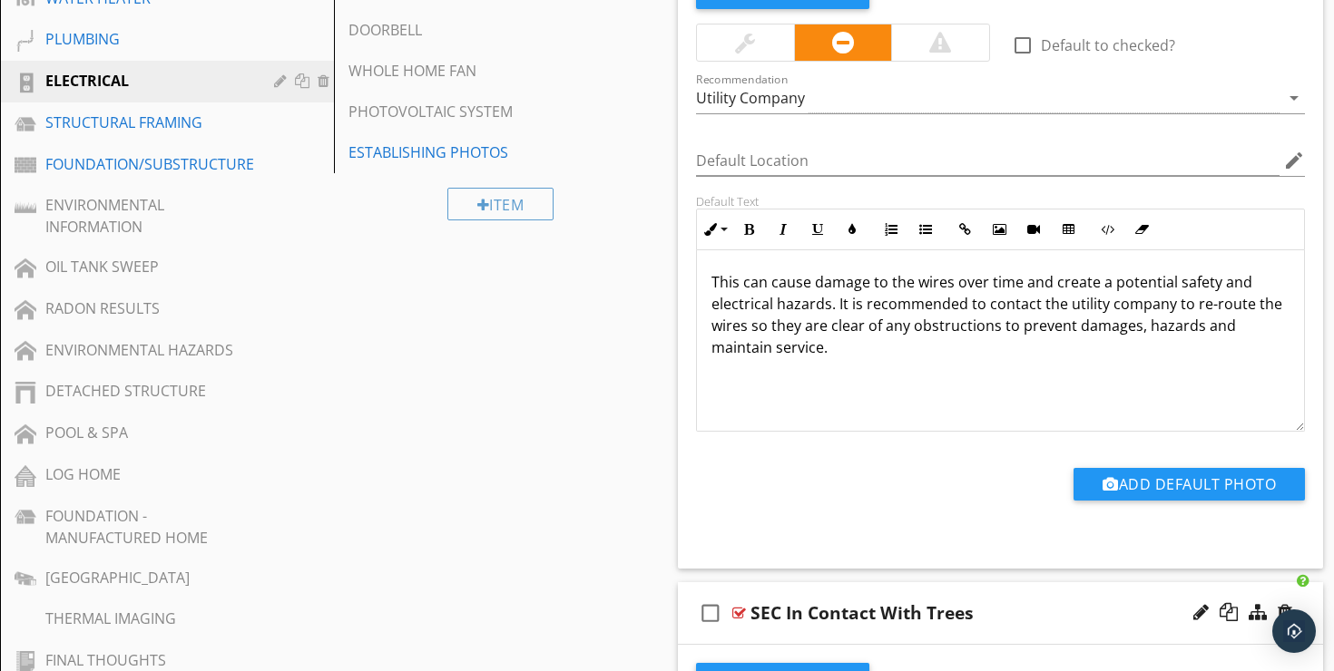
click at [843, 298] on span "This can cause damage to the wires over time and create a potential safety and …" at bounding box center [996, 314] width 571 height 85
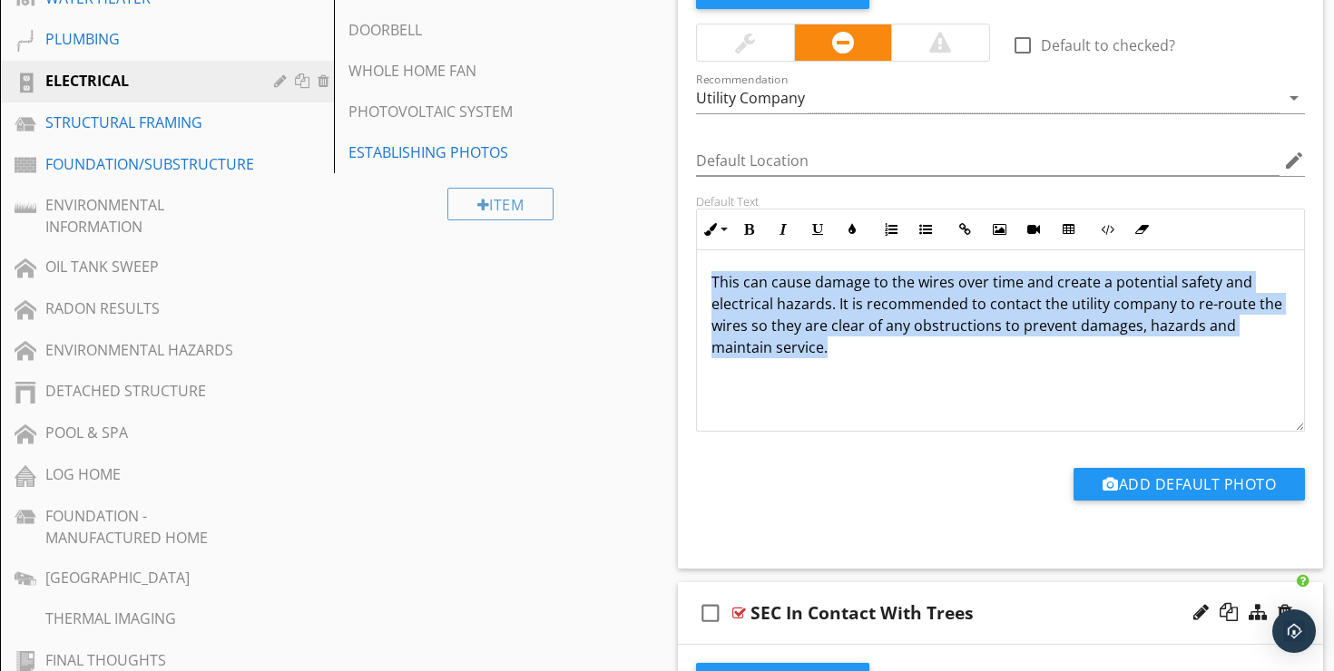
click at [843, 298] on span "This can cause damage to the wires over time and create a potential safety and …" at bounding box center [996, 314] width 571 height 85
copy span "This can cause damage to the wires over time and create a potential safety and …"
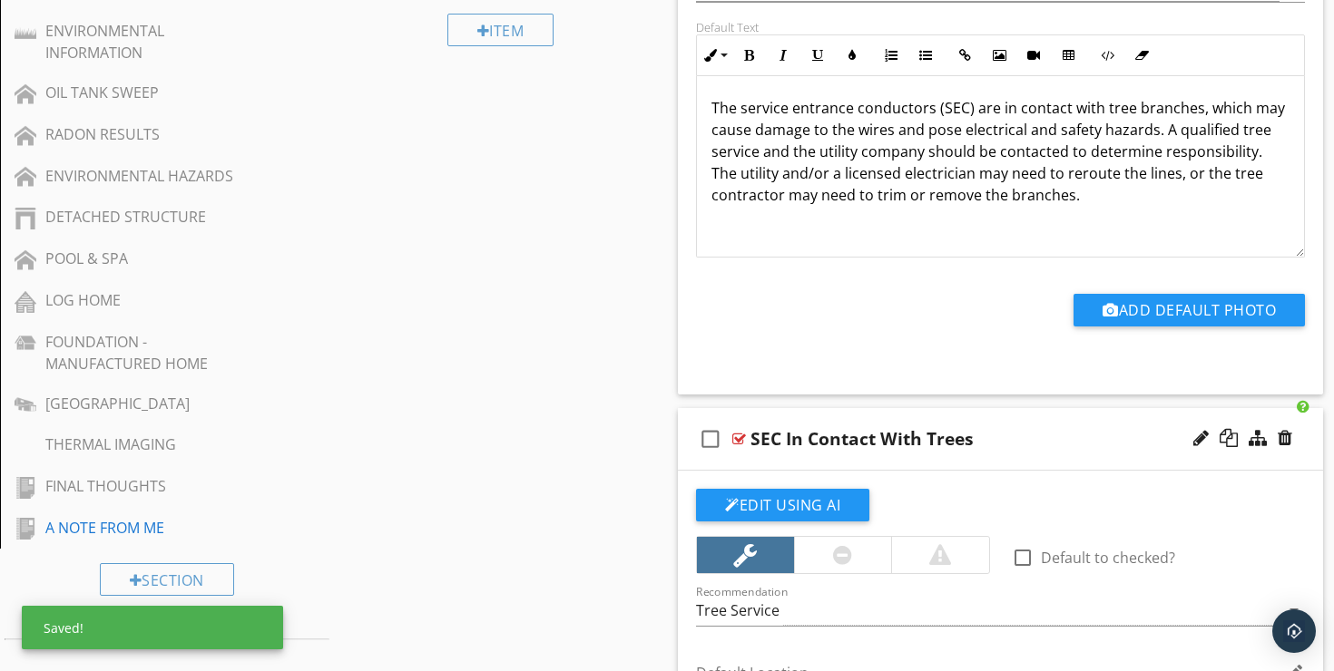
scroll to position [1363, 0]
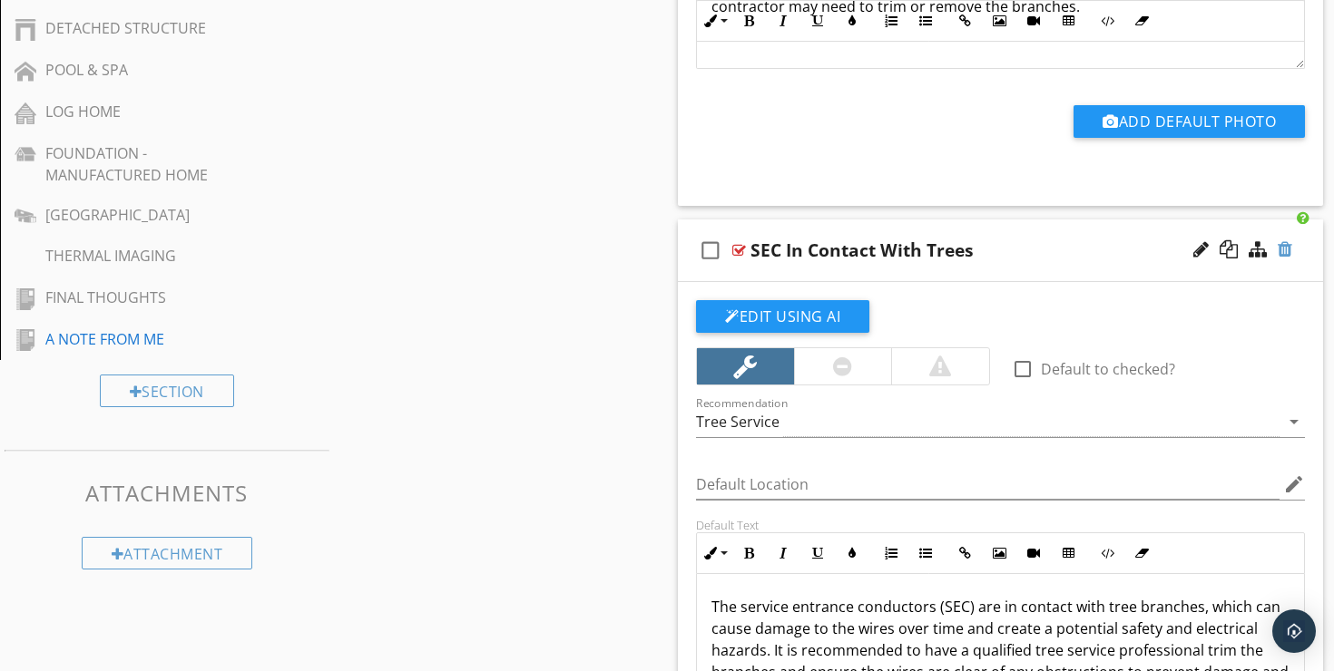
click at [1282, 240] on div at bounding box center [1285, 249] width 15 height 18
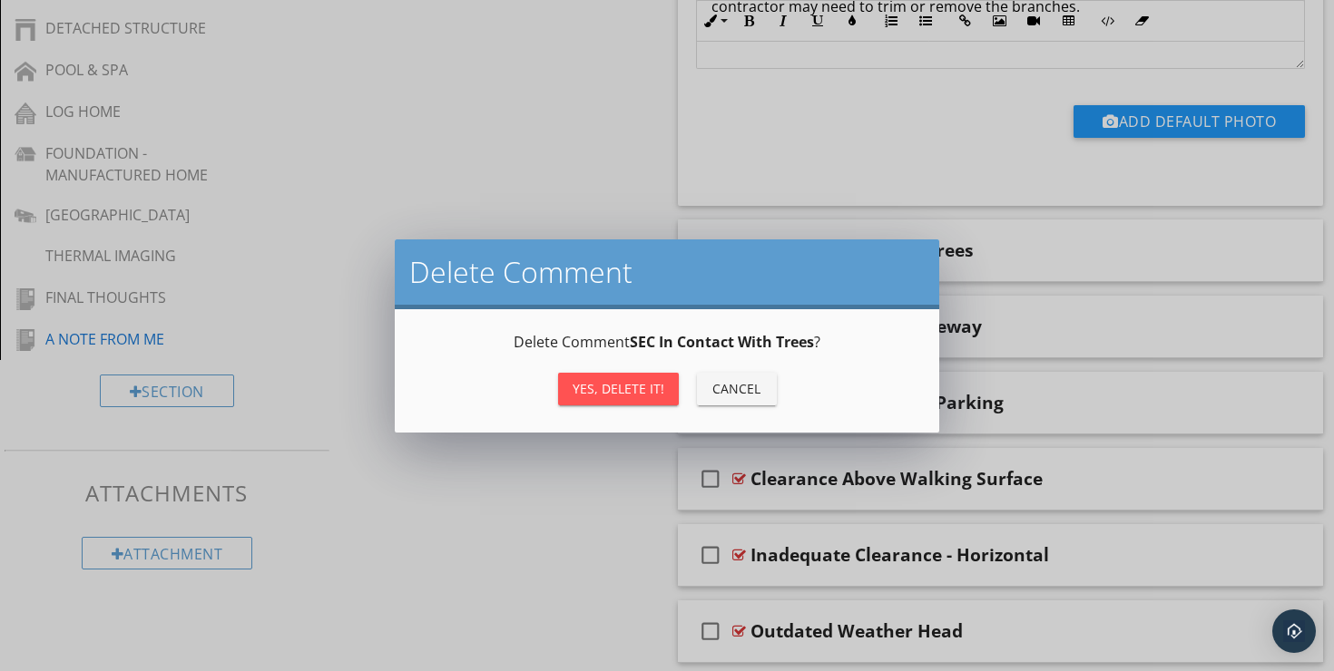
click at [627, 387] on div "Yes, Delete it!" at bounding box center [619, 388] width 92 height 19
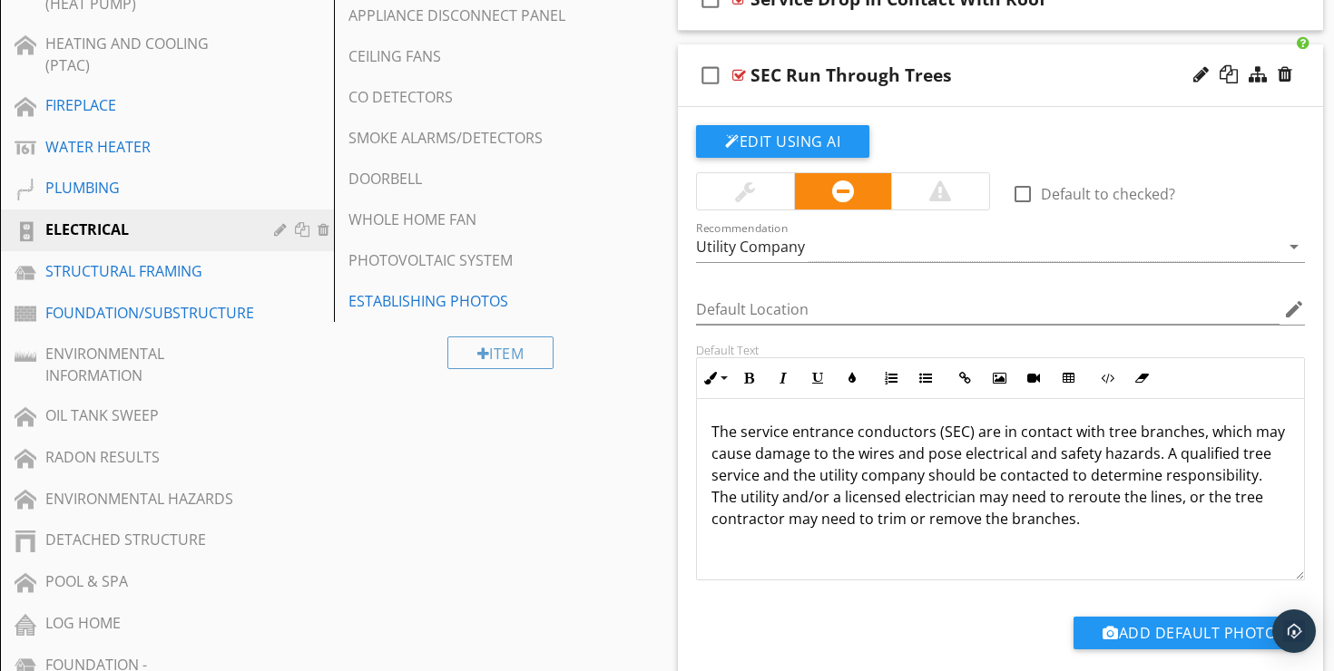
scroll to position [850, 0]
drag, startPoint x: 1000, startPoint y: 417, endPoint x: 975, endPoint y: 417, distance: 24.5
click at [975, 422] on p "The service entrance conductors (SEC) are in contact with tree branches, which …" at bounding box center [1000, 476] width 578 height 109
click at [1127, 422] on p "The service entrance conductors (SEC) in contact with tree branches, which may …" at bounding box center [1000, 476] width 578 height 109
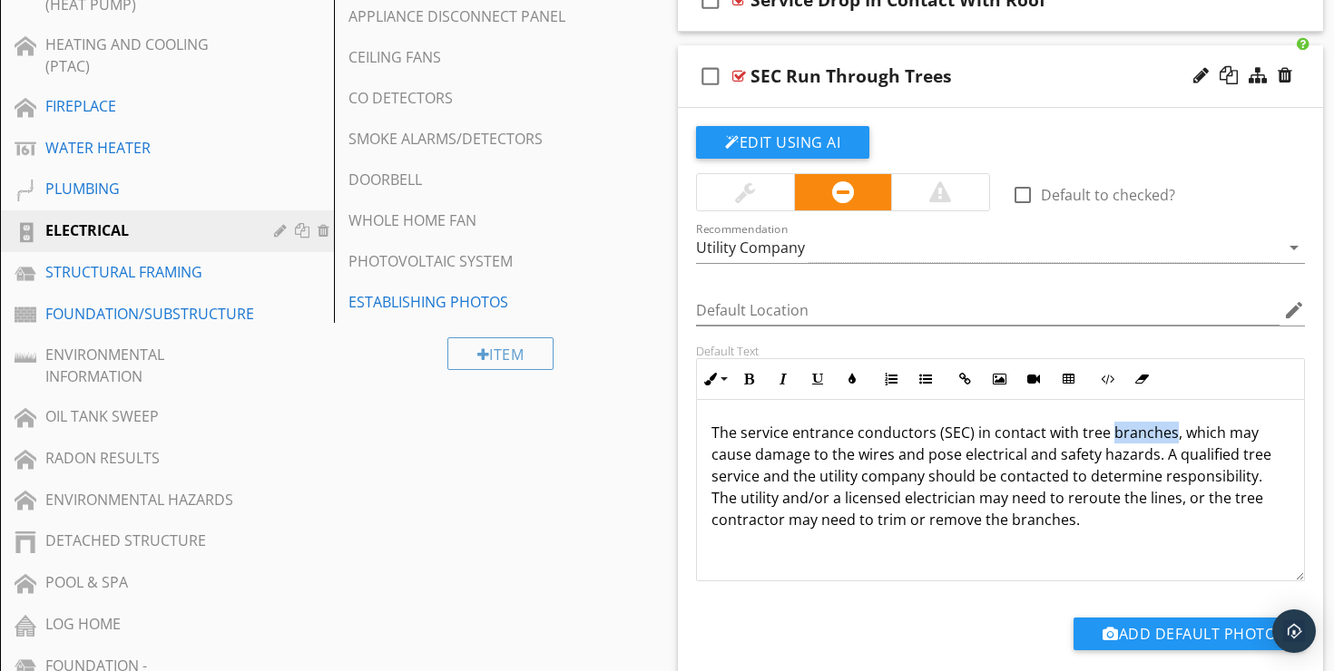
click at [1127, 422] on p "The service entrance conductors (SEC) in contact with tree branches, which may …" at bounding box center [1000, 476] width 578 height 109
drag, startPoint x: 1221, startPoint y: 418, endPoint x: 1111, endPoint y: 416, distance: 109.8
click at [1111, 422] on p "The service entrance conductors (SEC) in contact with tree, which may cause dam…" at bounding box center [1000, 476] width 578 height 109
click at [811, 440] on p "The service entrance conductors (SEC) in contact with tree, causing damage to t…" at bounding box center [1000, 476] width 578 height 109
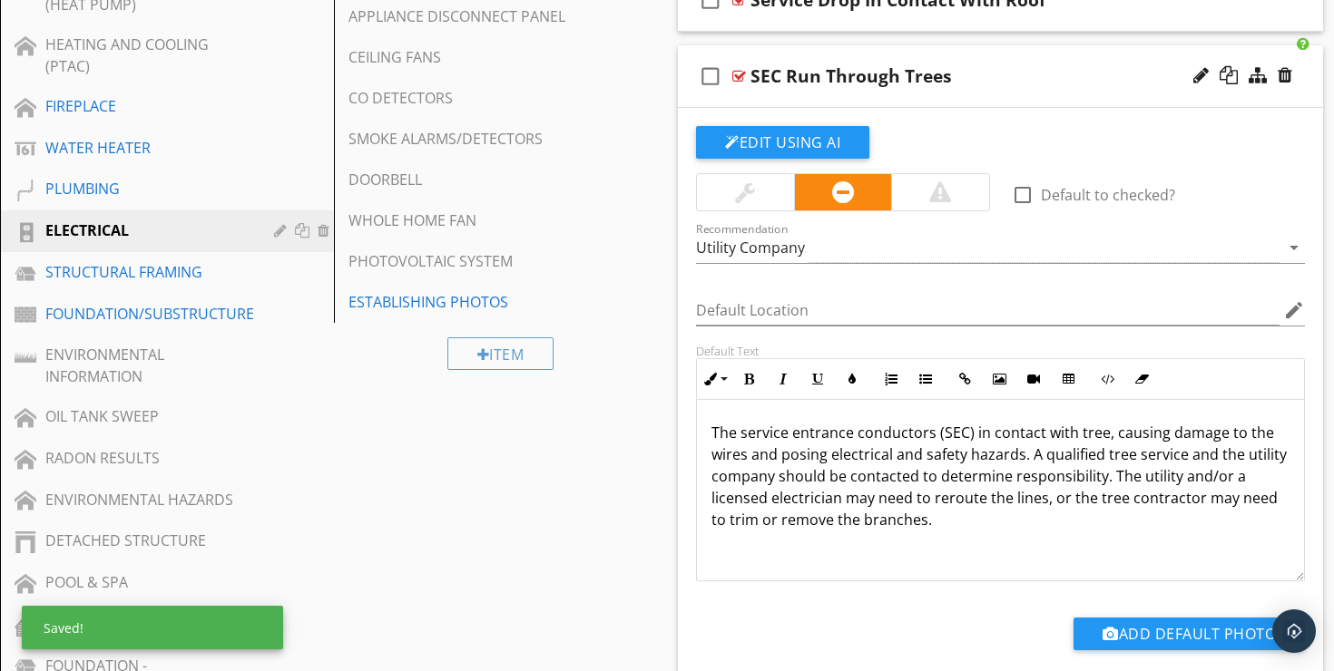
click at [909, 459] on p "The service entrance conductors (SEC) in contact with tree, causing damage to t…" at bounding box center [1000, 476] width 578 height 109
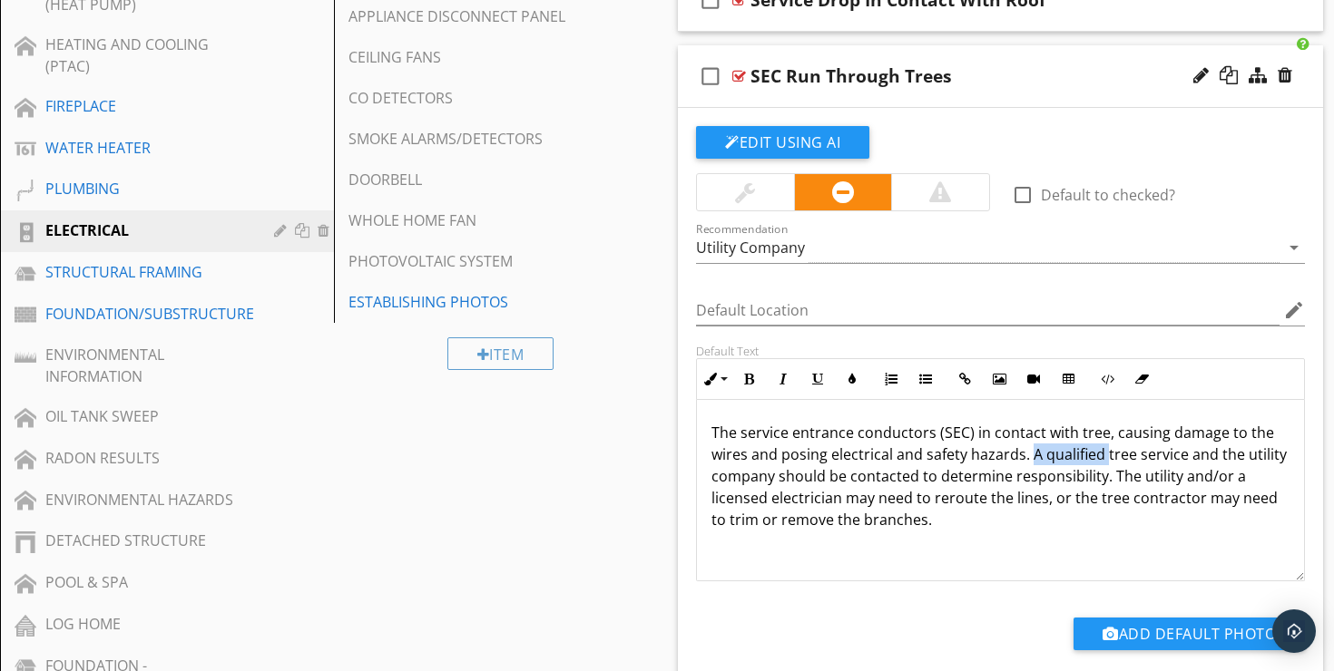
drag, startPoint x: 1105, startPoint y: 441, endPoint x: 1029, endPoint y: 442, distance: 76.2
click at [1029, 442] on p "The service entrance conductors (SEC) in contact with tree, causing damage to t…" at bounding box center [1000, 476] width 578 height 109
click at [1244, 441] on p "The service entrance conductors (SEC) in contact with tree, causing damage to t…" at bounding box center [1000, 476] width 578 height 109
drag, startPoint x: 840, startPoint y: 461, endPoint x: 778, endPoint y: 461, distance: 62.6
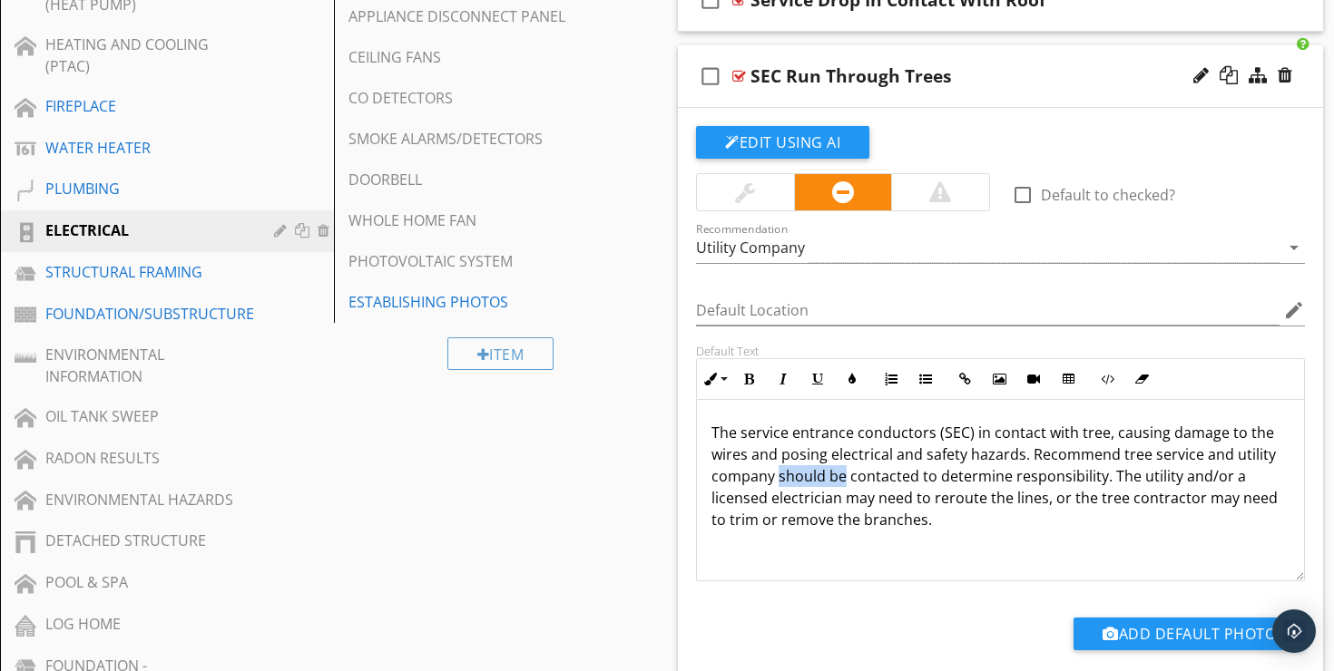
click at [778, 461] on p "The service entrance conductors (SEC) in contact with tree, causing damage to t…" at bounding box center [1000, 476] width 578 height 109
click at [1027, 465] on p "The service entrance conductors (SEC) in contact with tree, causing damage to t…" at bounding box center [1000, 476] width 578 height 109
click at [899, 482] on p "The service entrance conductors (SEC) in contact with tree, causing damage to t…" at bounding box center [1000, 476] width 578 height 109
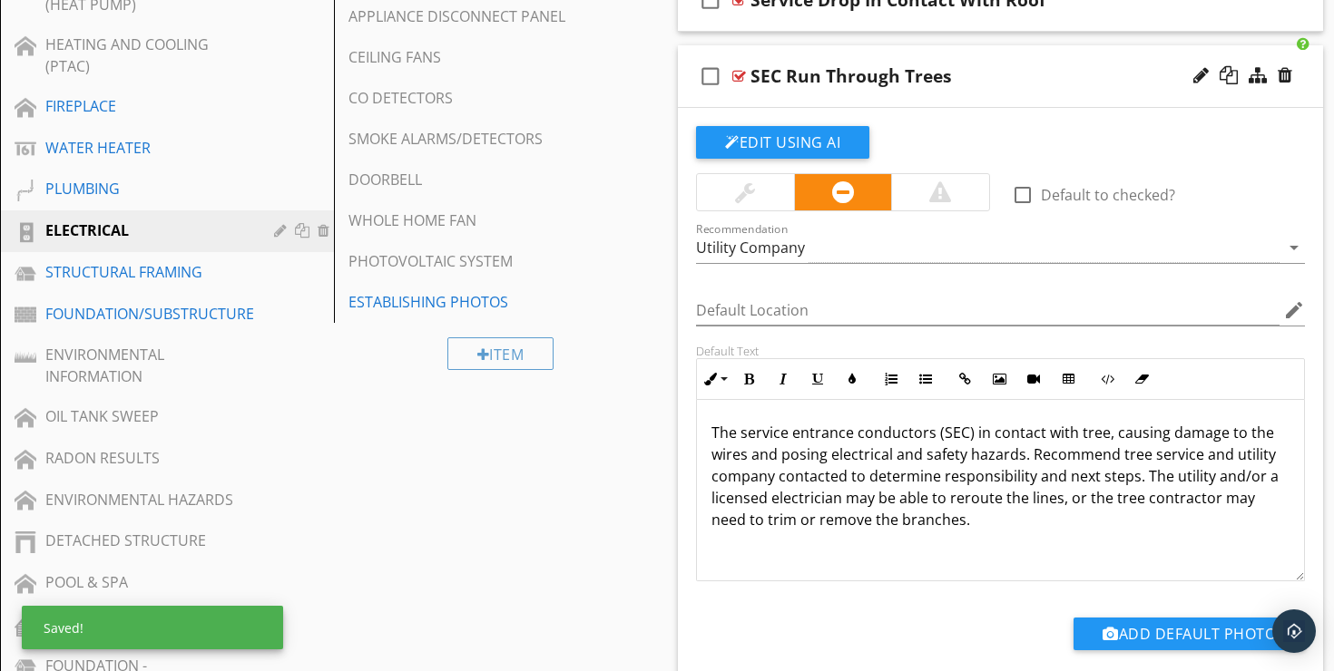
click at [1019, 446] on p "The service entrance conductors (SEC) in contact with tree, causing damage to t…" at bounding box center [1000, 476] width 578 height 109
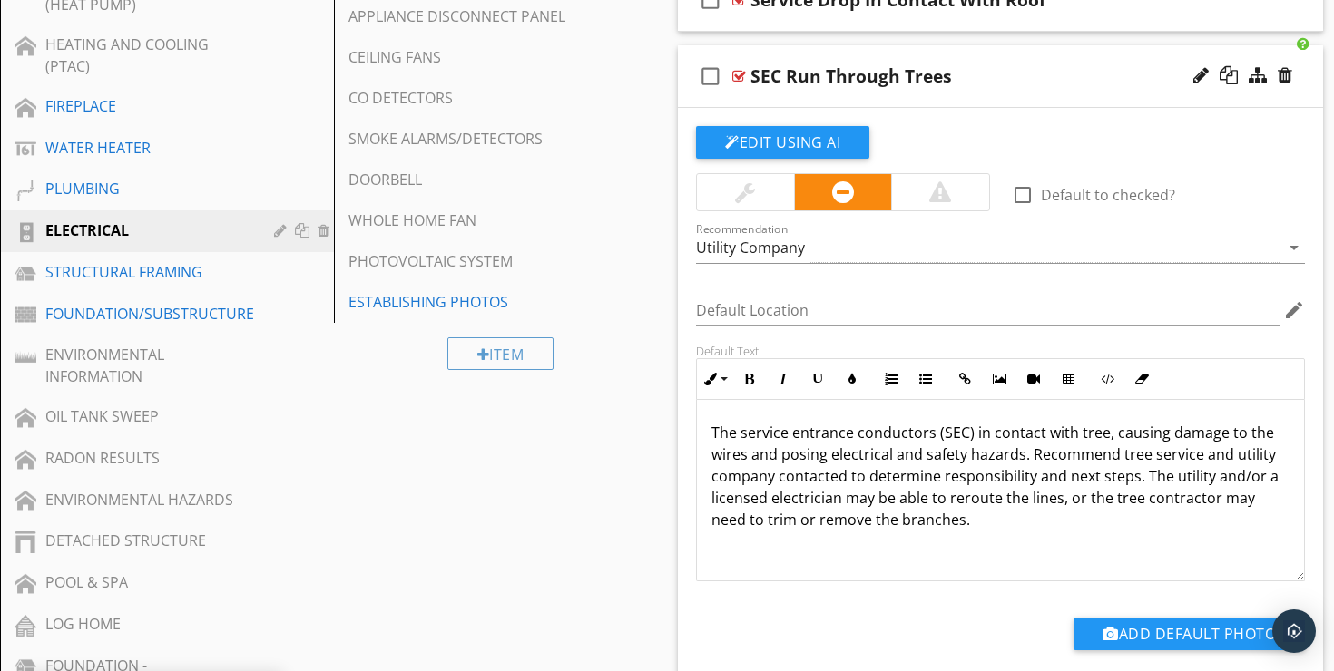
click at [1059, 485] on p "The service entrance conductors (SEC) in contact with tree, causing damage to t…" at bounding box center [1000, 476] width 578 height 109
click at [1085, 483] on p "The service entrance conductors (SEC) in contact with tree, causing damage to t…" at bounding box center [1000, 476] width 578 height 109
click at [843, 506] on p "The service entrance conductors (SEC) in contact with tree, causing damage to t…" at bounding box center [1000, 476] width 578 height 109
click at [1065, 512] on div "The service entrance conductors (SEC) in contact with tree, causing damage to t…" at bounding box center [1000, 490] width 607 height 181
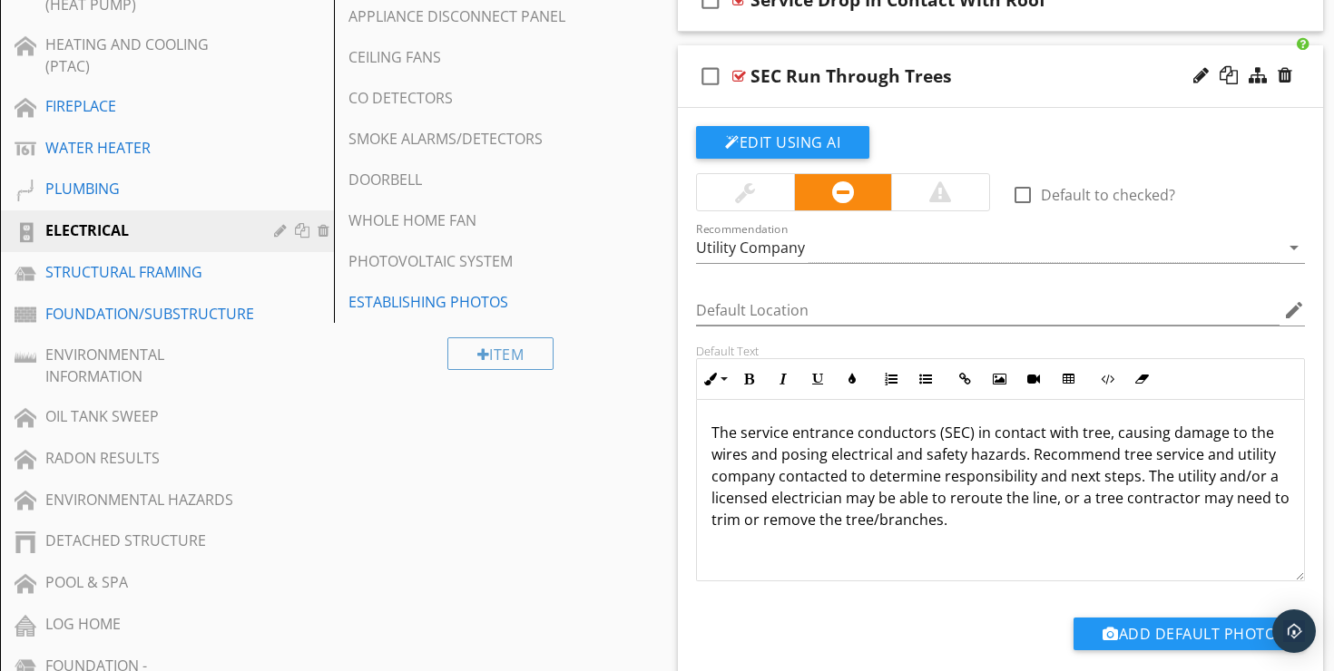
click at [822, 468] on p "The service entrance conductors (SEC) in contact with tree, causing damage to t…" at bounding box center [1000, 476] width 578 height 109
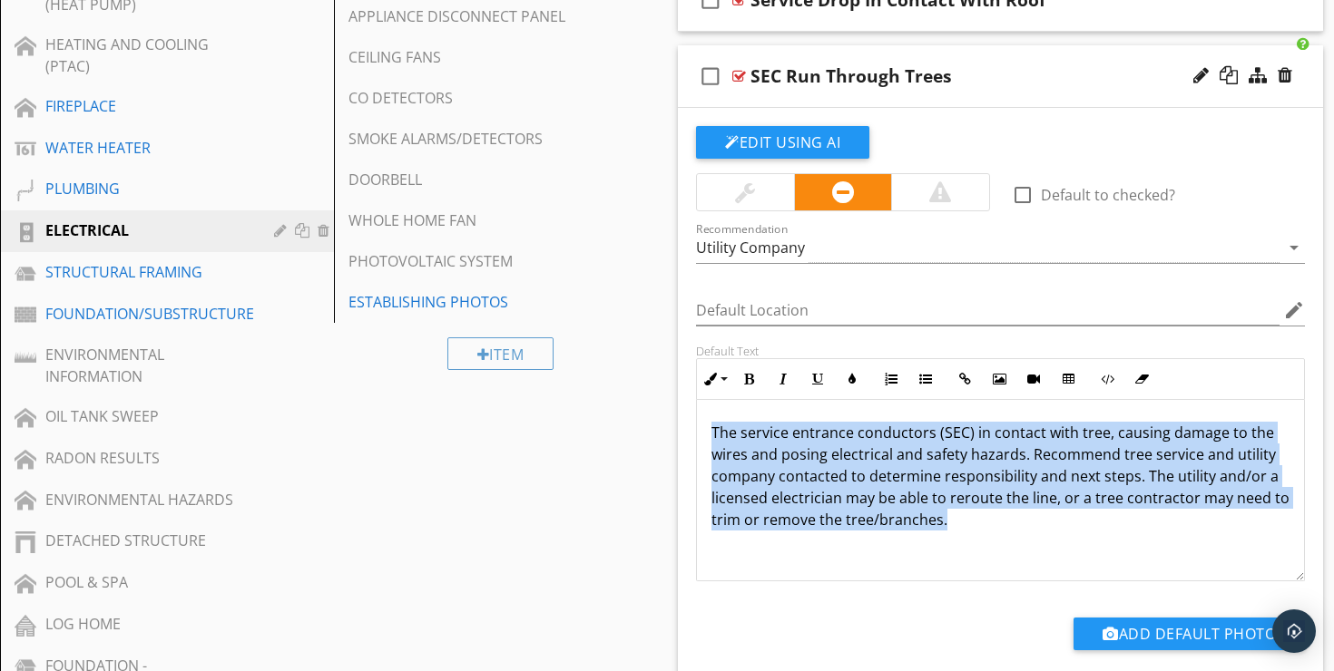
click at [822, 468] on p "The service entrance conductors (SEC) in contact with tree, causing damage to t…" at bounding box center [1000, 476] width 578 height 109
copy p "The service entrance conductors (SEC) in contact with tree, causing damage to t…"
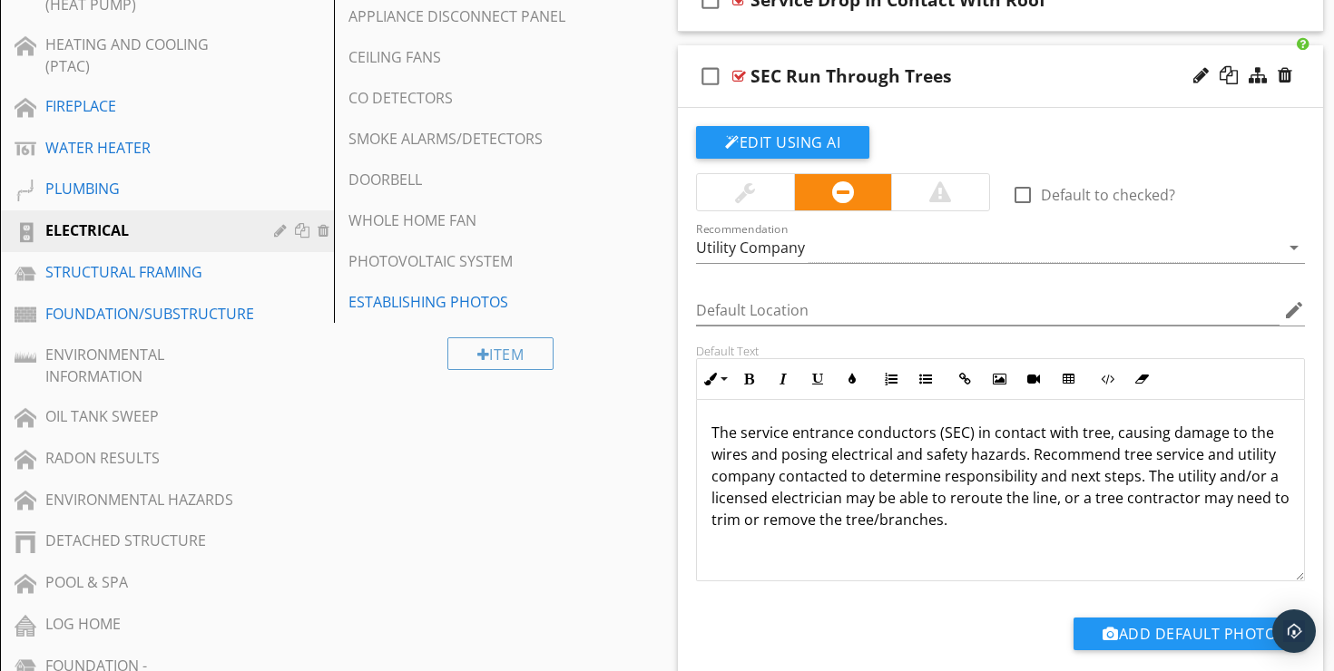
click at [943, 108] on div "Edit Using AI check_box_outline_blank Default to checked? Recommendation Utilit…" at bounding box center [1000, 413] width 645 height 611
click at [807, 127] on button "Edit Using AI" at bounding box center [782, 142] width 173 height 33
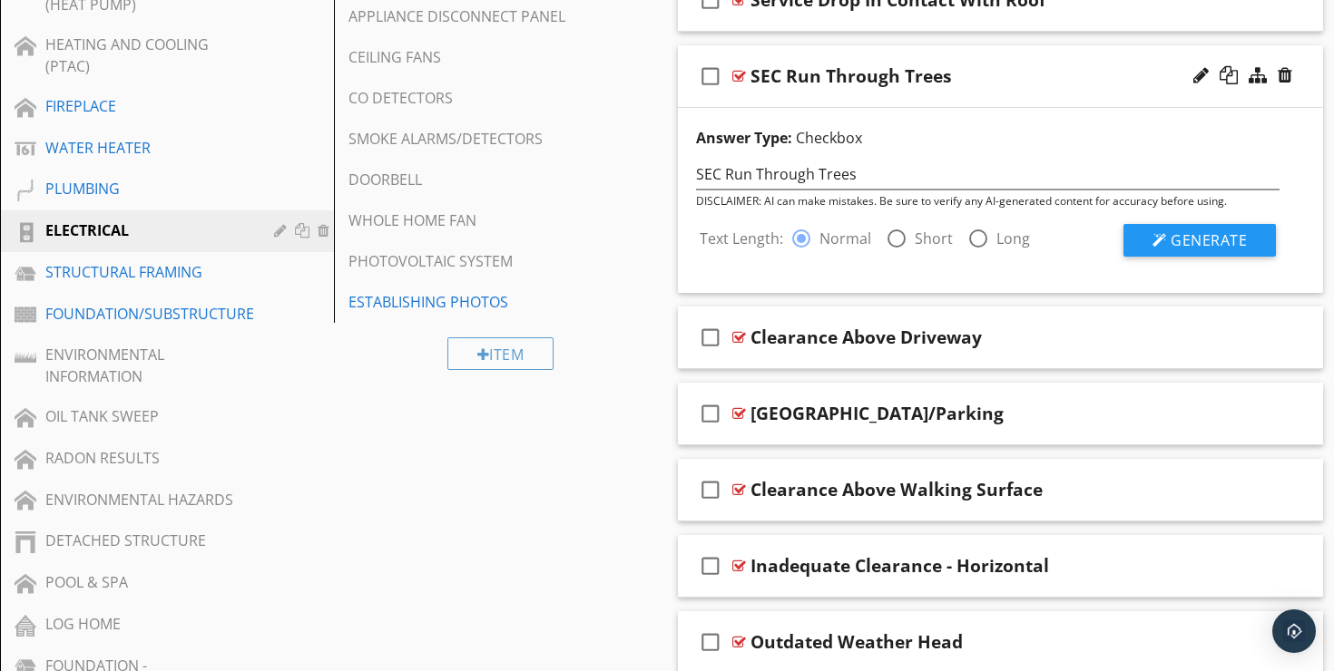
click at [896, 223] on div at bounding box center [896, 238] width 31 height 31
radio input "false"
radio input "true"
click at [1166, 224] on button "Generate" at bounding box center [1199, 240] width 152 height 33
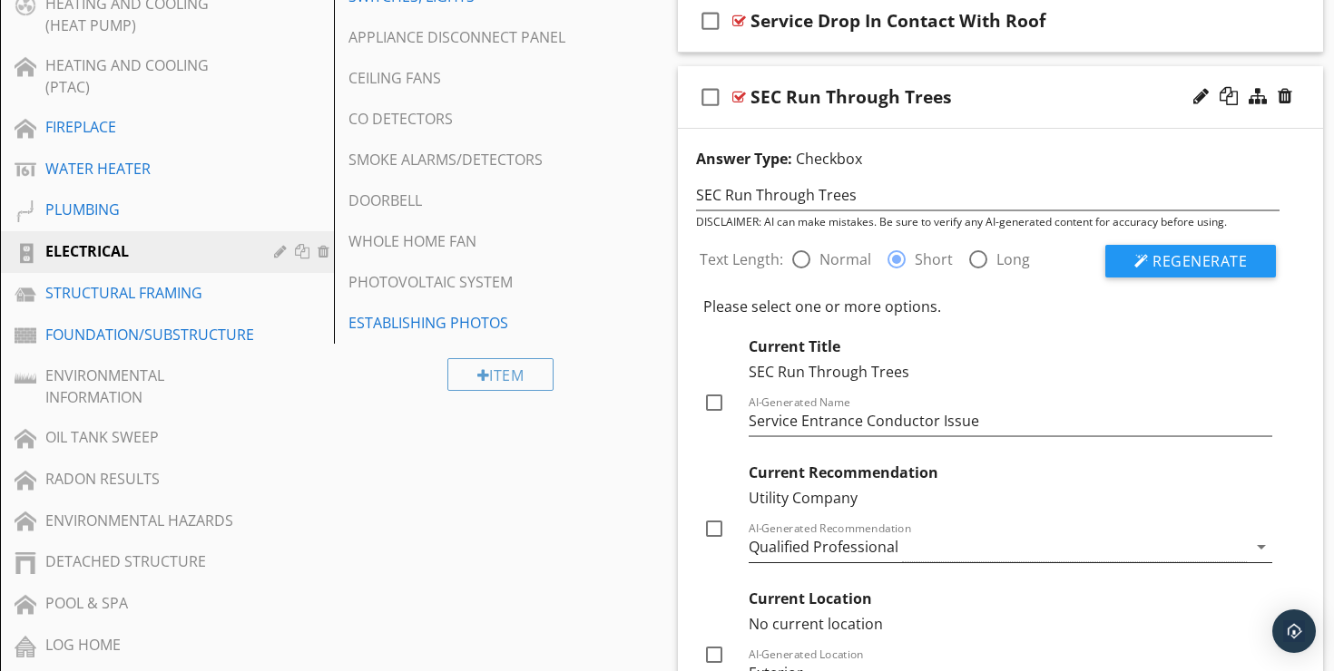
scroll to position [828, 0]
click at [1052, 67] on div "check_box_outline_blank SEC Run Through Trees" at bounding box center [1000, 98] width 645 height 63
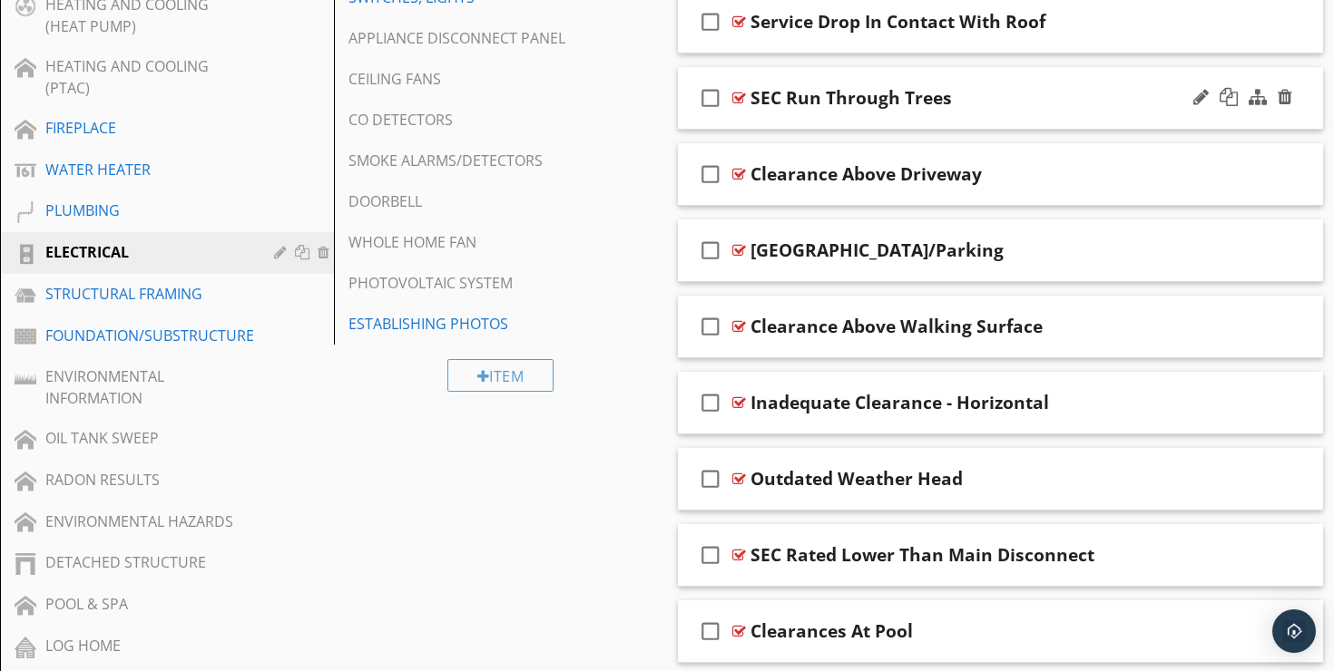
click at [1052, 67] on div "check_box_outline_blank SEC Run Through Trees" at bounding box center [1000, 98] width 645 height 63
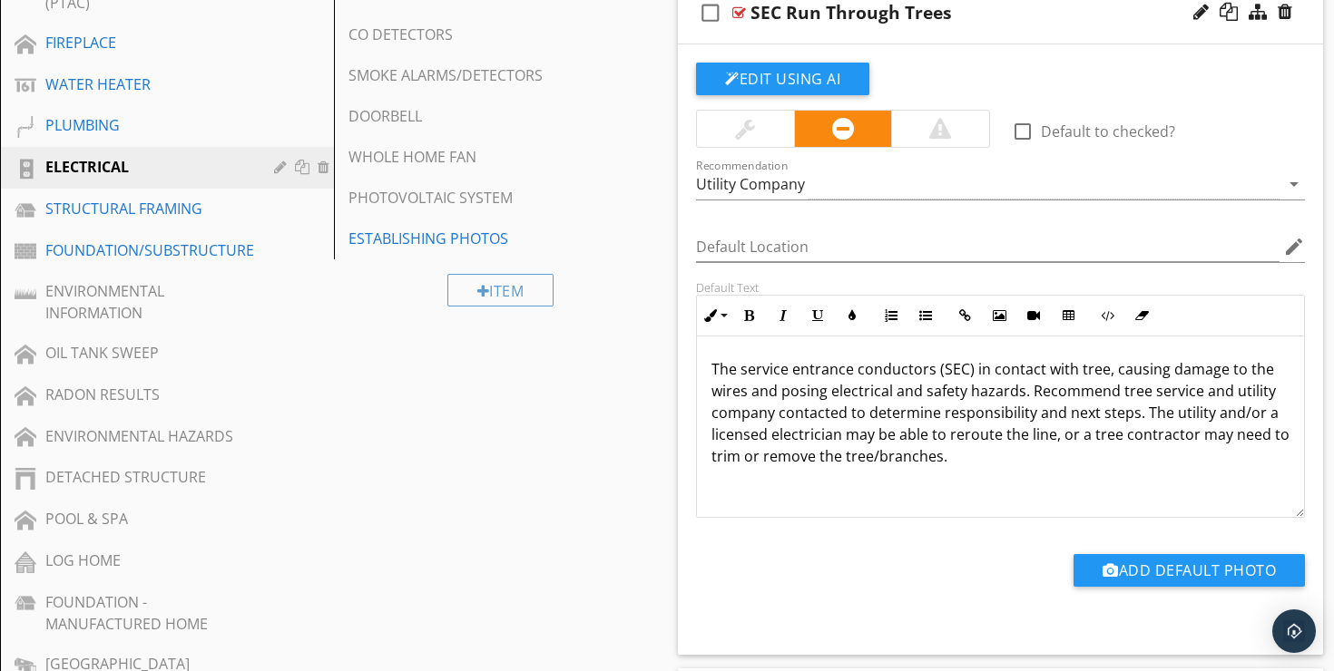
scroll to position [916, 0]
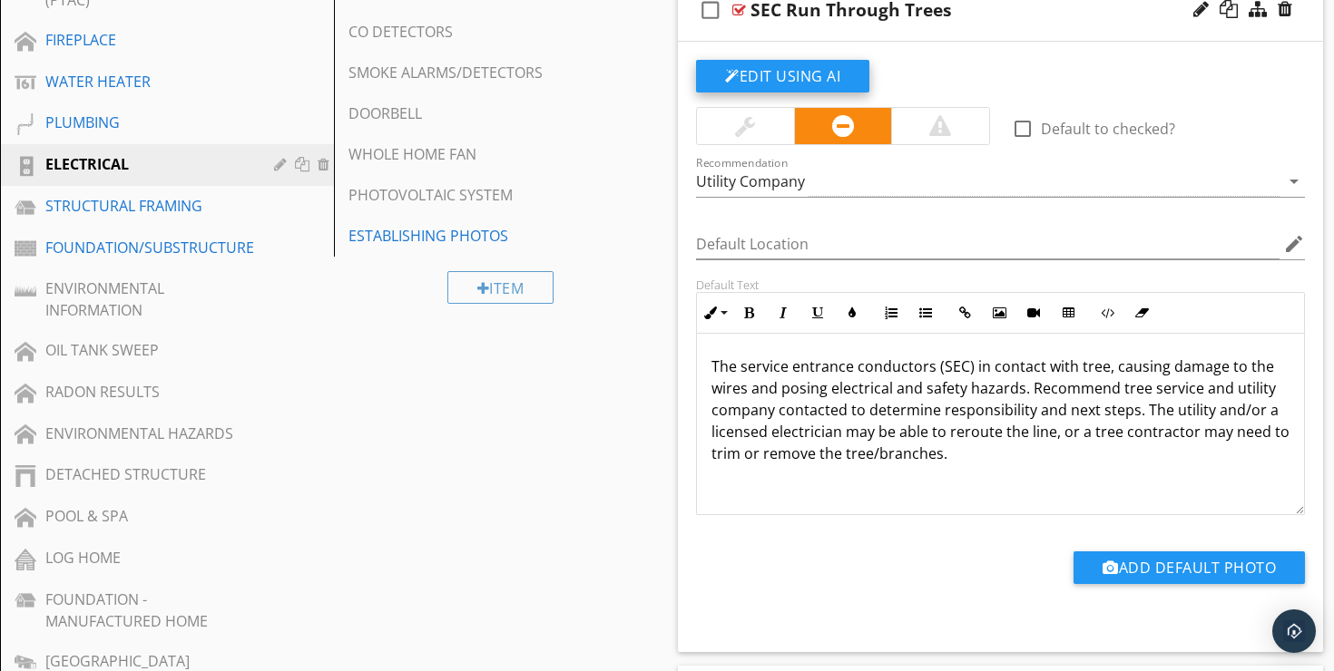
click at [802, 60] on button "Edit Using AI" at bounding box center [782, 76] width 173 height 33
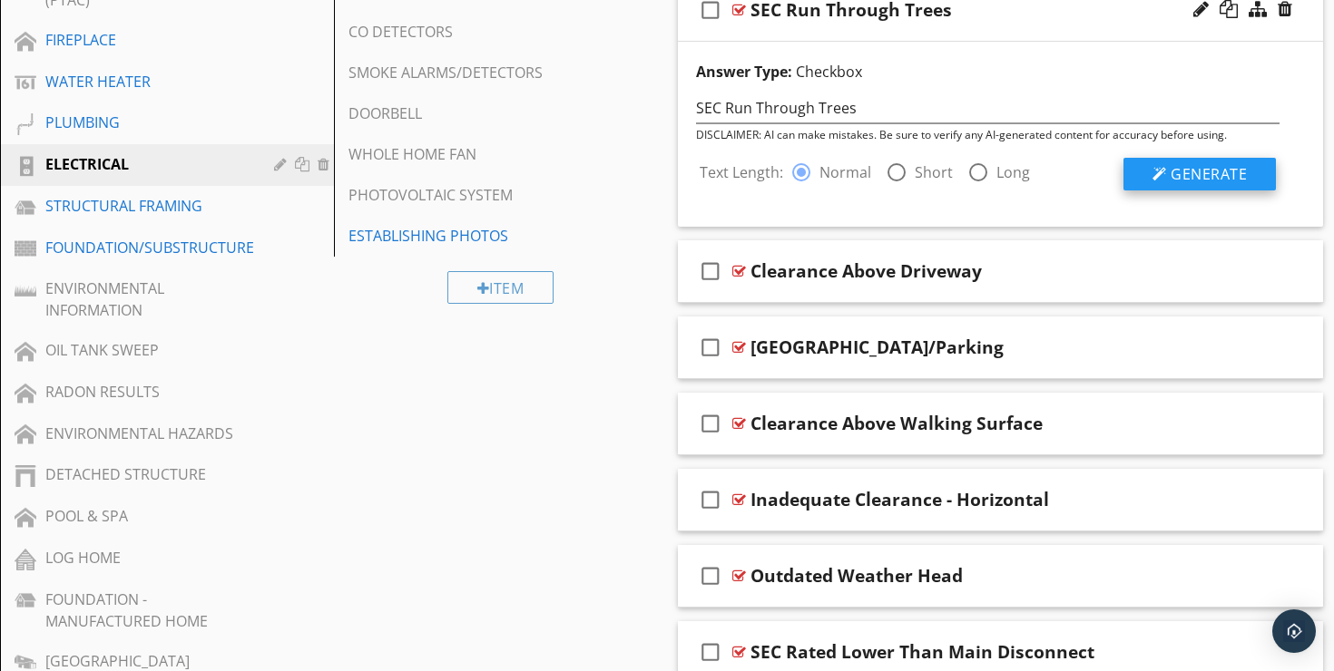
click at [1192, 164] on span "Generate" at bounding box center [1208, 174] width 76 height 20
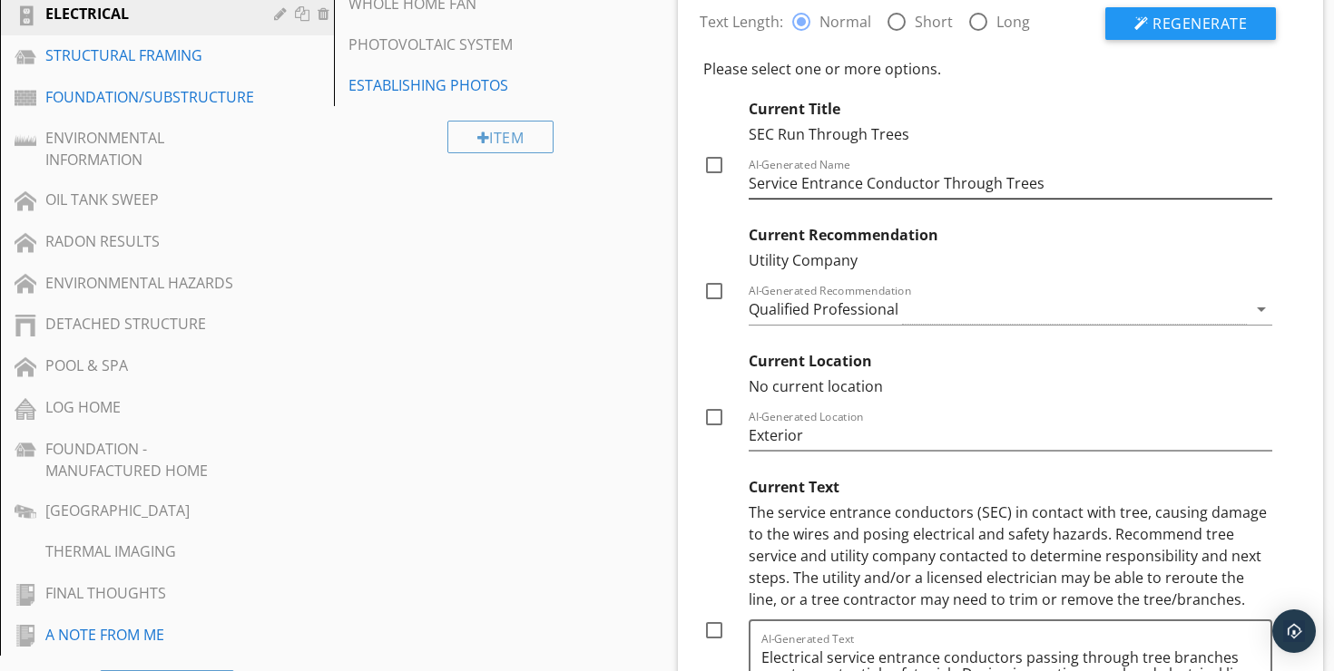
scroll to position [1069, 0]
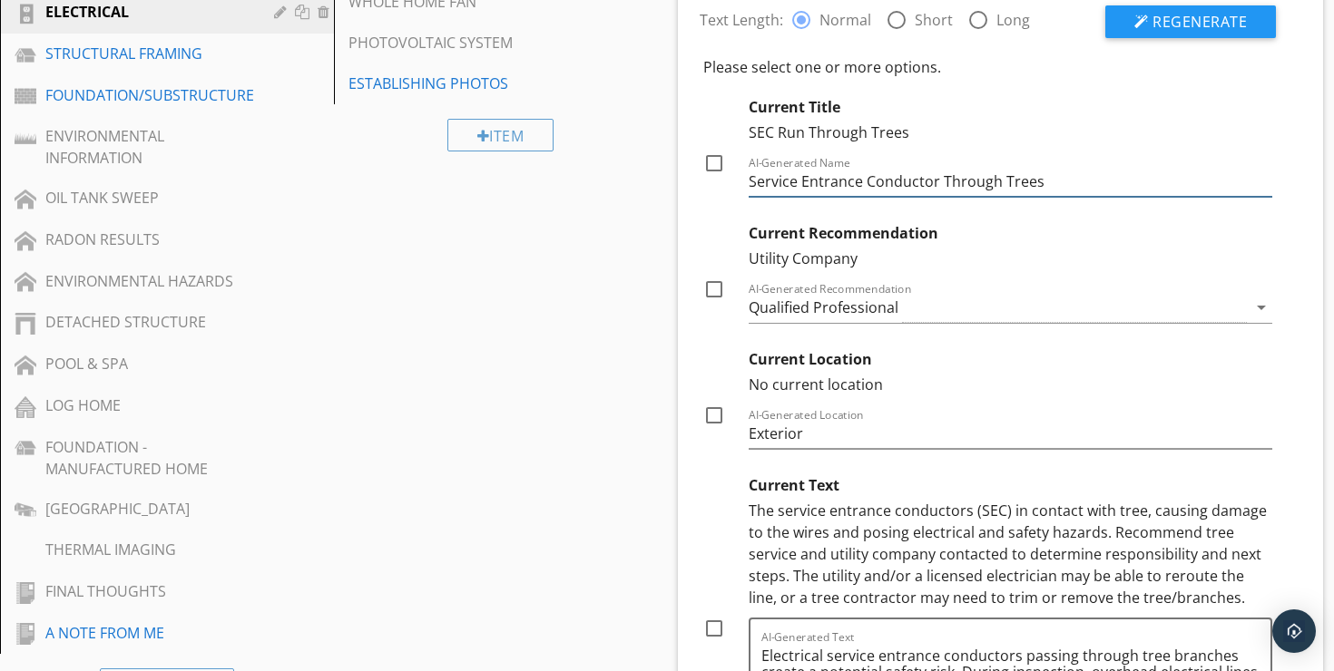
click at [939, 168] on input "Service Entrance Conductor Through Trees" at bounding box center [1011, 182] width 524 height 30
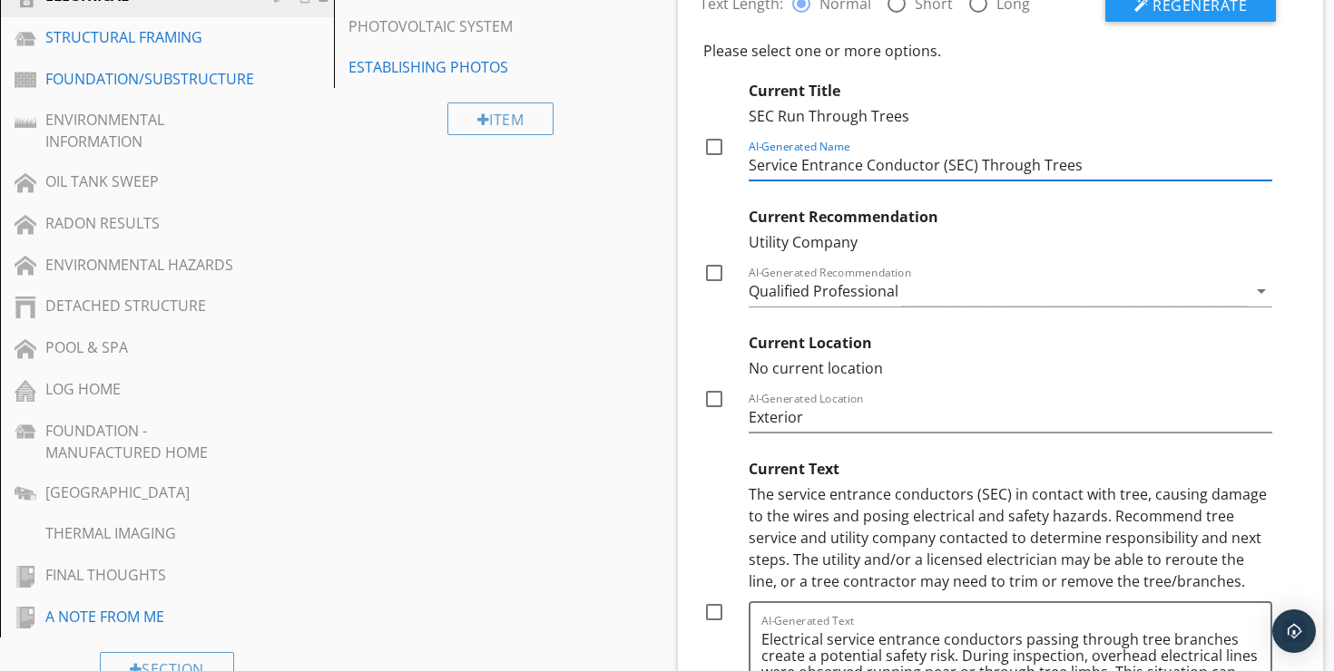
scroll to position [1052, 0]
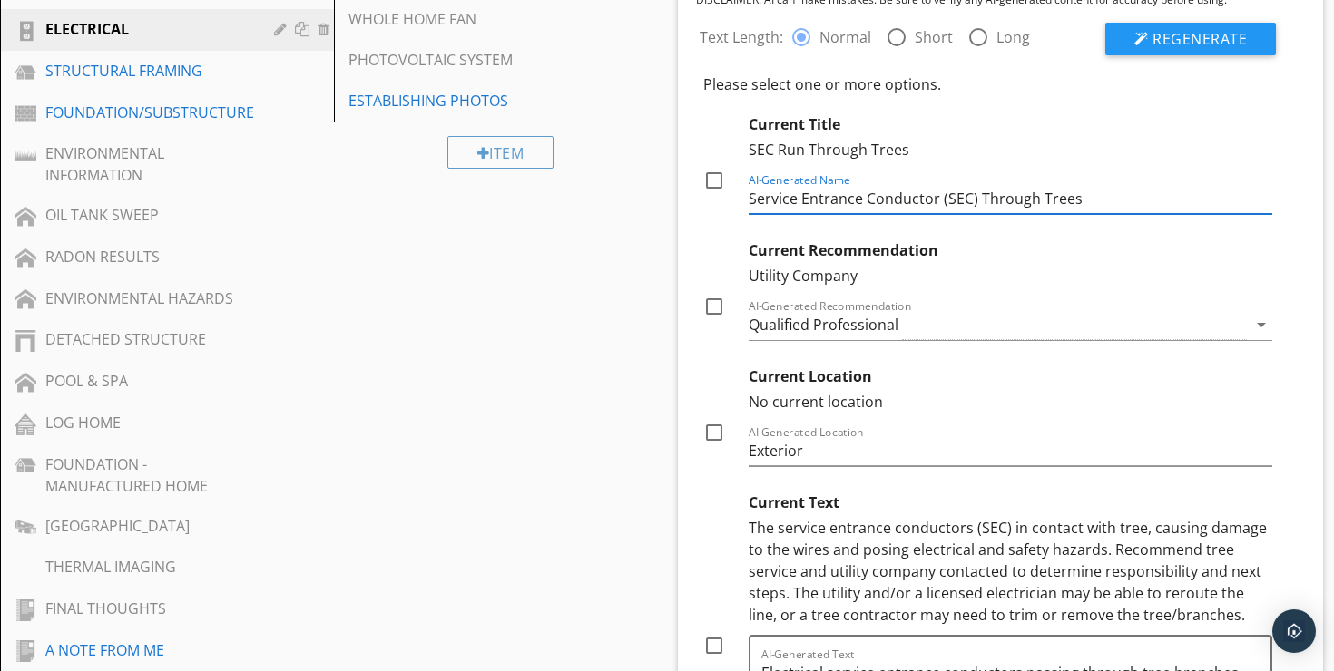
type input "Service Entrance Conductor (SEC) Through Trees"
click at [711, 165] on div at bounding box center [714, 180] width 31 height 31
checkbox input "true"
click at [710, 291] on div at bounding box center [714, 306] width 31 height 31
checkbox input "true"
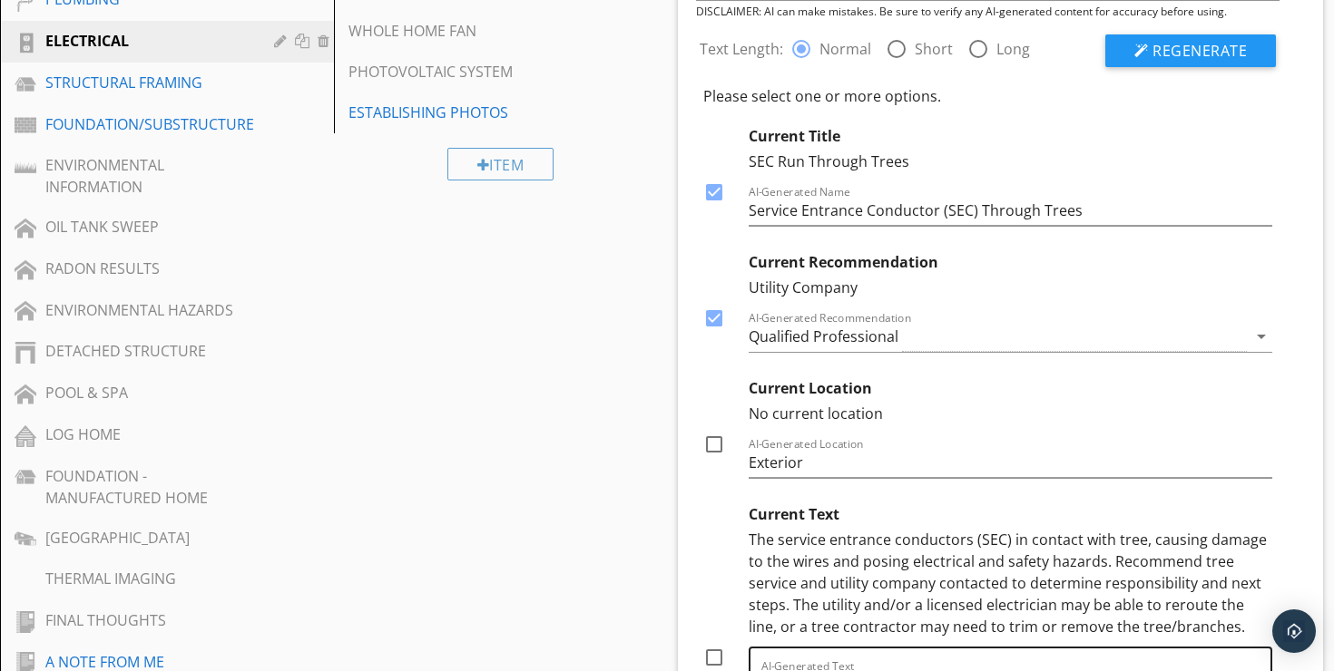
scroll to position [969, 0]
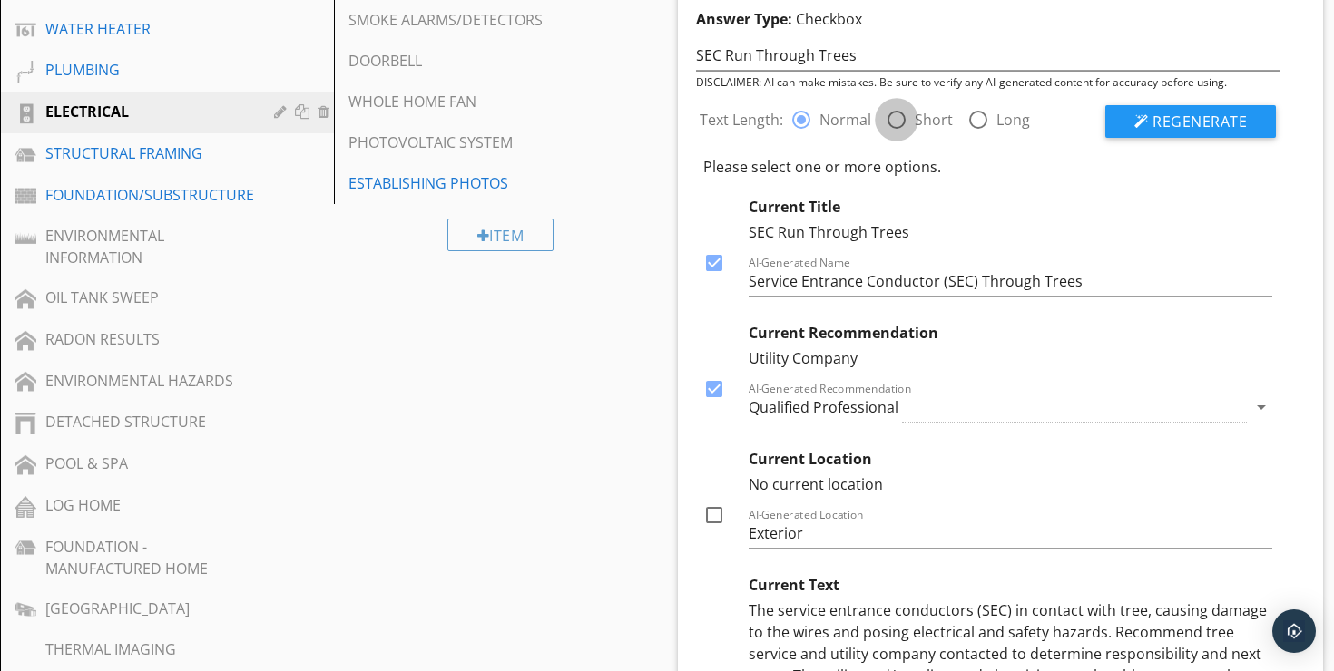
click at [896, 104] on div at bounding box center [896, 119] width 31 height 31
radio input "false"
radio input "true"
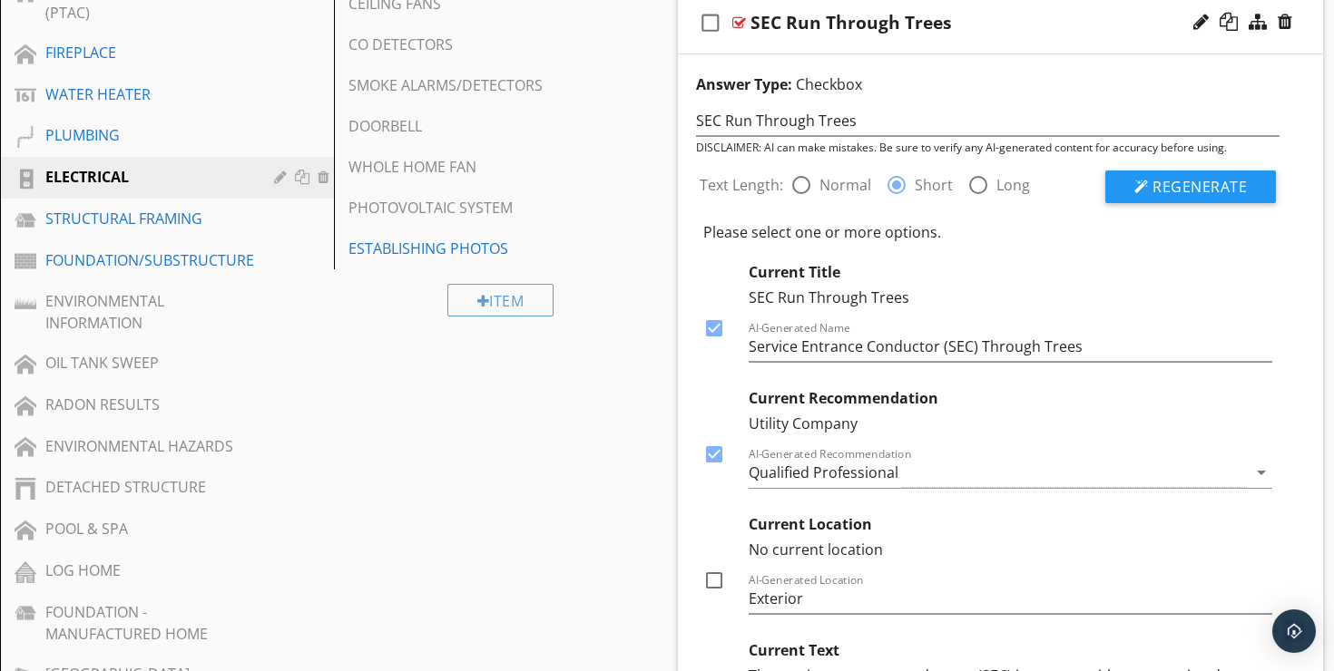
scroll to position [836, 0]
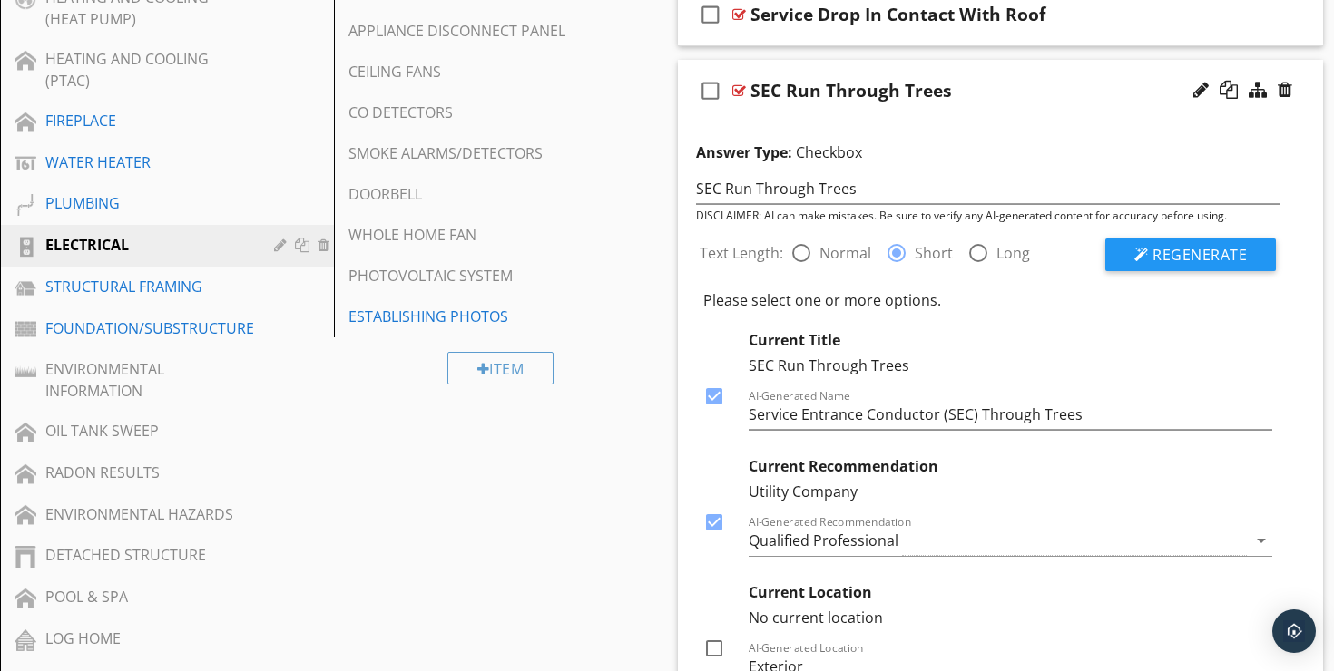
click at [1082, 60] on div "check_box_outline_blank SEC Run Through Trees" at bounding box center [1000, 91] width 645 height 63
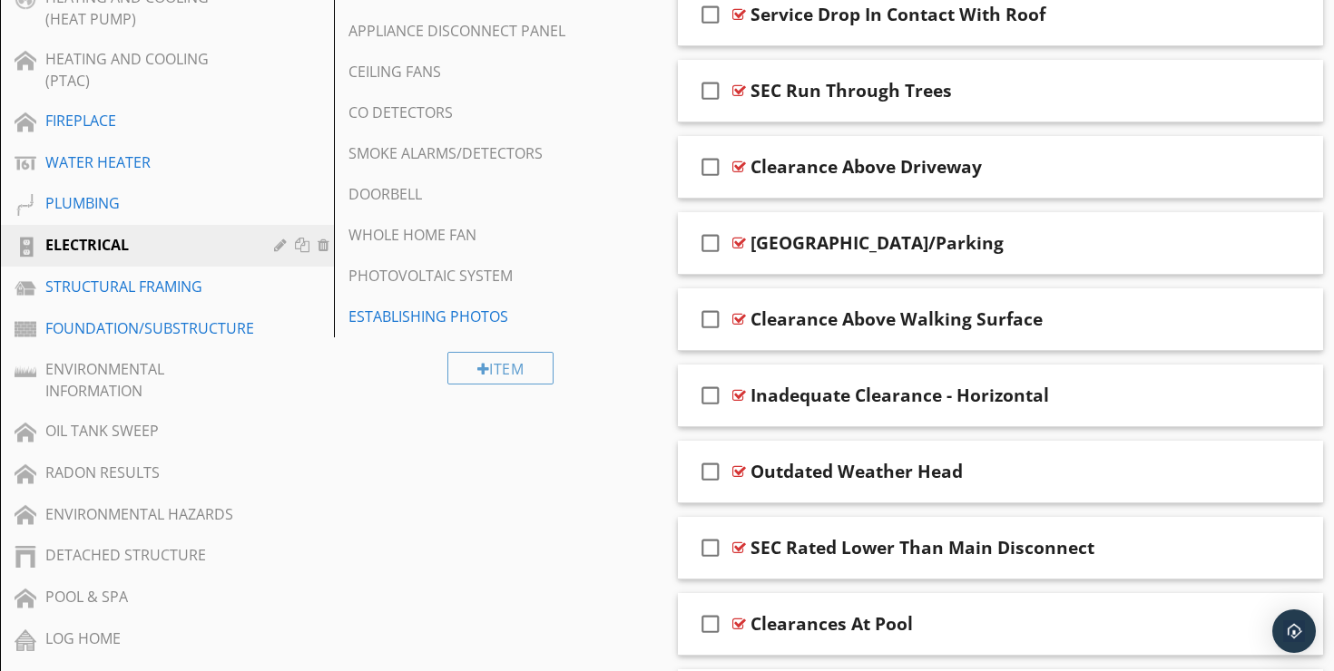
click at [1082, 60] on div "check_box_outline_blank SEC Run Through Trees" at bounding box center [1000, 91] width 645 height 63
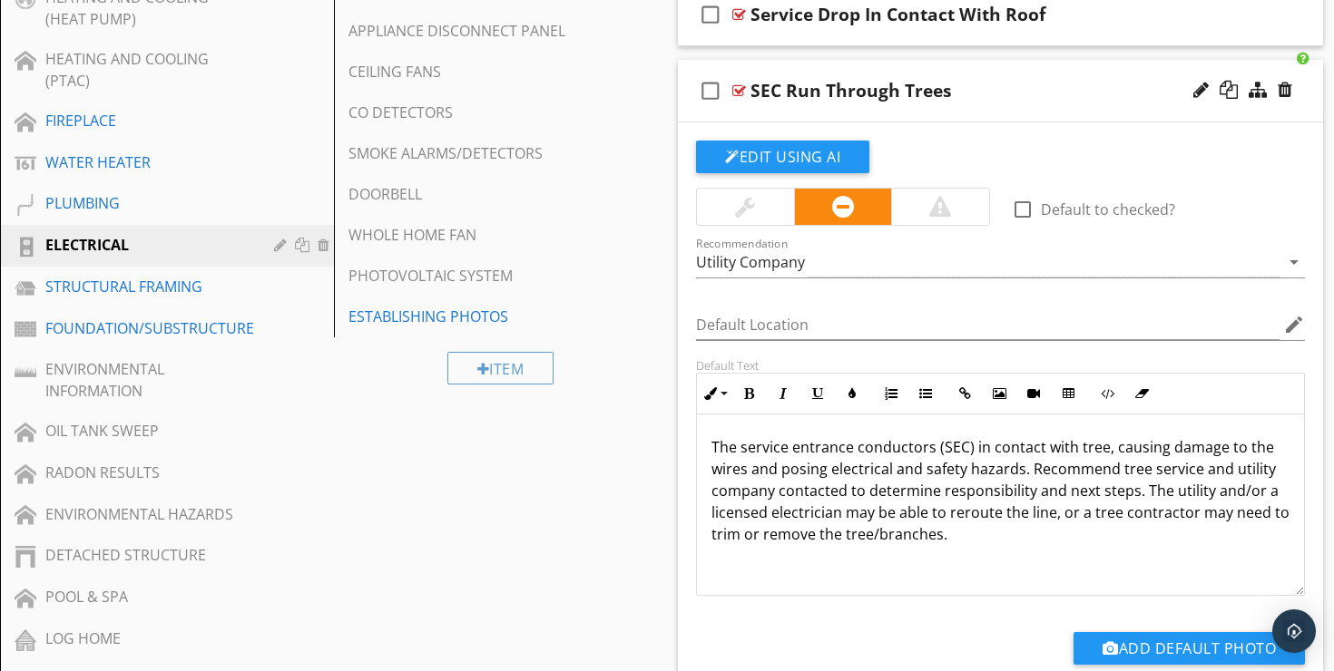
scroll to position [838, 0]
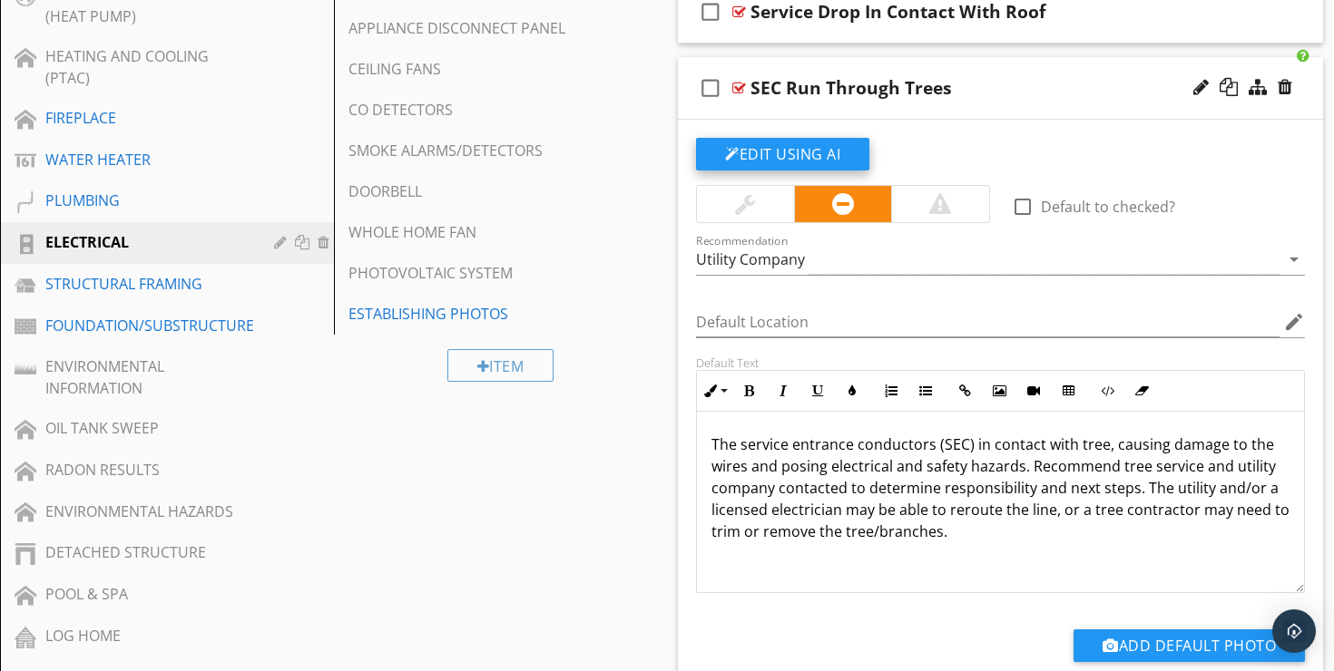
click at [835, 138] on button "Edit Using AI" at bounding box center [782, 154] width 173 height 33
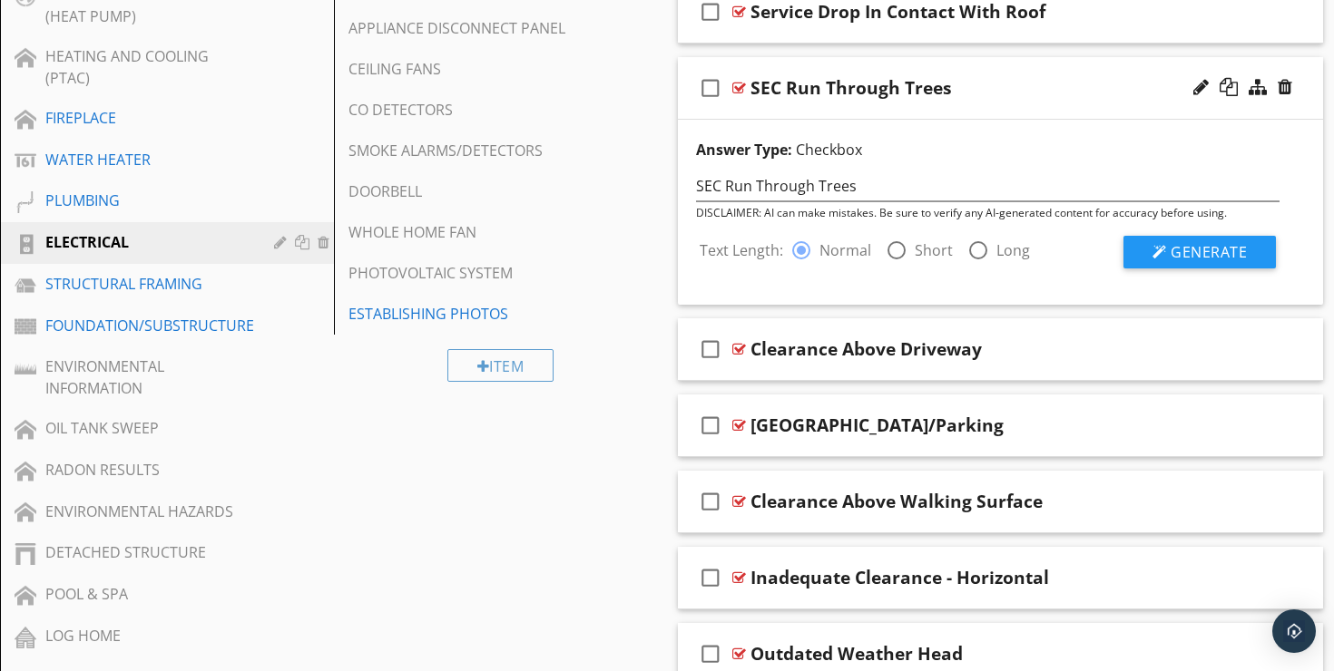
click at [892, 235] on div at bounding box center [896, 250] width 31 height 31
radio input "false"
radio input "true"
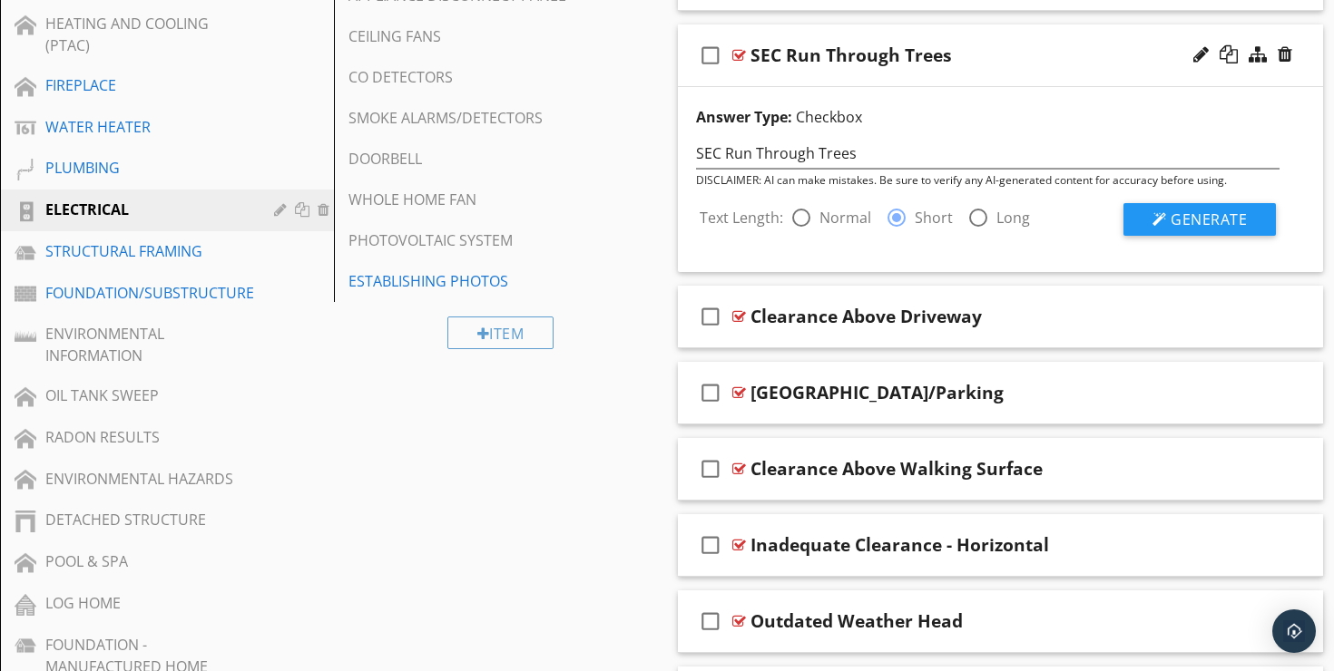
scroll to position [872, 0]
click at [1180, 209] on span "Generate" at bounding box center [1208, 219] width 76 height 20
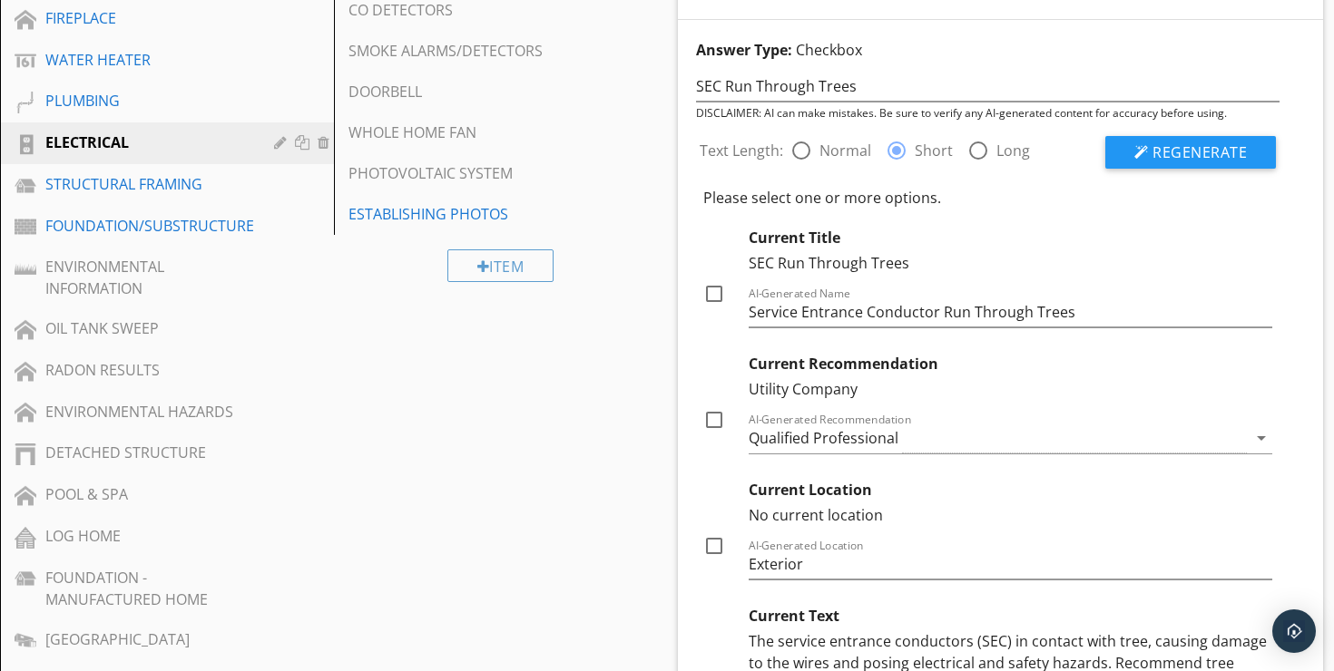
scroll to position [943, 0]
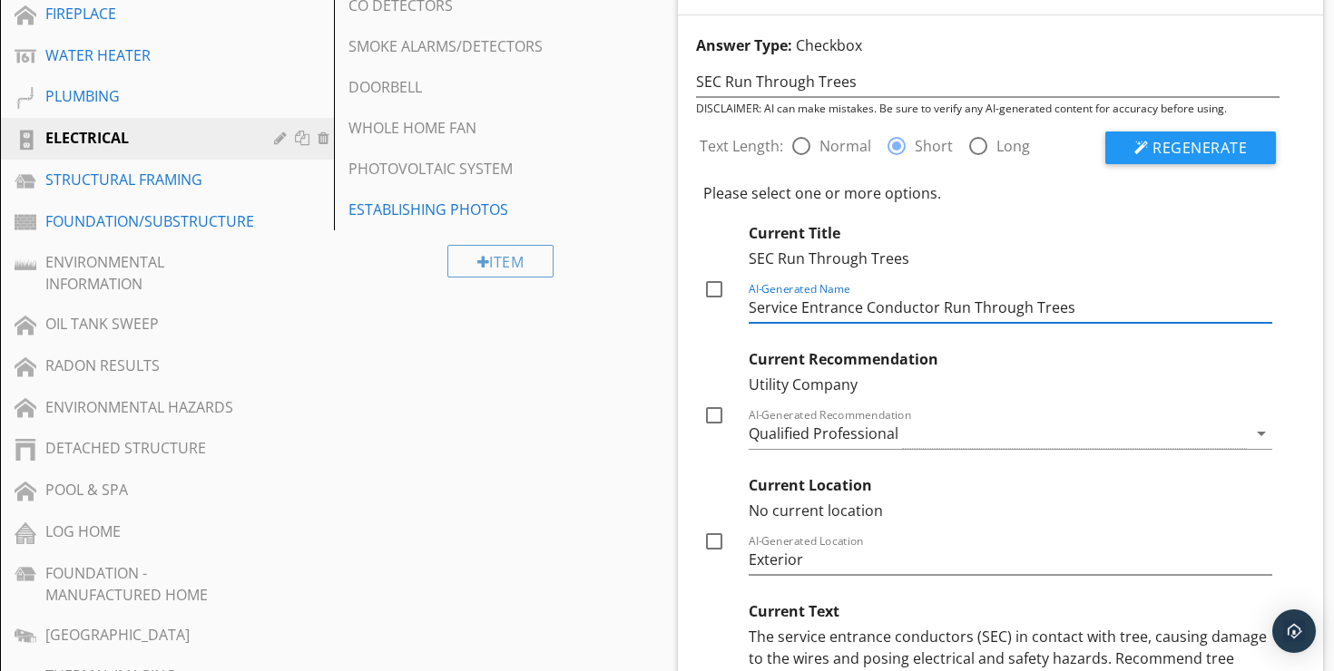
click at [935, 294] on input "Service Entrance Conductor Run Through Trees" at bounding box center [1011, 308] width 524 height 30
click at [990, 293] on input "Service Entrance Conductor (SEC) Run Through Trees" at bounding box center [1011, 308] width 524 height 30
click at [1089, 293] on input "Service Entrance Conductor (SEC) Through Trees" at bounding box center [1011, 308] width 524 height 30
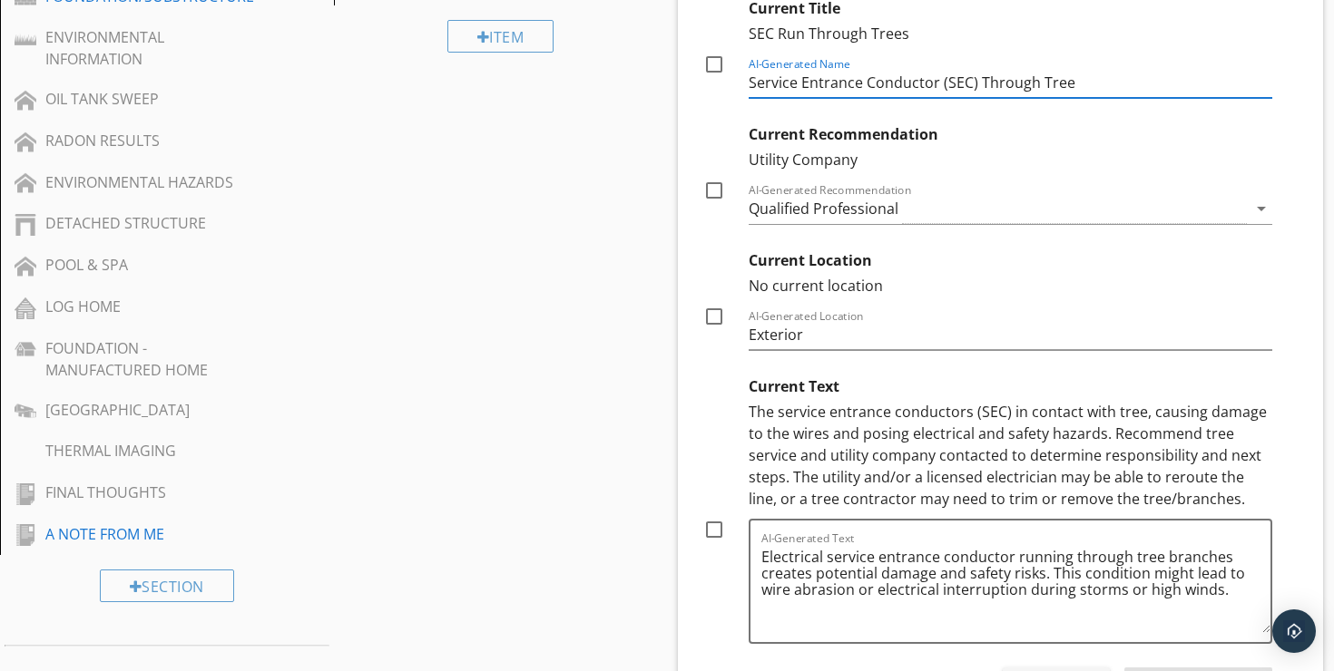
scroll to position [1202, 0]
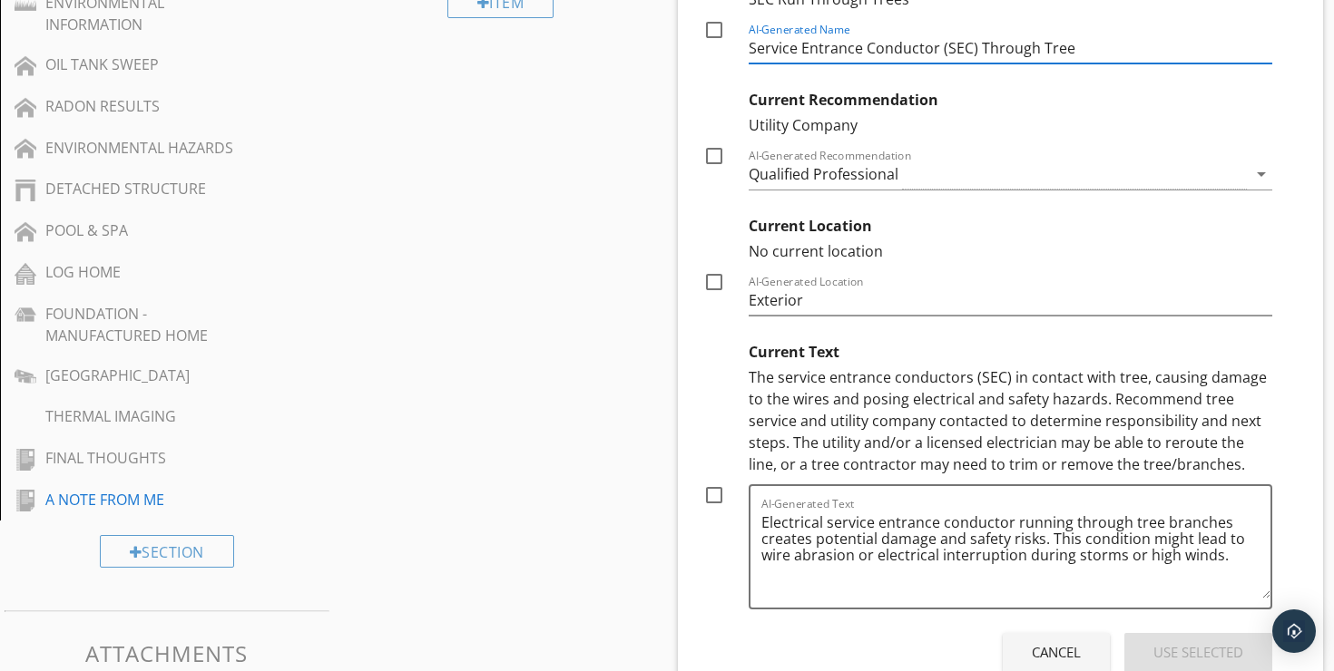
type input "Service Entrance Conductor (SEC) Through Tree"
click at [714, 141] on div at bounding box center [714, 156] width 31 height 31
checkbox input "true"
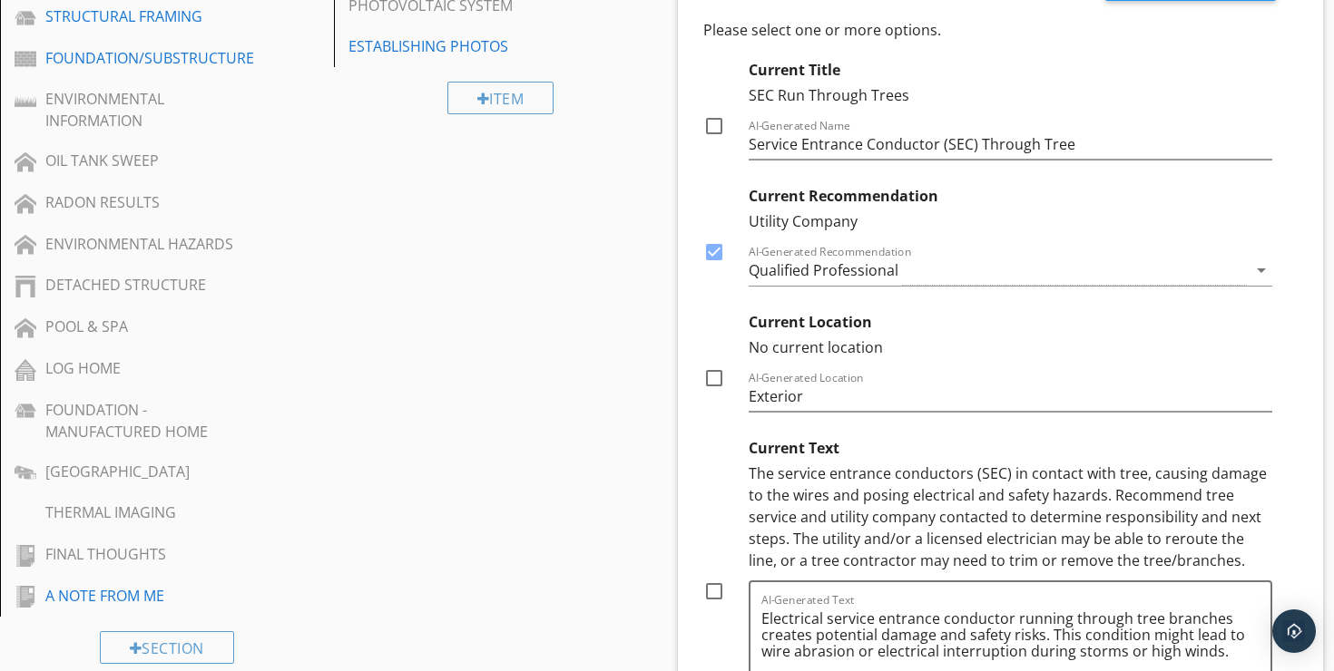
scroll to position [1091, 0]
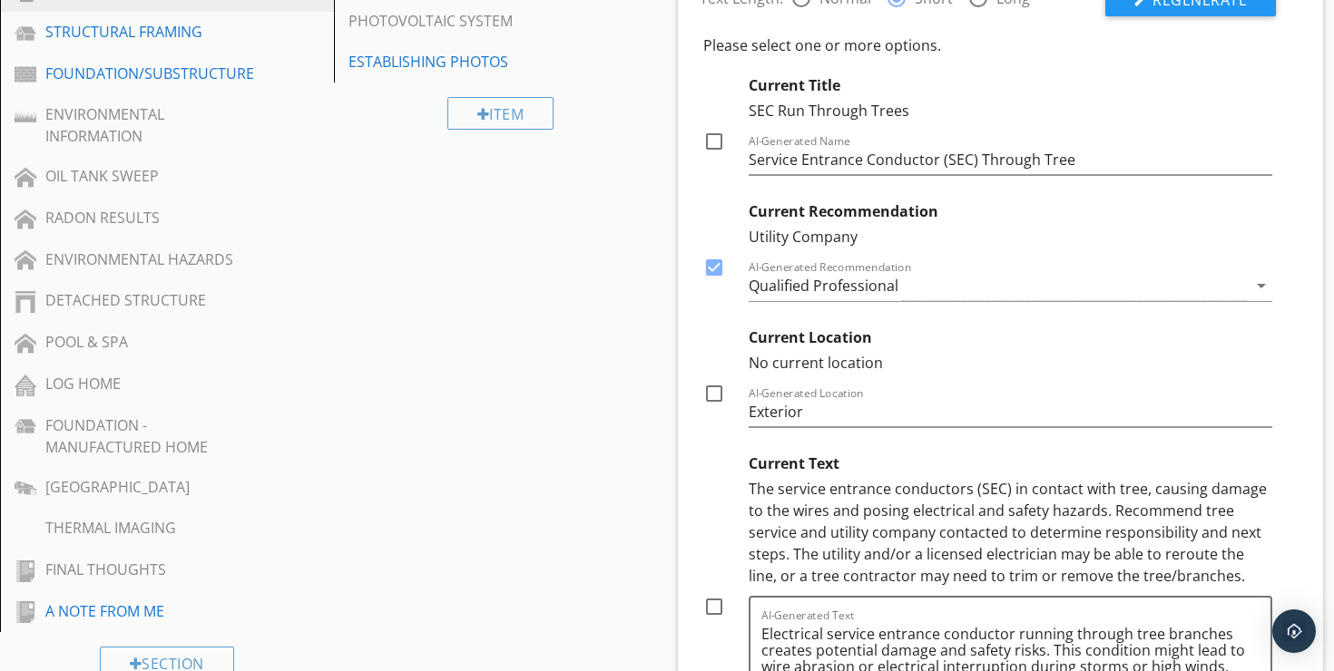
click at [711, 126] on div at bounding box center [714, 141] width 31 height 31
checkbox input "true"
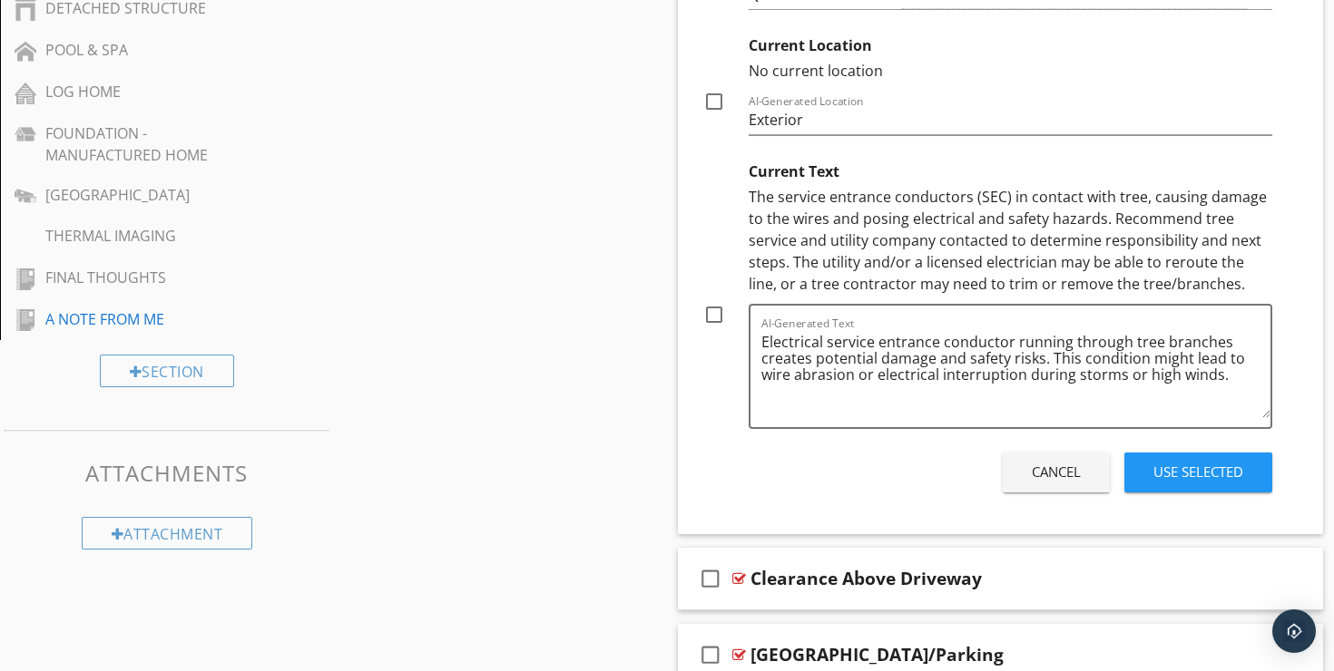
scroll to position [1415, 0]
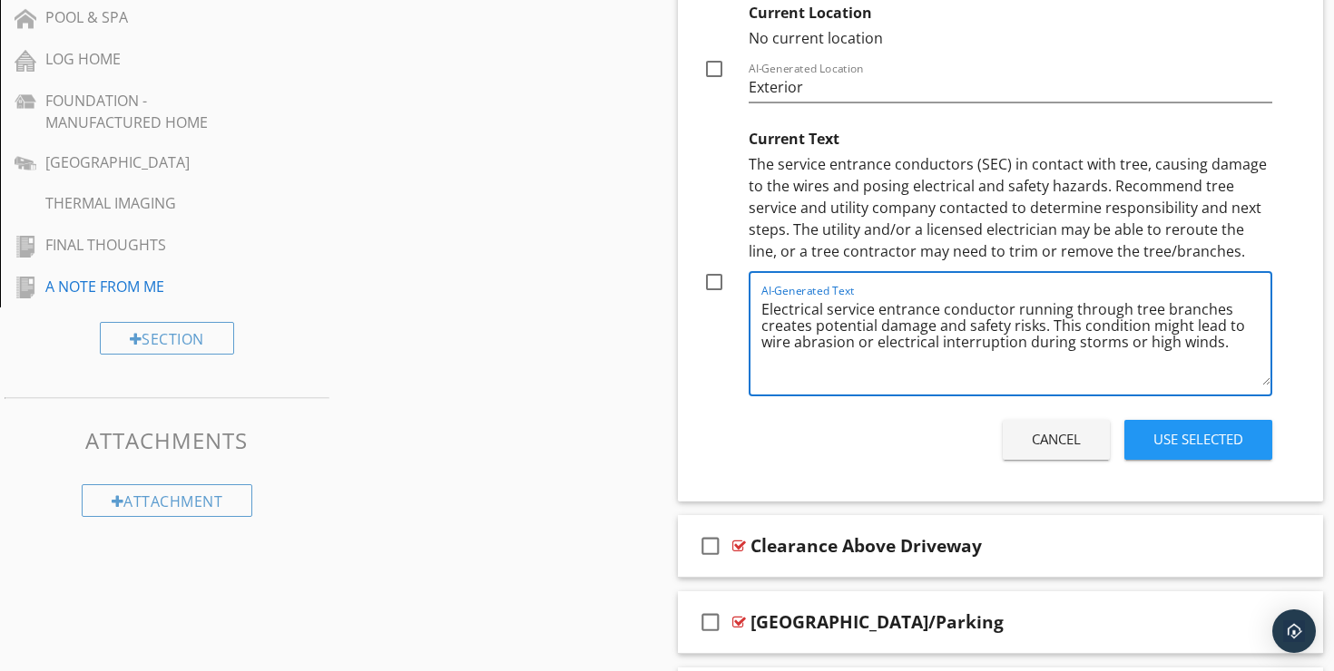
drag, startPoint x: 1005, startPoint y: 291, endPoint x: 752, endPoint y: 288, distance: 253.2
click at [752, 288] on div "AI-Generated Text Electrical service entrance conductor running through tree br…" at bounding box center [1011, 333] width 524 height 125
click at [973, 333] on textarea "SEC running through tree branches creates potential damage and safety risks. Th…" at bounding box center [1015, 340] width 509 height 91
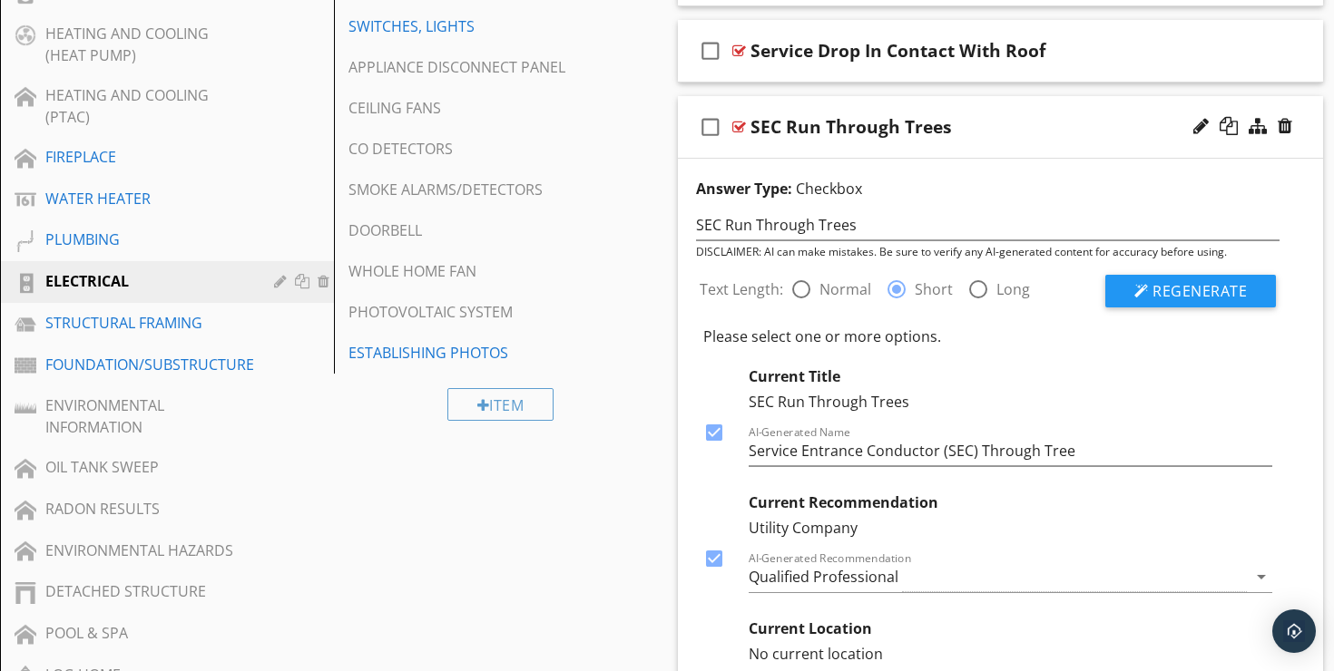
scroll to position [767, 0]
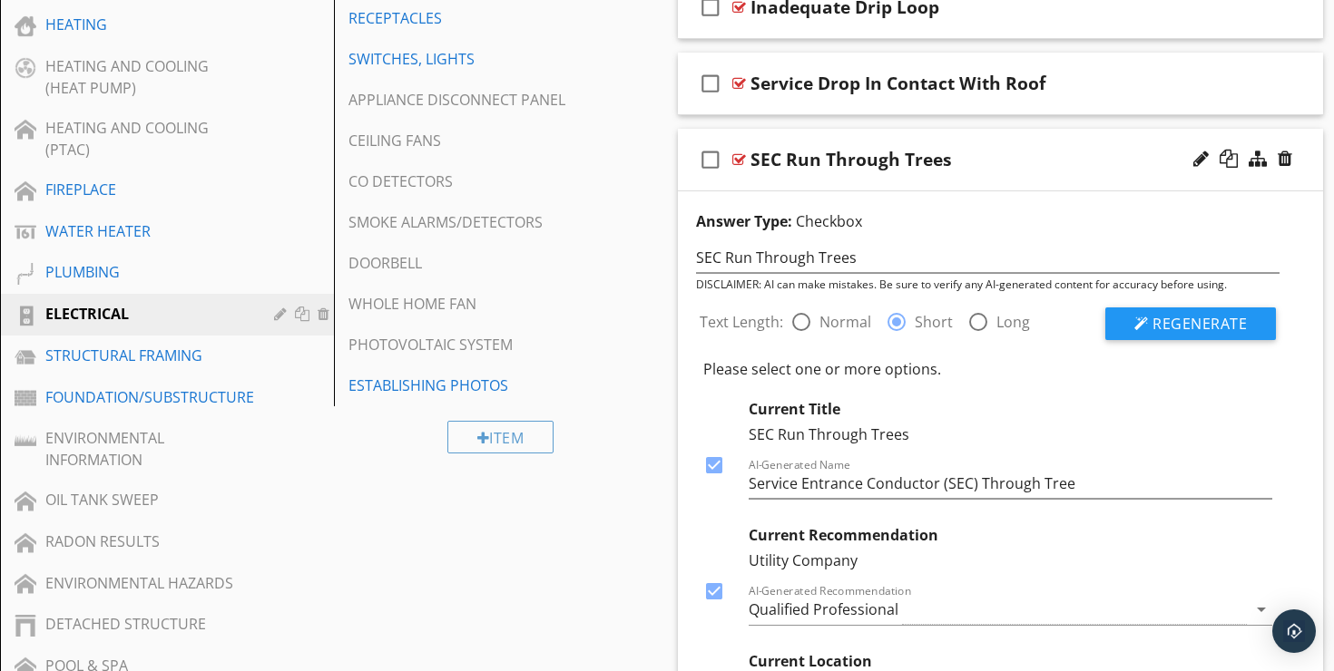
type textarea "SEC running through tree branches creates potential damage and safety risks. Th…"
click at [1053, 149] on div "SEC Run Through Trees" at bounding box center [978, 160] width 456 height 22
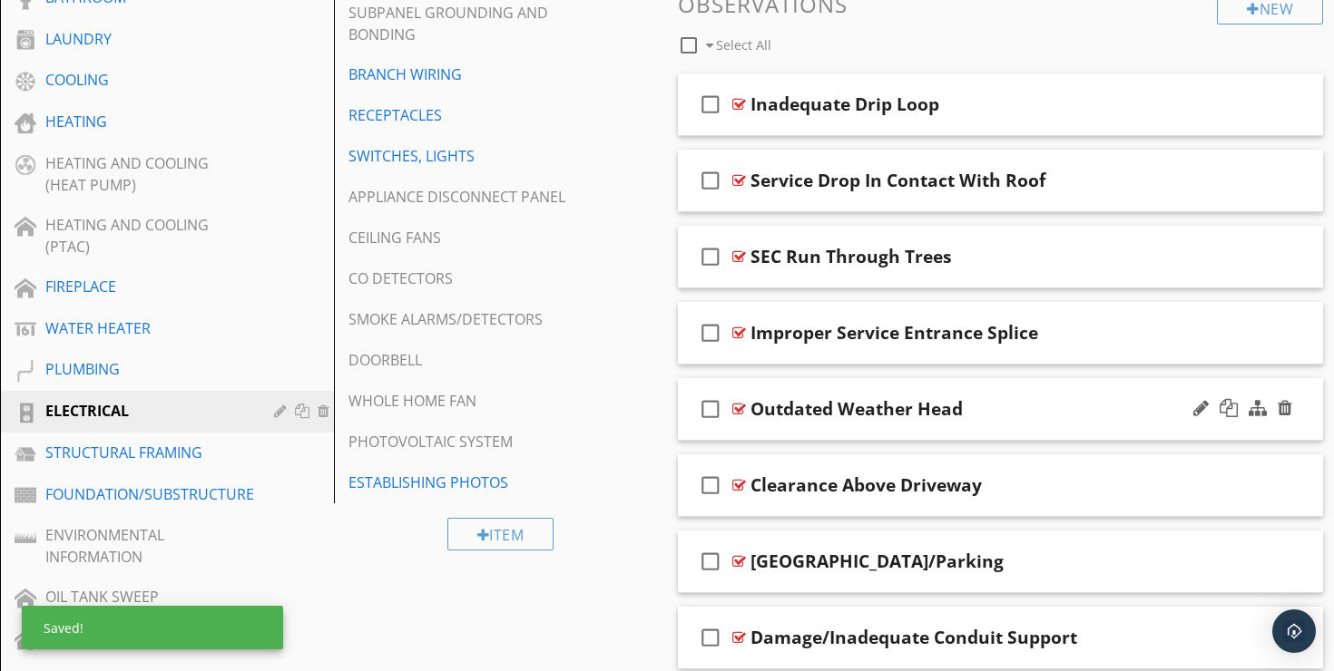
scroll to position [665, 0]
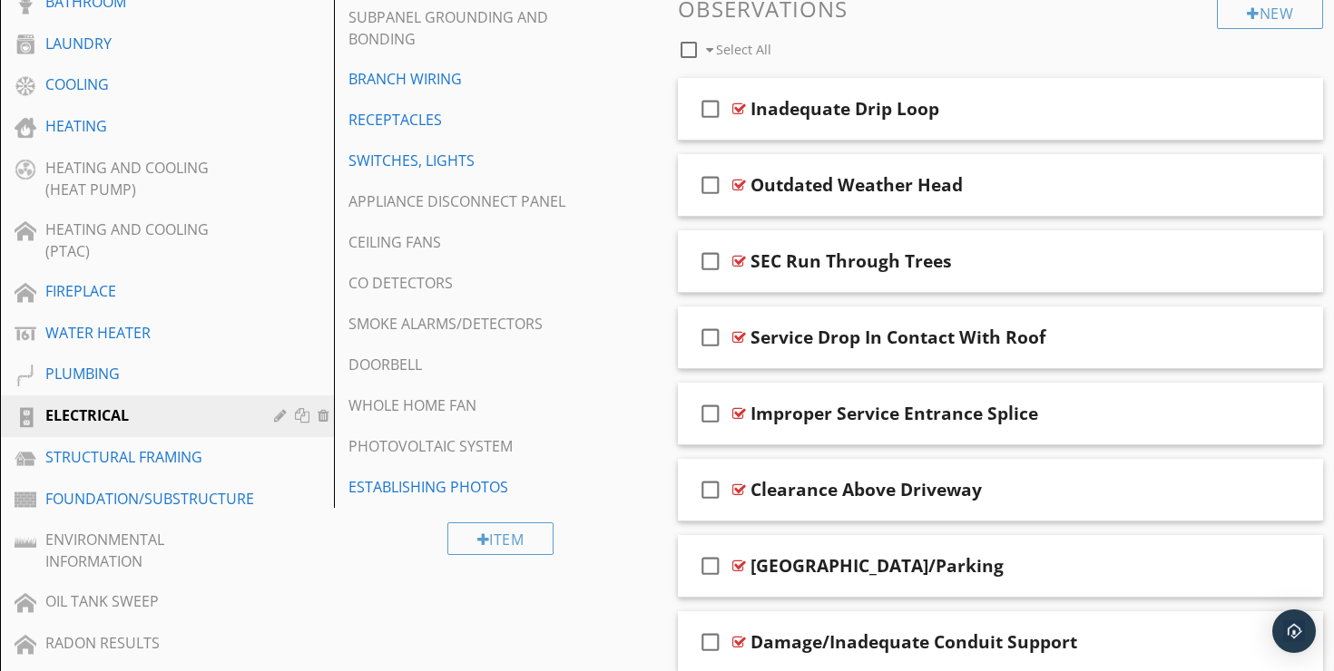
click at [1023, 154] on div "check_box_outline_blank Outdated Weather Head" at bounding box center [1000, 185] width 645 height 63
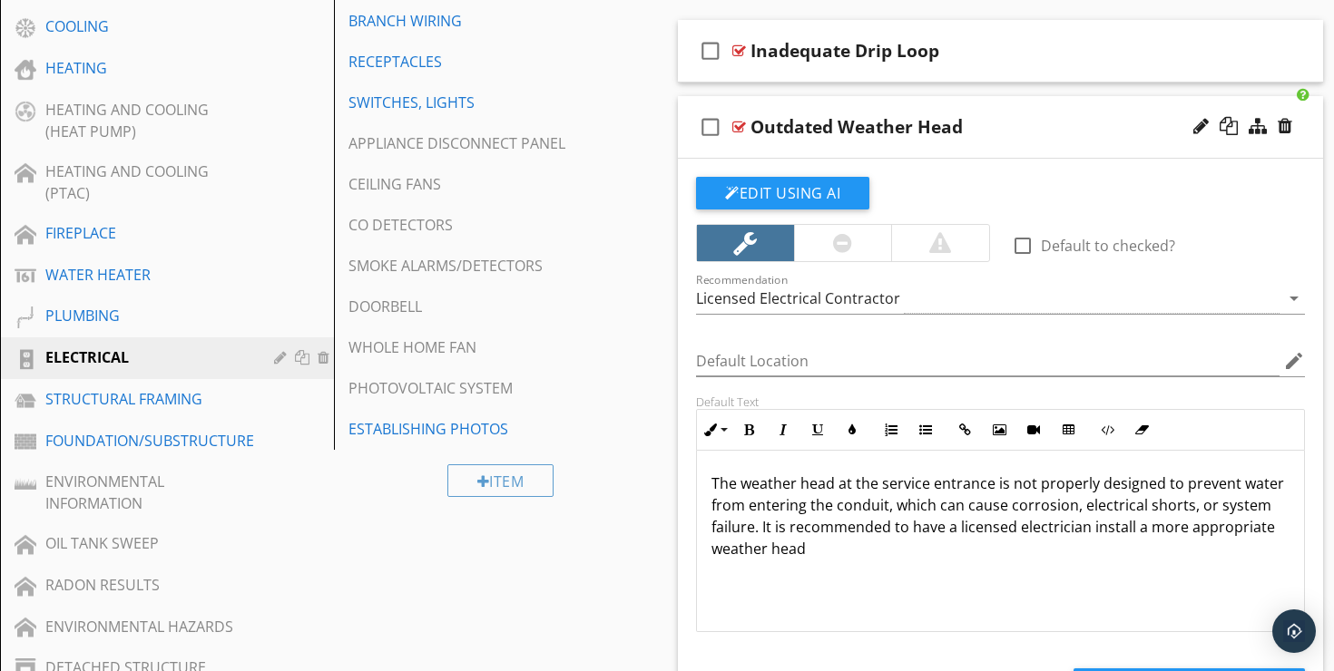
scroll to position [563, 0]
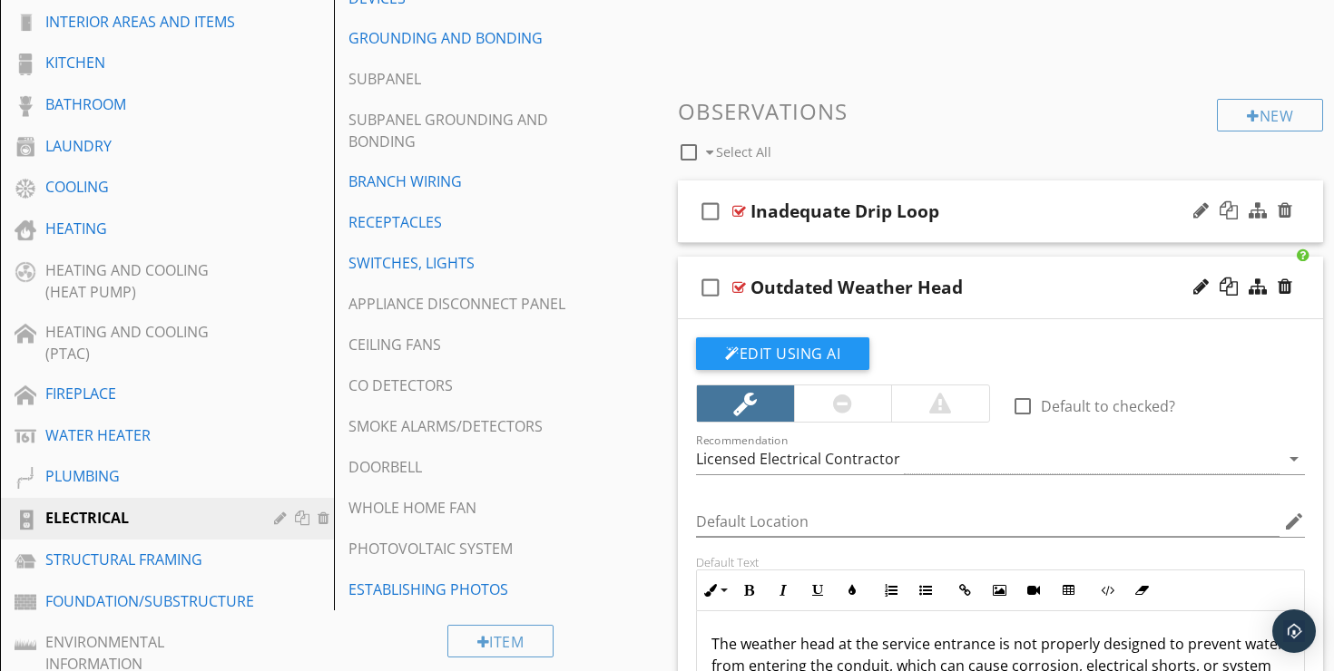
click at [1013, 201] on div "Inadequate Drip Loop" at bounding box center [978, 212] width 456 height 22
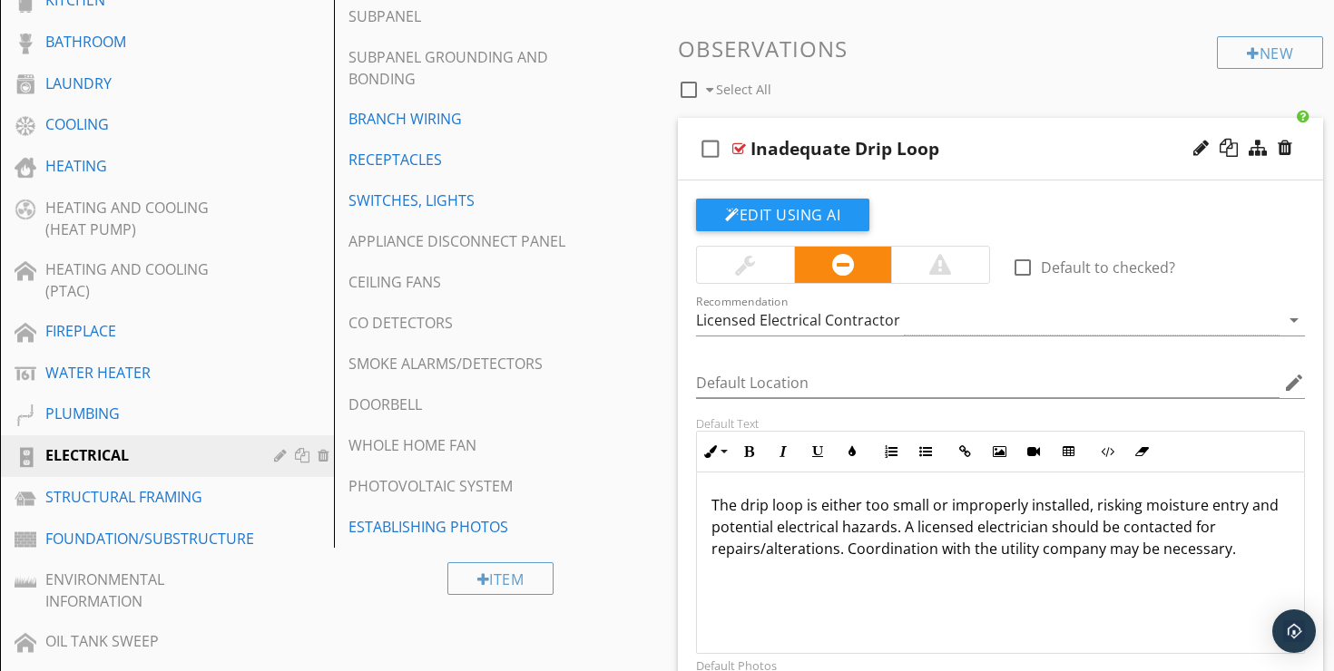
scroll to position [626, 0]
click at [1026, 137] on div "Inadequate Drip Loop" at bounding box center [978, 148] width 456 height 22
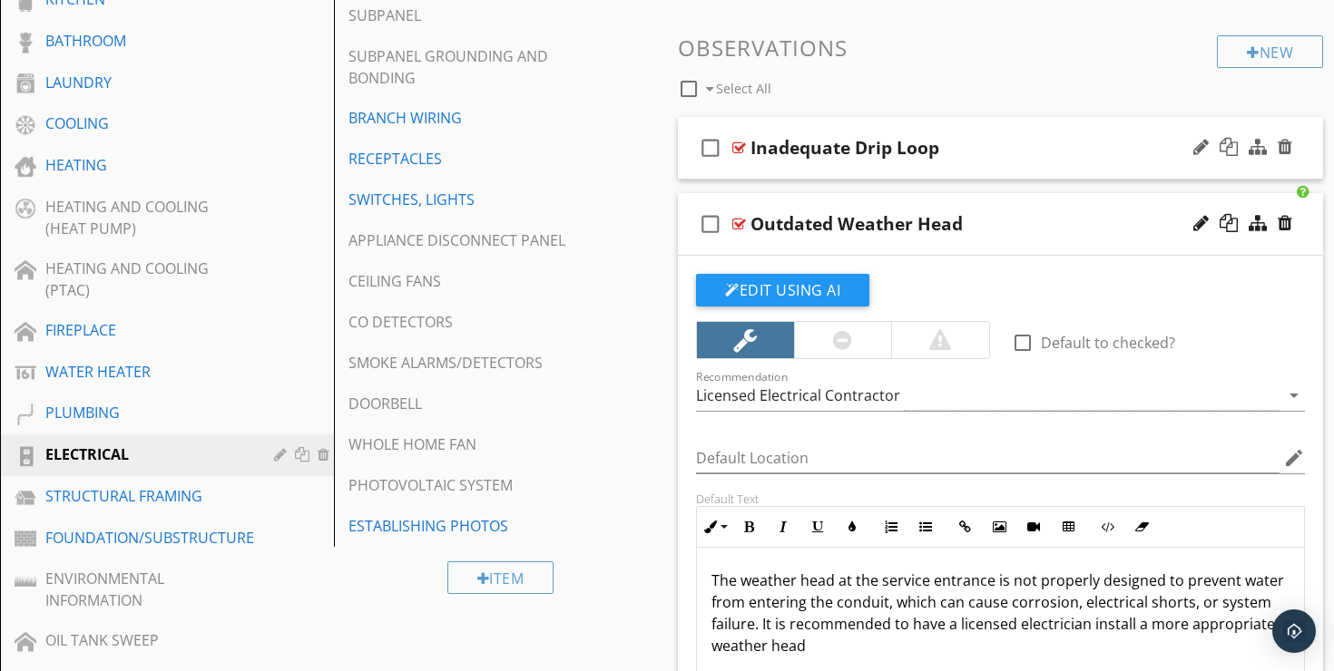
scroll to position [700, 0]
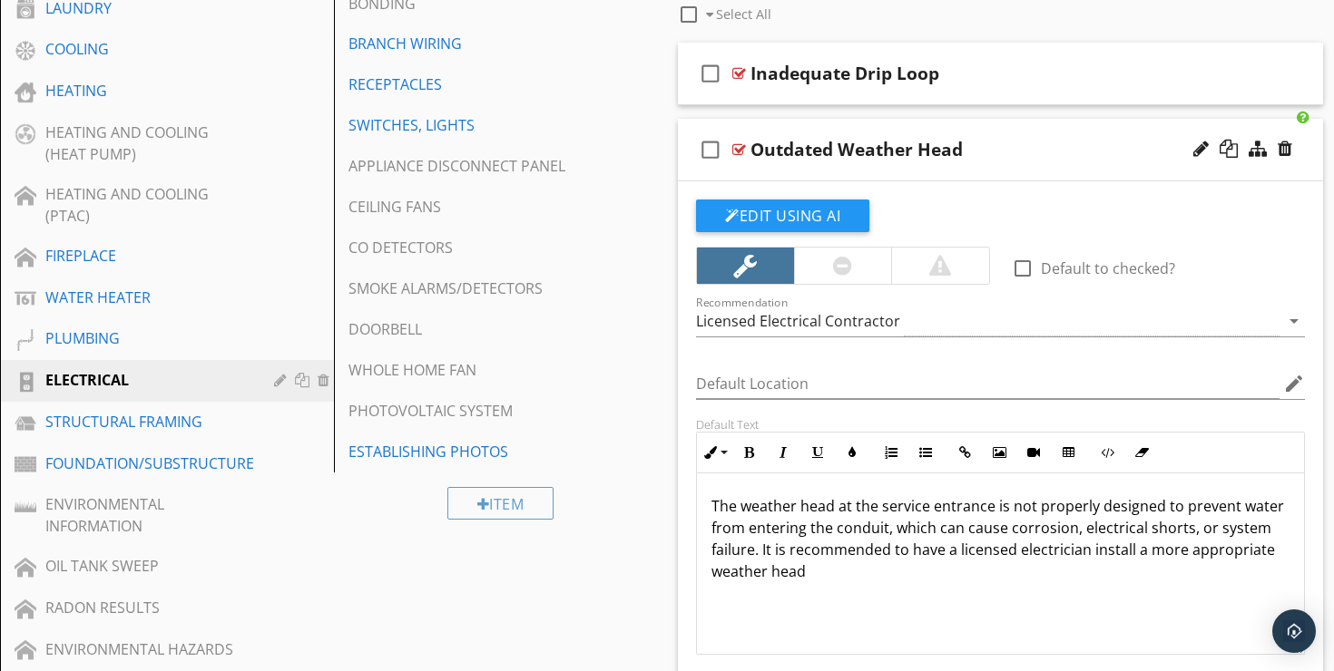
click at [1035, 139] on div "Outdated Weather Head" at bounding box center [978, 150] width 456 height 22
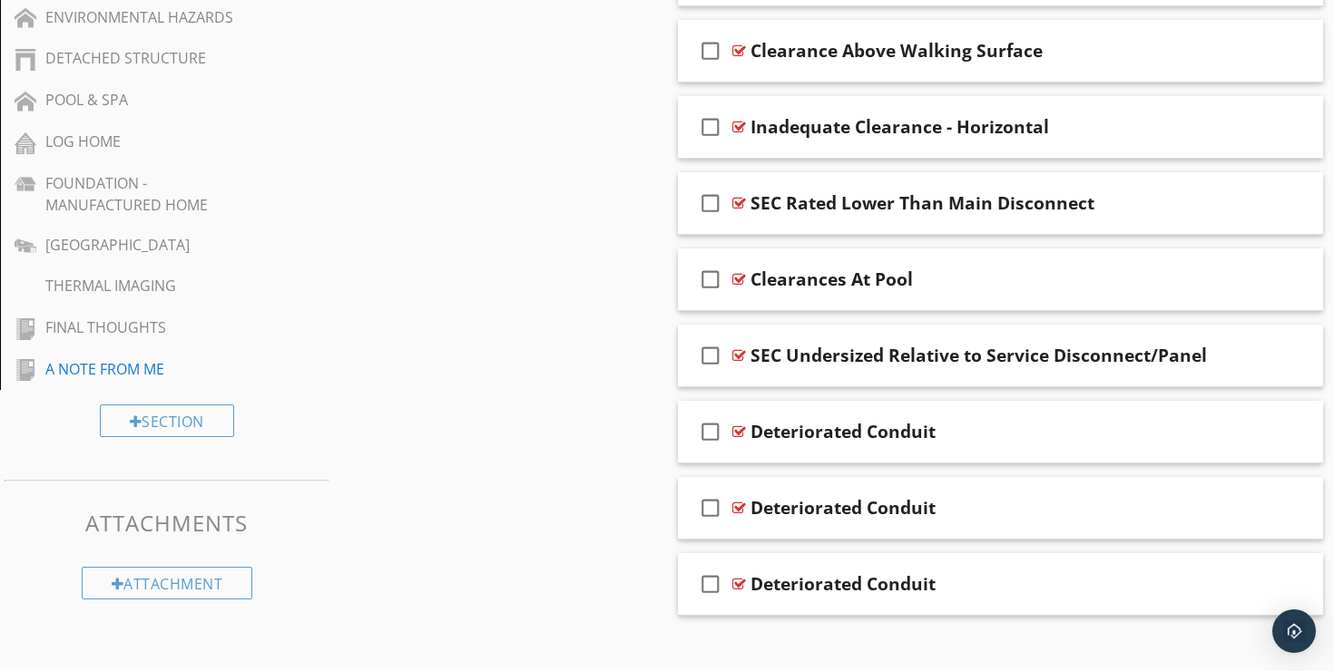
scroll to position [1335, 0]
click at [1027, 399] on div "check_box_outline_blank Deteriorated Conduit" at bounding box center [1000, 430] width 645 height 63
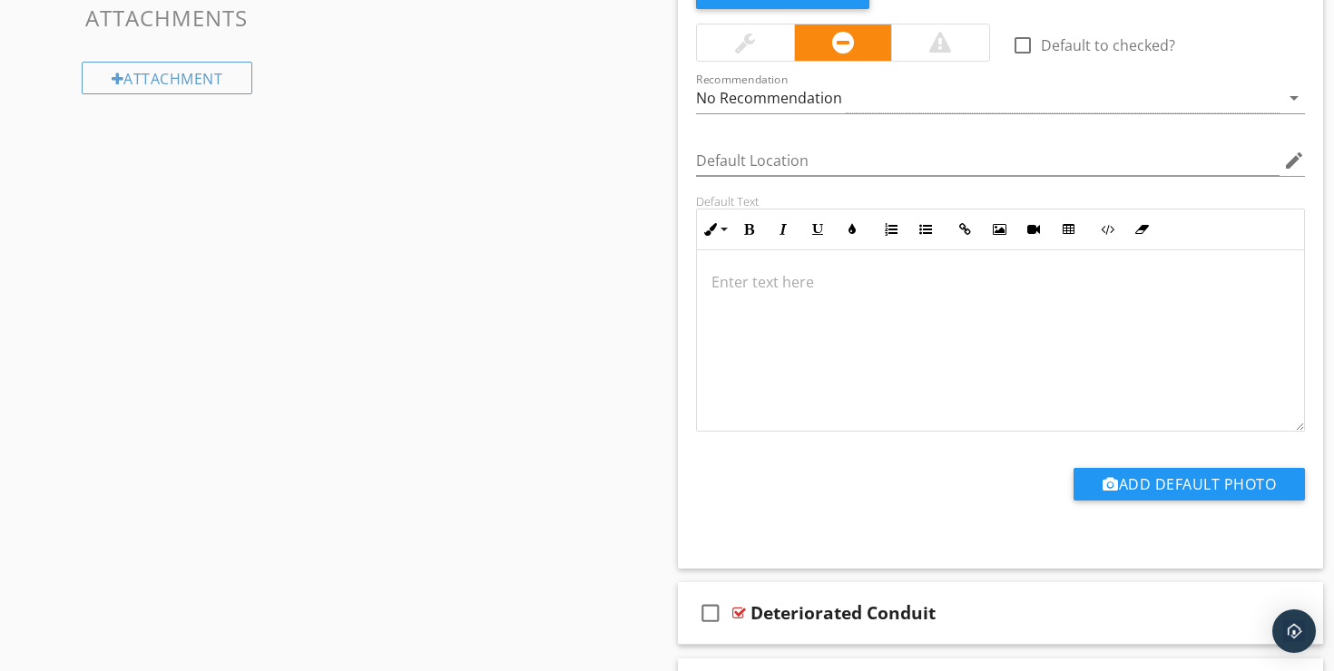
scroll to position [1945, 0]
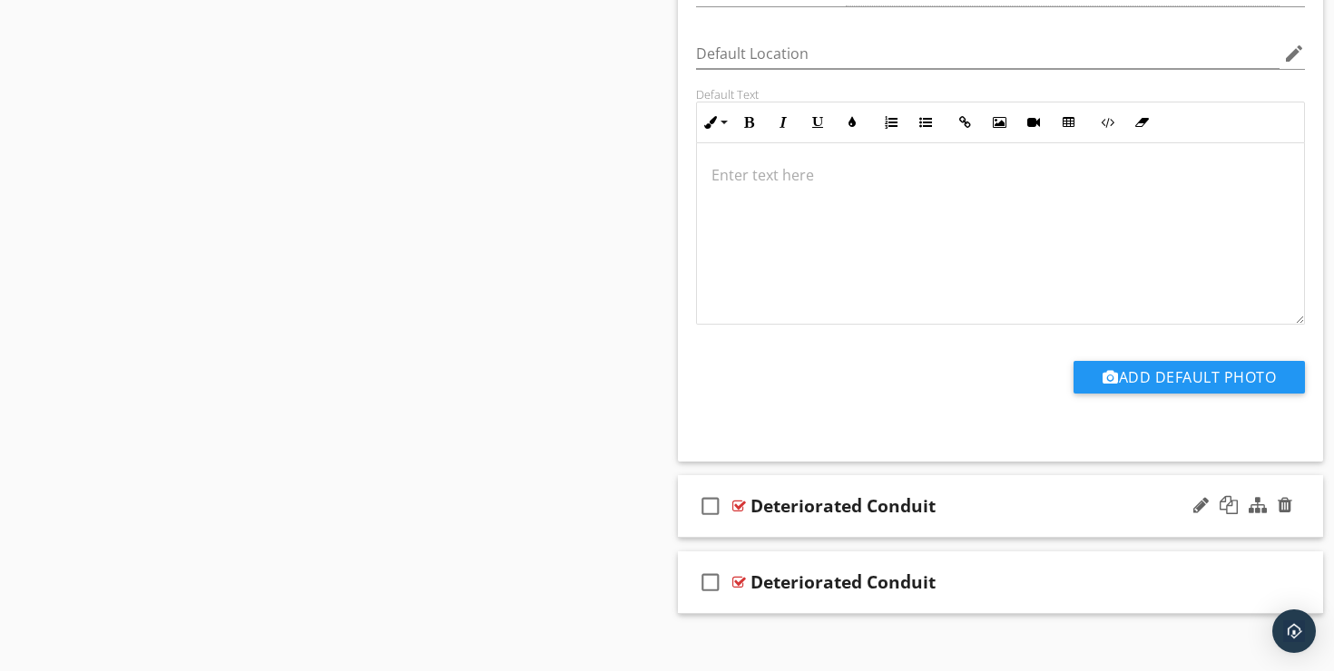
click at [1016, 475] on div "check_box_outline_blank Deteriorated Conduit" at bounding box center [1000, 506] width 645 height 63
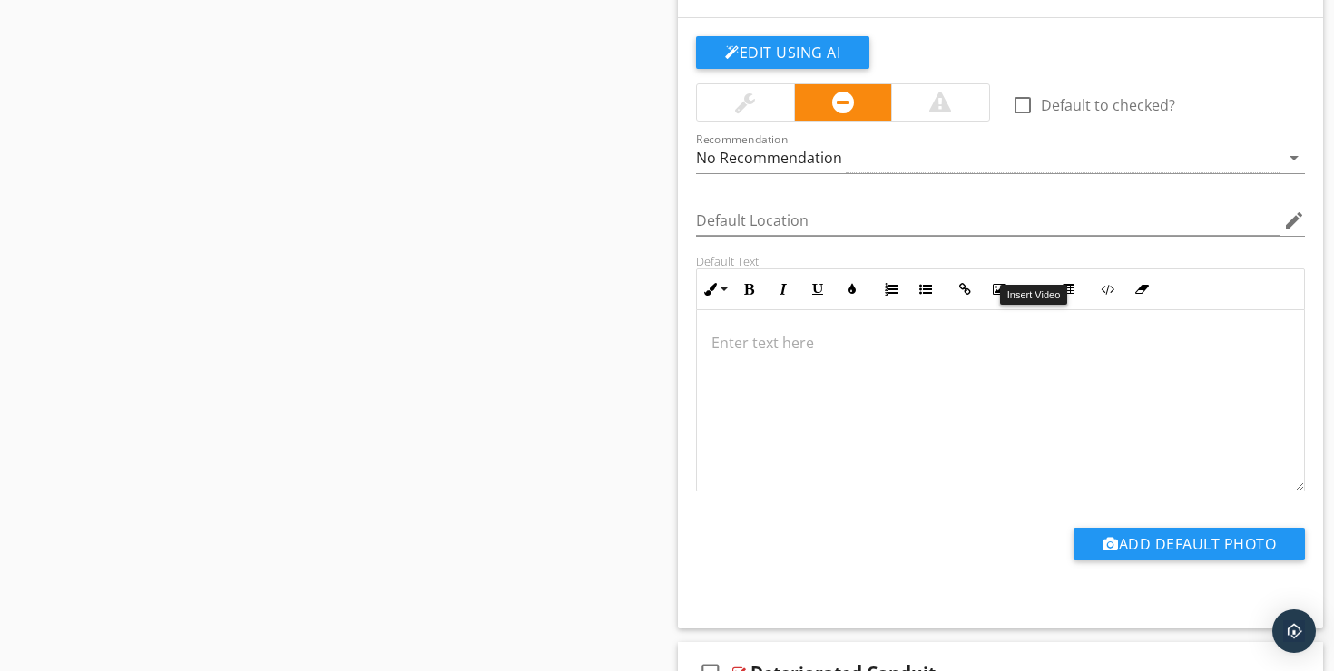
scroll to position [2556, 0]
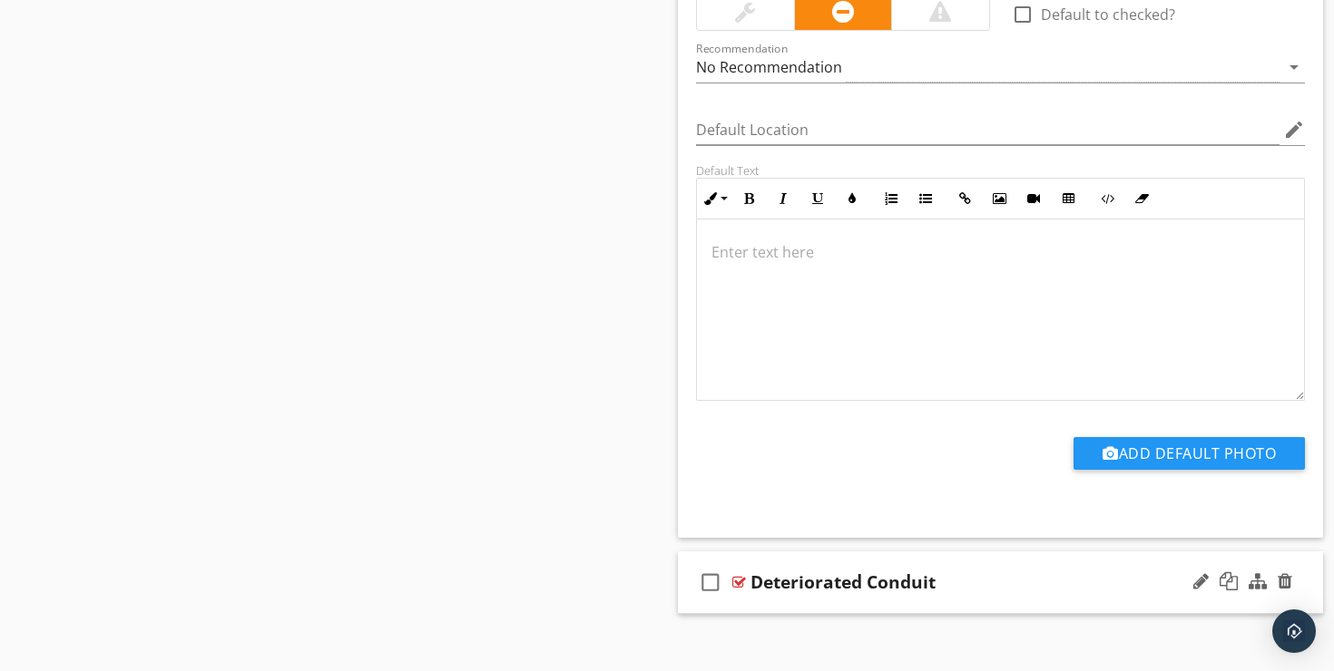
click at [1013, 572] on div "Deteriorated Conduit" at bounding box center [978, 583] width 456 height 22
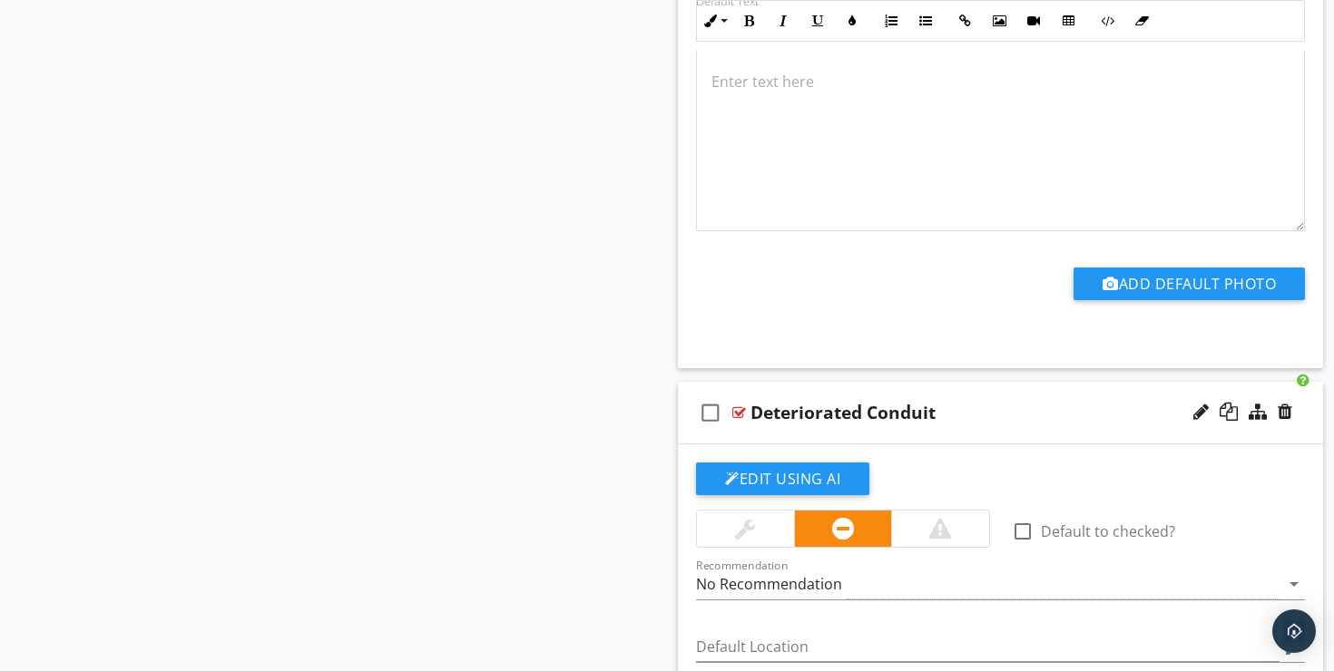
scroll to position [1968, 0]
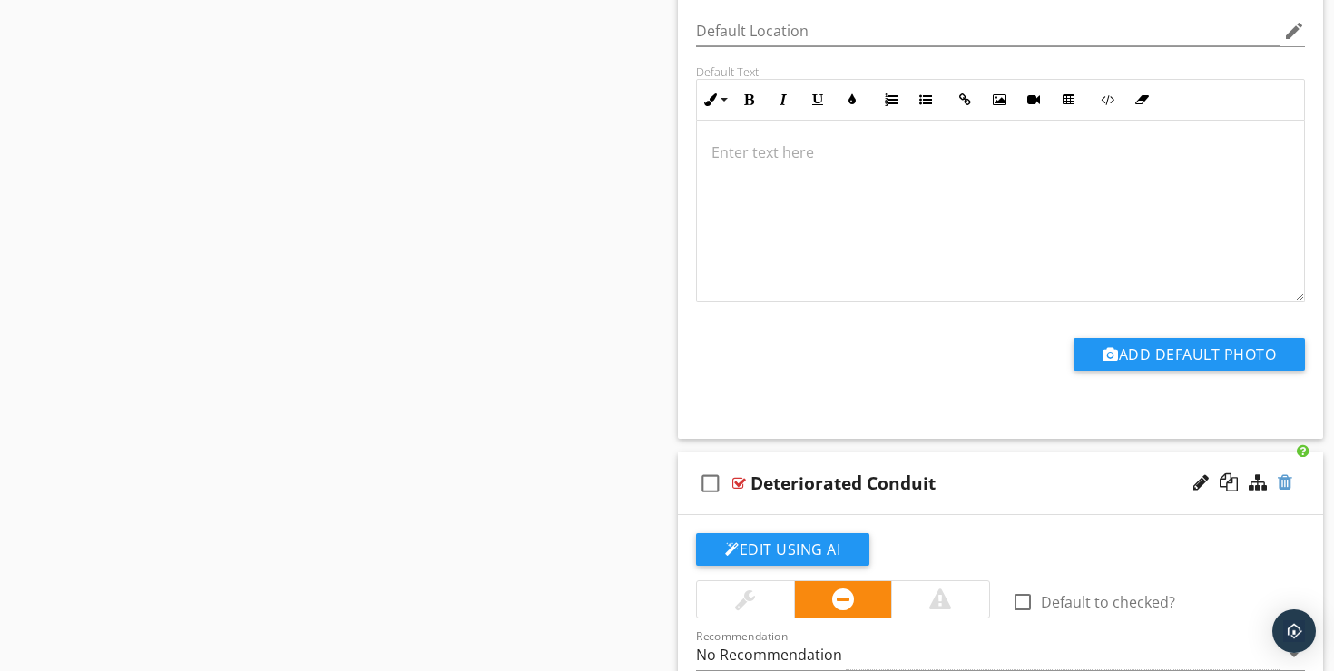
click at [1279, 474] on div at bounding box center [1285, 483] width 15 height 18
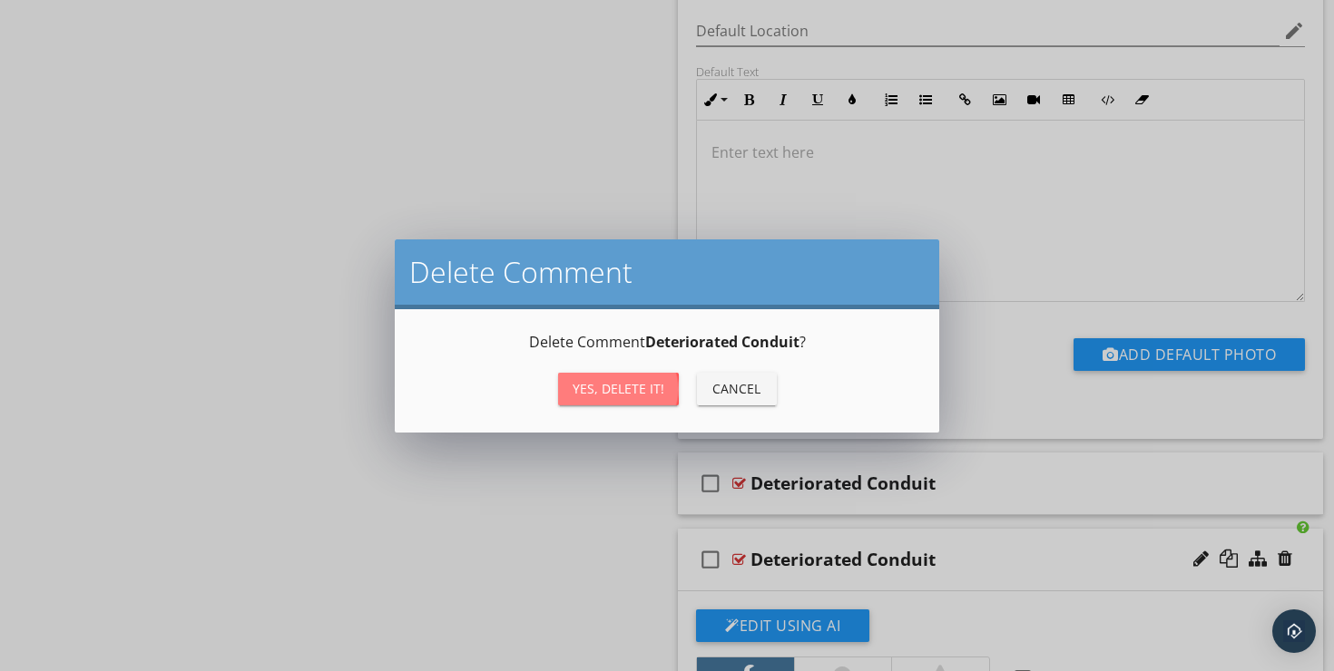
click at [646, 385] on div "Yes, Delete it!" at bounding box center [619, 388] width 92 height 19
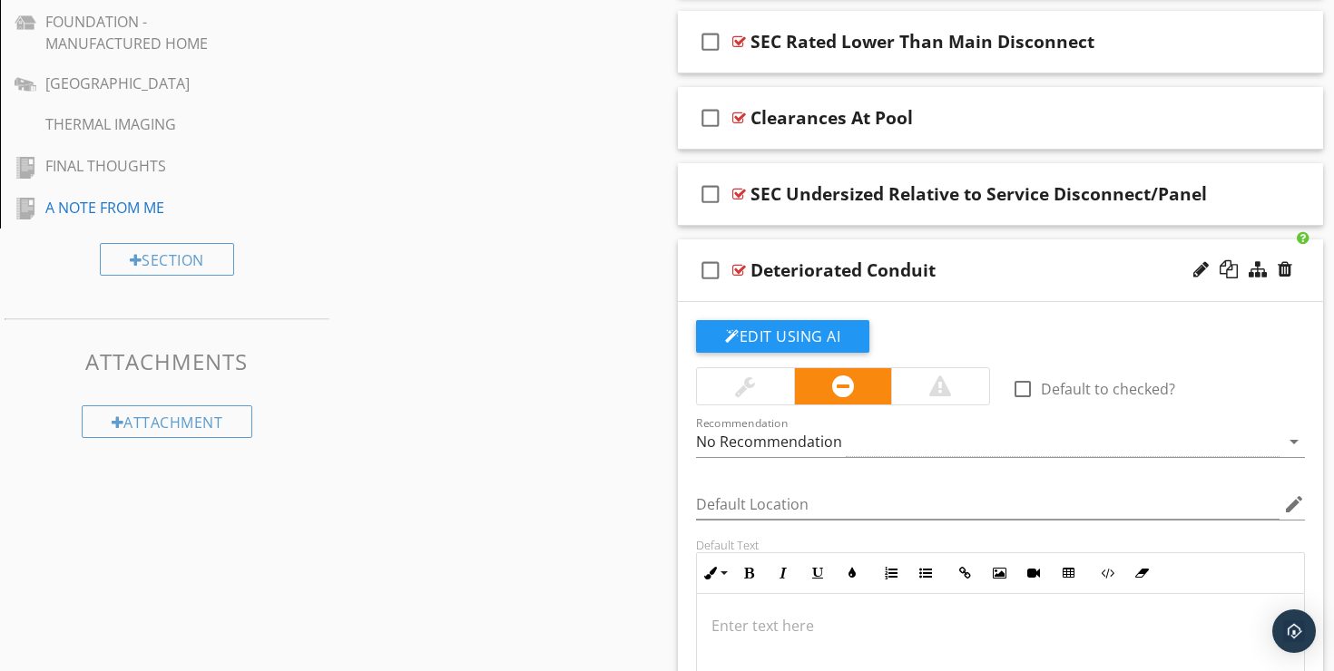
scroll to position [1485, 0]
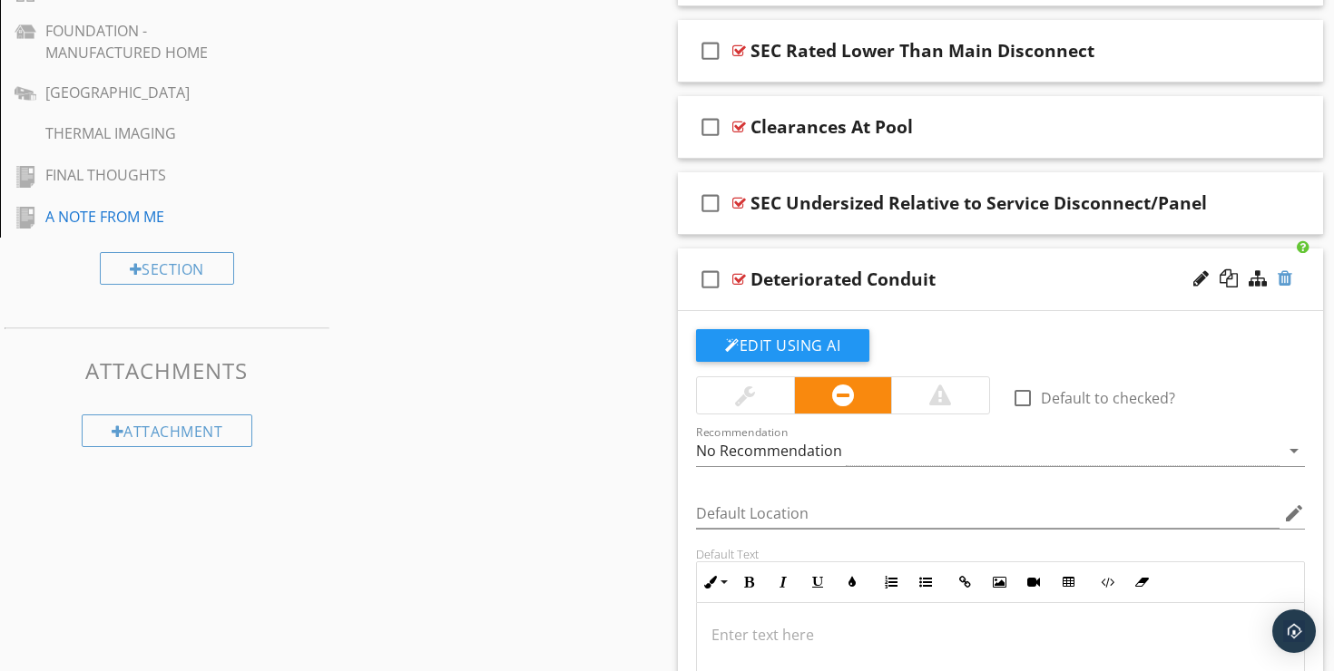
click at [1280, 269] on div at bounding box center [1285, 278] width 15 height 18
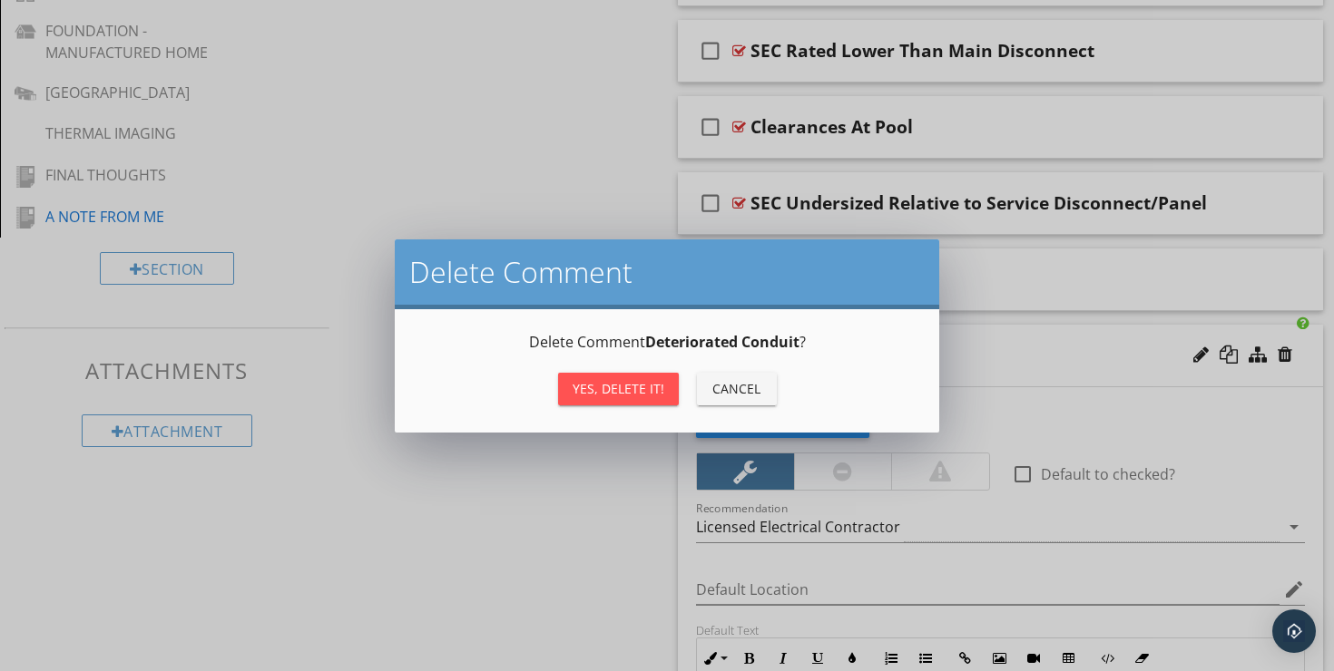
click at [617, 377] on button "Yes, Delete it!" at bounding box center [618, 389] width 121 height 33
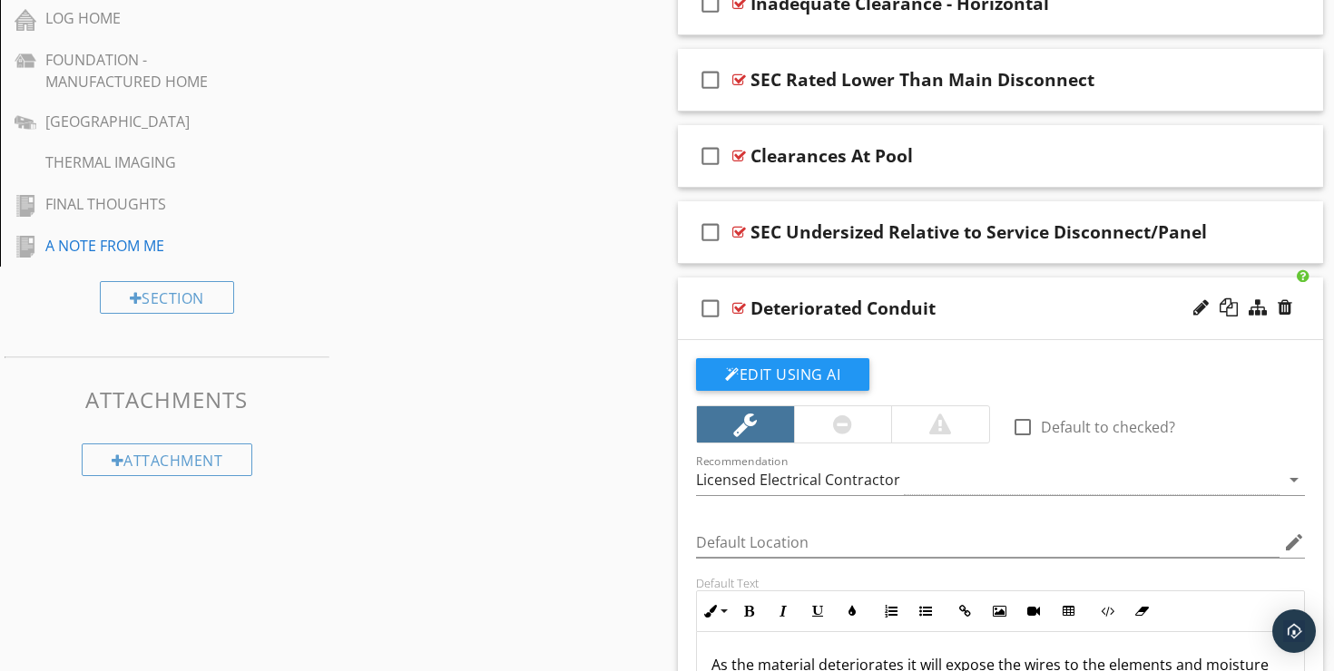
scroll to position [1290, 0]
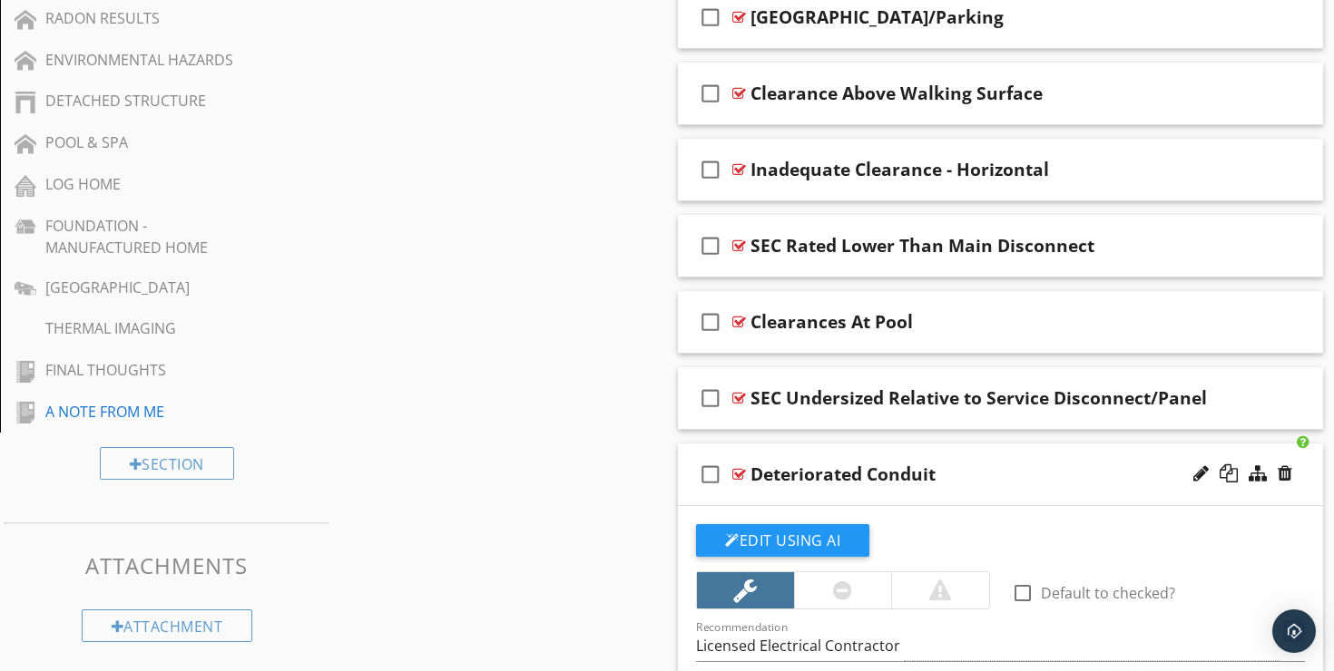
click at [1020, 444] on div "check_box_outline_blank Deteriorated Conduit" at bounding box center [1000, 475] width 645 height 63
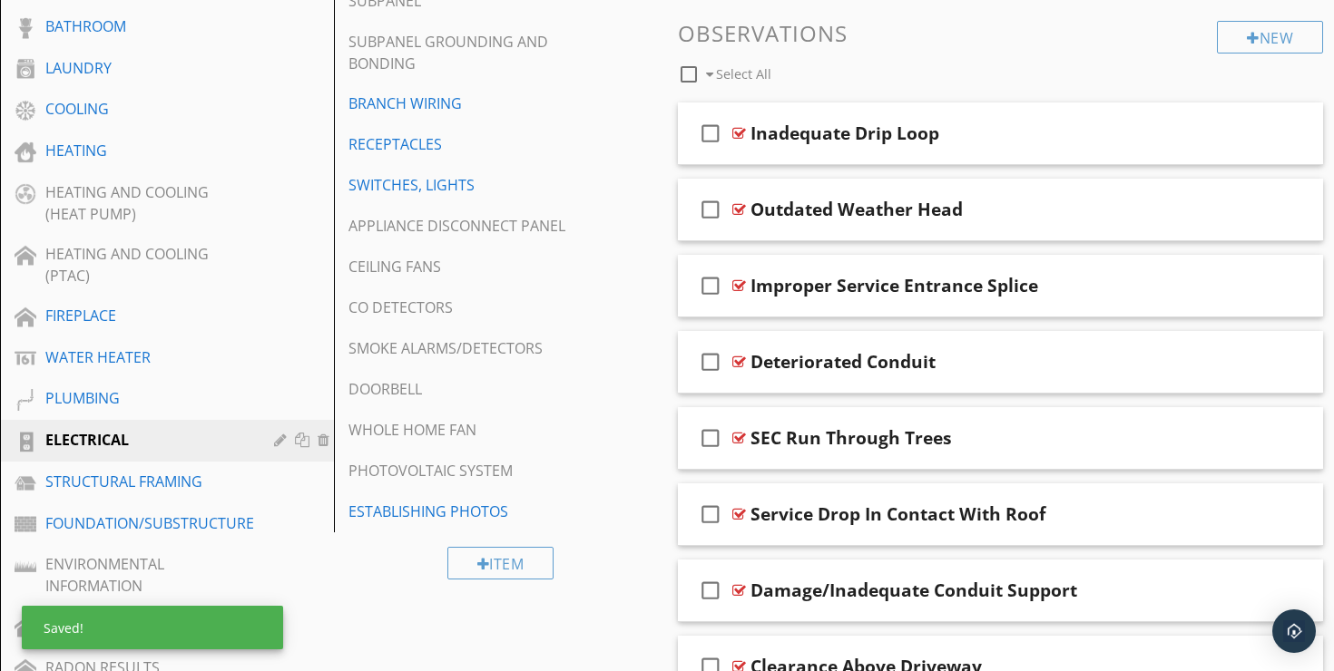
scroll to position [636, 0]
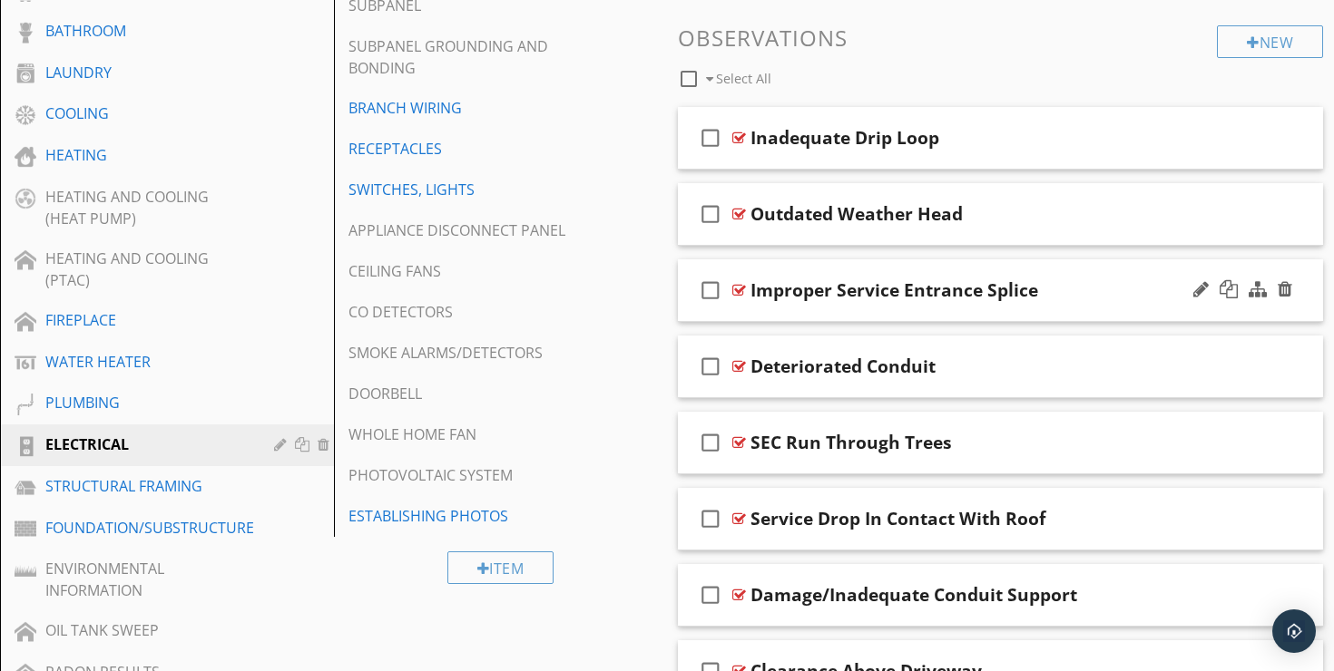
click at [1073, 260] on div "check_box_outline_blank Improper Service Entrance Splice" at bounding box center [1000, 291] width 645 height 63
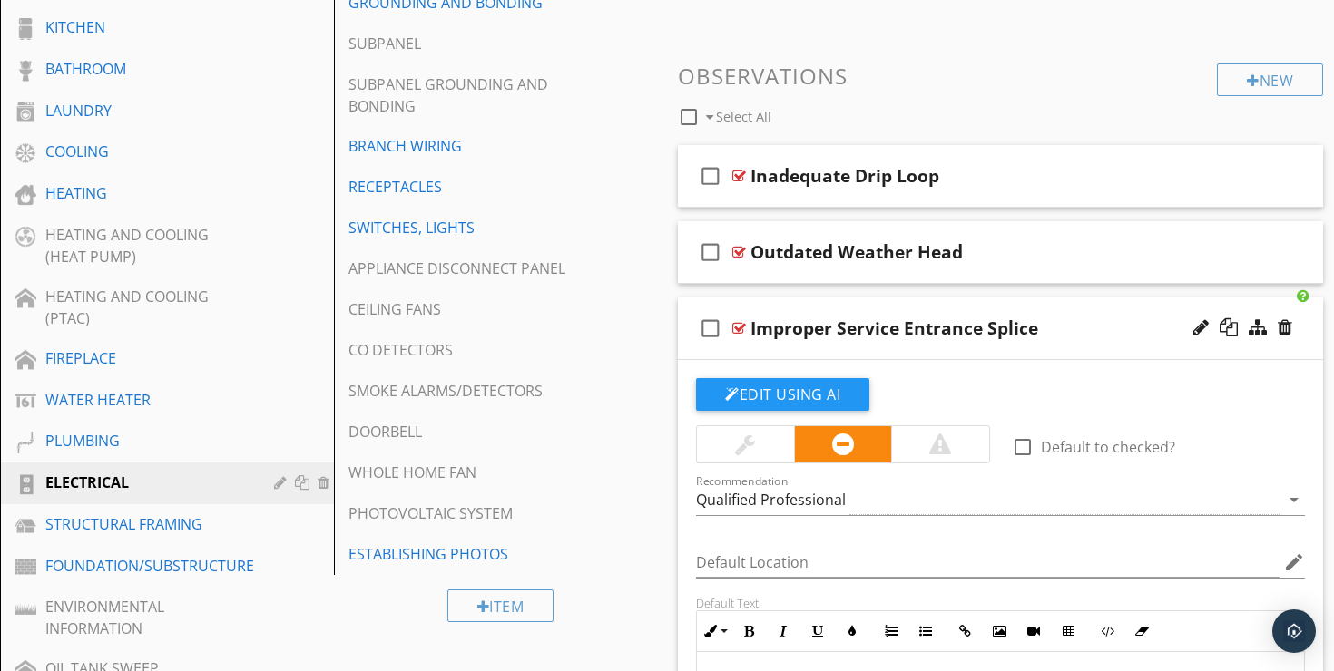
scroll to position [526, 0]
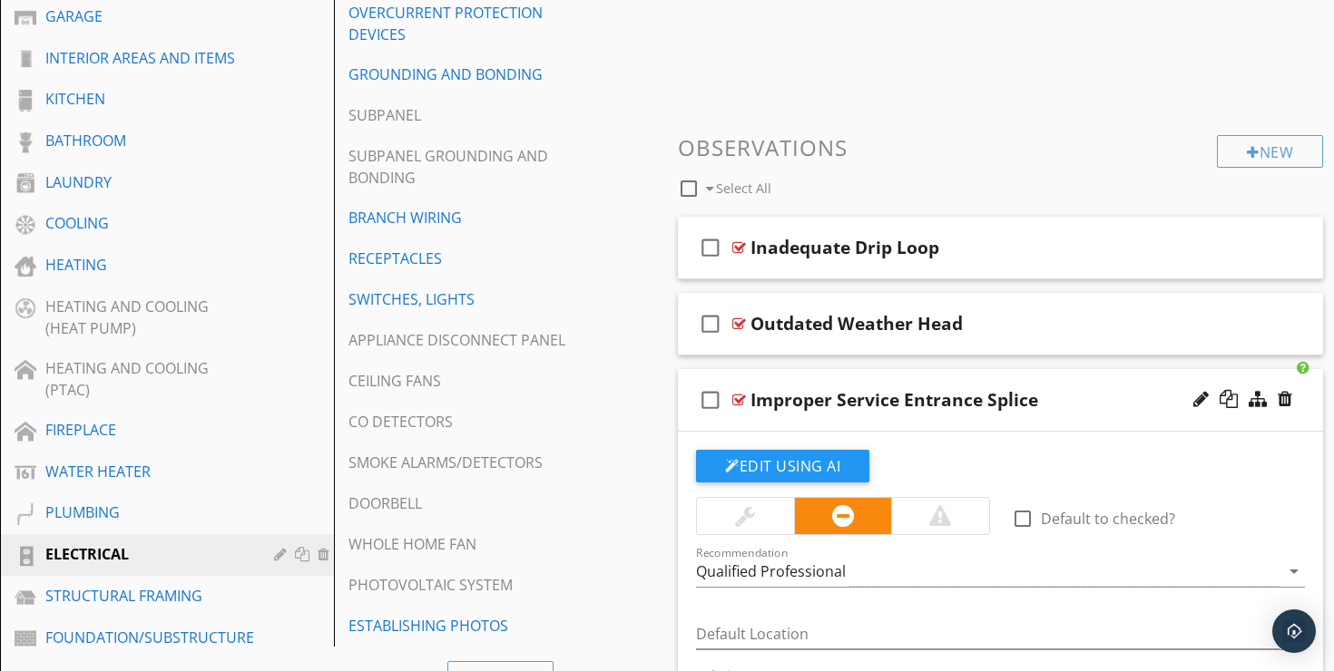
click at [1086, 369] on div "check_box_outline_blank Improper Service Entrance Splice" at bounding box center [1000, 400] width 645 height 63
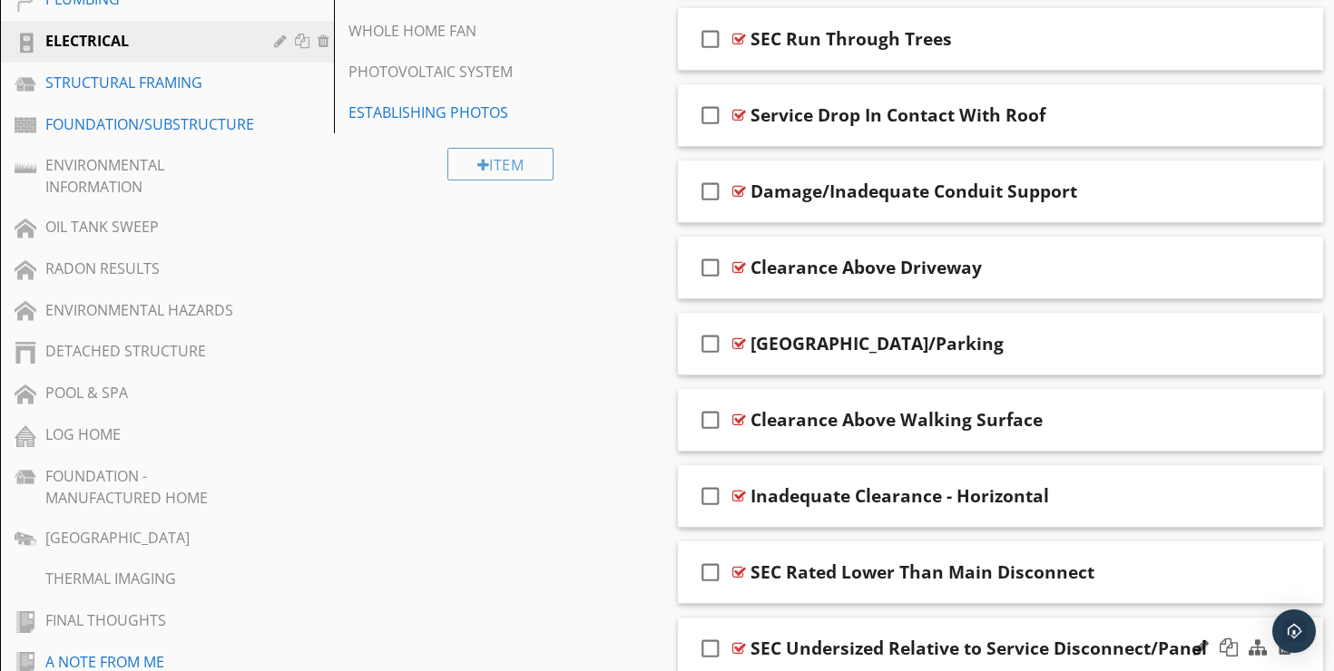
scroll to position [1018, 0]
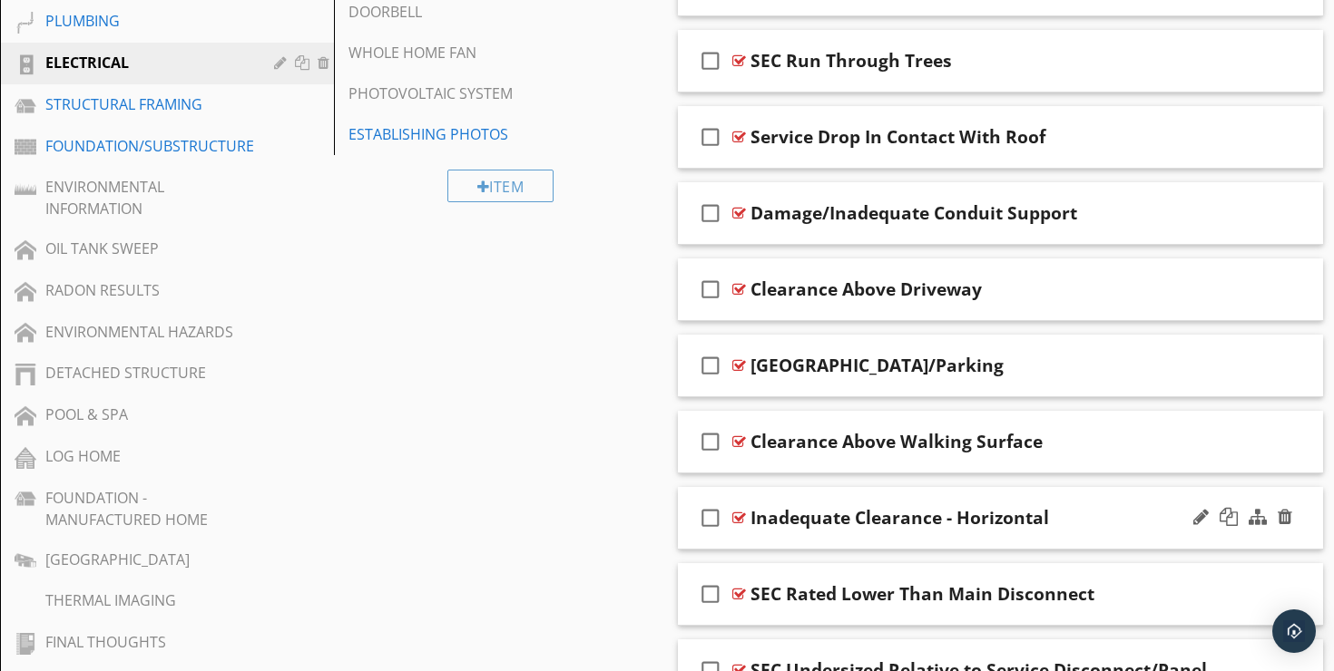
click at [1073, 487] on div "check_box_outline_blank Inadequate Clearance - Horizontal" at bounding box center [1000, 518] width 645 height 63
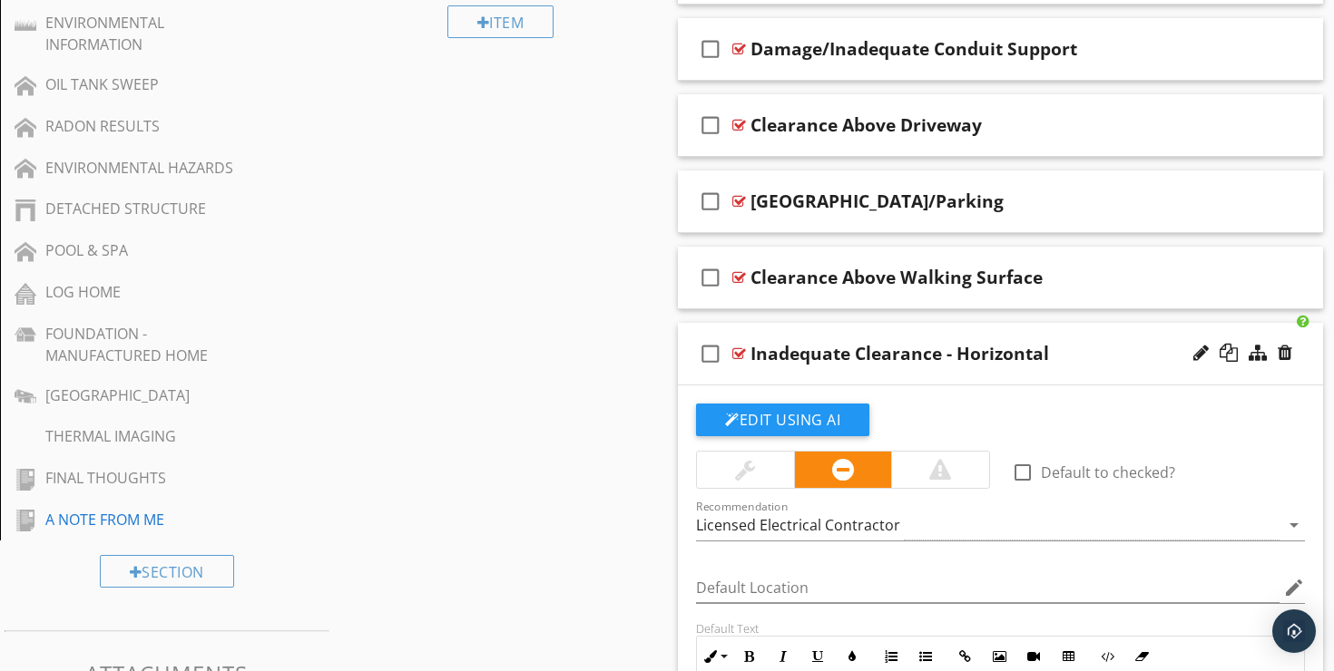
scroll to position [1027, 0]
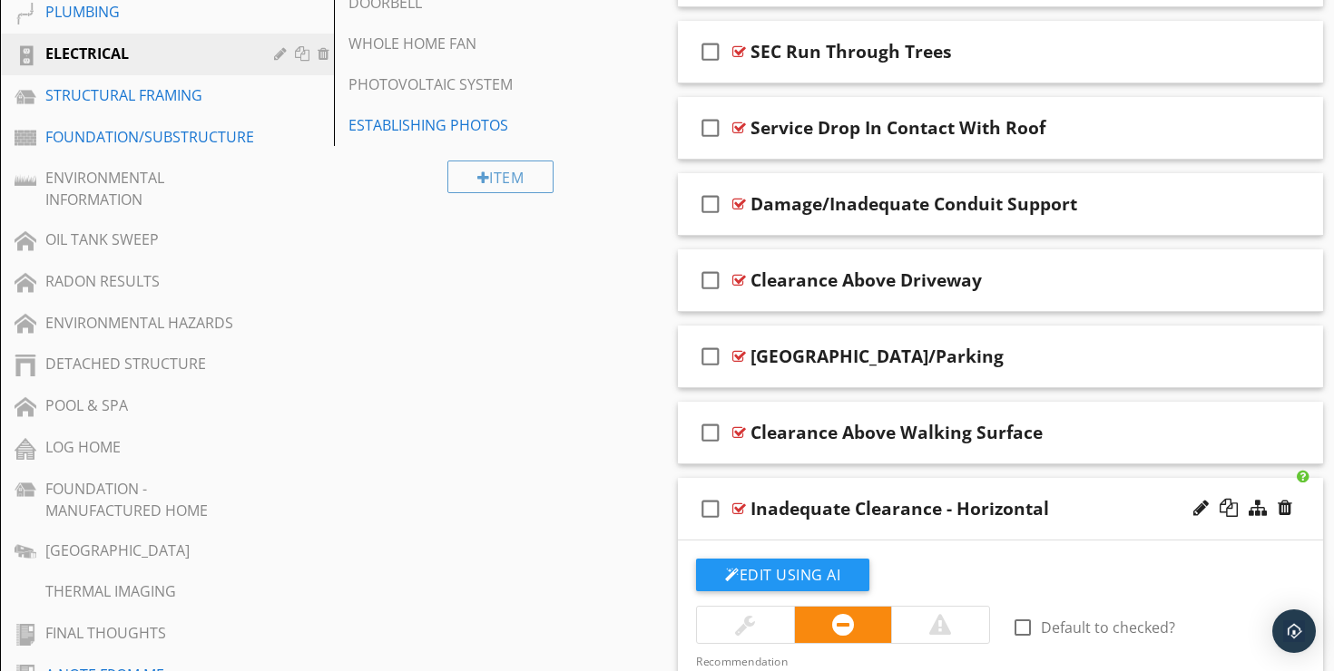
click at [1081, 478] on div "check_box_outline_blank Inadequate Clearance - Horizontal" at bounding box center [1000, 509] width 645 height 63
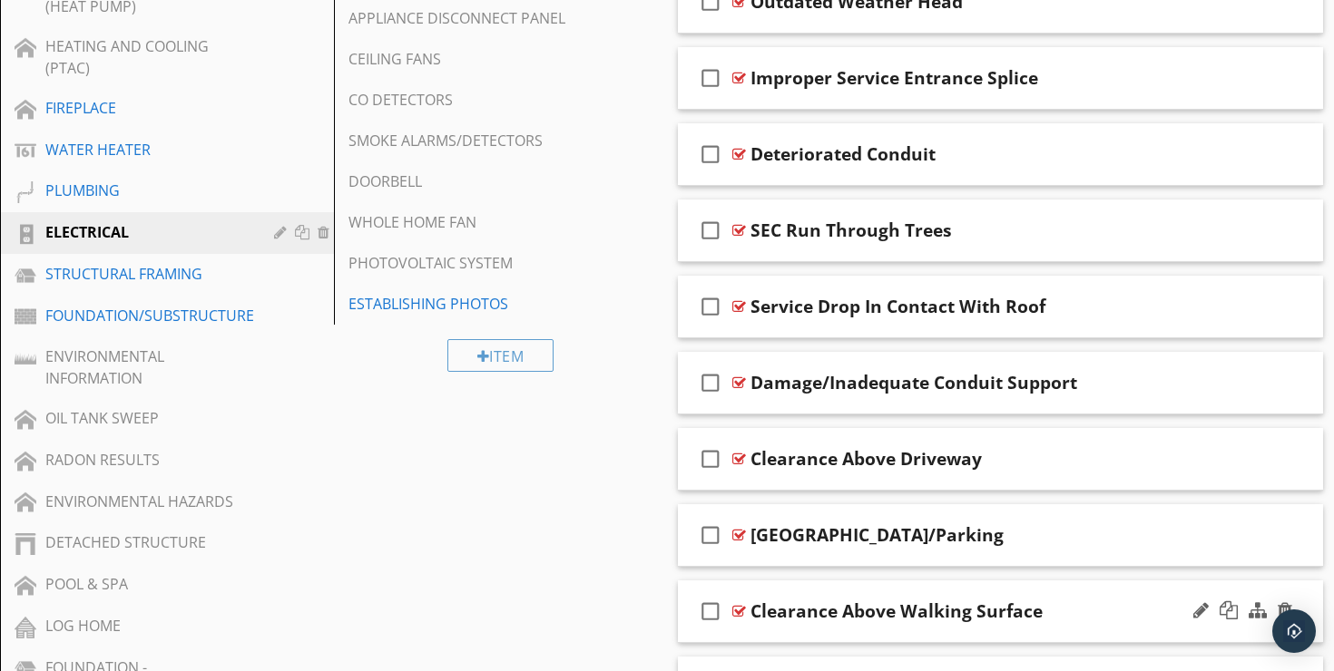
scroll to position [613, 0]
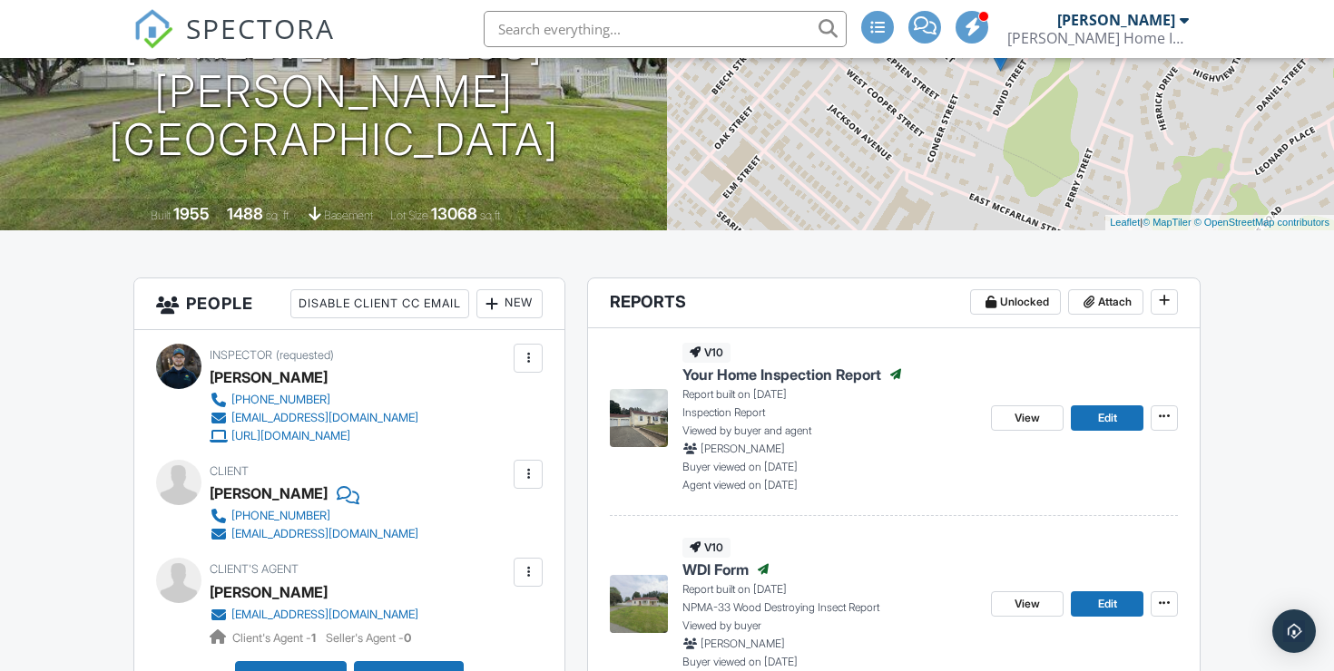
scroll to position [416, 0]
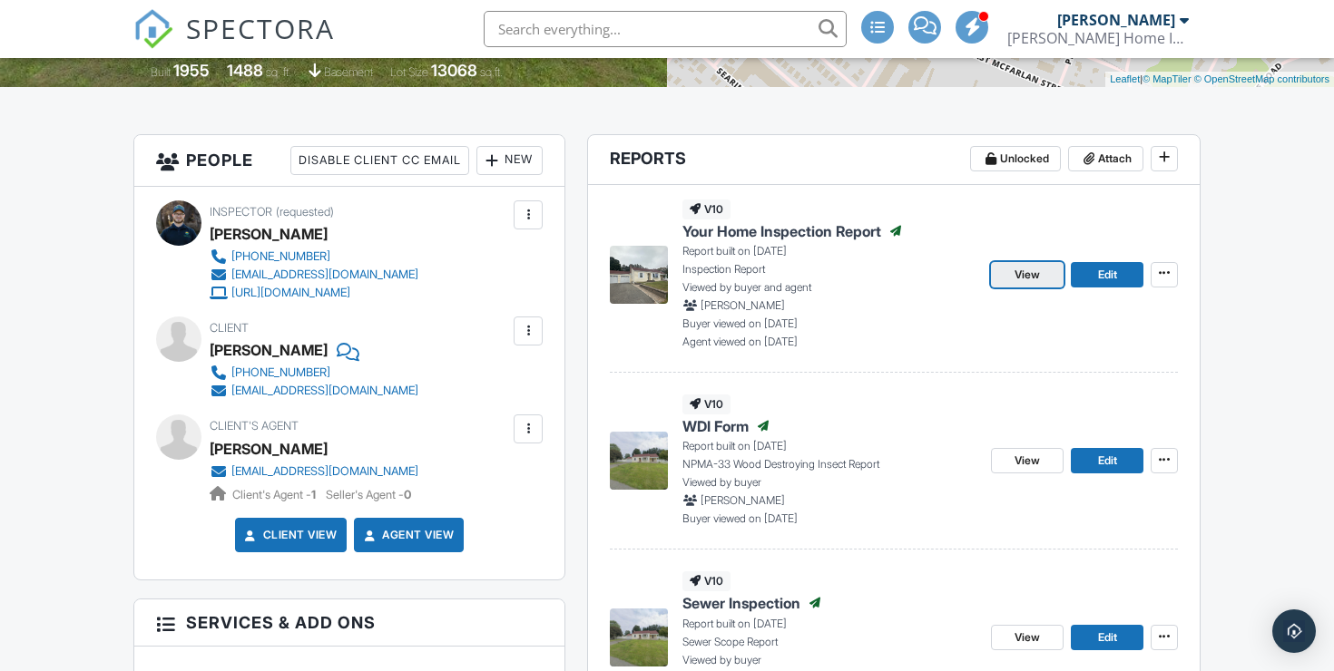
click at [1023, 284] on span "View" at bounding box center [1026, 275] width 25 height 18
